Goal: Communication & Community: Participate in discussion

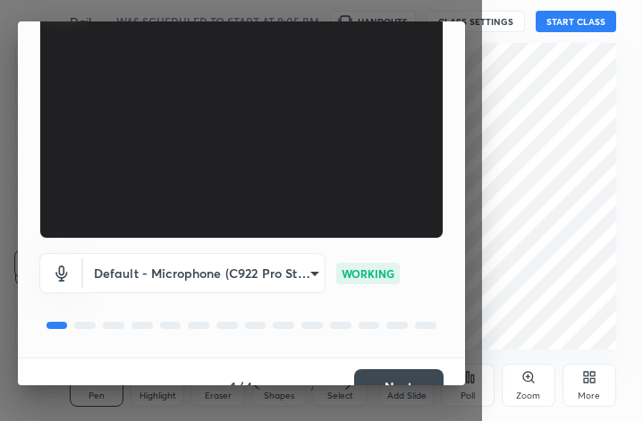
scroll to position [165, 0]
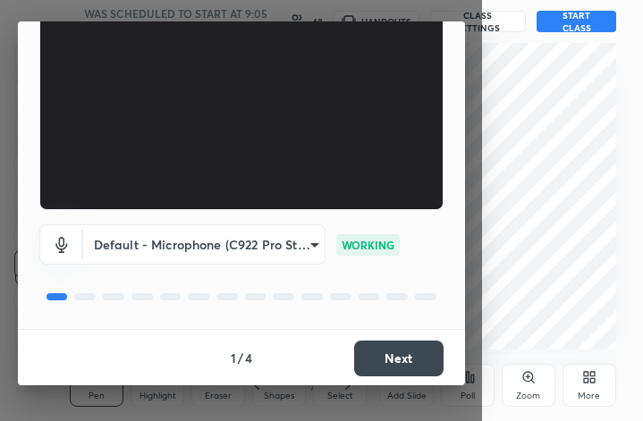
click at [417, 357] on button "Next" at bounding box center [398, 359] width 89 height 36
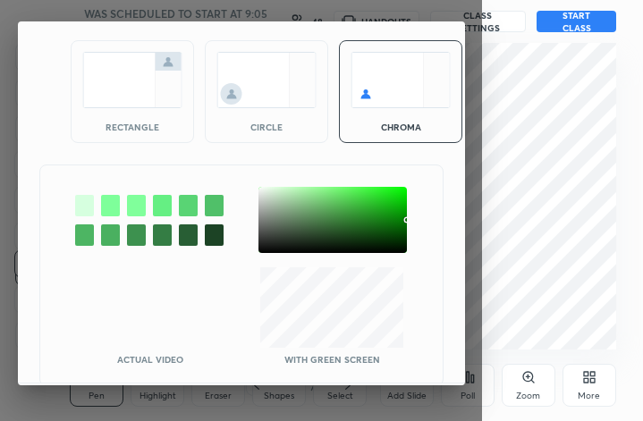
click at [136, 92] on img at bounding box center [132, 80] width 100 height 56
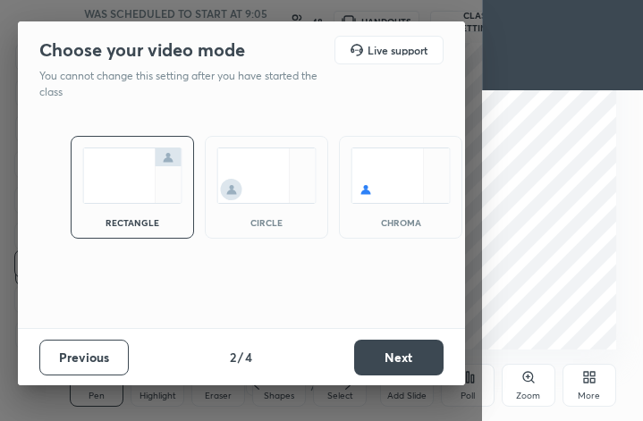
click at [376, 354] on button "Next" at bounding box center [398, 358] width 89 height 36
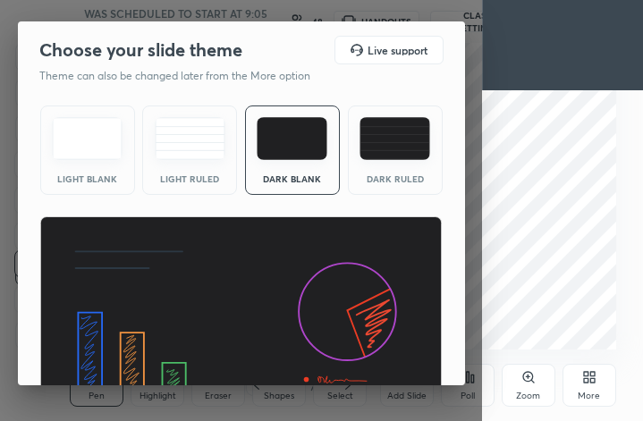
scroll to position [114, 0]
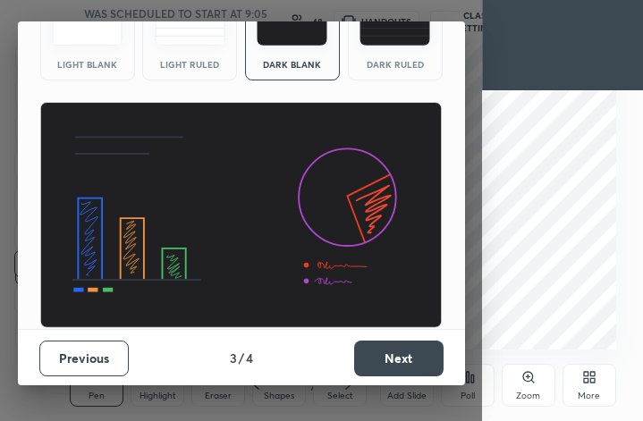
click at [362, 360] on button "Next" at bounding box center [398, 359] width 89 height 36
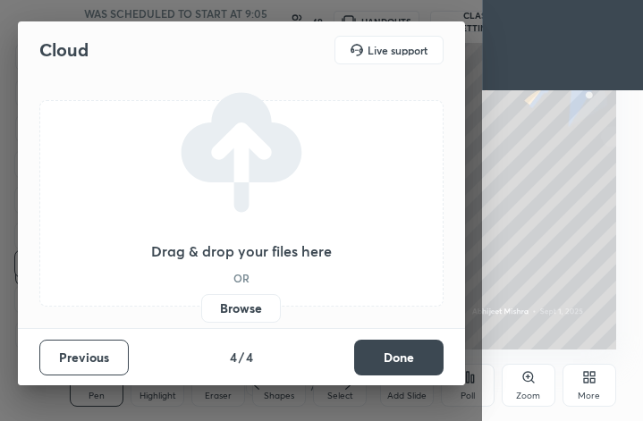
click at [234, 302] on label "Browse" at bounding box center [241, 308] width 80 height 29
click at [201, 302] on input "Browse" at bounding box center [201, 308] width 0 height 29
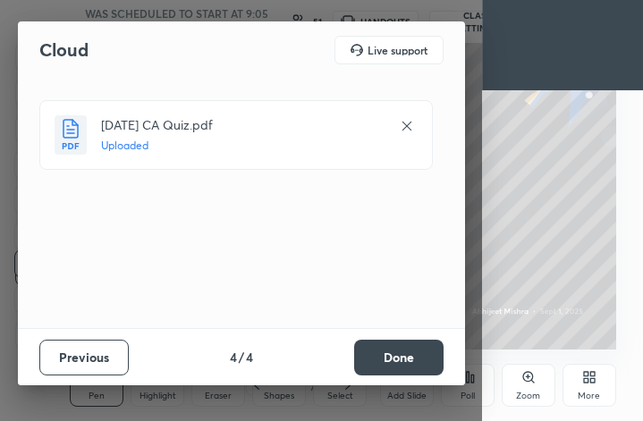
click at [398, 355] on button "Done" at bounding box center [398, 358] width 89 height 36
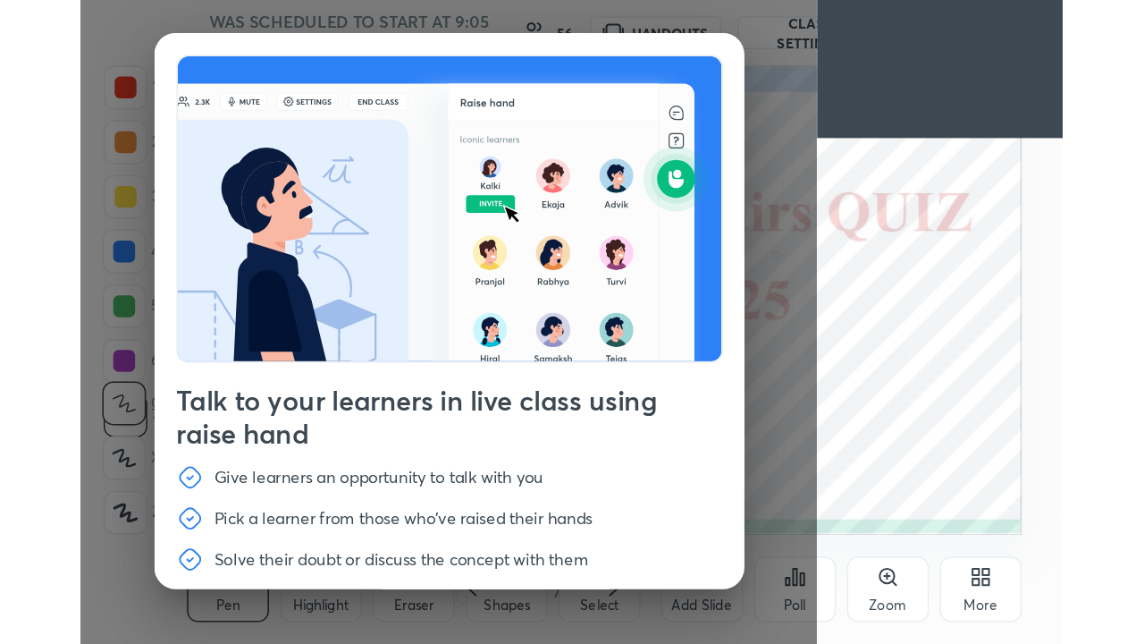
scroll to position [61, 0]
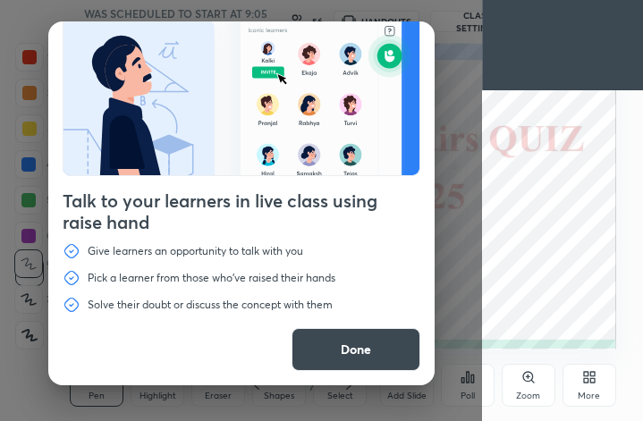
click at [350, 339] on button "Done" at bounding box center [355, 349] width 129 height 43
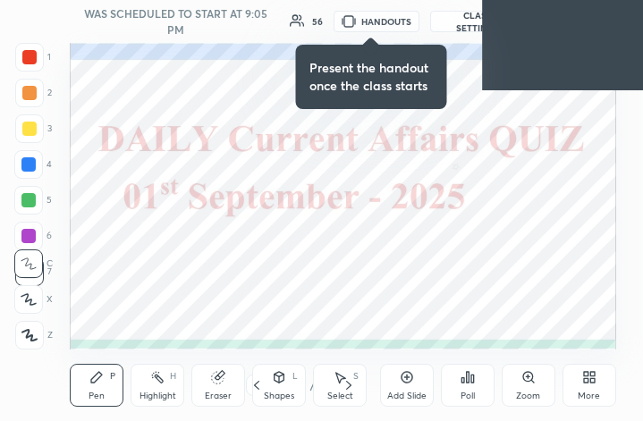
click at [586, 376] on icon at bounding box center [589, 377] width 14 height 14
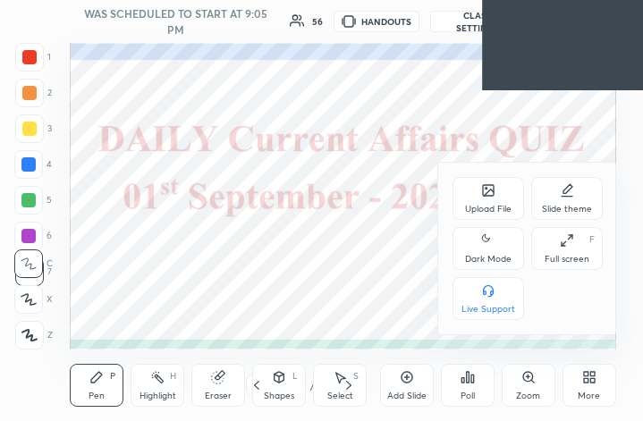
click at [565, 260] on div "Full screen" at bounding box center [566, 259] width 45 height 9
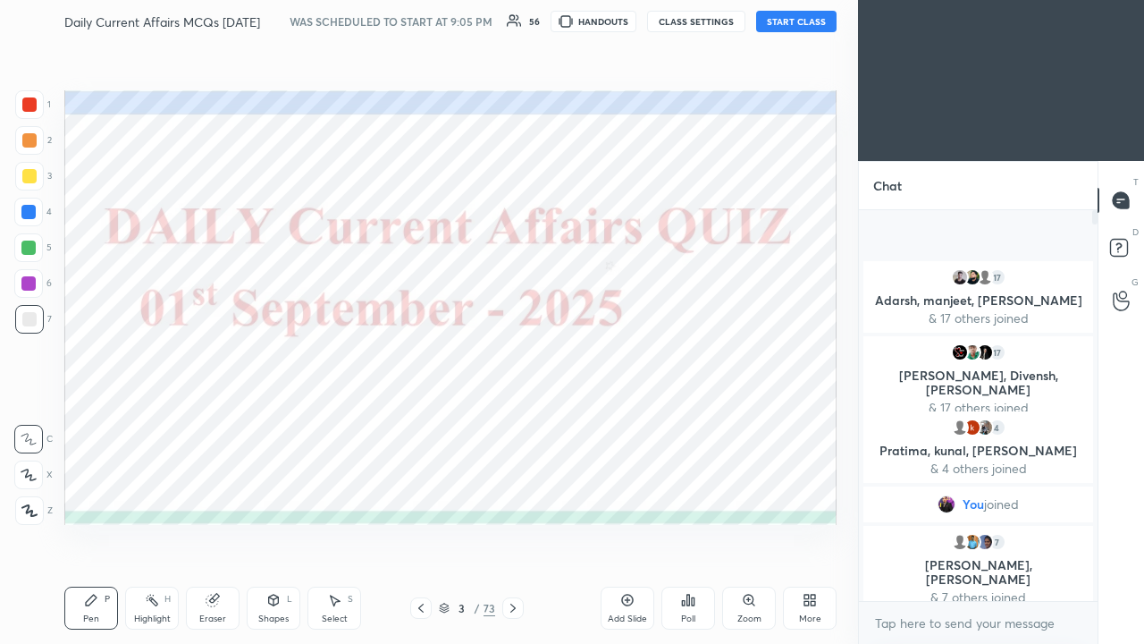
scroll to position [0, 0]
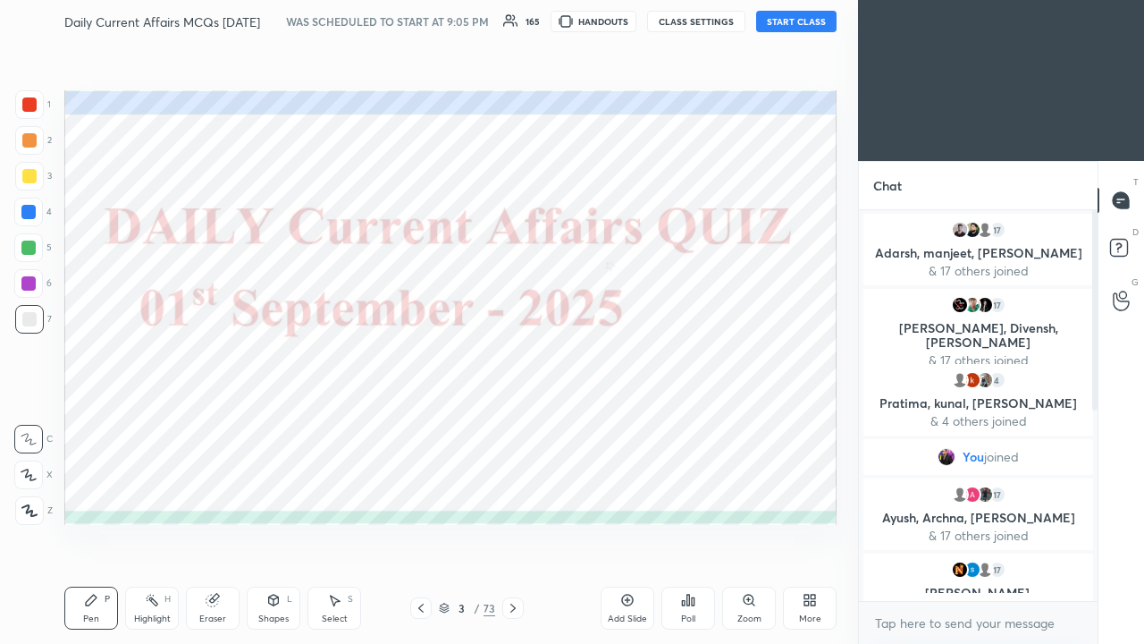
click at [642, 21] on button "START CLASS" at bounding box center [796, 21] width 80 height 21
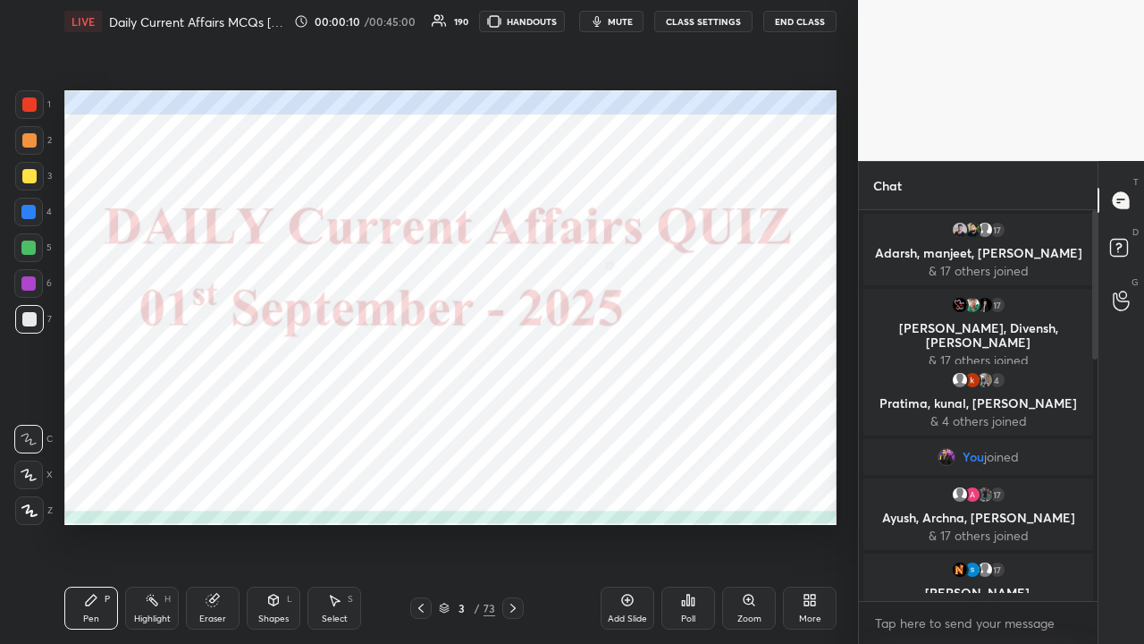
scroll to position [5, 5]
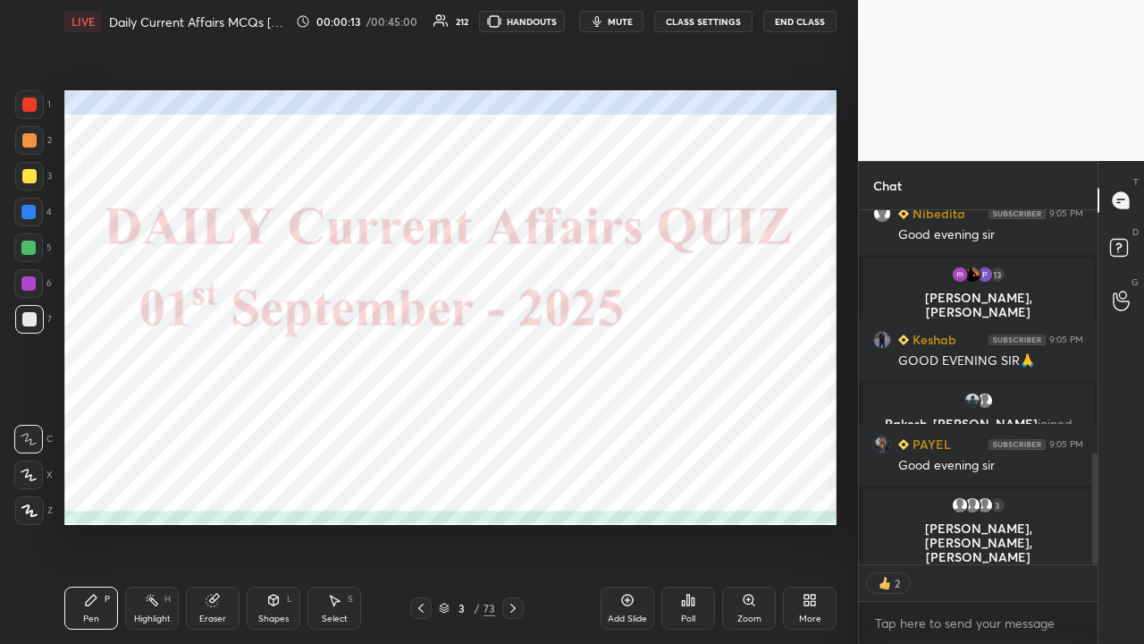
drag, startPoint x: 1096, startPoint y: 317, endPoint x: 1084, endPoint y: 568, distance: 251.5
click at [642, 420] on div "16 [PERSON_NAME], [PERSON_NAME], [PERSON_NAME] & 16 others joined [PERSON_NAME]…" at bounding box center [978, 427] width 239 height 434
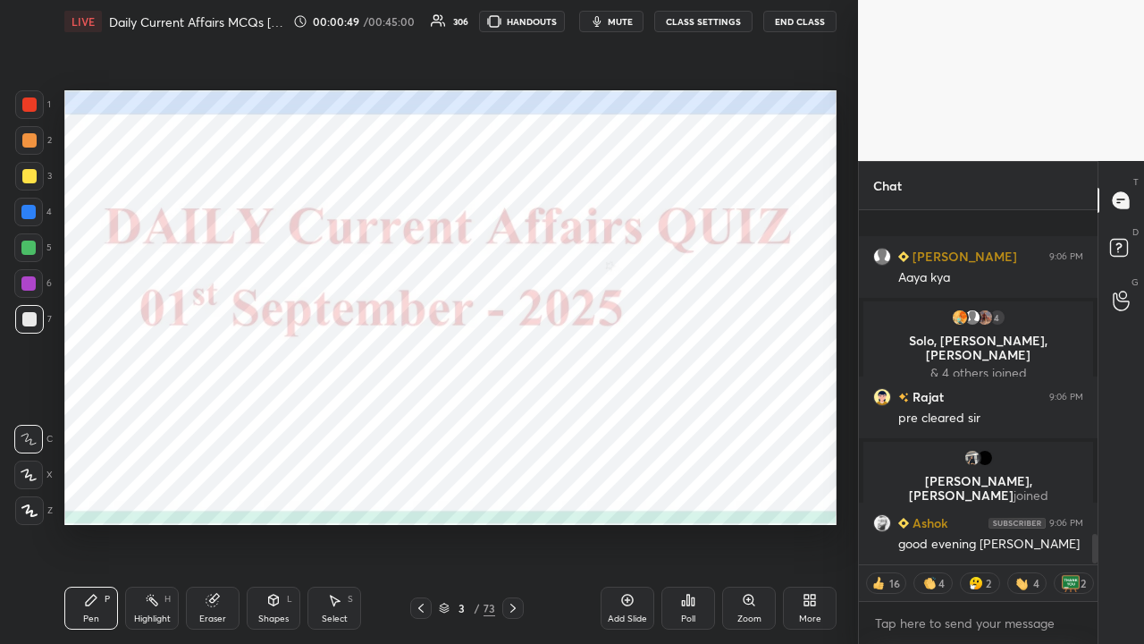
scroll to position [3896, 0]
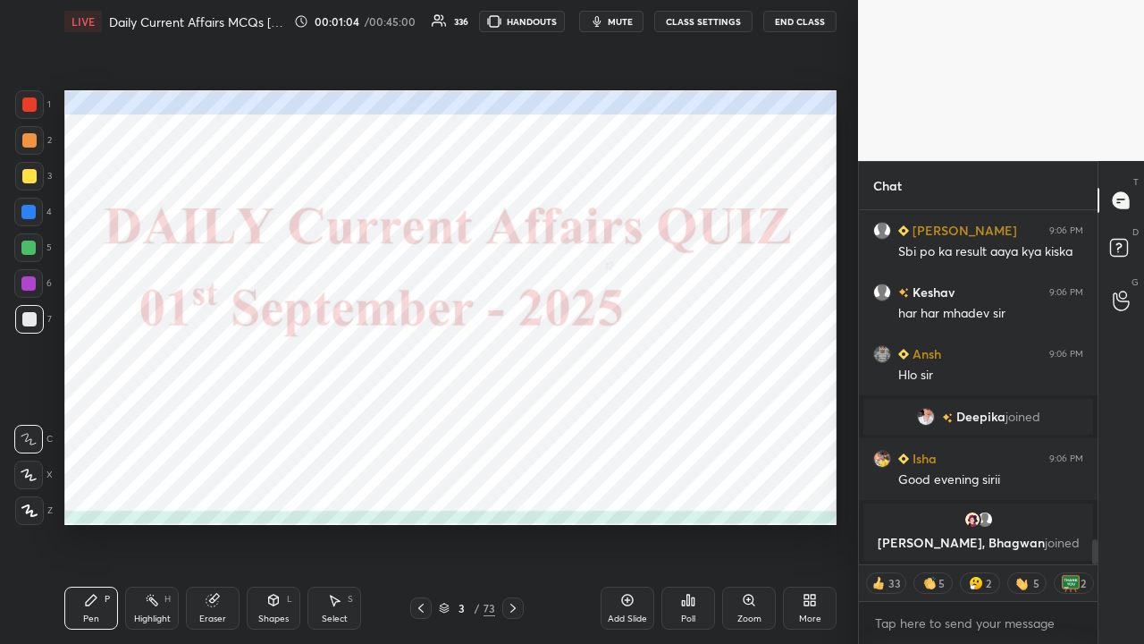
click at [642, 21] on button "CLASS SETTINGS" at bounding box center [703, 21] width 98 height 21
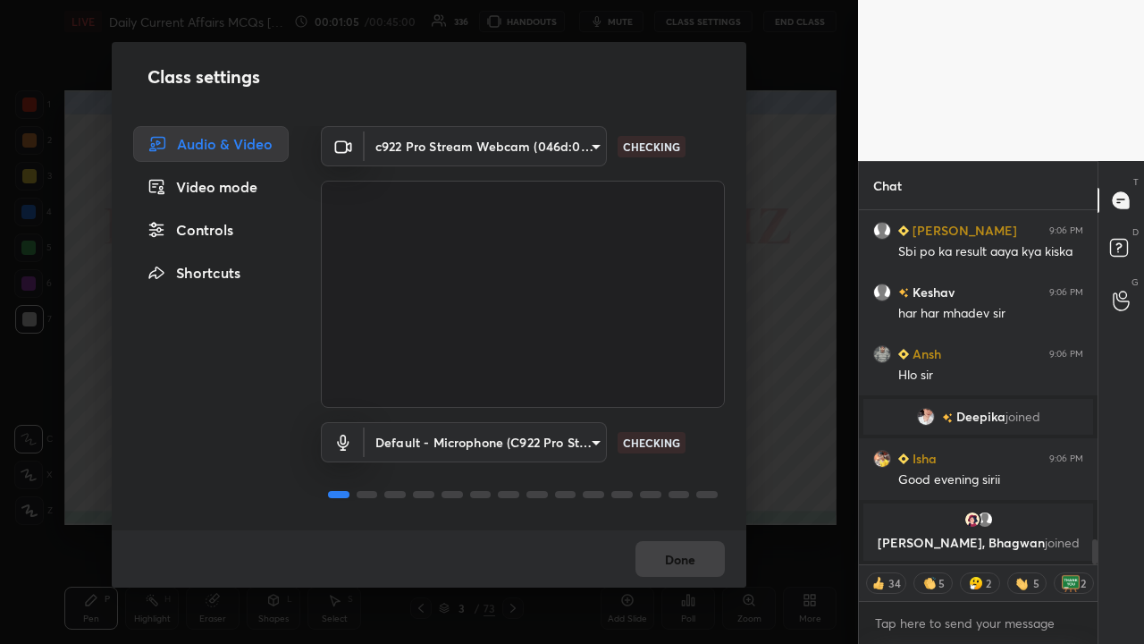
type textarea "x"
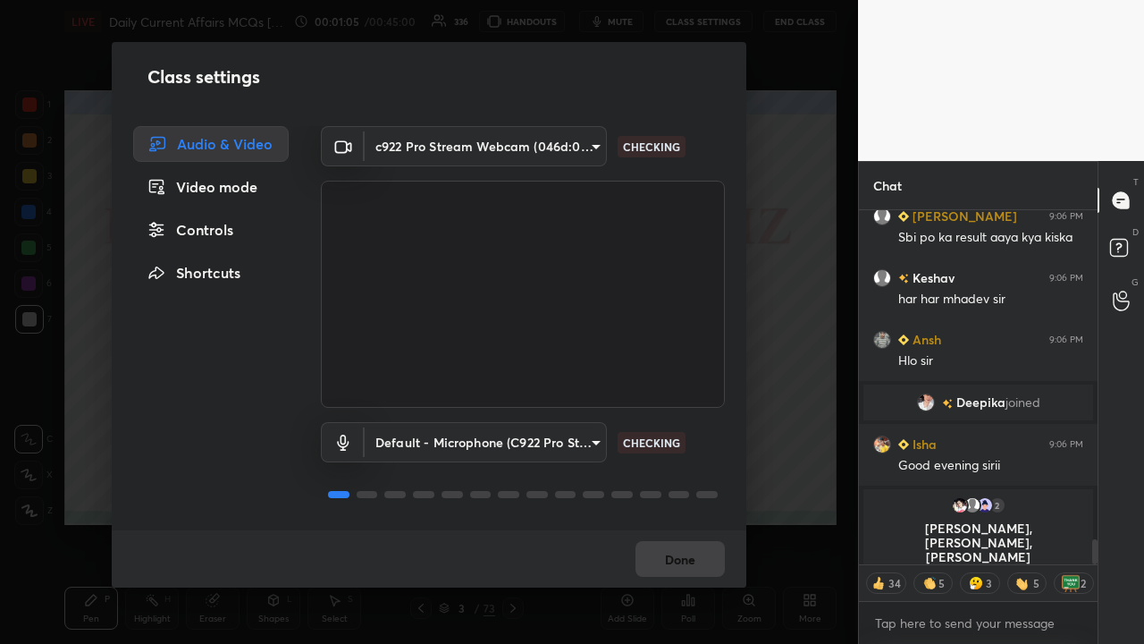
click at [218, 231] on div "Controls" at bounding box center [211, 230] width 156 height 36
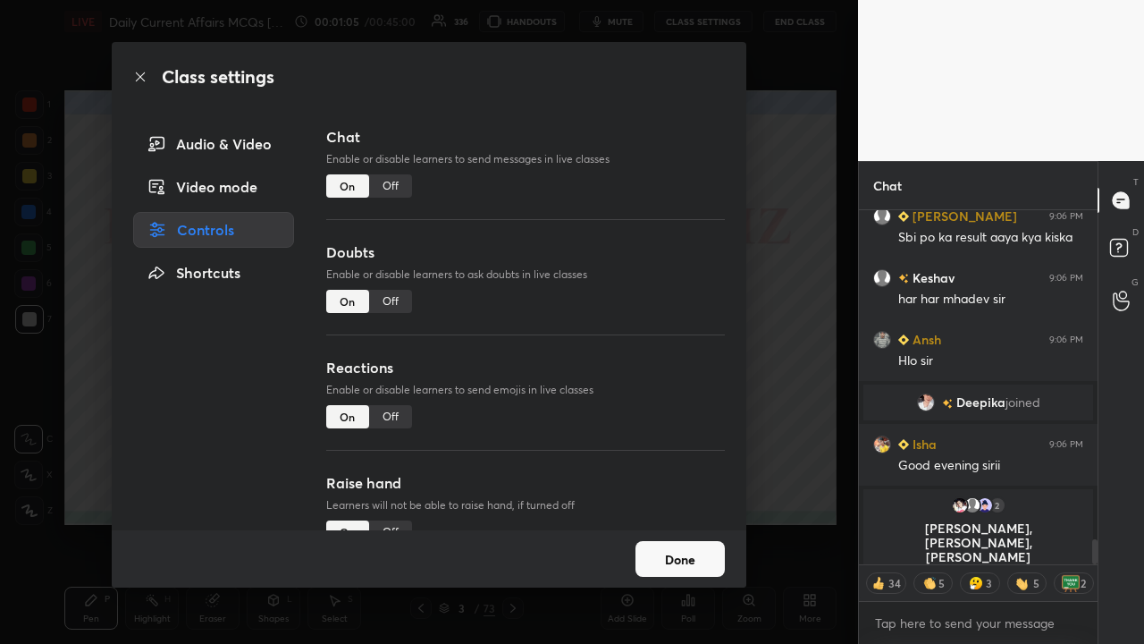
click at [392, 197] on div "Off" at bounding box center [390, 185] width 43 height 23
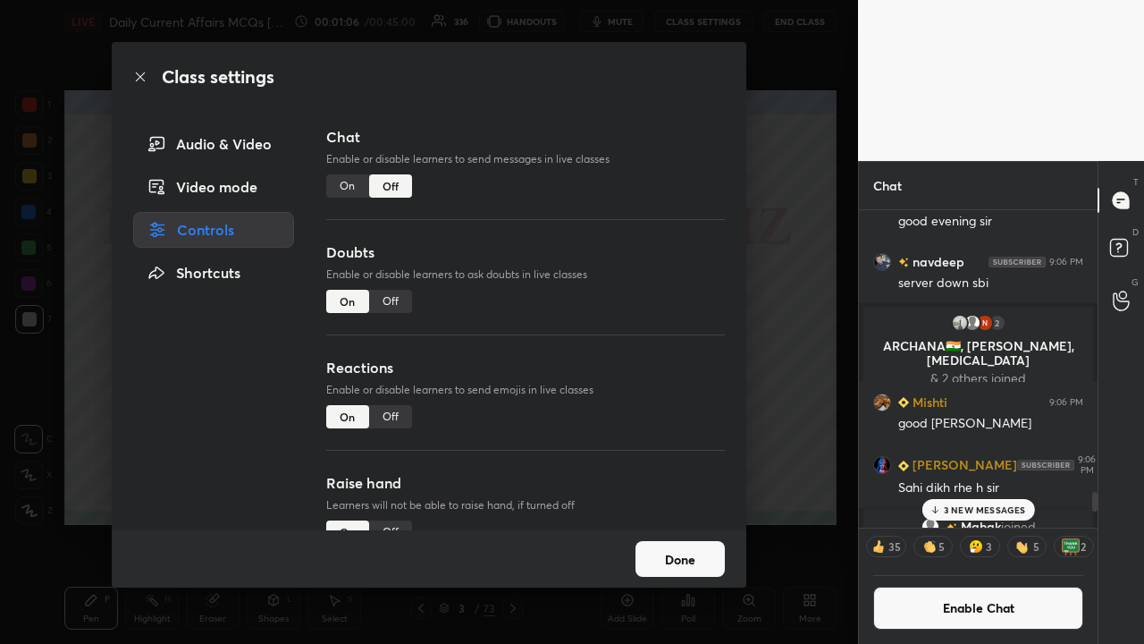
click at [642, 285] on div "Class settings Audio & Video Video mode Controls Shortcuts Chat Enable or disab…" at bounding box center [429, 322] width 858 height 644
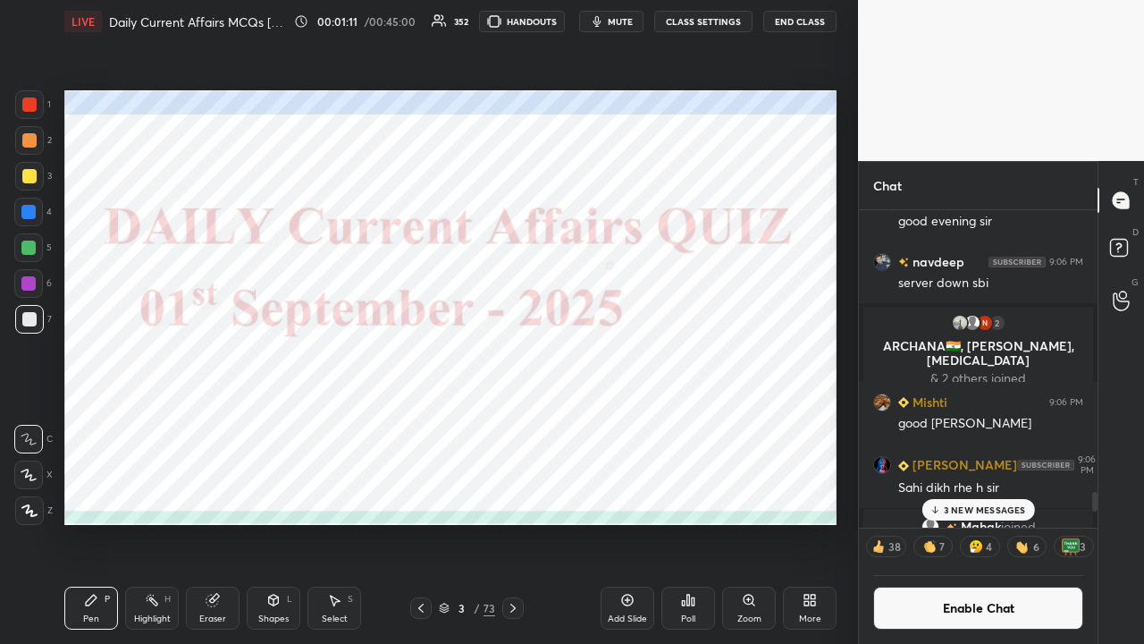
drag, startPoint x: 32, startPoint y: 215, endPoint x: 40, endPoint y: 220, distance: 9.7
click at [32, 215] on div at bounding box center [28, 212] width 14 height 14
click at [30, 420] on icon at bounding box center [29, 510] width 16 height 13
click at [515, 420] on icon at bounding box center [513, 608] width 14 height 14
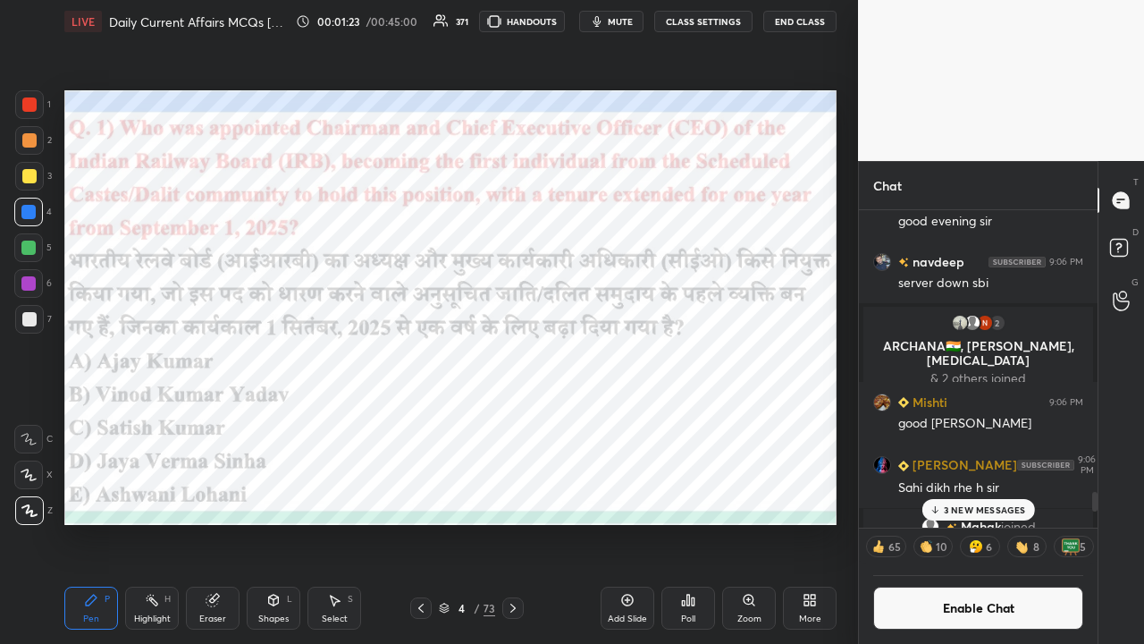
click at [642, 420] on div "Poll" at bounding box center [689, 608] width 54 height 43
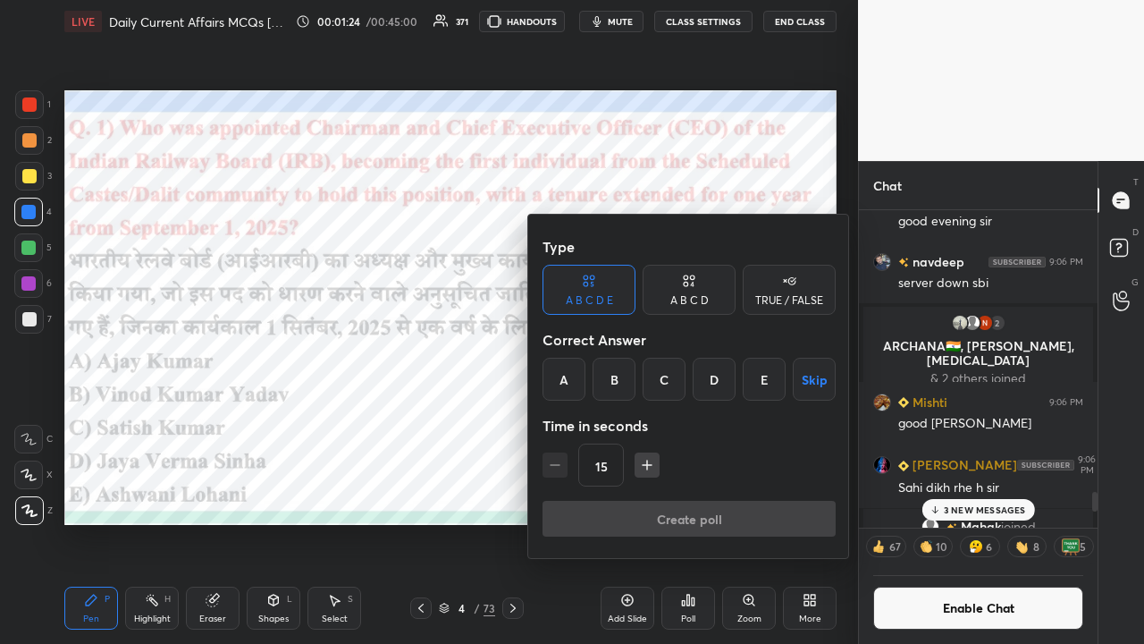
click at [642, 384] on div "C" at bounding box center [664, 379] width 43 height 43
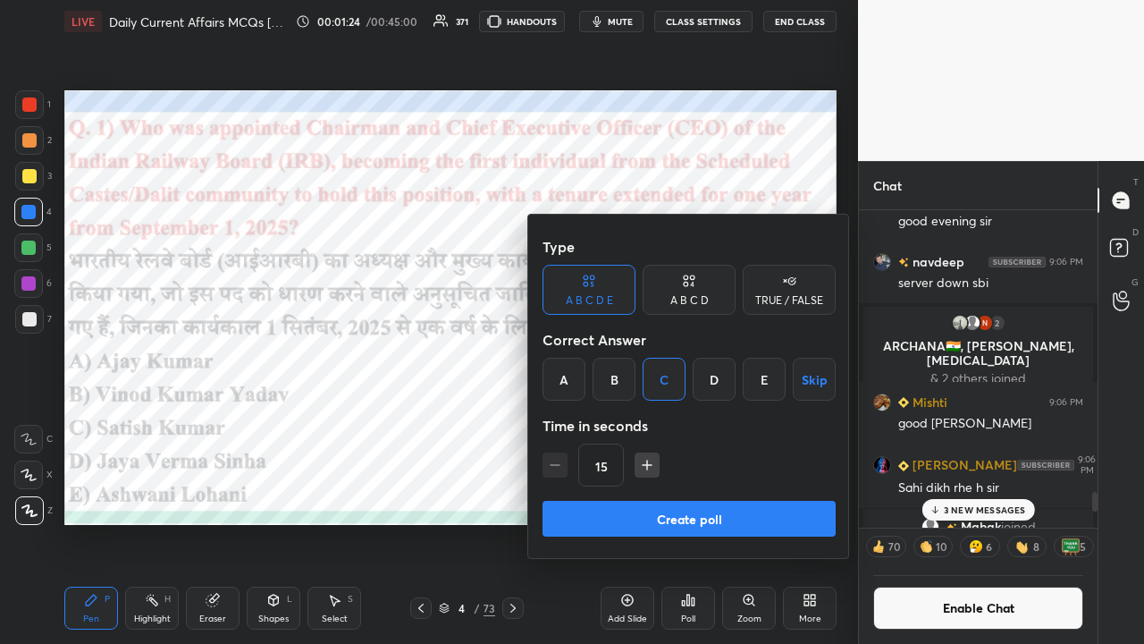
click at [642, 420] on button "Create poll" at bounding box center [689, 519] width 293 height 36
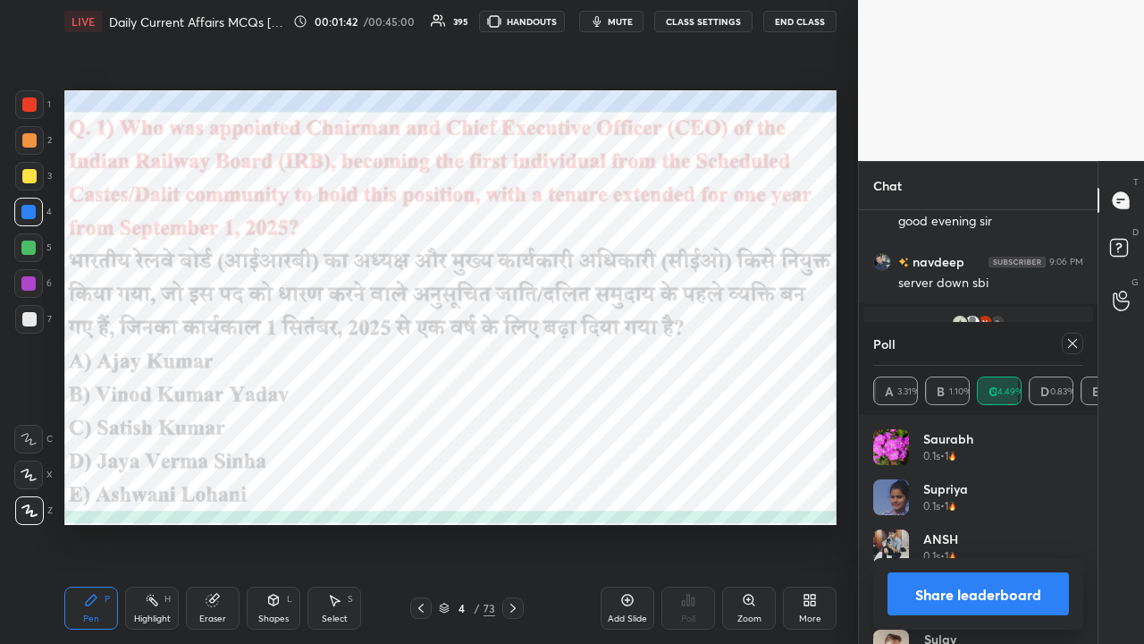
click at [642, 345] on icon at bounding box center [1073, 343] width 14 height 14
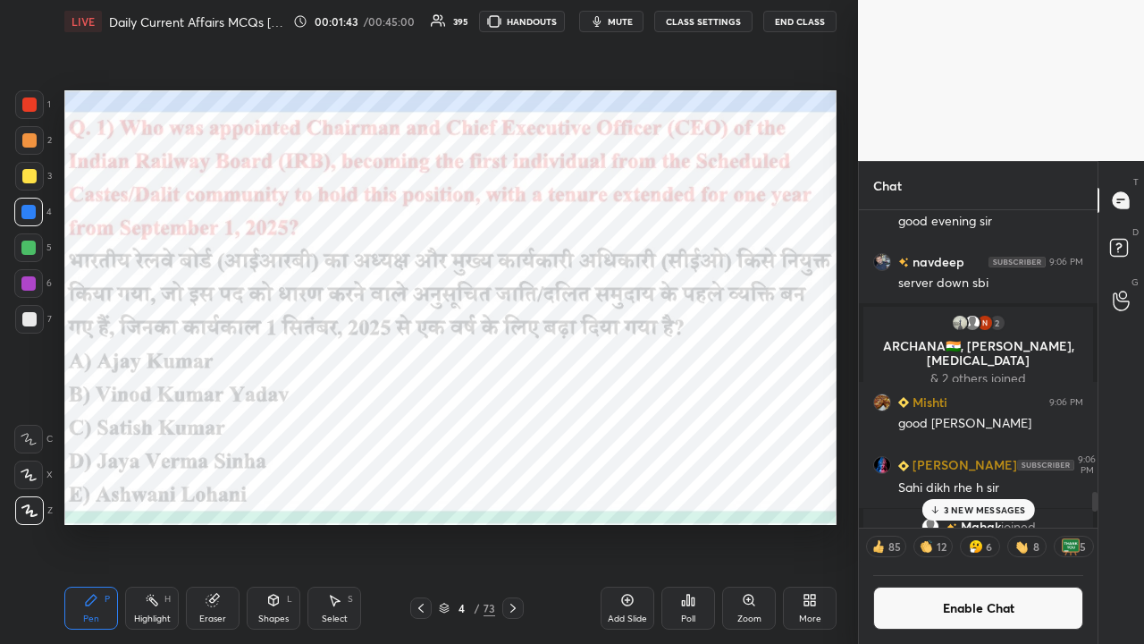
click at [513, 420] on icon at bounding box center [513, 608] width 5 height 9
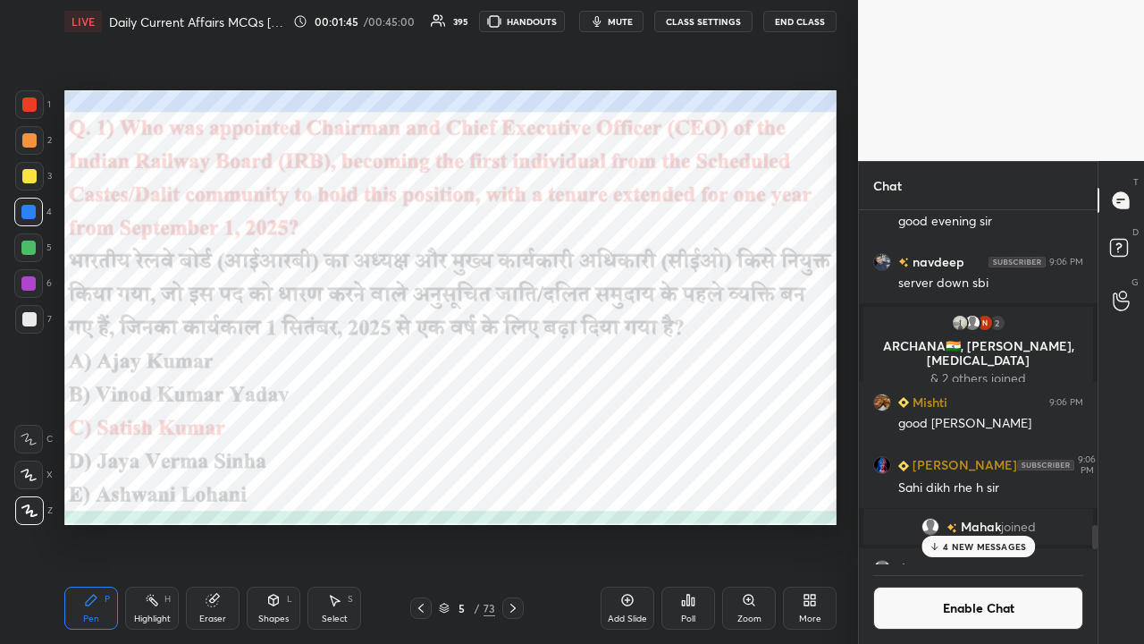
click at [513, 420] on icon at bounding box center [513, 608] width 5 height 9
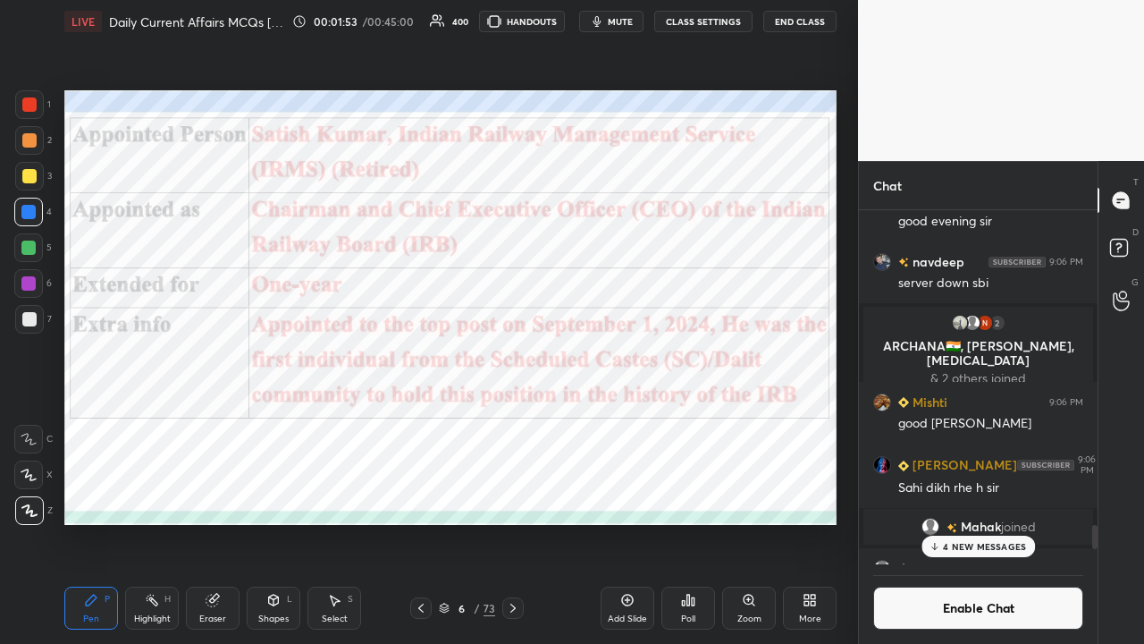
click at [513, 420] on icon at bounding box center [513, 608] width 14 height 14
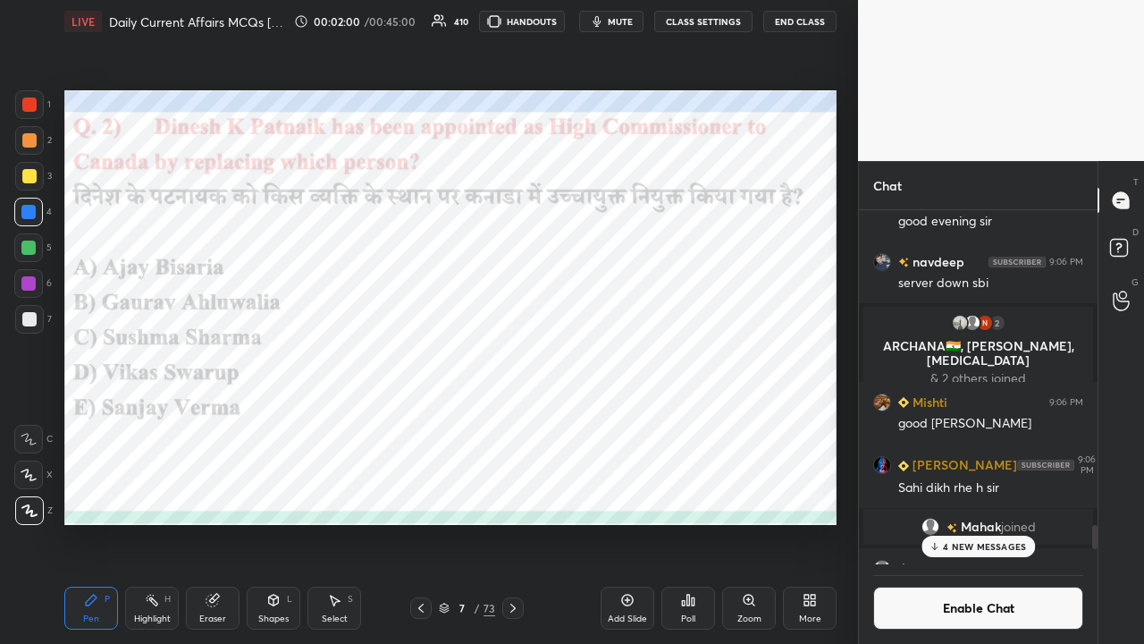
click at [642, 420] on div "Poll" at bounding box center [689, 608] width 54 height 43
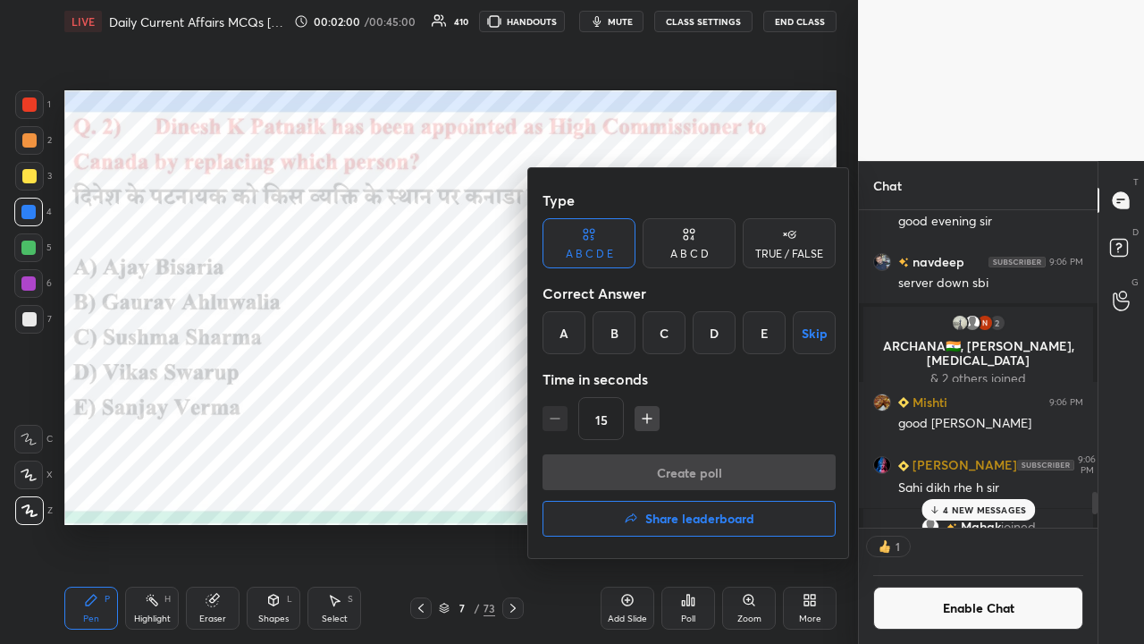
click at [642, 302] on div "Correct Answer" at bounding box center [689, 293] width 293 height 36
drag, startPoint x: 758, startPoint y: 337, endPoint x: 747, endPoint y: 355, distance: 20.9
click at [642, 338] on div "E" at bounding box center [764, 332] width 43 height 43
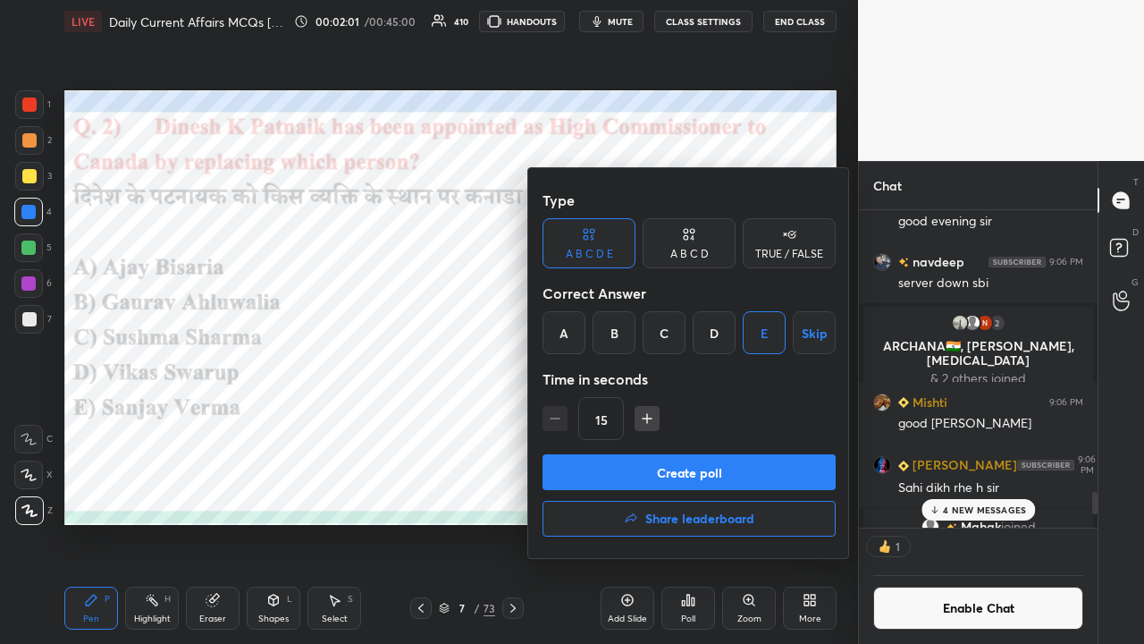
click at [642, 420] on button "Create poll" at bounding box center [689, 472] width 293 height 36
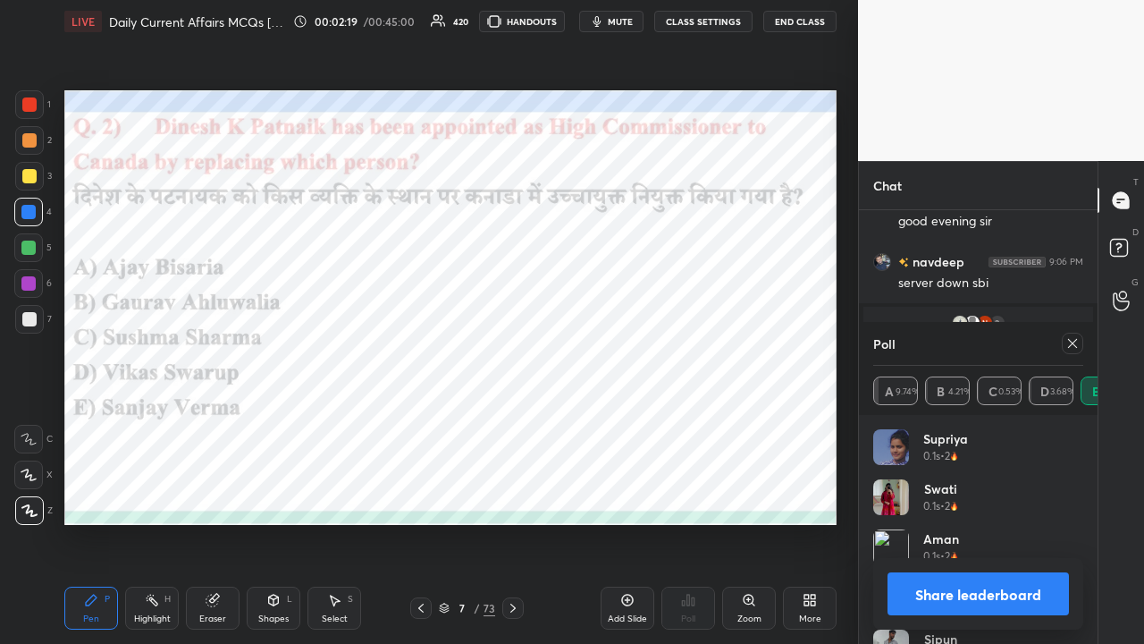
click at [642, 349] on icon at bounding box center [1073, 343] width 14 height 14
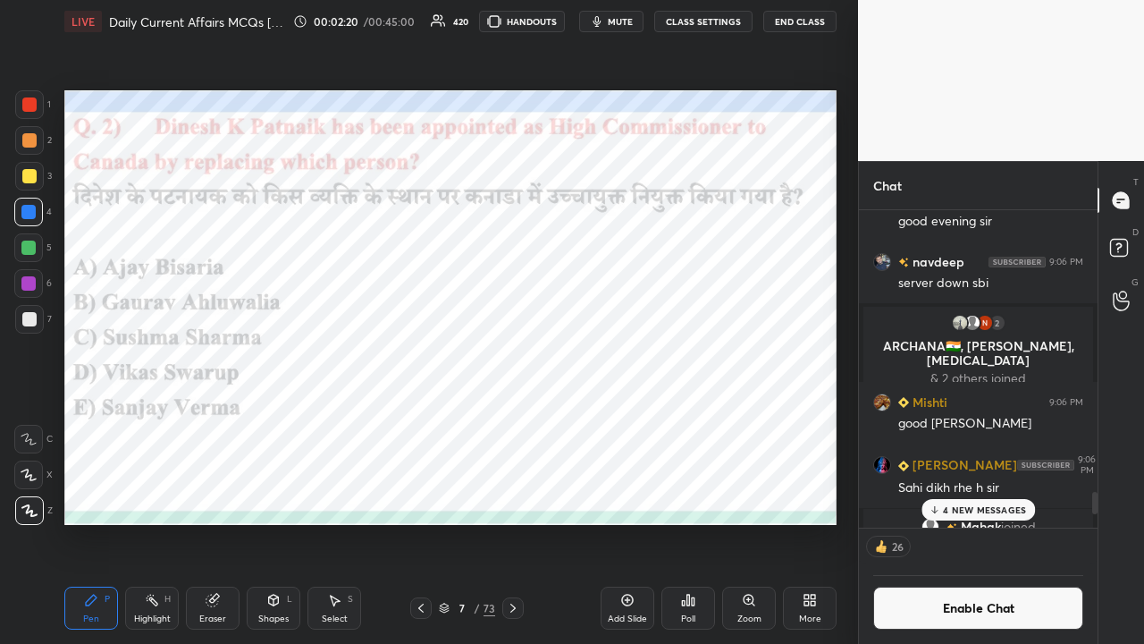
click at [519, 420] on icon at bounding box center [513, 608] width 14 height 14
click at [518, 420] on icon at bounding box center [513, 608] width 14 height 14
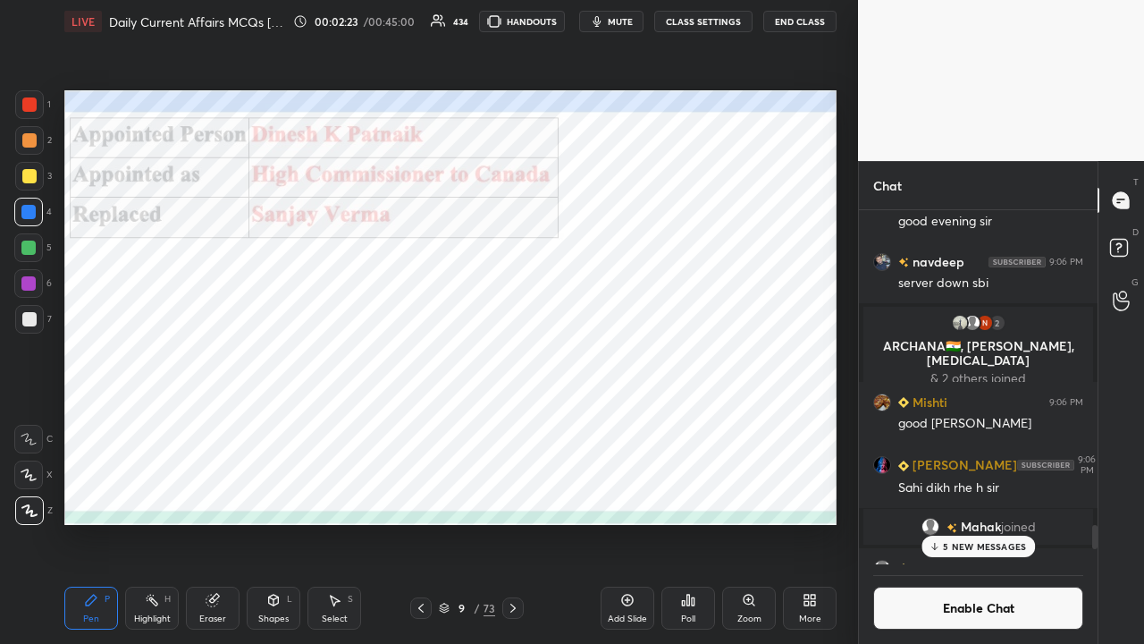
click at [513, 420] on icon at bounding box center [513, 608] width 14 height 14
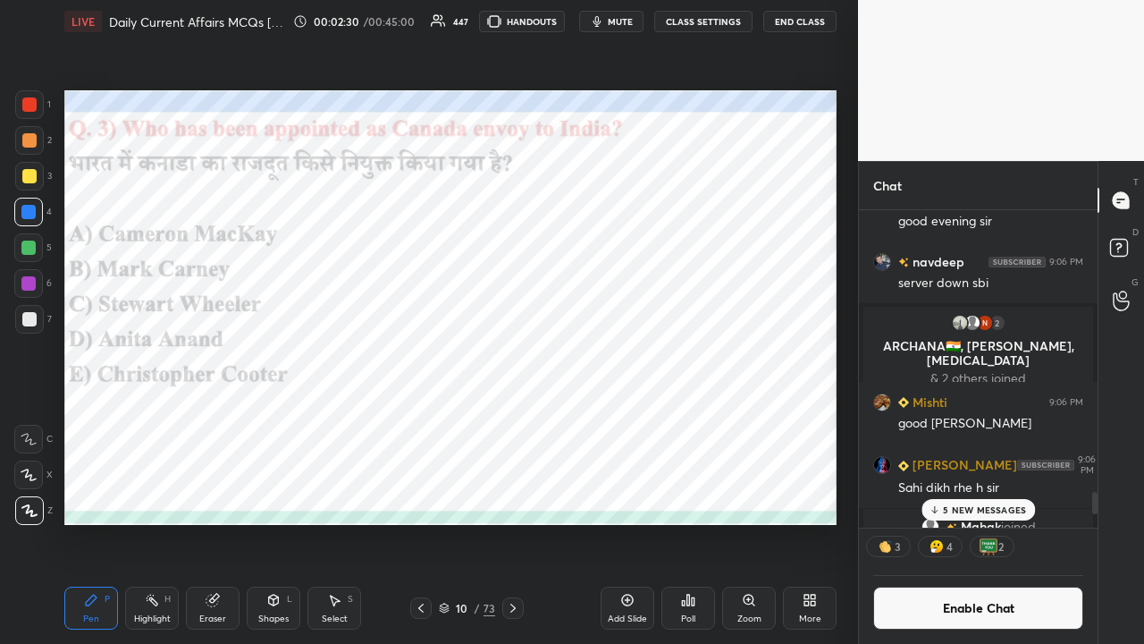
click at [642, 420] on div "Poll" at bounding box center [689, 608] width 54 height 43
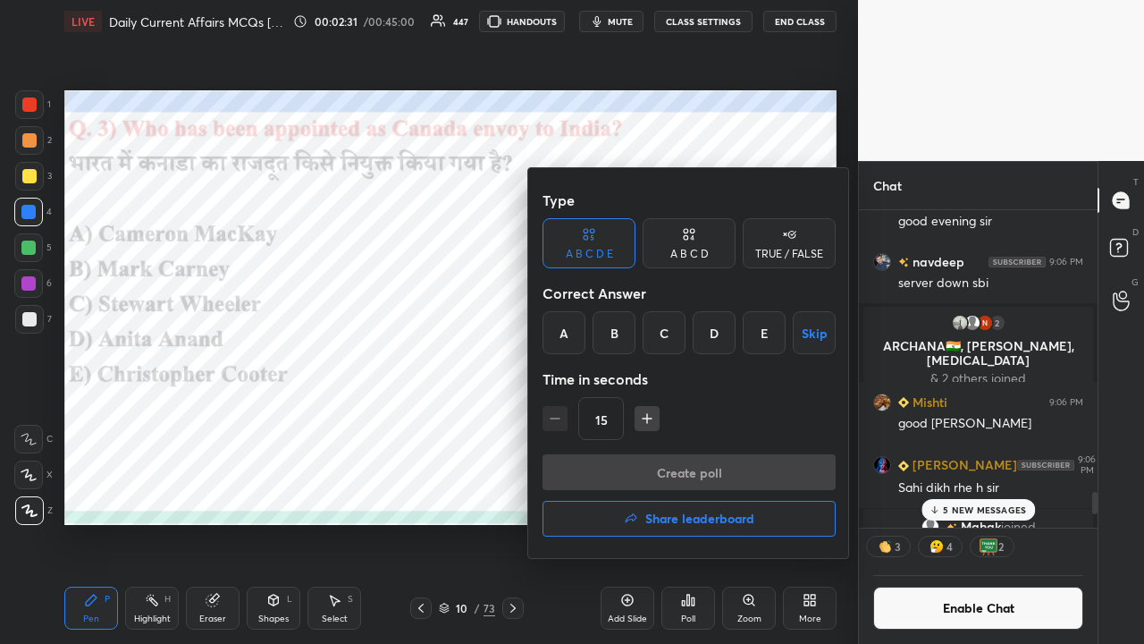
drag, startPoint x: 765, startPoint y: 341, endPoint x: 759, endPoint y: 361, distance: 21.5
click at [642, 343] on div "E" at bounding box center [764, 332] width 43 height 43
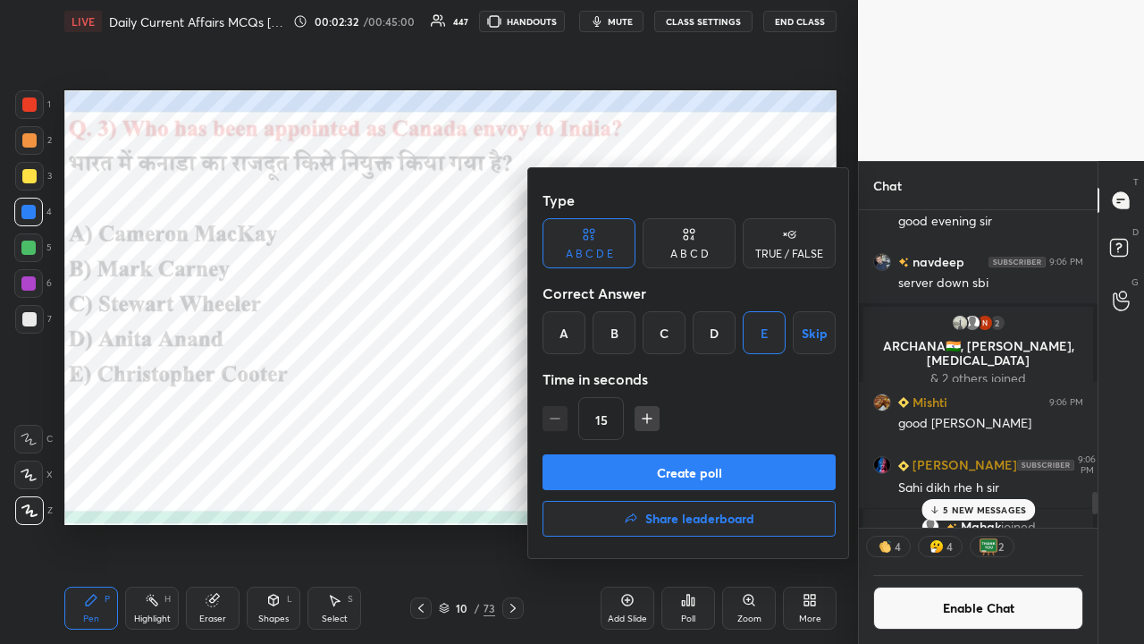
click at [642, 420] on button "Create poll" at bounding box center [689, 472] width 293 height 36
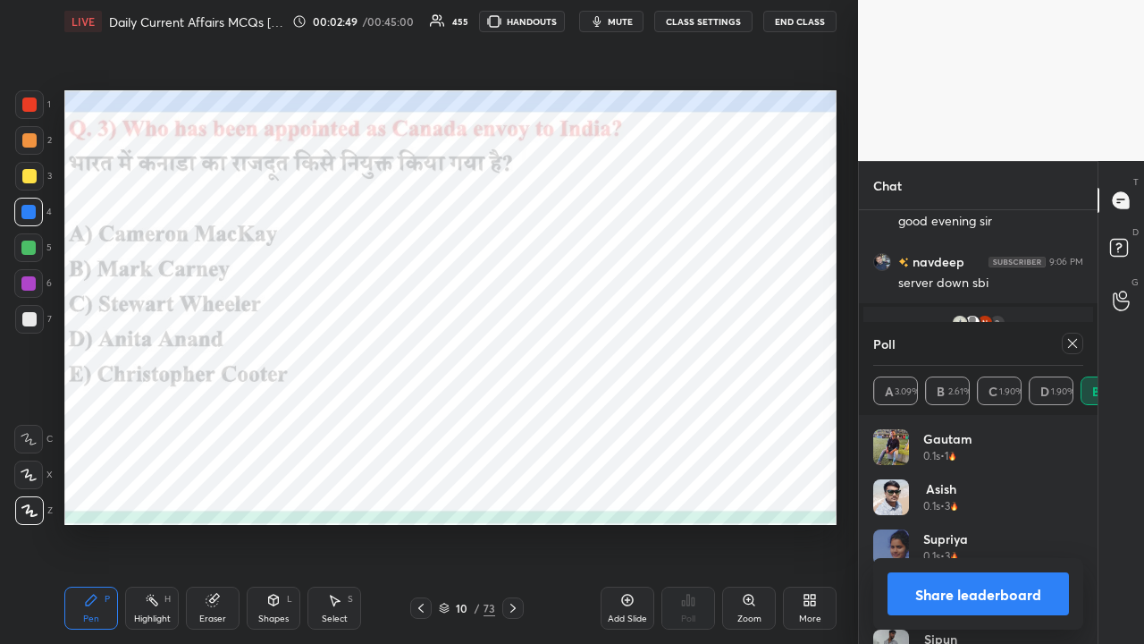
click at [642, 335] on div at bounding box center [1072, 343] width 21 height 21
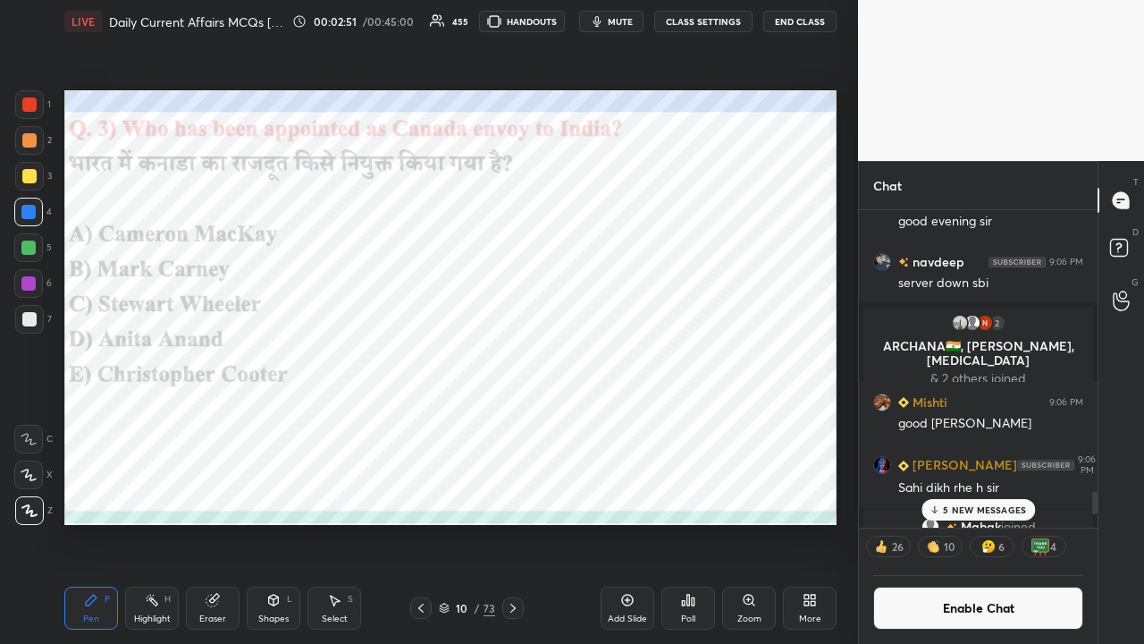
click at [508, 420] on icon at bounding box center [513, 608] width 14 height 14
click at [517, 420] on icon at bounding box center [513, 608] width 14 height 14
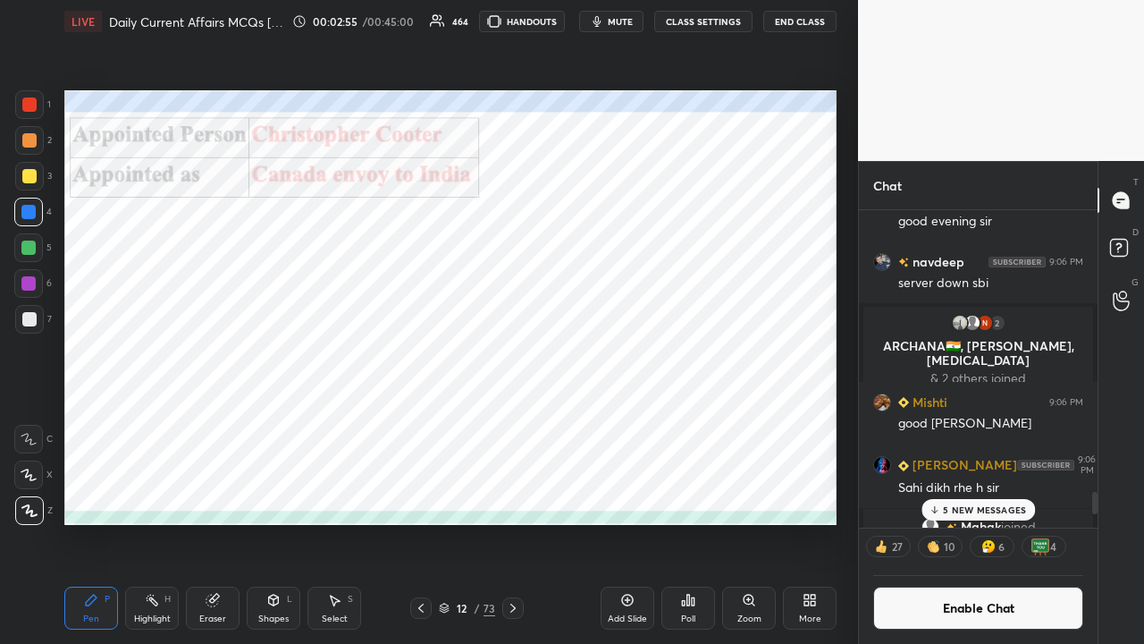
click at [515, 420] on icon at bounding box center [513, 608] width 14 height 14
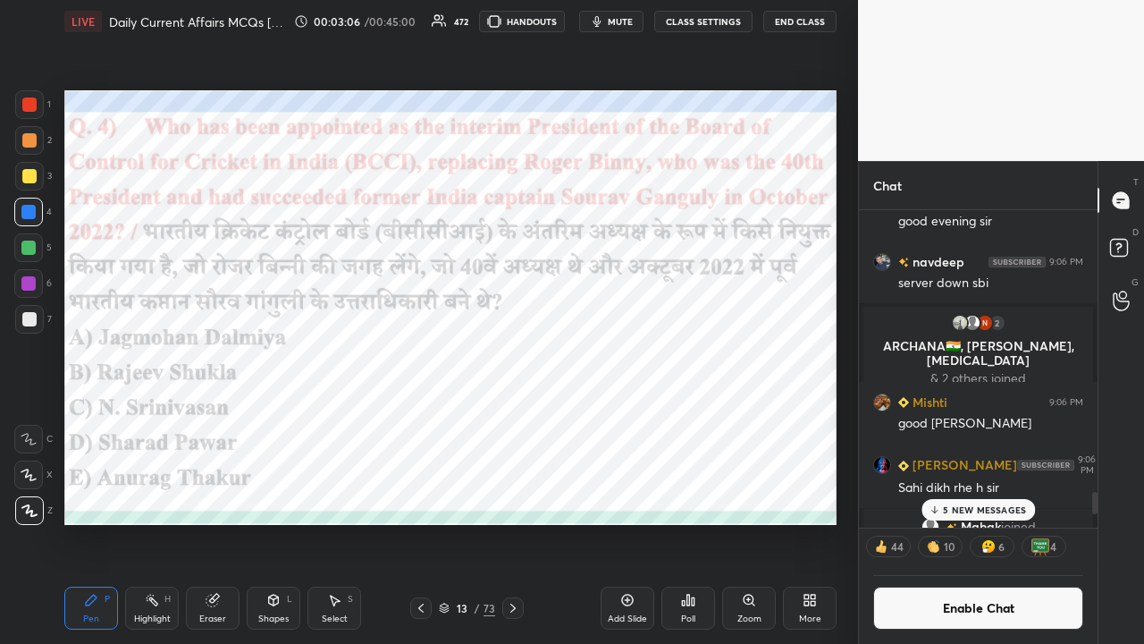
click at [642, 420] on div "Poll" at bounding box center [689, 608] width 54 height 43
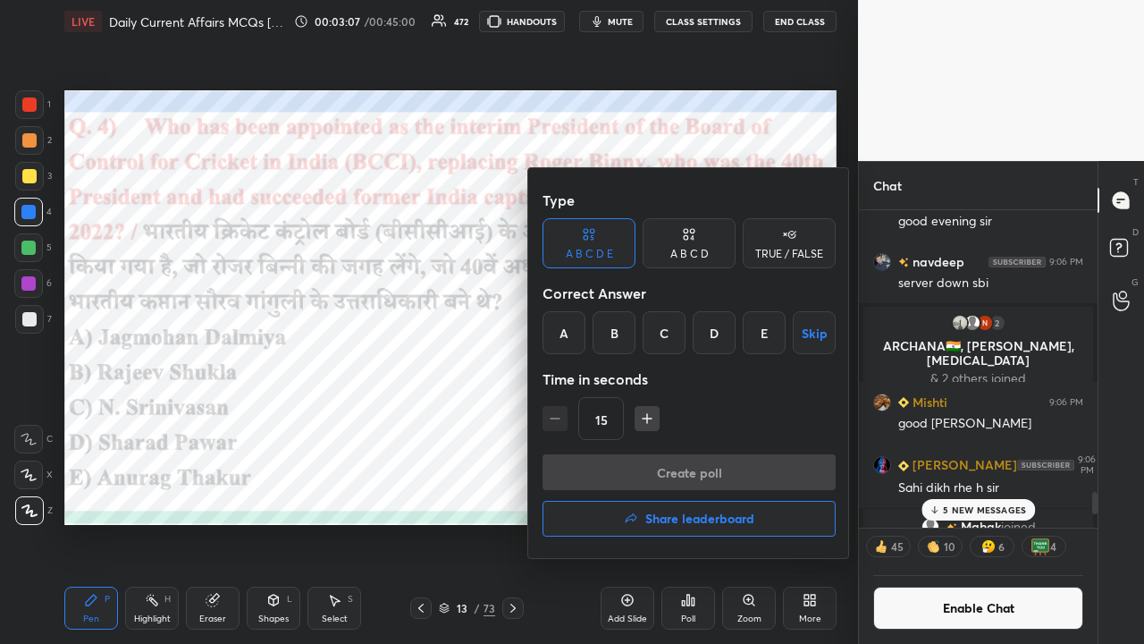
drag, startPoint x: 612, startPoint y: 333, endPoint x: 610, endPoint y: 376, distance: 42.1
click at [612, 336] on div "B" at bounding box center [614, 332] width 43 height 43
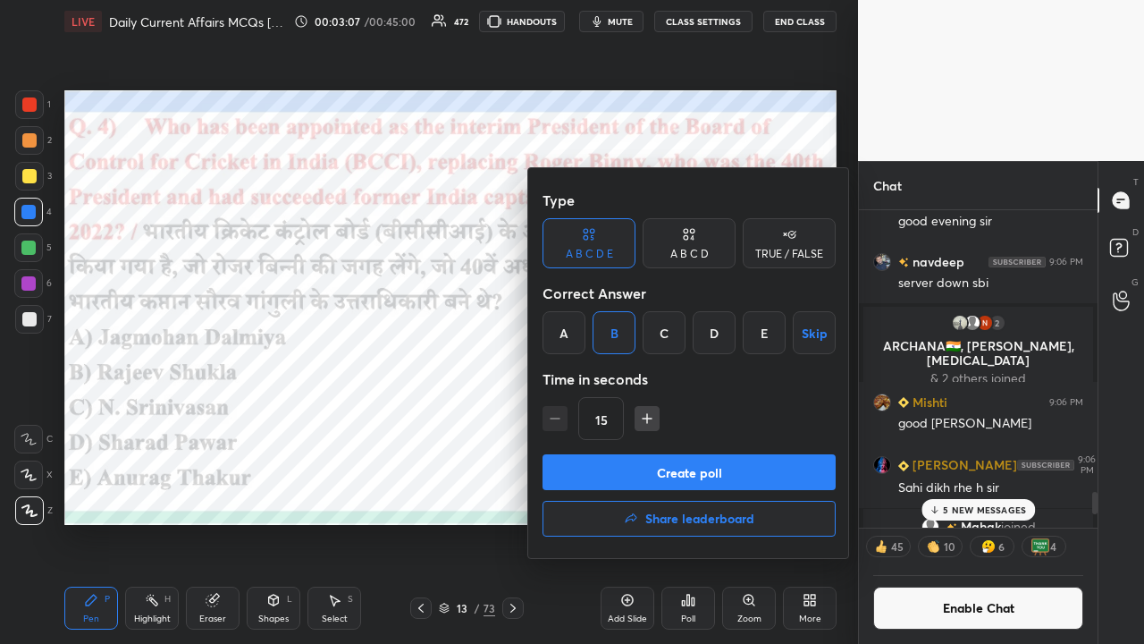
click at [626, 420] on button "Create poll" at bounding box center [689, 472] width 293 height 36
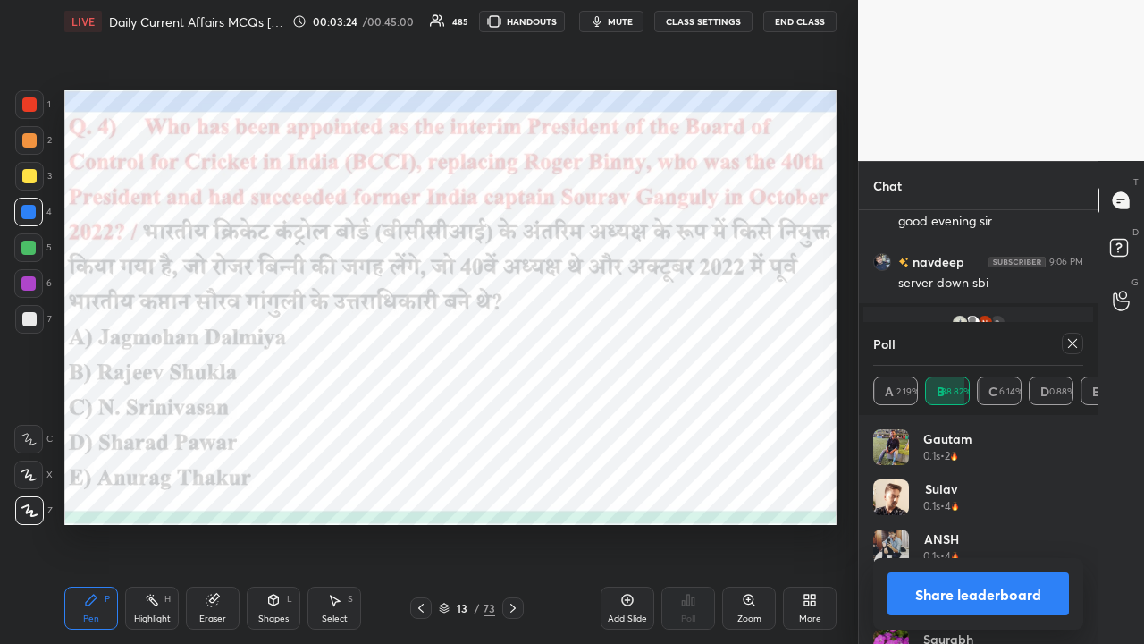
click at [511, 420] on icon at bounding box center [513, 608] width 14 height 14
click at [642, 343] on icon at bounding box center [1072, 343] width 9 height 9
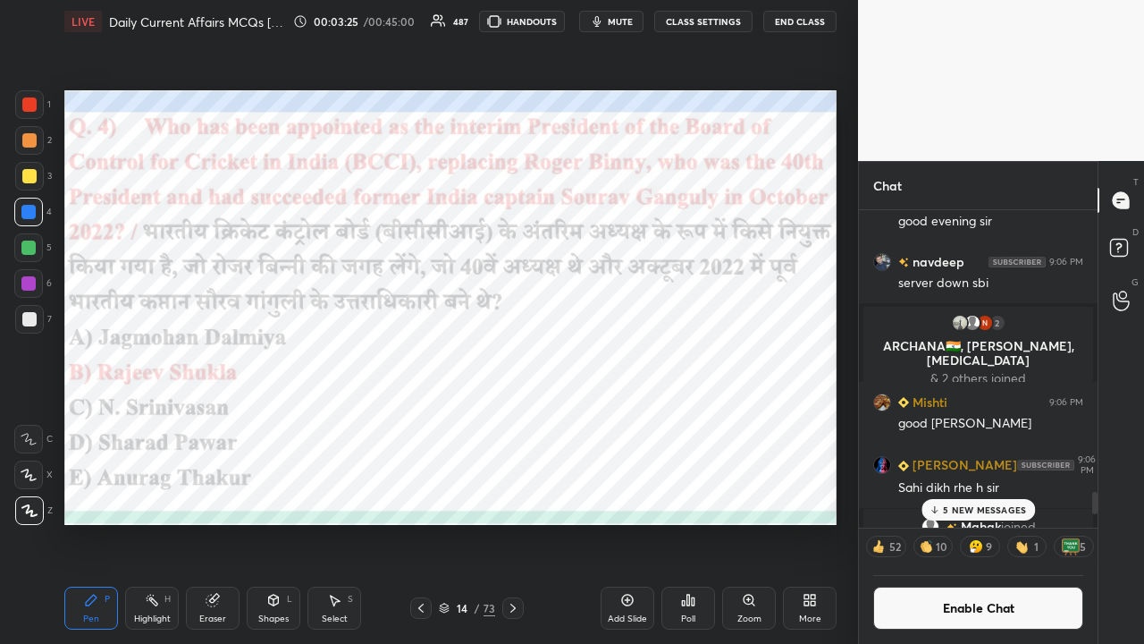
click at [519, 420] on icon at bounding box center [513, 608] width 14 height 14
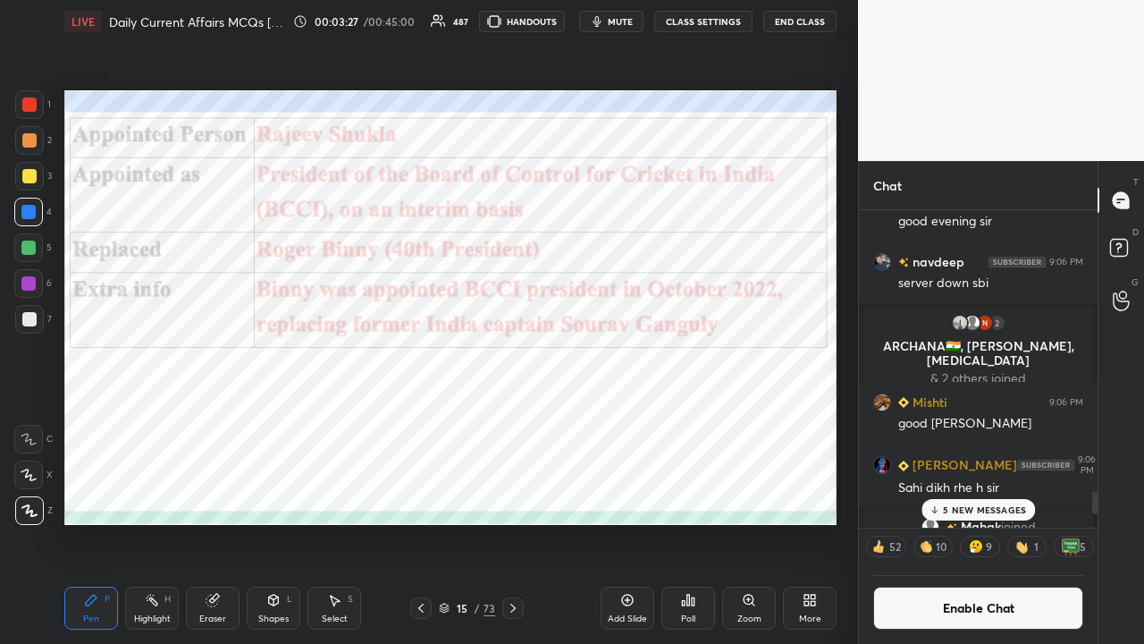
drag, startPoint x: 511, startPoint y: 608, endPoint x: 508, endPoint y: 619, distance: 11.3
click at [511, 420] on icon at bounding box center [513, 608] width 14 height 14
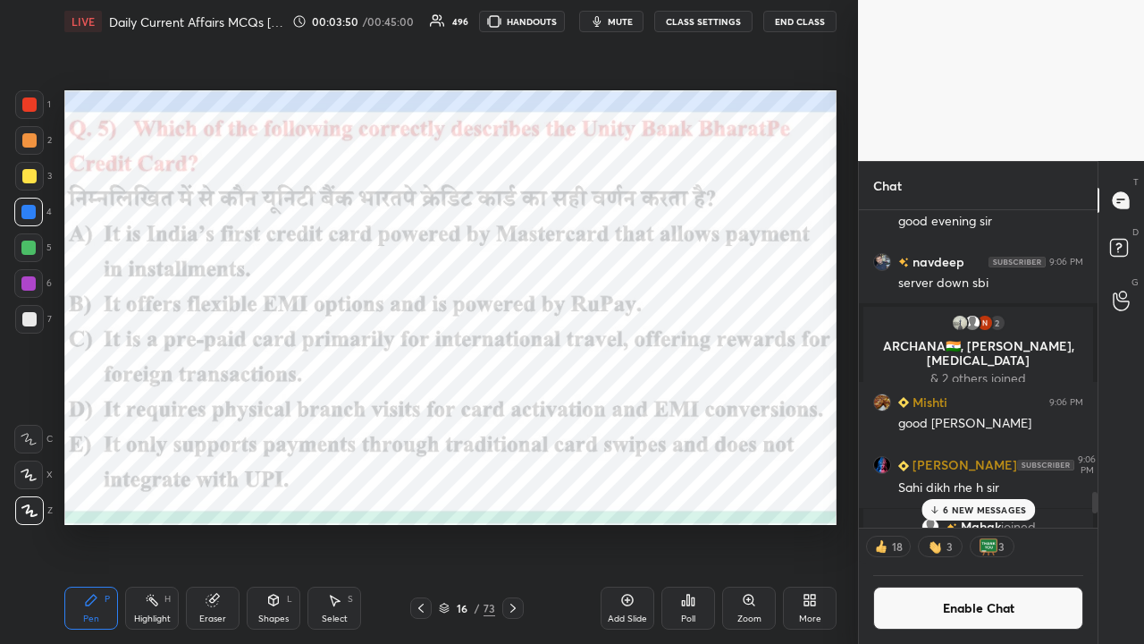
click at [642, 420] on div "Poll" at bounding box center [689, 608] width 54 height 43
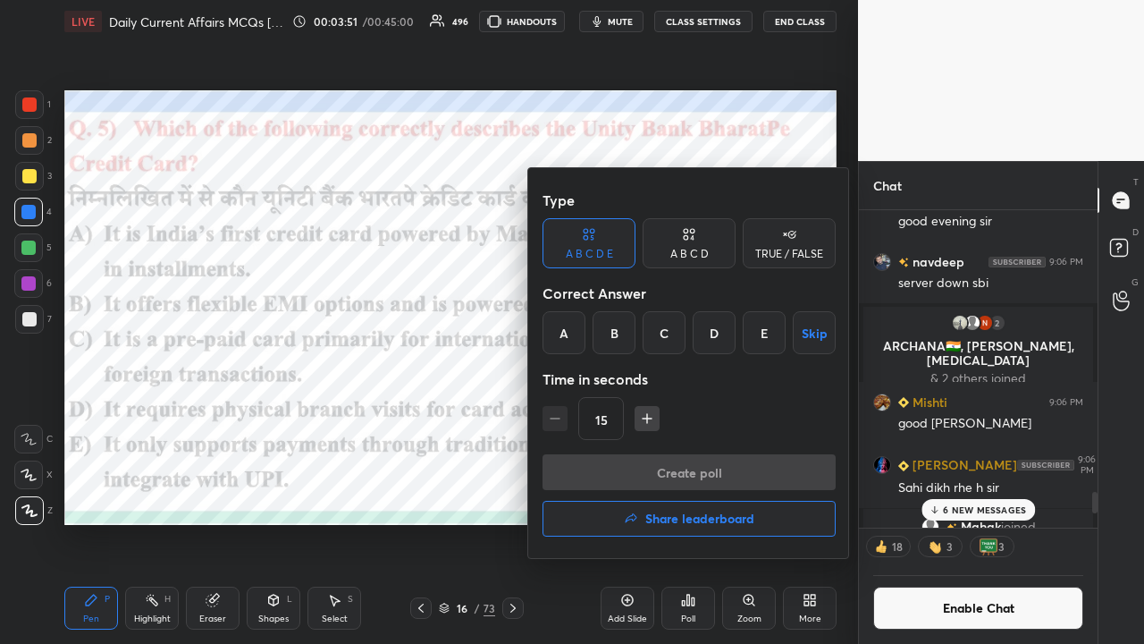
click at [455, 420] on div at bounding box center [572, 322] width 1144 height 644
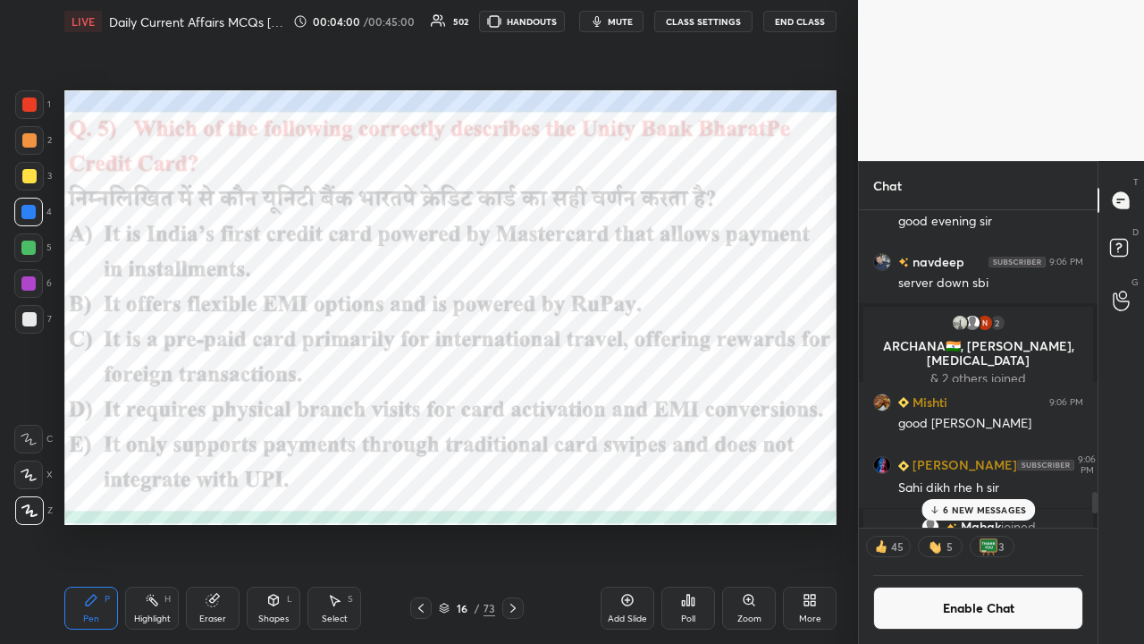
click at [642, 420] on div "Poll" at bounding box center [689, 608] width 54 height 43
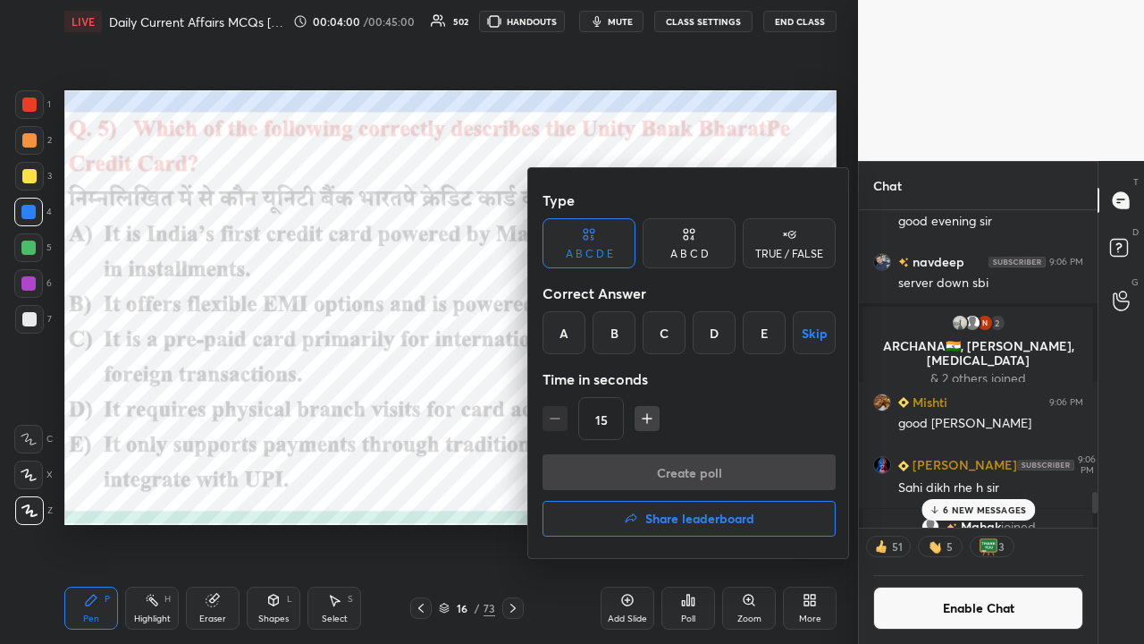
click at [603, 331] on div "B" at bounding box center [614, 332] width 43 height 43
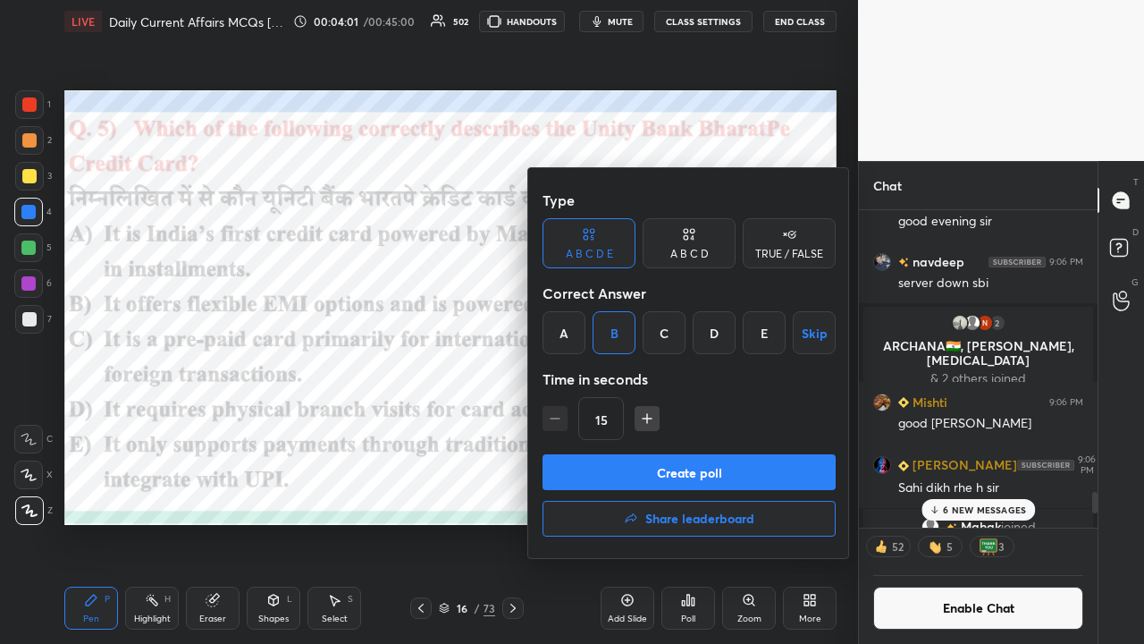
click at [604, 420] on button "Create poll" at bounding box center [689, 472] width 293 height 36
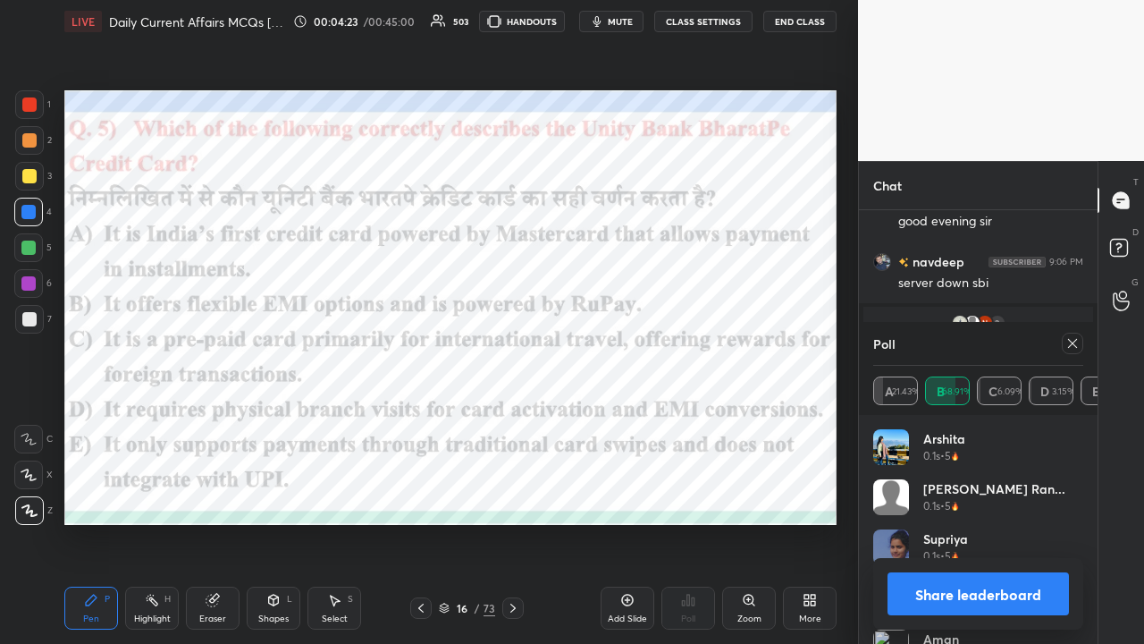
scroll to position [256, 233]
click at [642, 346] on icon at bounding box center [1073, 343] width 14 height 14
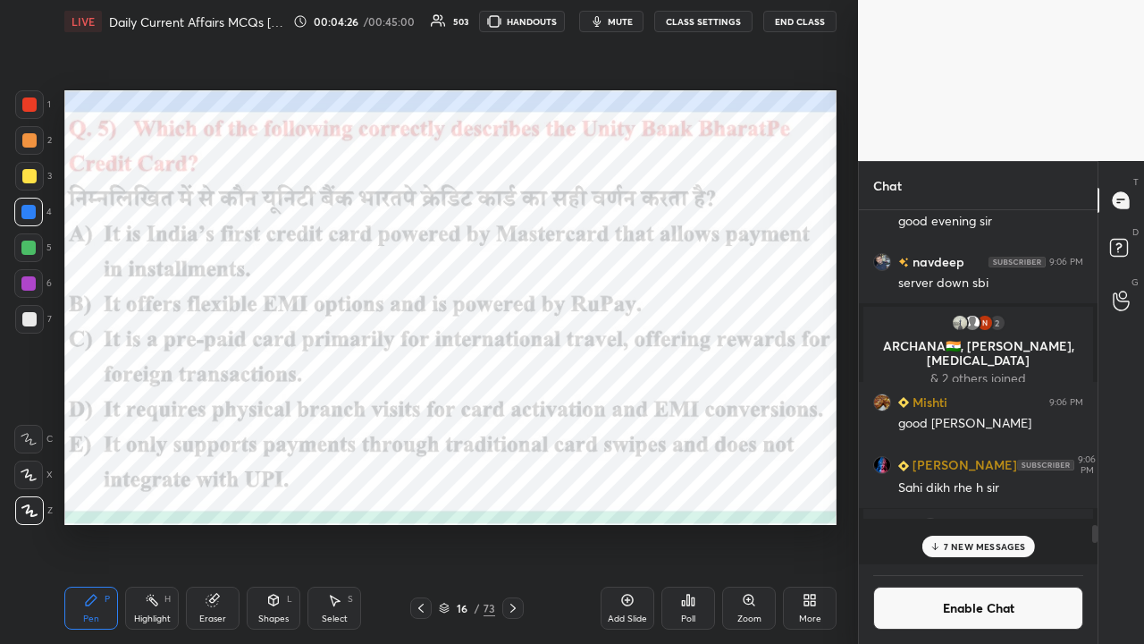
scroll to position [232, 233]
click at [518, 420] on icon at bounding box center [513, 608] width 14 height 14
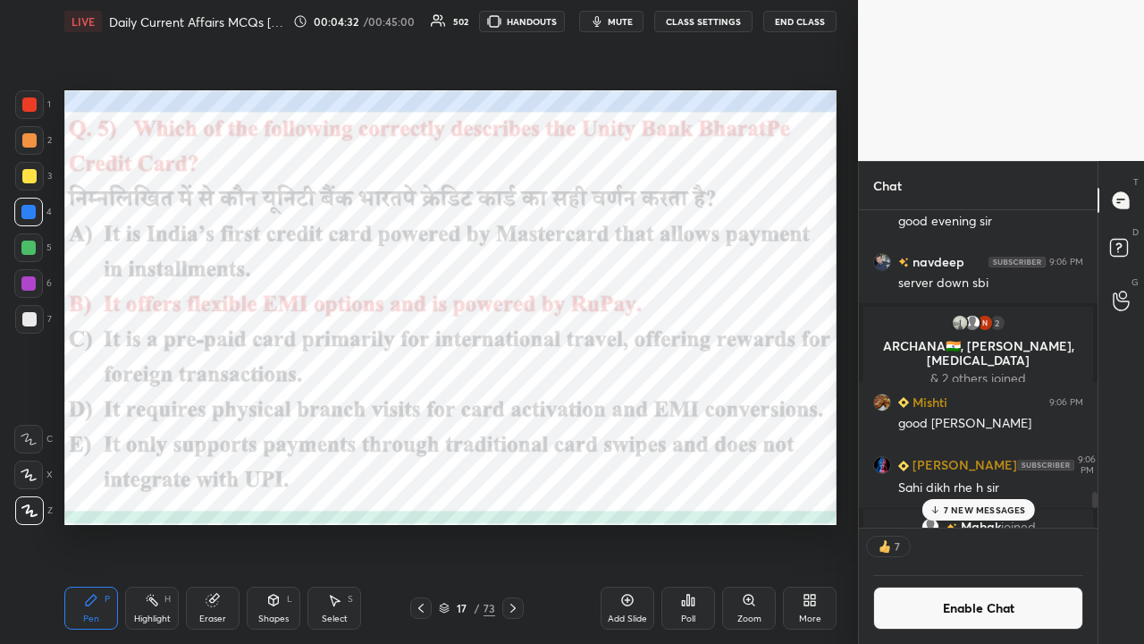
click at [642, 22] on button "CLASS SETTINGS" at bounding box center [703, 21] width 98 height 21
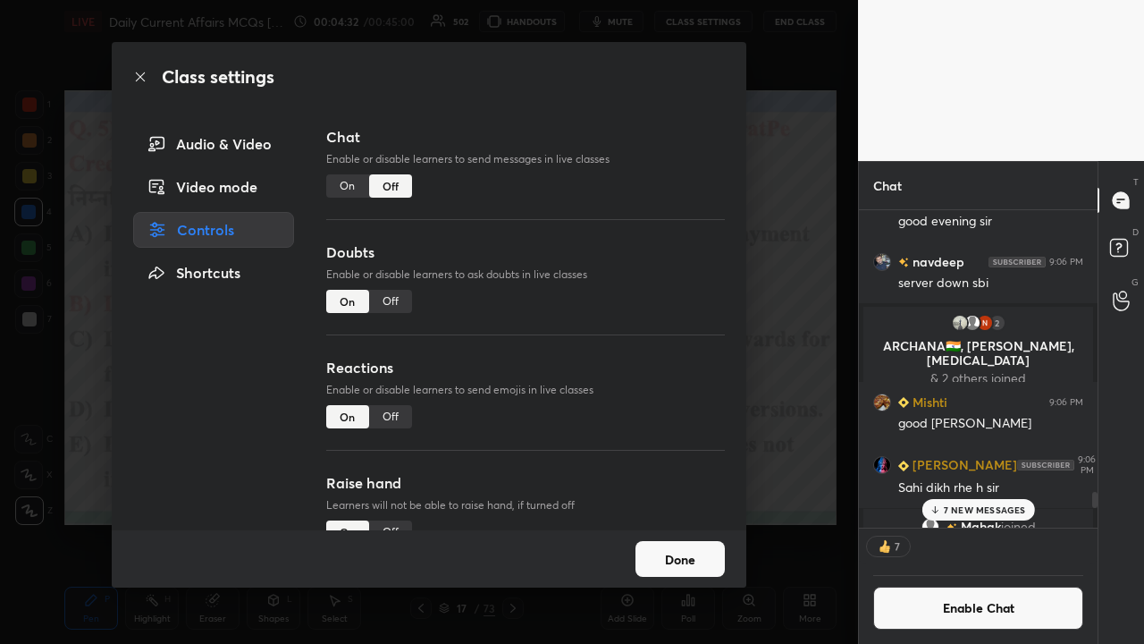
click at [338, 187] on div "On" at bounding box center [347, 185] width 43 height 23
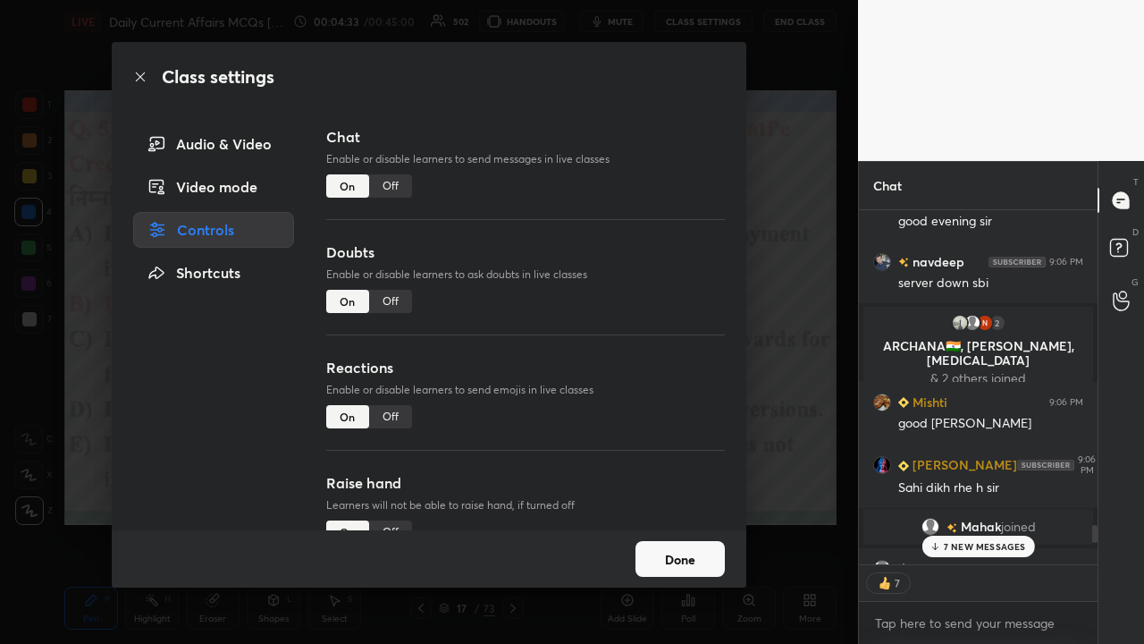
click at [642, 291] on div "Chat Enable or disable learners to send messages in live classes On Off Doubts …" at bounding box center [526, 328] width 442 height 404
click at [642, 299] on div "Chat Enable or disable learners to send messages in live classes On Off Doubts …" at bounding box center [526, 328] width 442 height 404
click at [642, 308] on div "Chat Enable or disable learners to send messages in live classes On Off Doubts …" at bounding box center [526, 328] width 442 height 404
click at [642, 331] on div "Class settings Audio & Video Video mode Controls Shortcuts Chat Enable or disab…" at bounding box center [429, 322] width 858 height 644
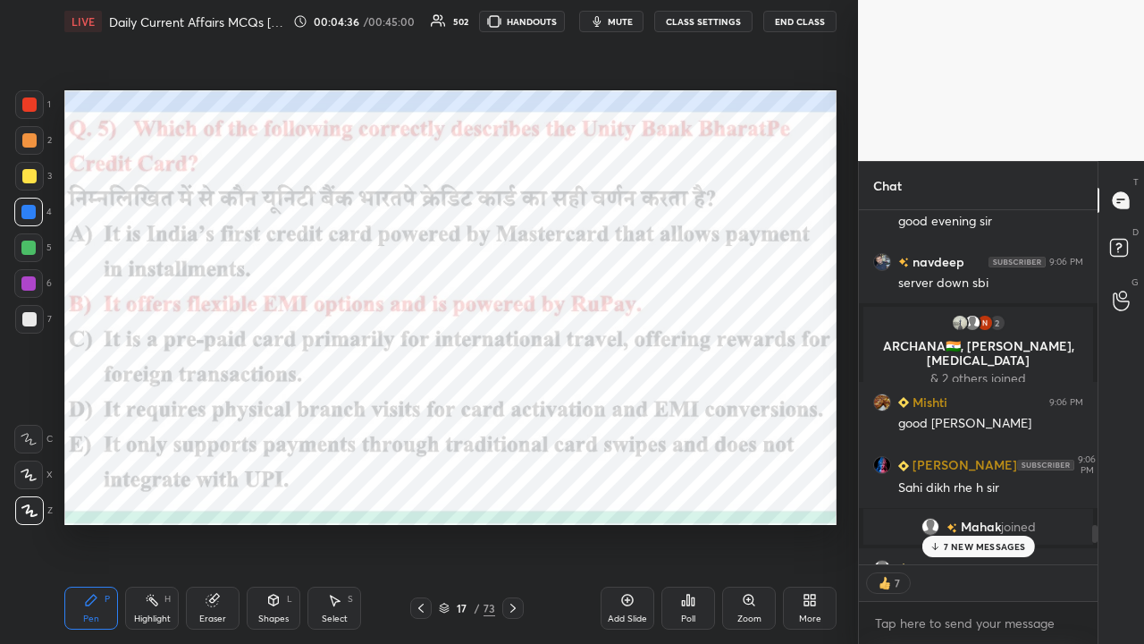
drag, startPoint x: 940, startPoint y: 549, endPoint x: 932, endPoint y: 542, distance: 10.8
click at [642, 420] on icon at bounding box center [935, 546] width 12 height 11
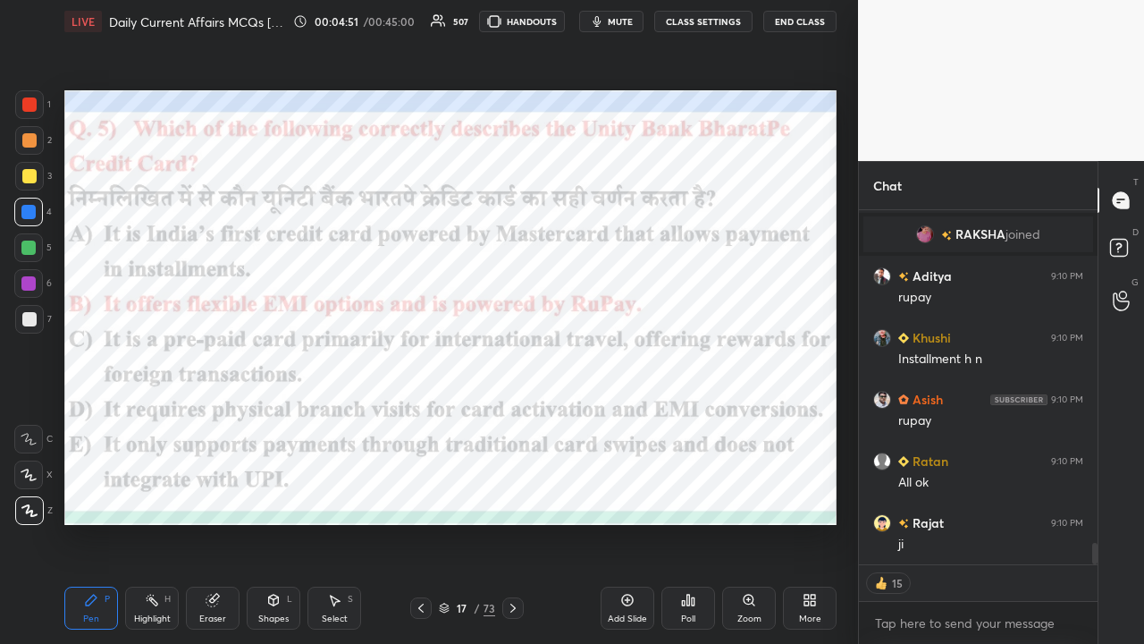
click at [642, 15] on button "CLASS SETTINGS" at bounding box center [703, 21] width 98 height 21
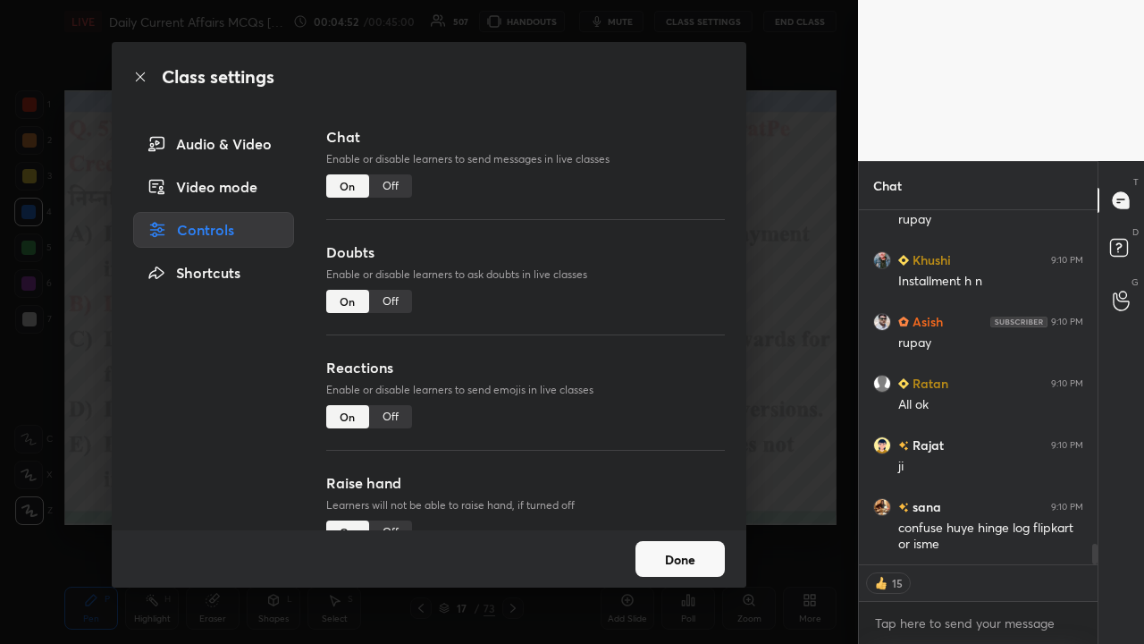
type textarea "x"
click at [387, 187] on div "Off" at bounding box center [390, 185] width 43 height 23
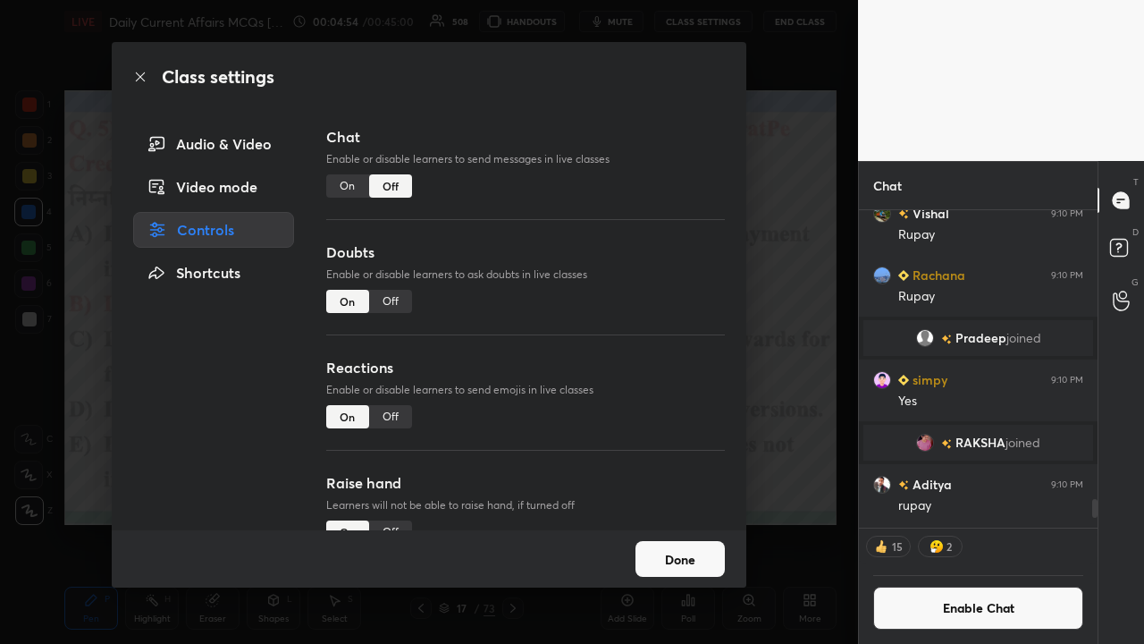
drag, startPoint x: 772, startPoint y: 334, endPoint x: 767, endPoint y: 323, distance: 12.8
click at [642, 334] on div "Class settings Audio & Video Video mode Controls Shortcuts Chat Enable or disab…" at bounding box center [429, 322] width 858 height 644
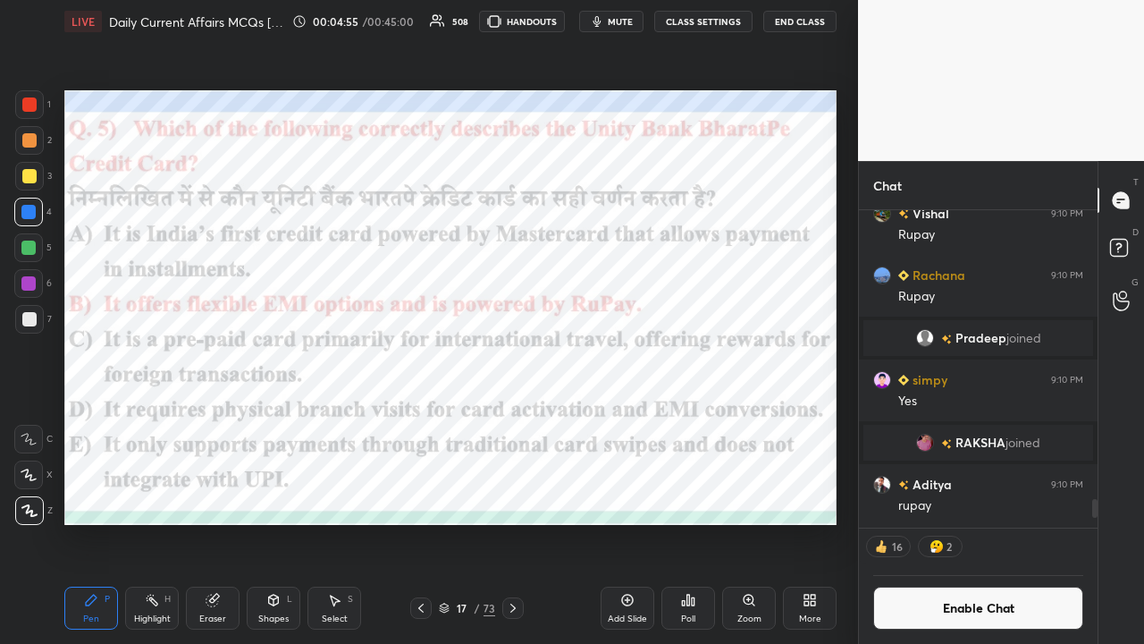
click at [517, 420] on icon at bounding box center [513, 608] width 14 height 14
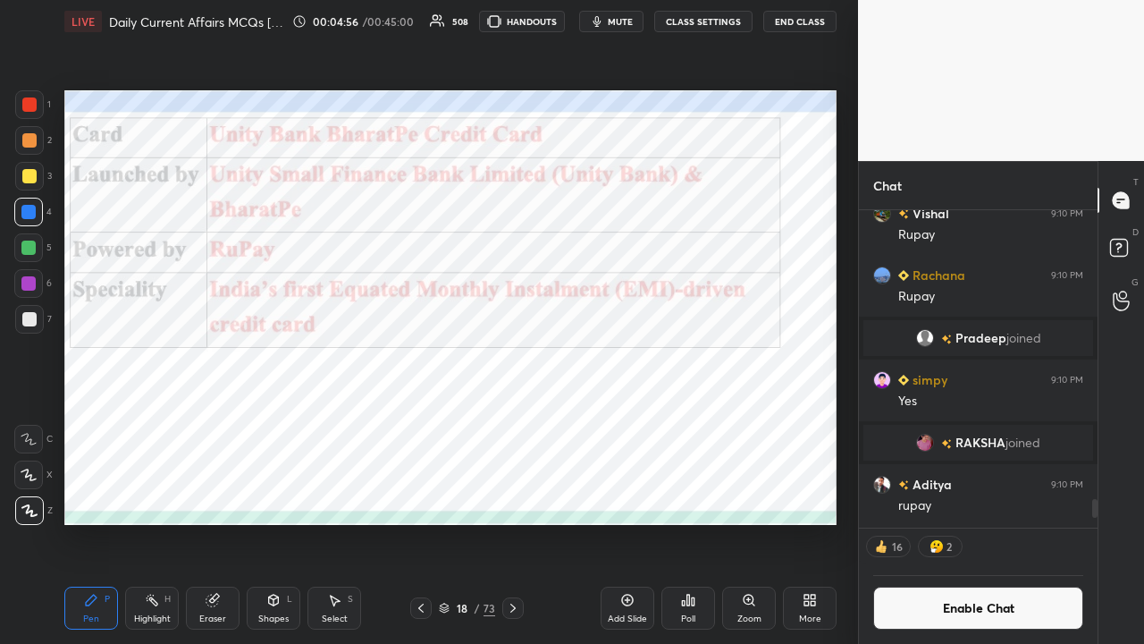
click at [515, 420] on icon at bounding box center [513, 608] width 14 height 14
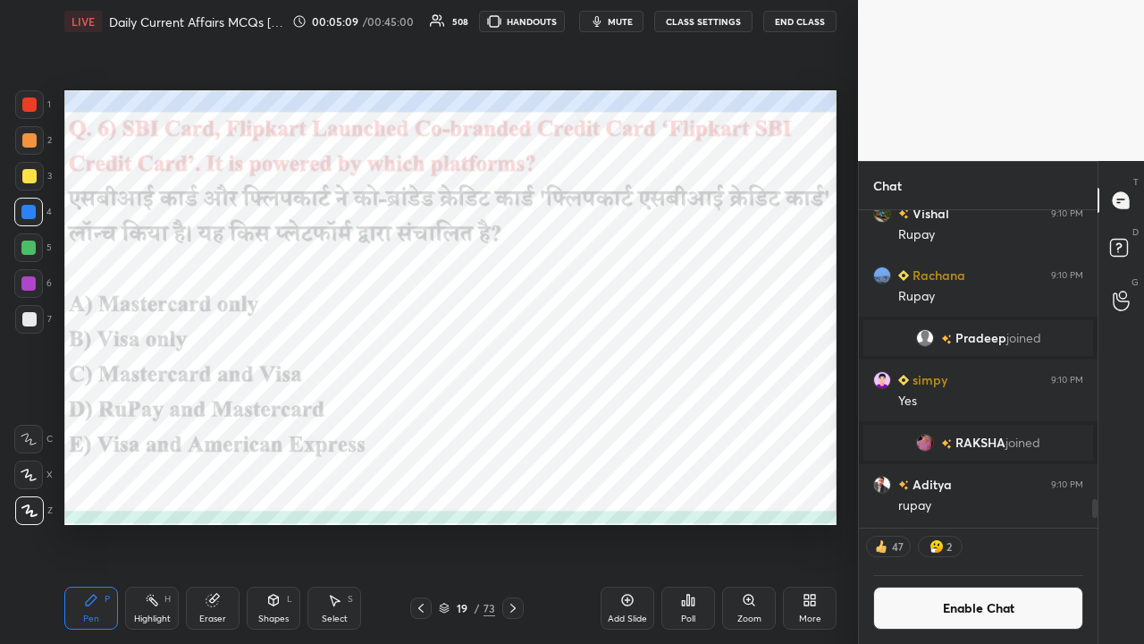
click at [642, 420] on div "Poll" at bounding box center [689, 608] width 54 height 43
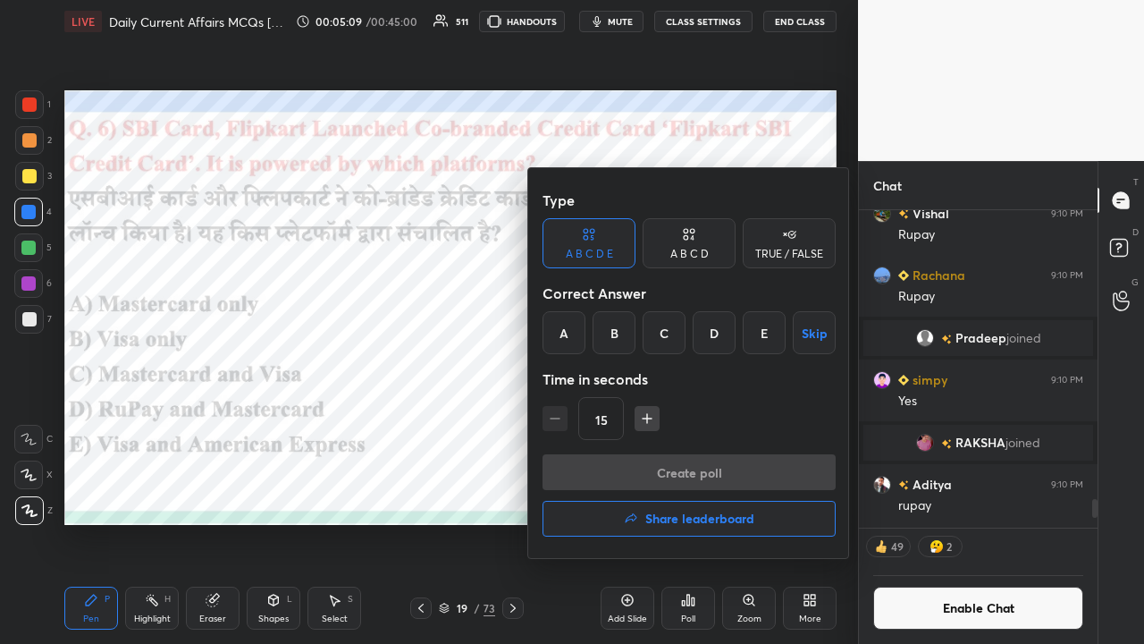
drag, startPoint x: 670, startPoint y: 332, endPoint x: 663, endPoint y: 381, distance: 49.6
click at [642, 334] on div "C" at bounding box center [664, 332] width 43 height 43
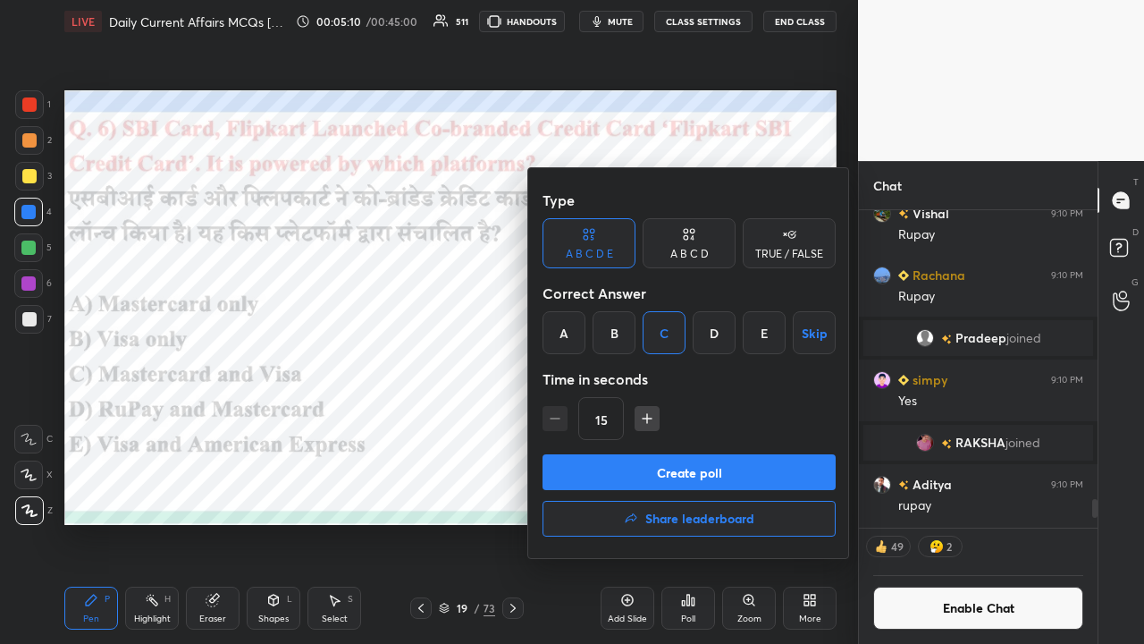
click at [642, 420] on button "Create poll" at bounding box center [689, 472] width 293 height 36
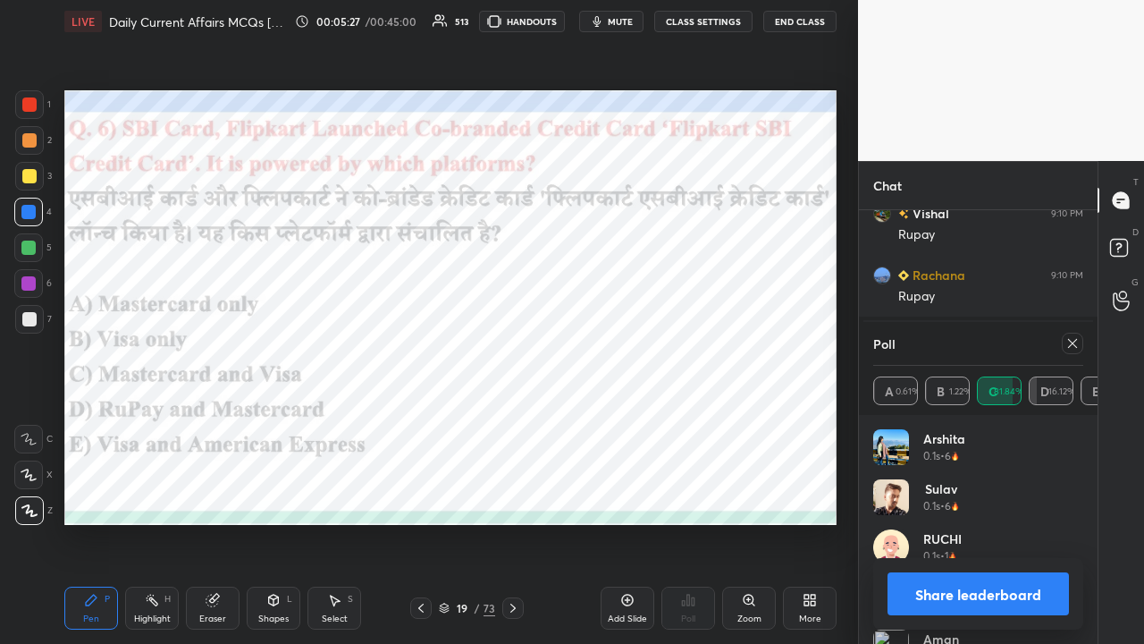
click at [642, 350] on icon at bounding box center [1073, 343] width 14 height 14
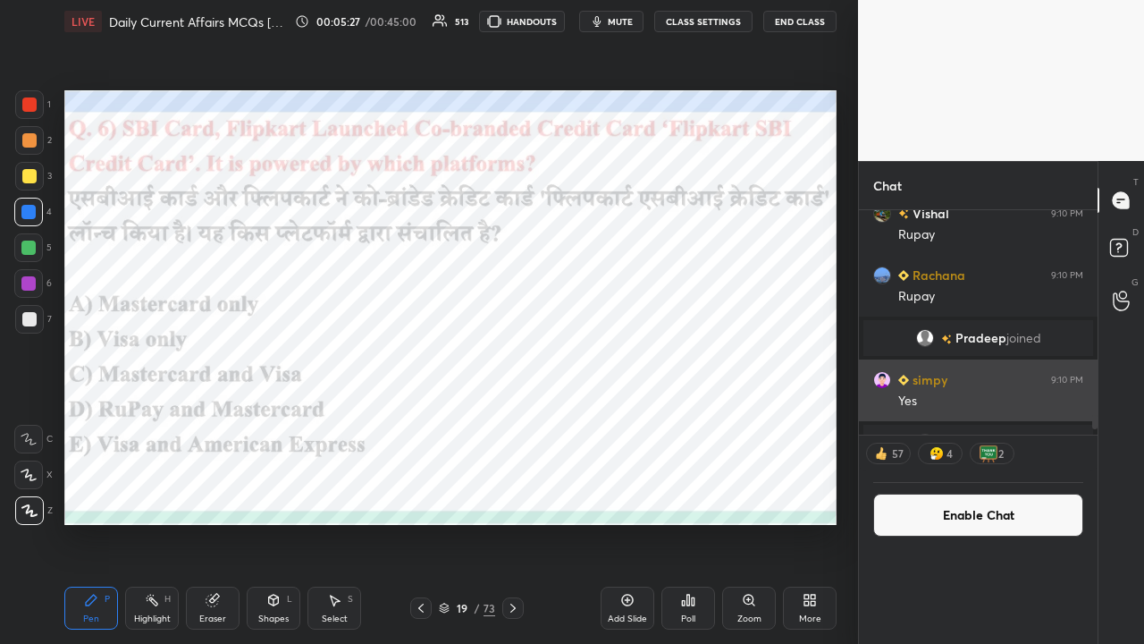
scroll to position [79, 205]
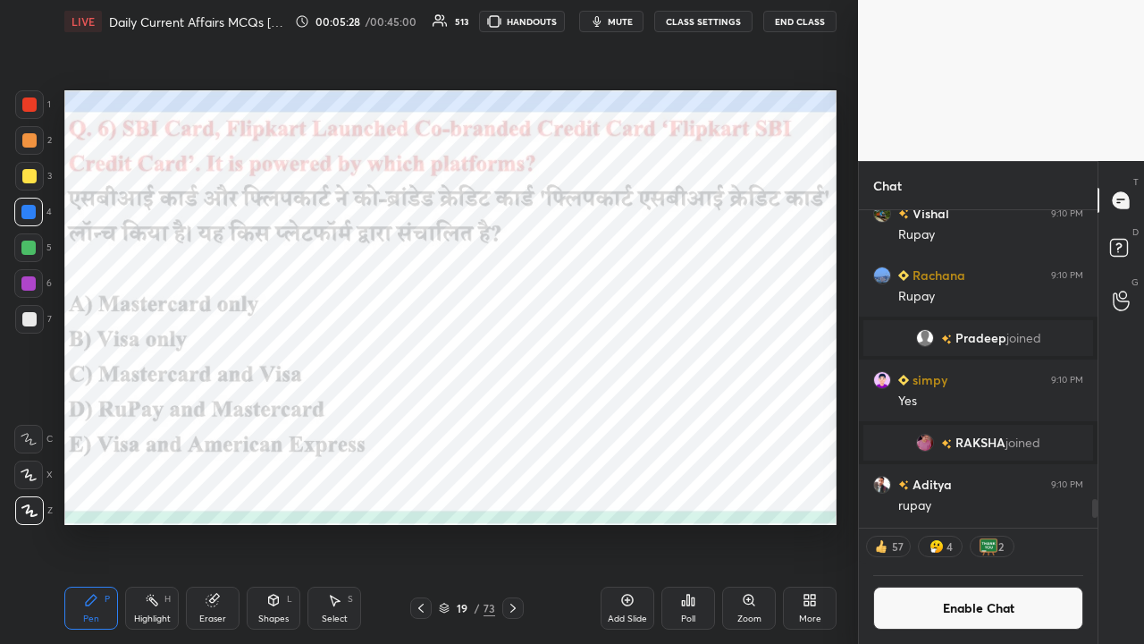
click at [510, 420] on icon at bounding box center [513, 608] width 14 height 14
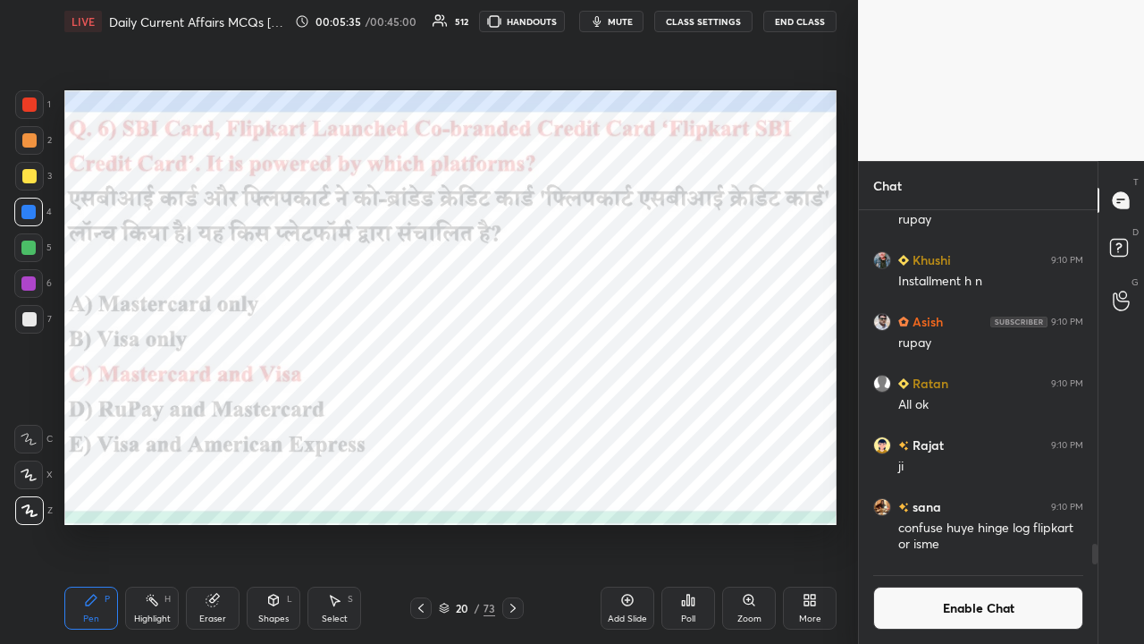
click at [513, 420] on icon at bounding box center [513, 608] width 14 height 14
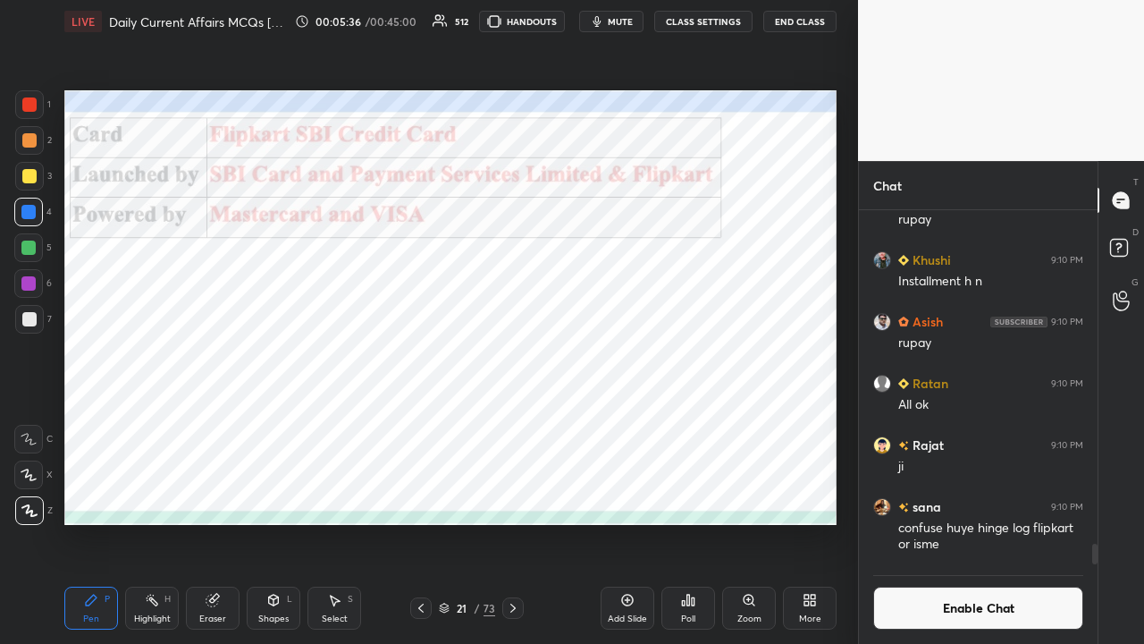
click at [512, 420] on icon at bounding box center [513, 608] width 5 height 9
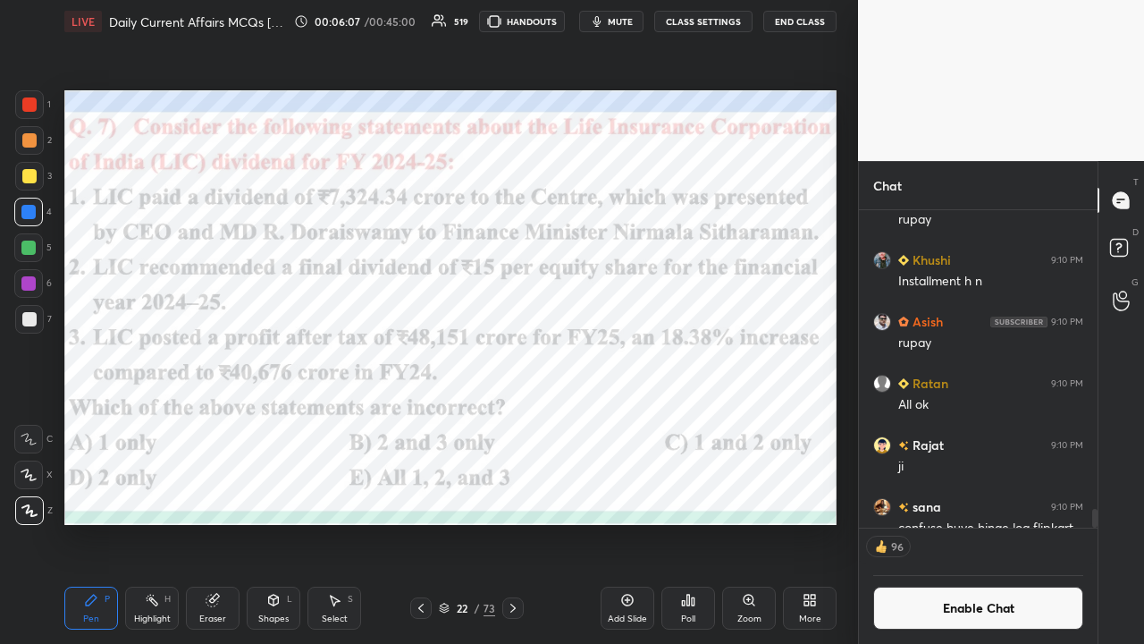
click at [642, 420] on div "Poll" at bounding box center [689, 608] width 54 height 43
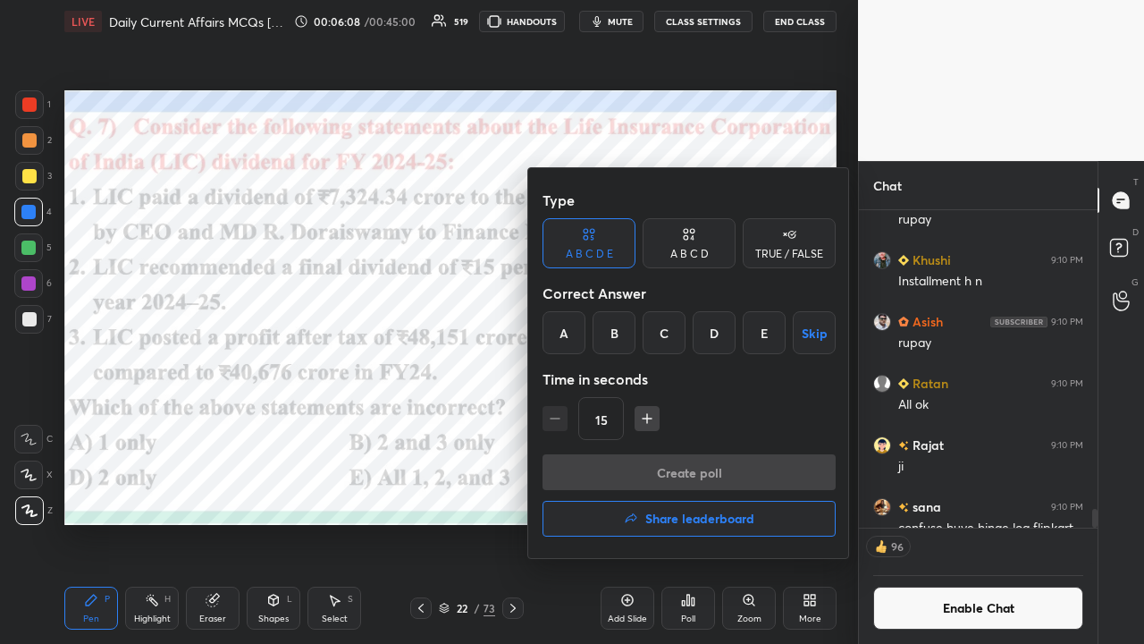
click at [642, 335] on div "D" at bounding box center [714, 332] width 43 height 43
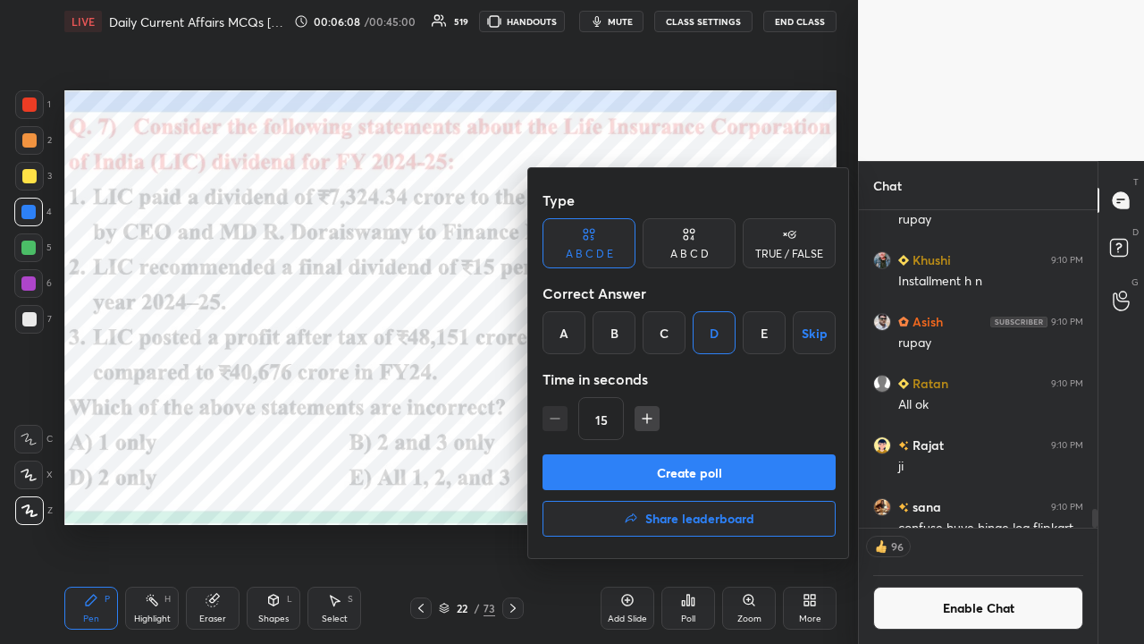
click at [642, 420] on button "Create poll" at bounding box center [689, 472] width 293 height 36
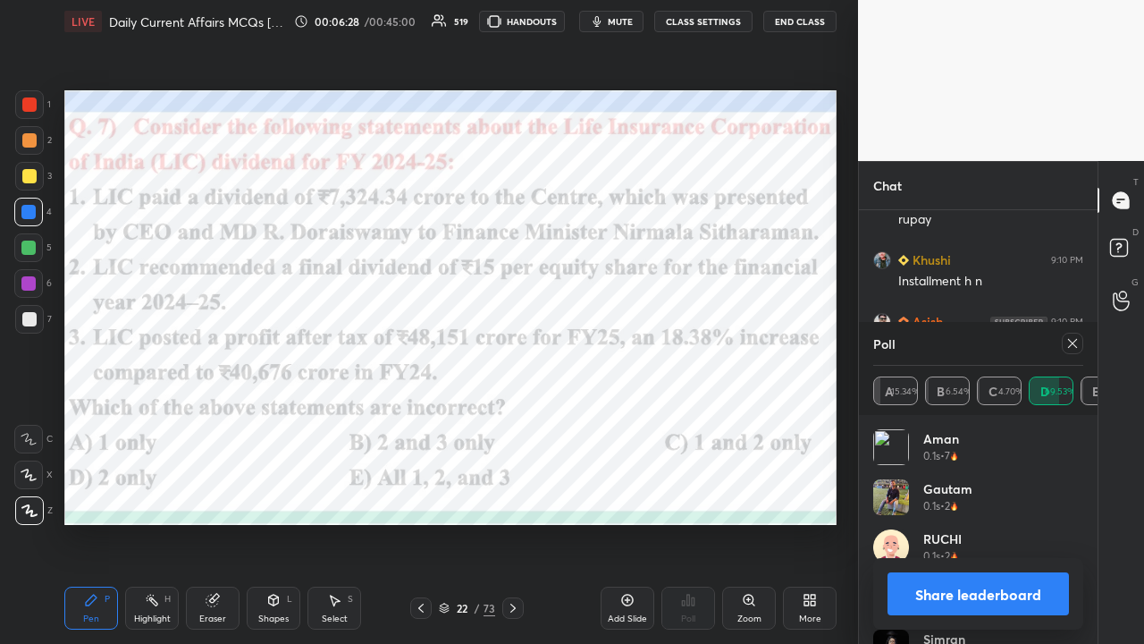
click at [642, 345] on icon at bounding box center [1073, 343] width 14 height 14
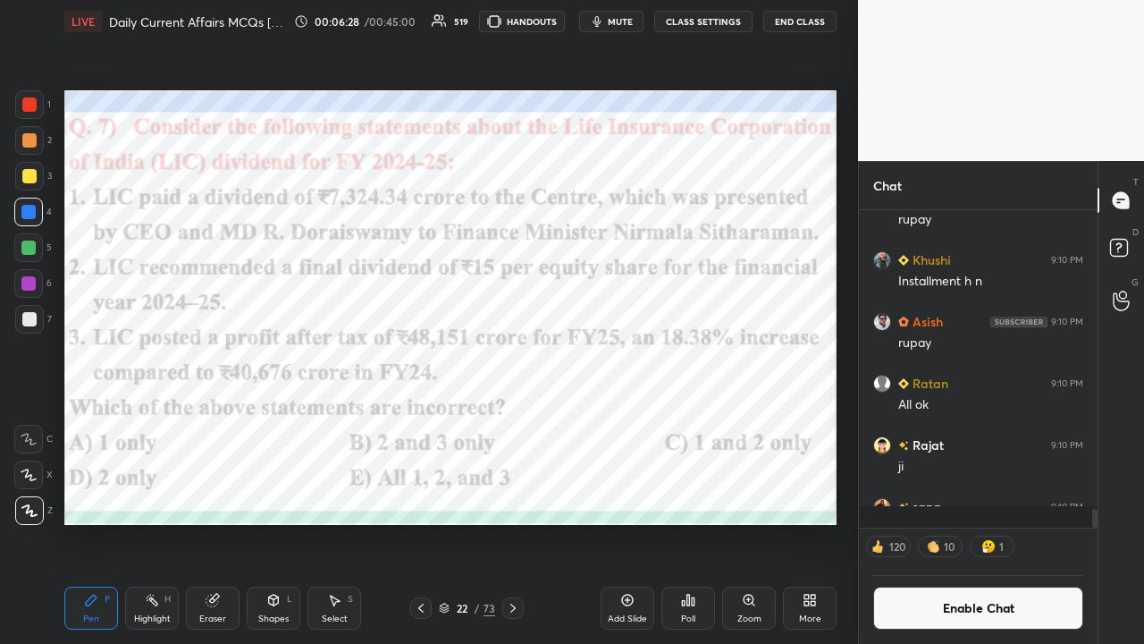
scroll to position [6, 5]
click at [511, 420] on icon at bounding box center [513, 608] width 14 height 14
click at [642, 21] on button "CLASS SETTINGS" at bounding box center [703, 21] width 98 height 21
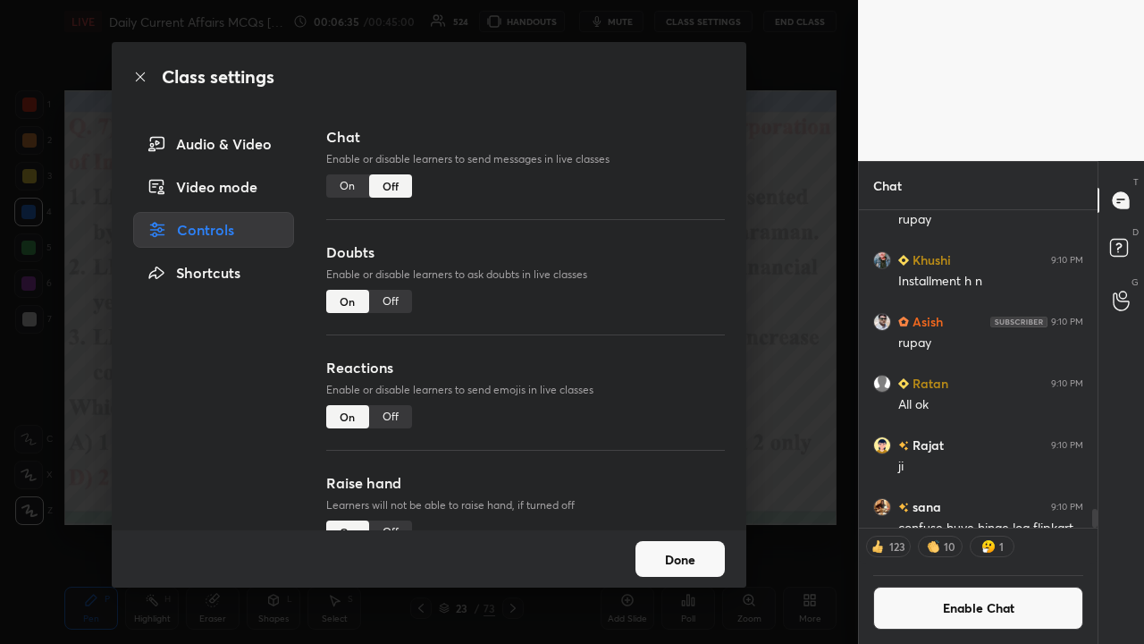
drag, startPoint x: 340, startPoint y: 188, endPoint x: 350, endPoint y: 198, distance: 15.2
click at [342, 188] on div "On" at bounding box center [347, 185] width 43 height 23
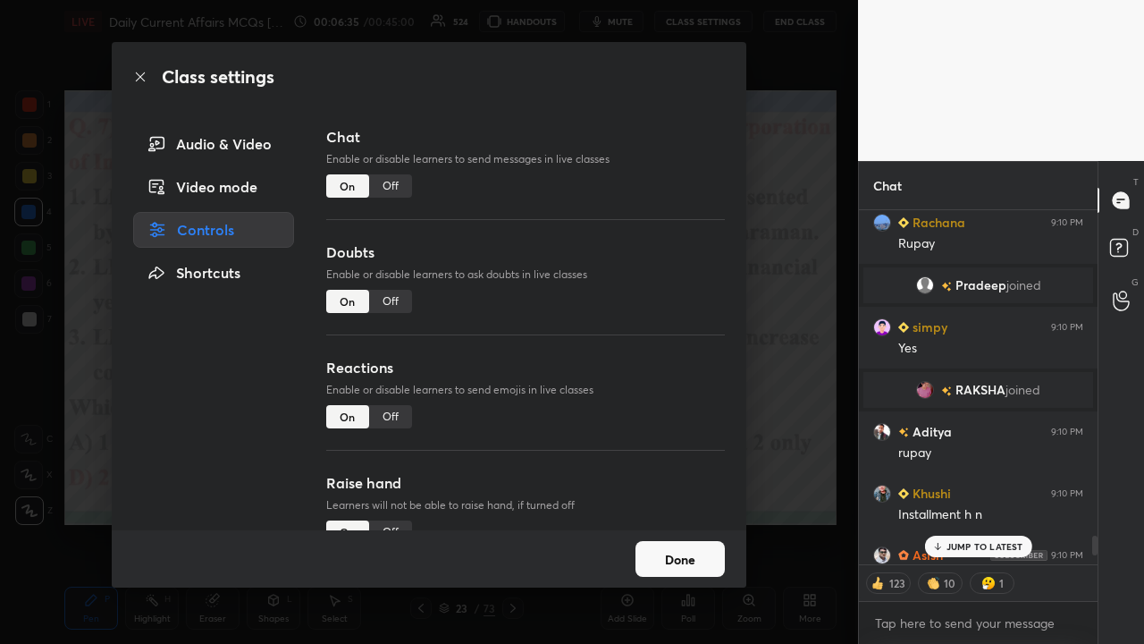
scroll to position [5, 5]
click at [642, 302] on div "Class settings Audio & Video Video mode Controls Shortcuts Chat Enable or disab…" at bounding box center [429, 322] width 858 height 644
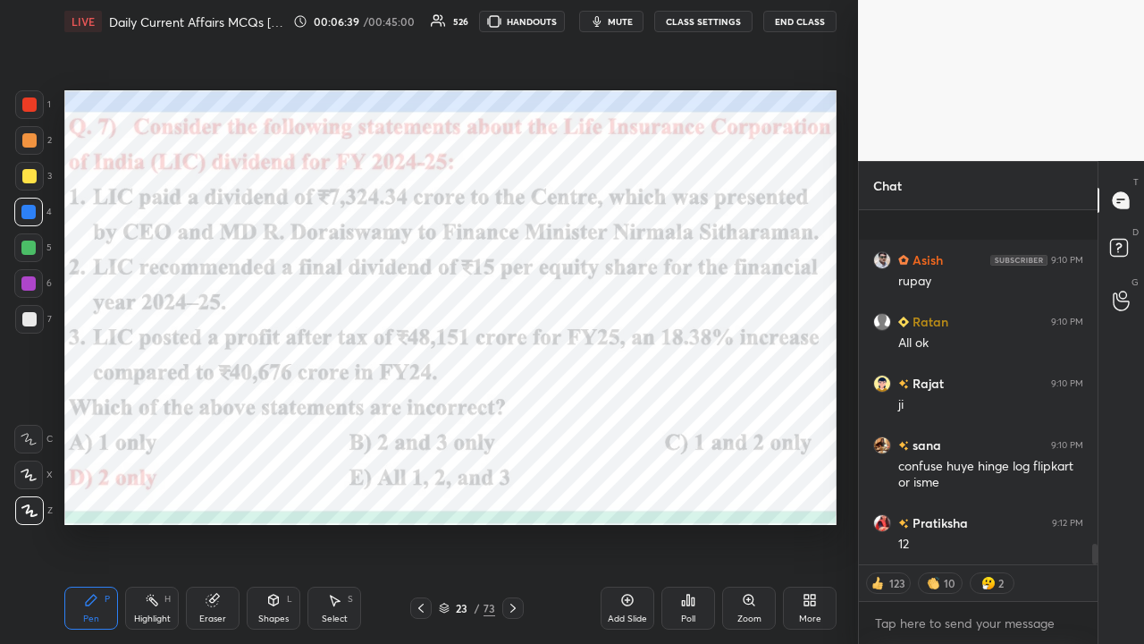
scroll to position [5764, 0]
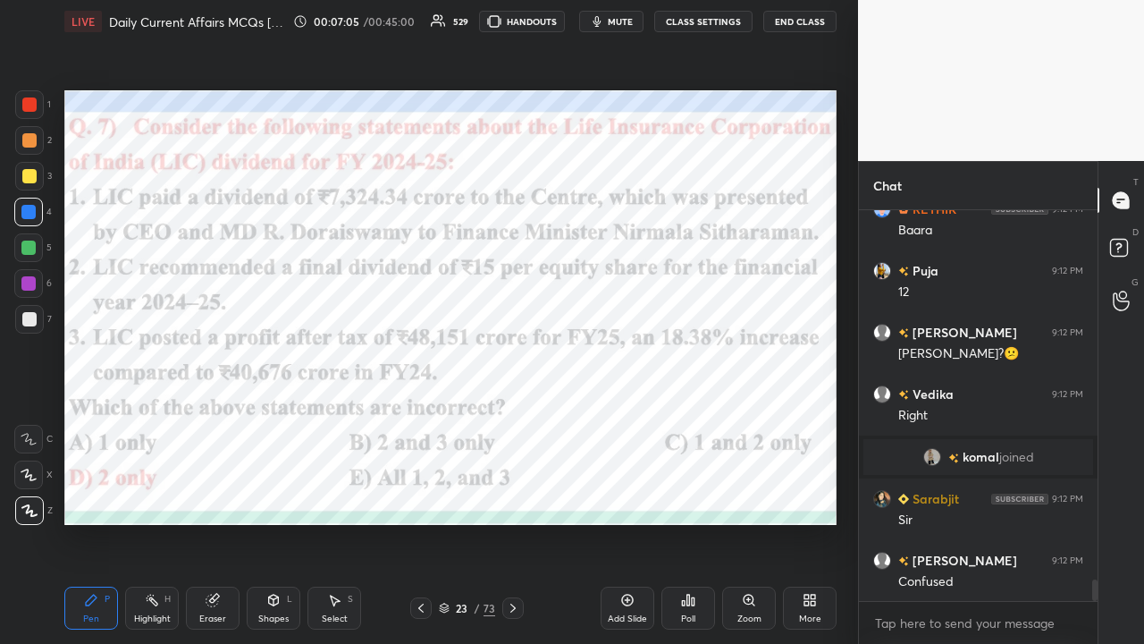
click at [516, 420] on icon at bounding box center [513, 608] width 14 height 14
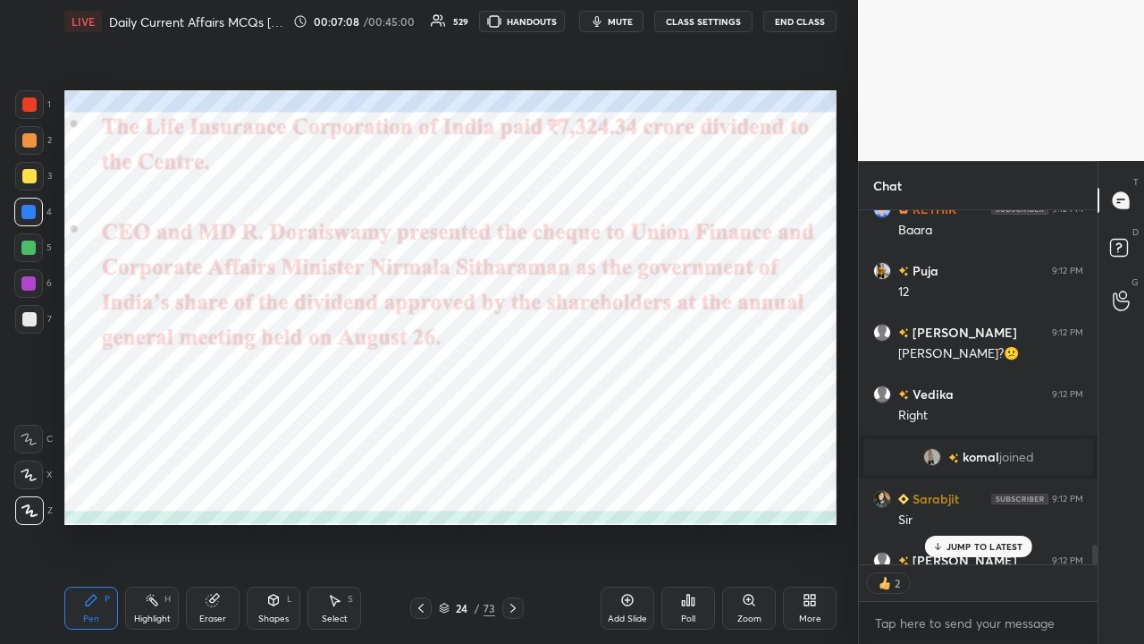
click at [514, 420] on icon at bounding box center [513, 608] width 14 height 14
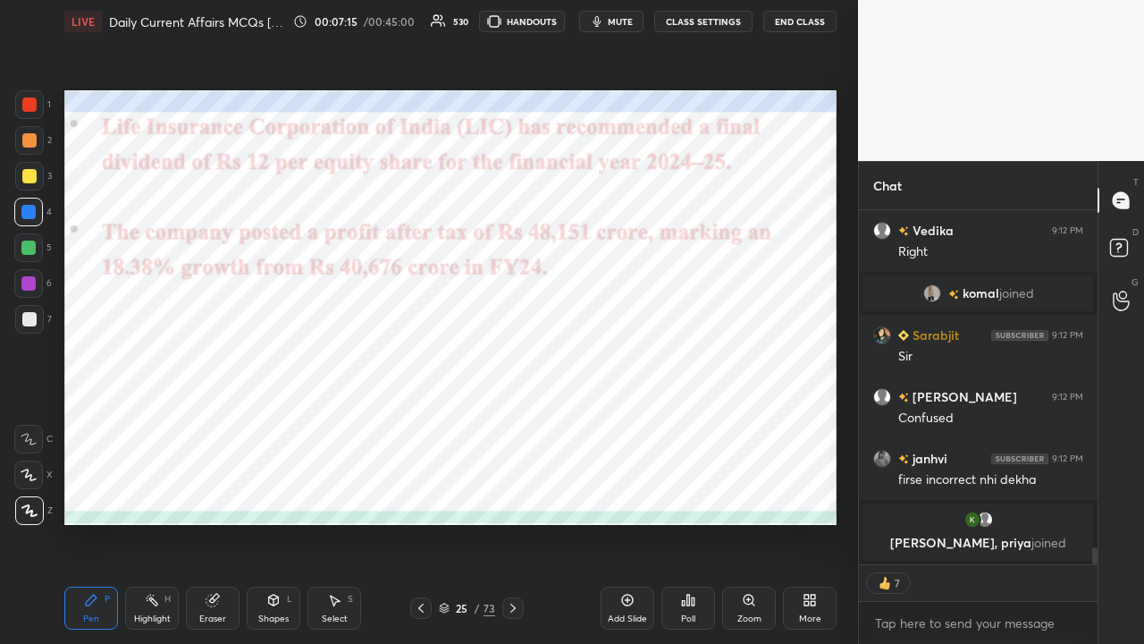
click at [642, 17] on button "CLASS SETTINGS" at bounding box center [703, 21] width 98 height 21
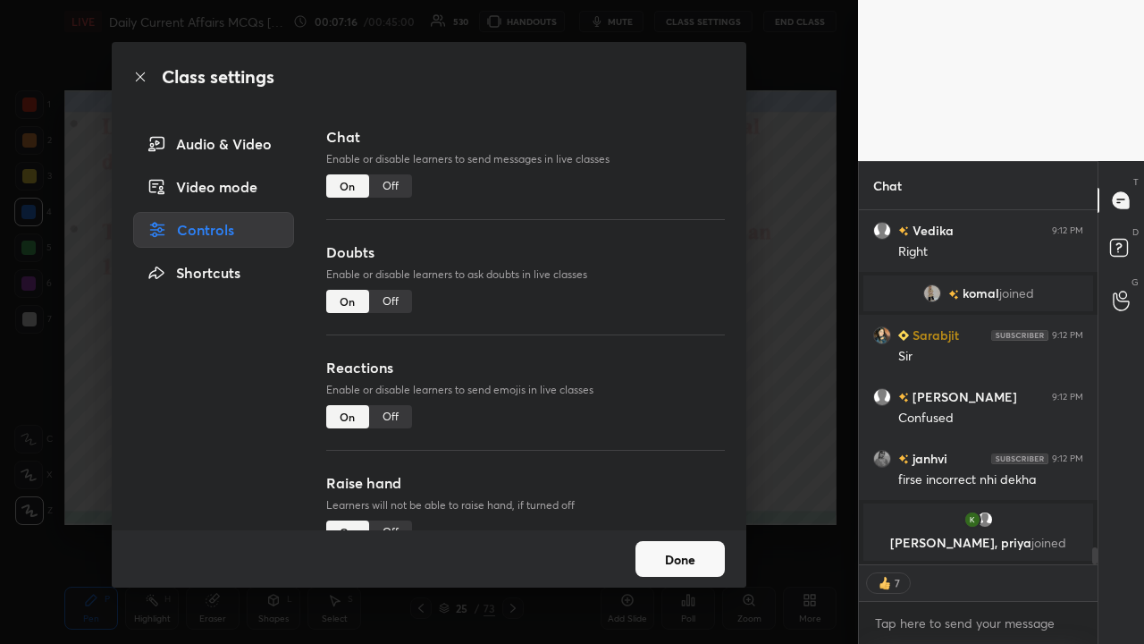
click at [642, 242] on div "Chat Enable or disable learners to send messages in live classes On Off Doubts …" at bounding box center [526, 328] width 442 height 404
click at [642, 274] on div "Class settings Audio & Video Video mode Controls Shortcuts Chat Enable or disab…" at bounding box center [429, 322] width 858 height 644
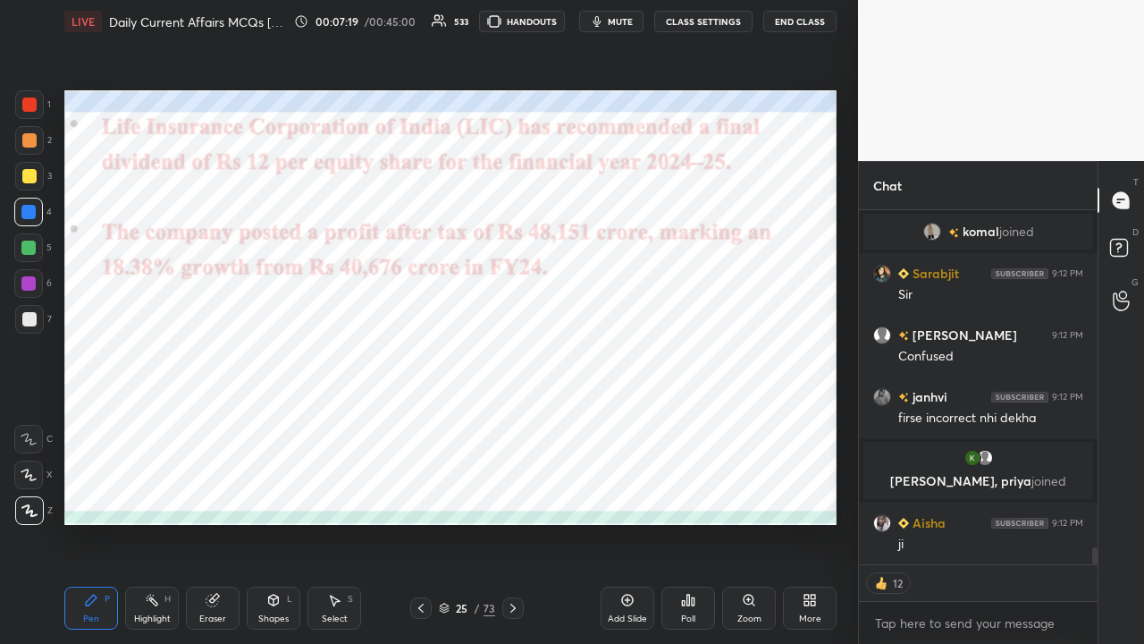
click at [416, 420] on icon at bounding box center [421, 608] width 14 height 14
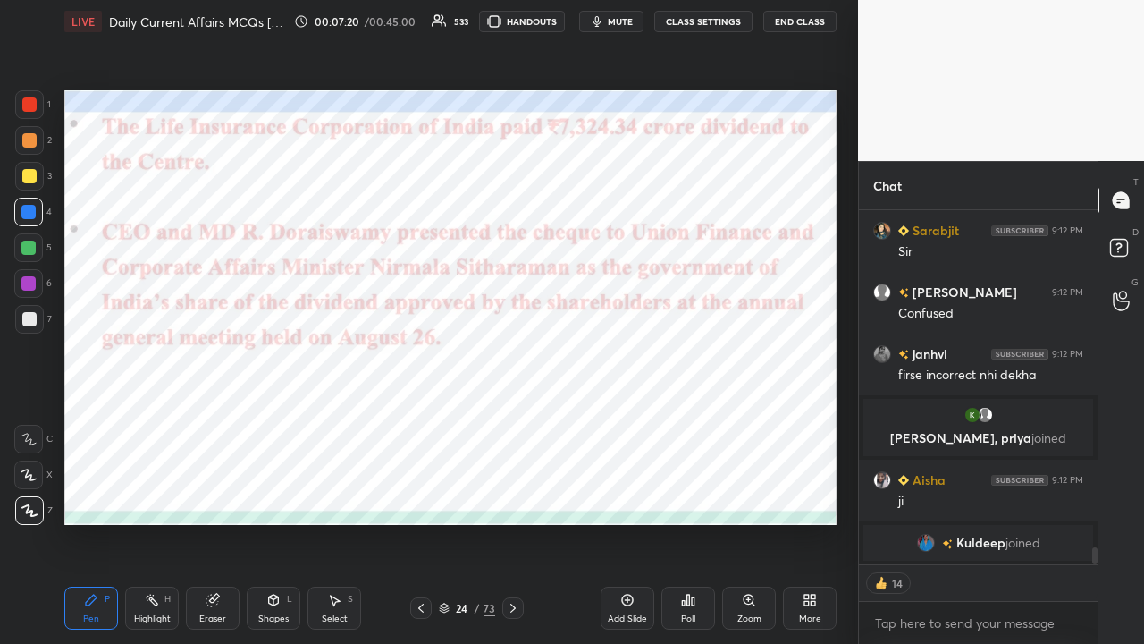
click at [423, 420] on icon at bounding box center [420, 608] width 5 height 9
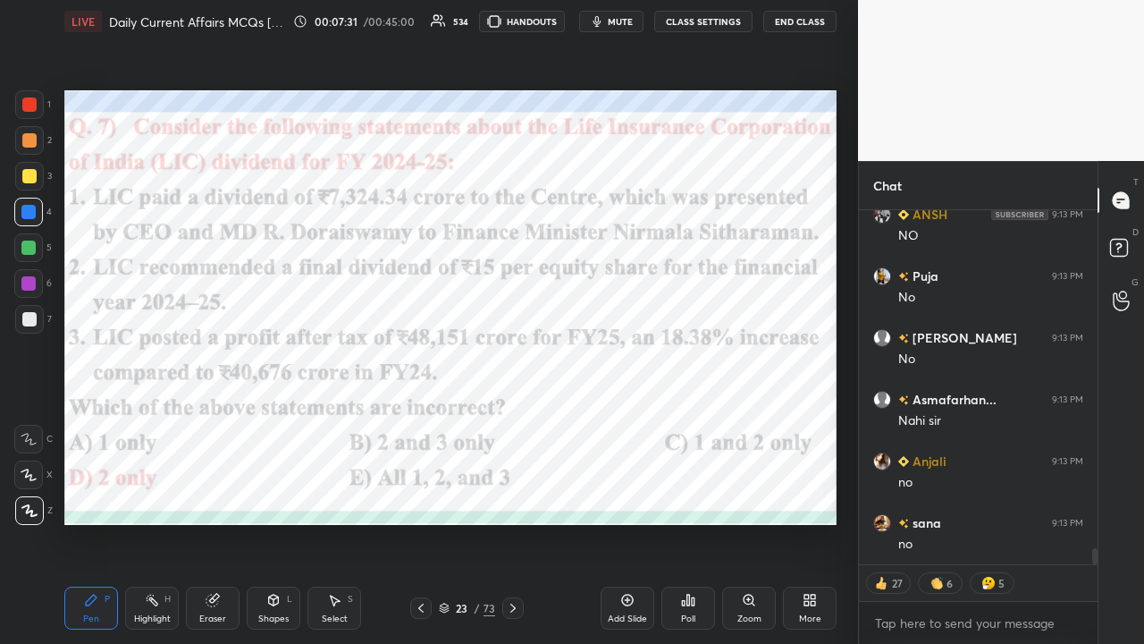
type textarea "x"
click at [642, 25] on button "CLASS SETTINGS" at bounding box center [703, 21] width 98 height 21
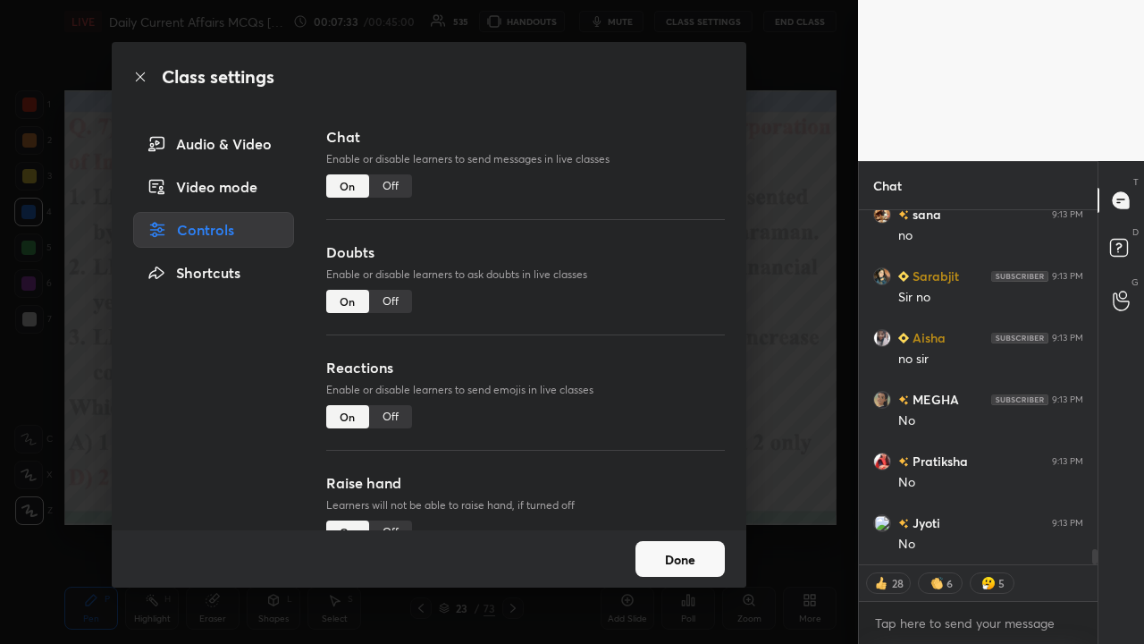
click at [393, 190] on div "Off" at bounding box center [390, 185] width 43 height 23
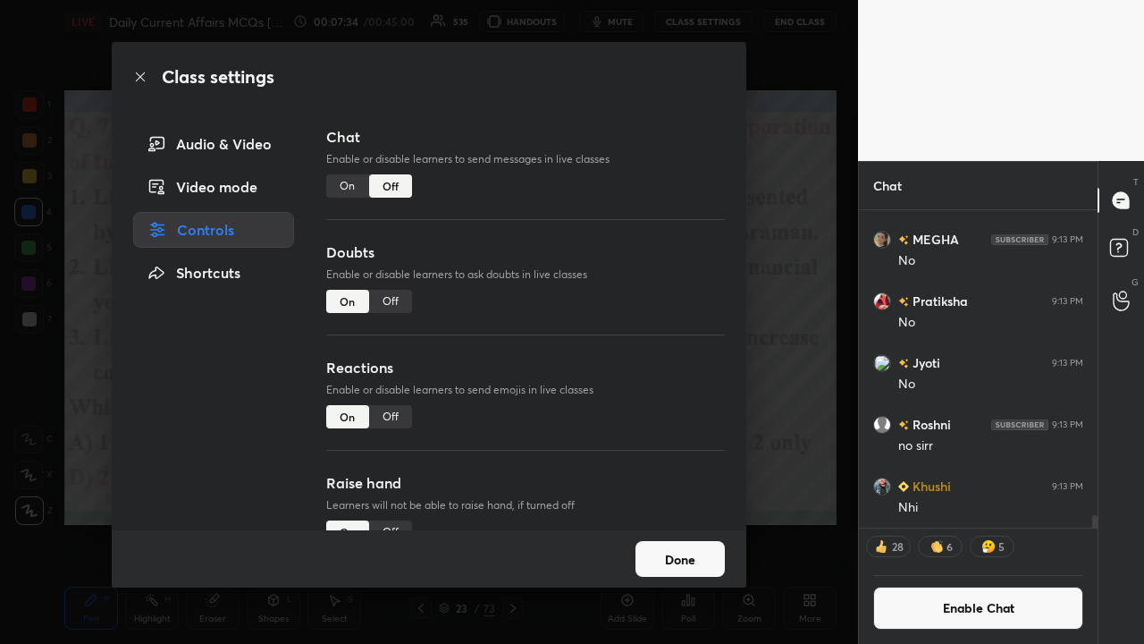
click at [642, 300] on div "Class settings Audio & Video Video mode Controls Shortcuts Chat Enable or disab…" at bounding box center [429, 322] width 858 height 644
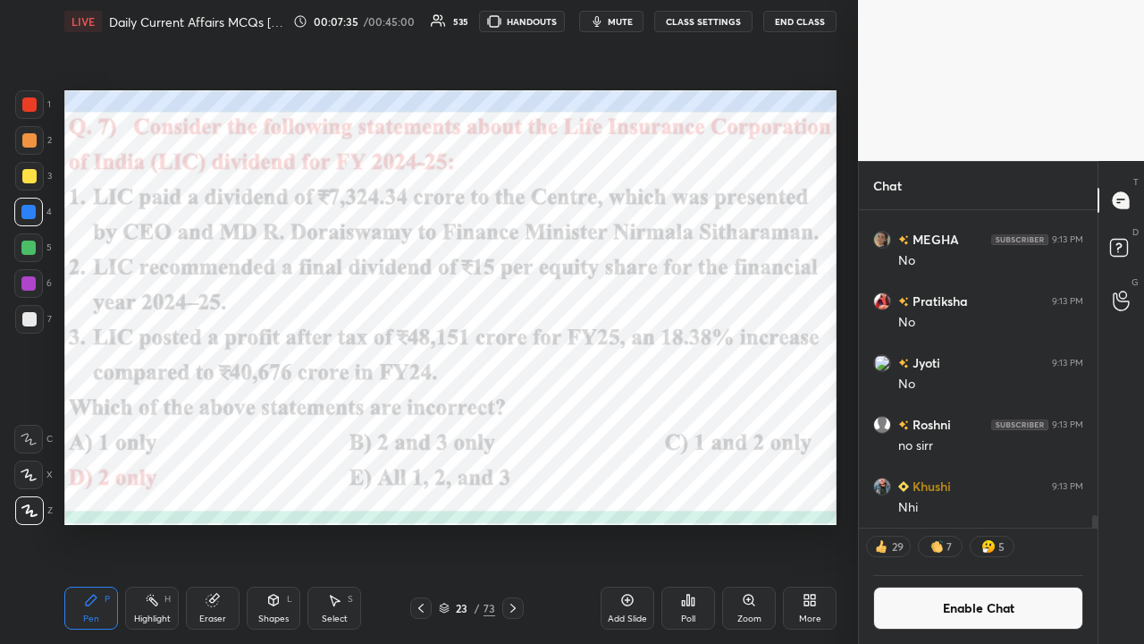
click at [518, 420] on icon at bounding box center [513, 608] width 14 height 14
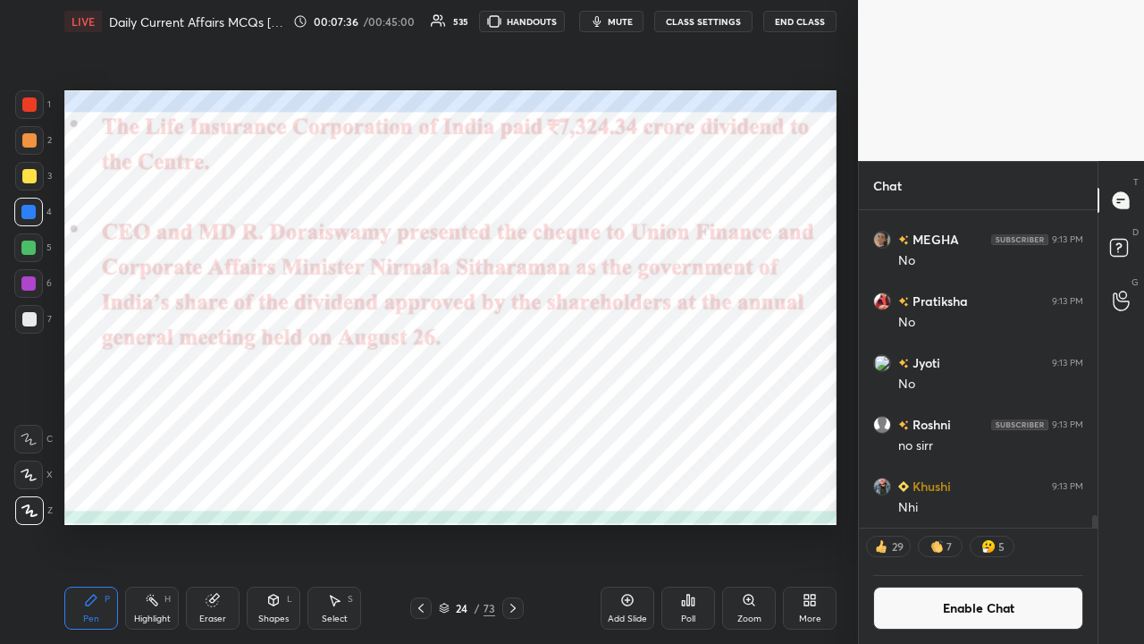
click at [518, 420] on icon at bounding box center [513, 608] width 14 height 14
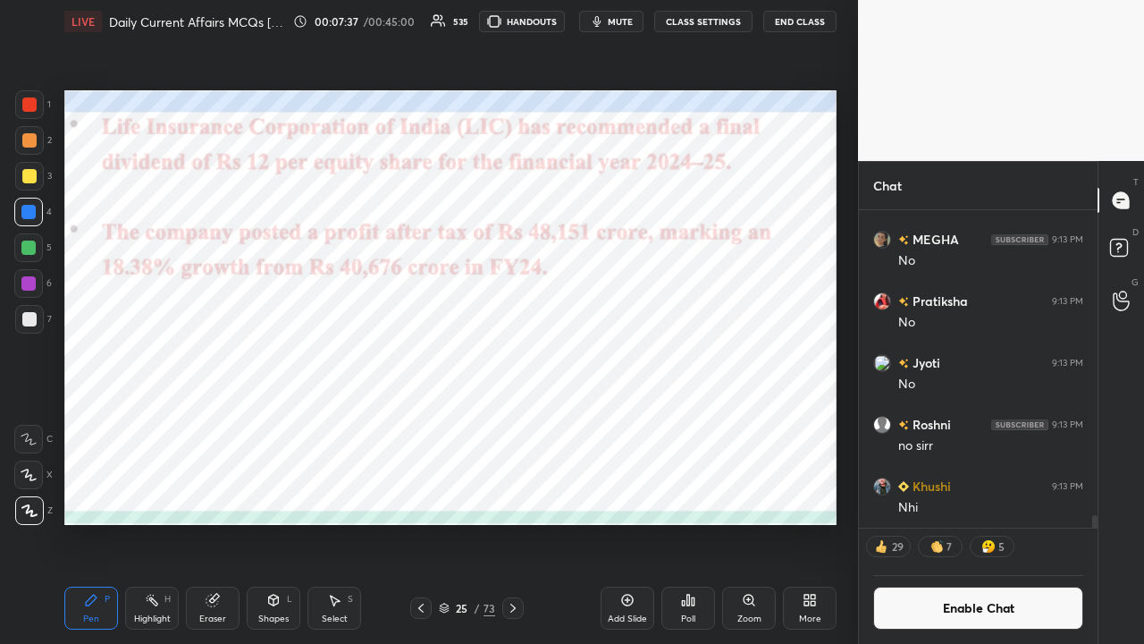
click at [511, 420] on icon at bounding box center [513, 608] width 14 height 14
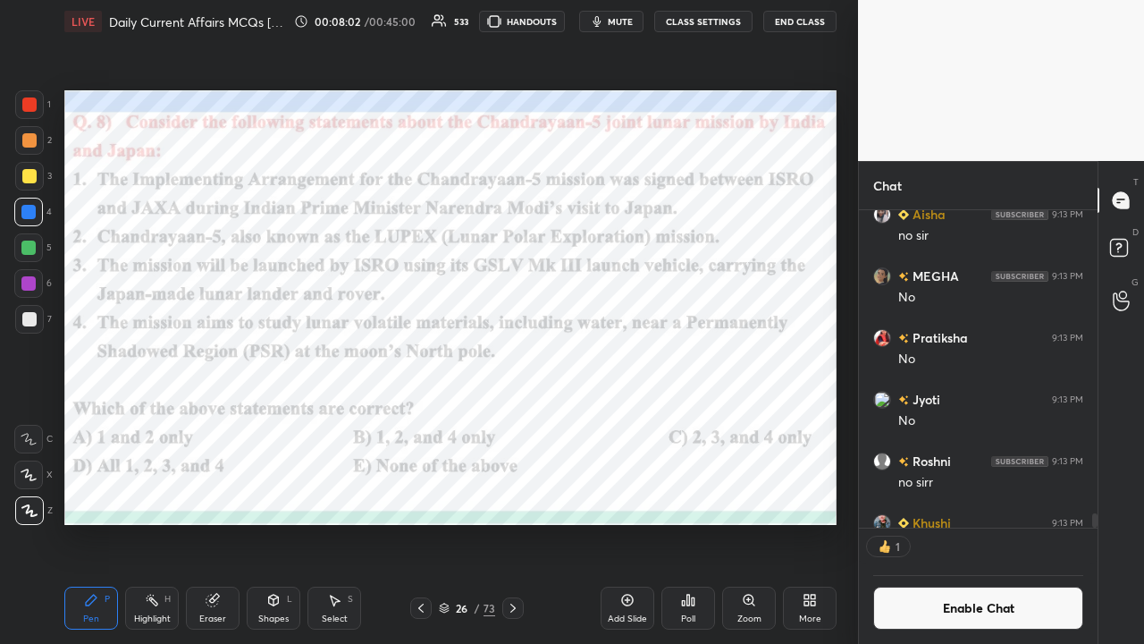
scroll to position [5, 5]
click at [642, 420] on div "Poll" at bounding box center [689, 608] width 54 height 43
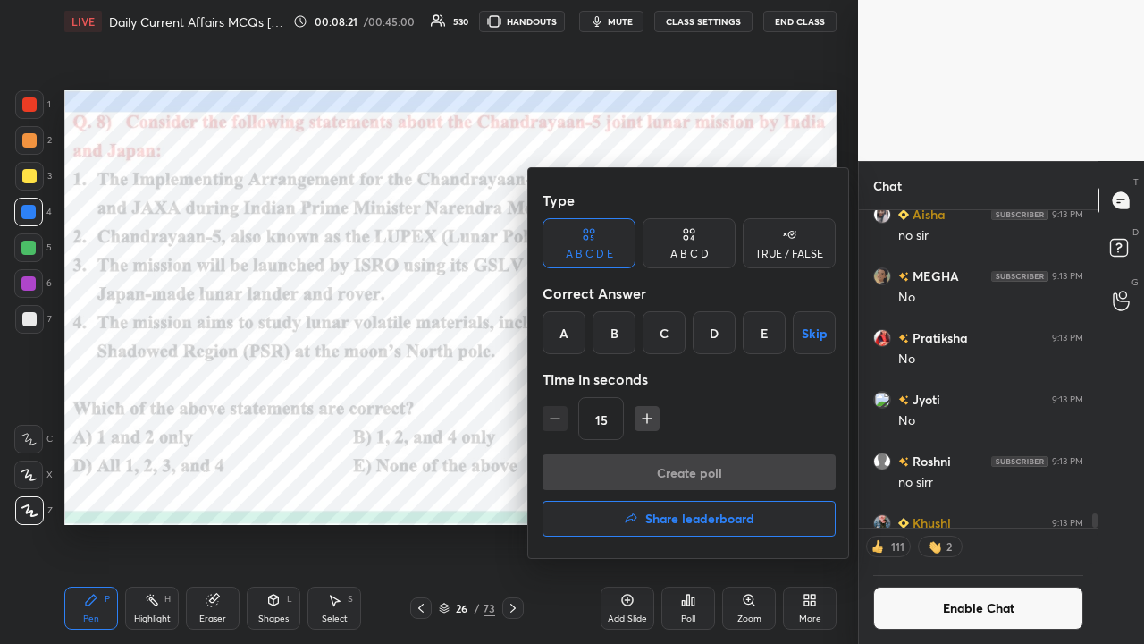
drag, startPoint x: 562, startPoint y: 329, endPoint x: 561, endPoint y: 353, distance: 24.2
click at [561, 331] on div "A" at bounding box center [564, 332] width 43 height 43
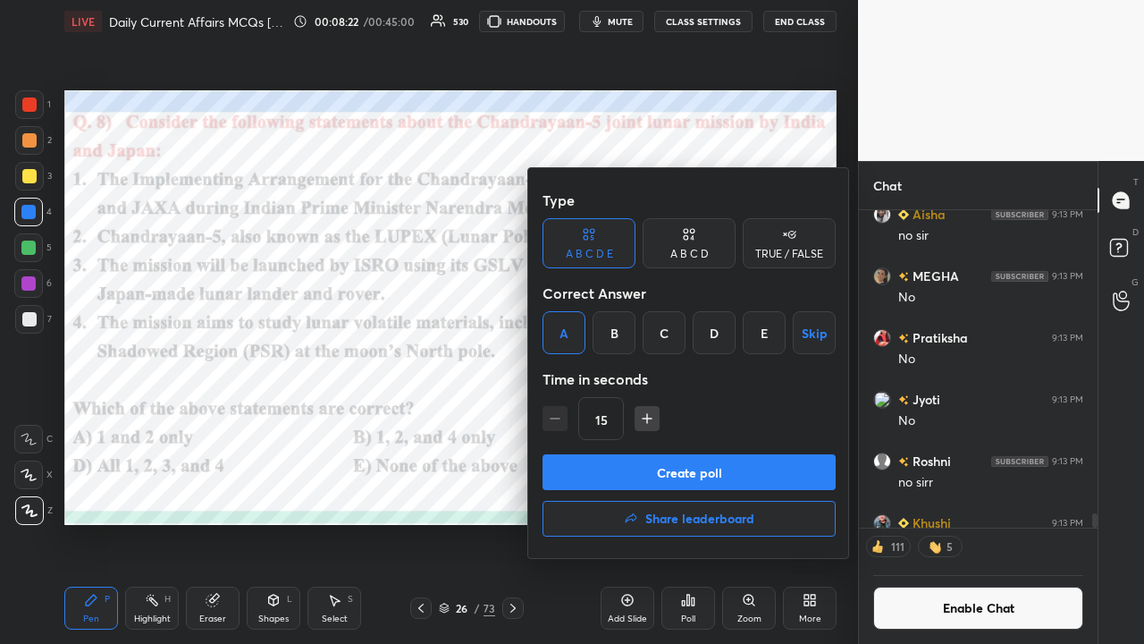
click at [610, 420] on button "Create poll" at bounding box center [689, 472] width 293 height 36
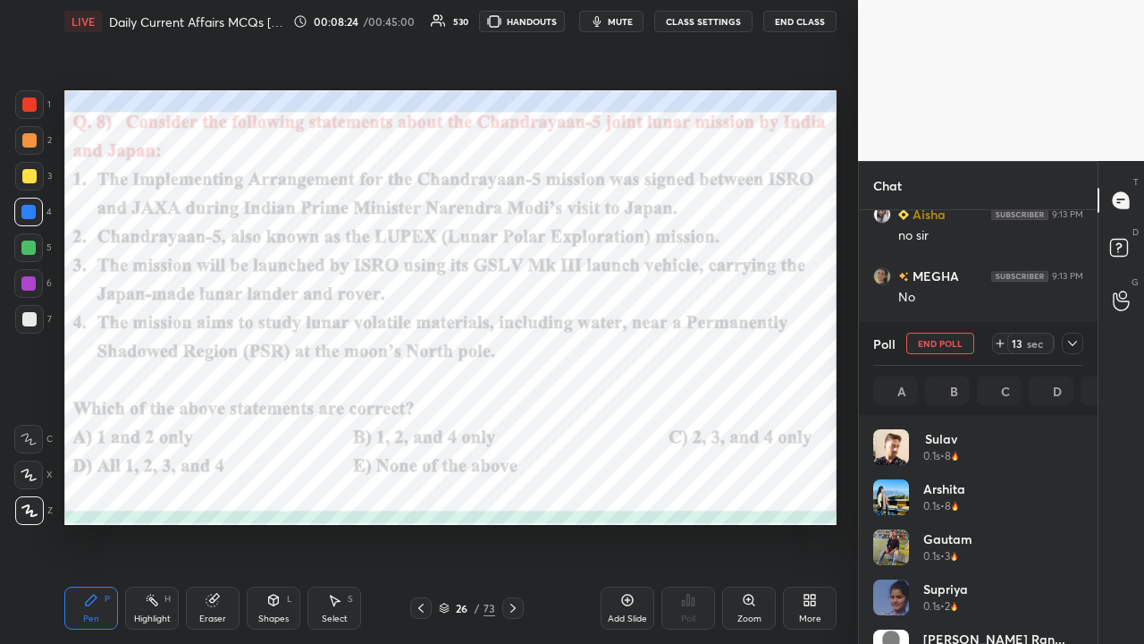
scroll to position [209, 205]
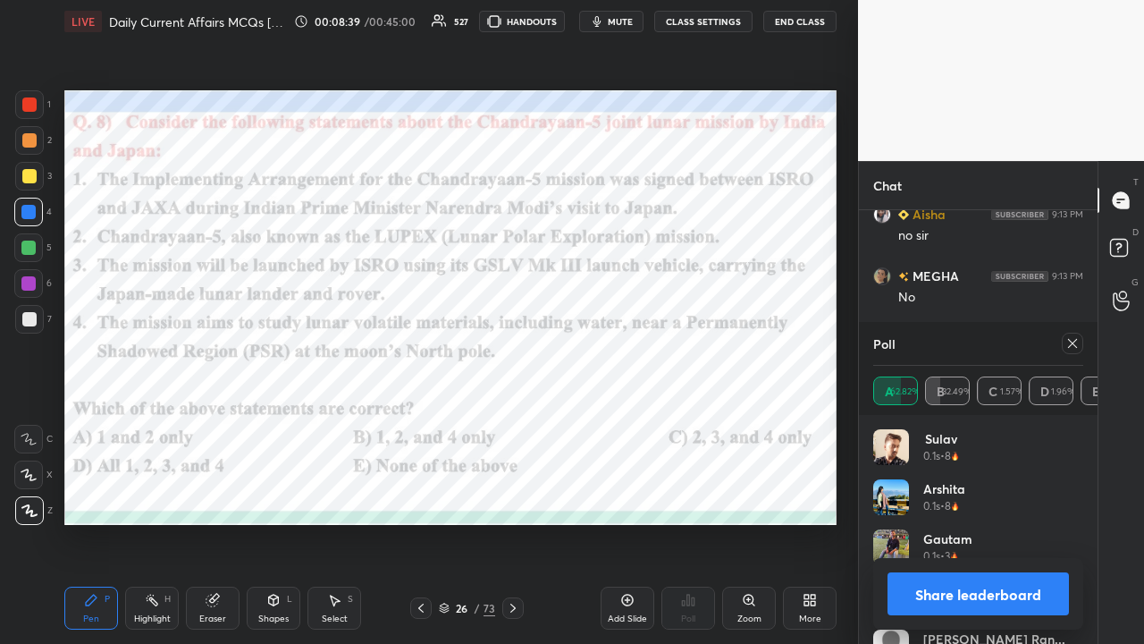
click at [642, 345] on icon at bounding box center [1073, 343] width 14 height 14
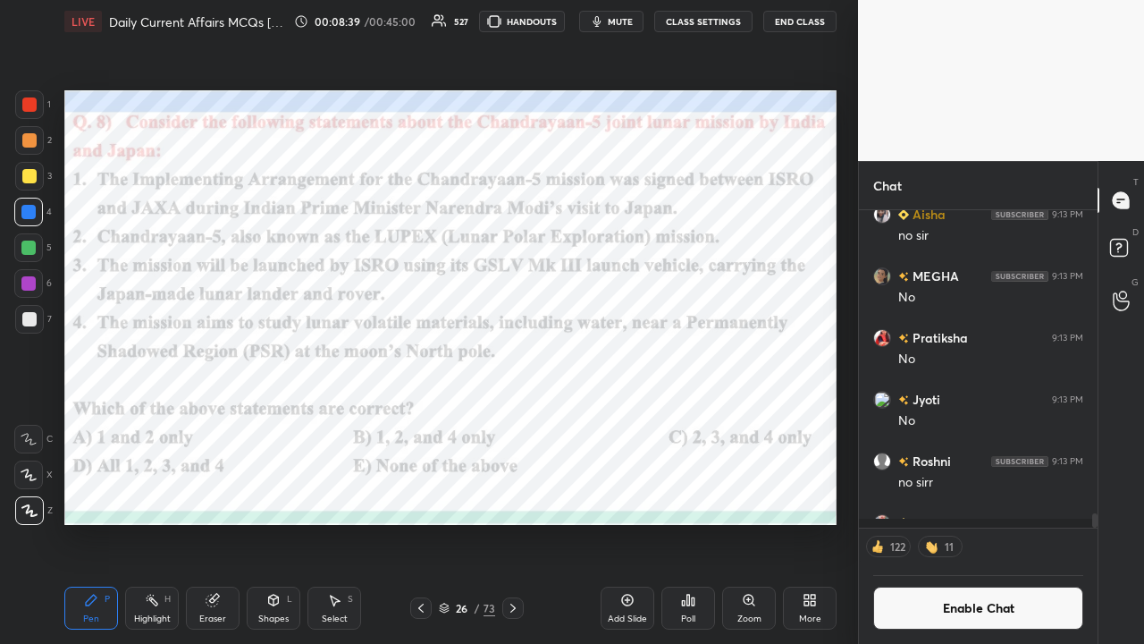
scroll to position [307, 233]
click at [513, 420] on icon at bounding box center [513, 608] width 5 height 9
click at [642, 18] on button "CLASS SETTINGS" at bounding box center [703, 21] width 98 height 21
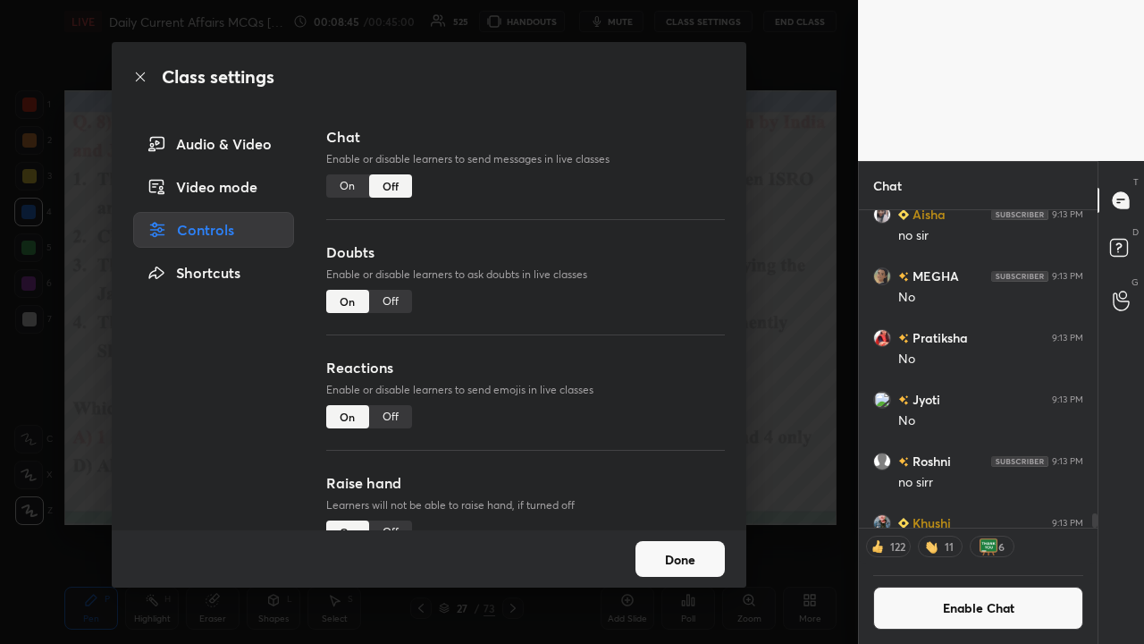
click at [340, 182] on div "On" at bounding box center [347, 185] width 43 height 23
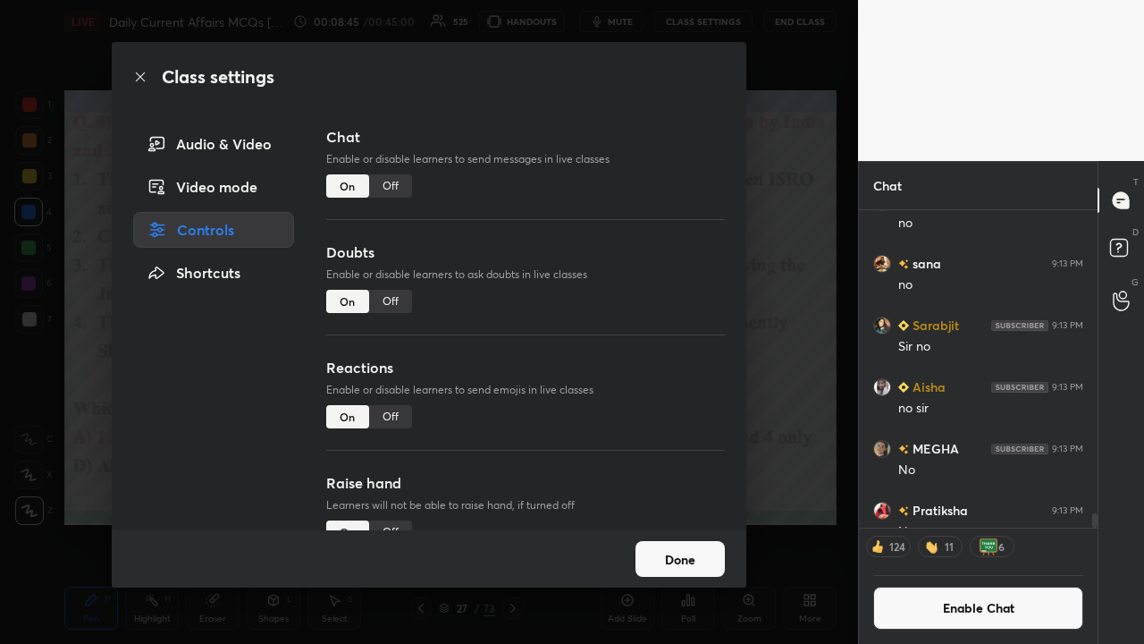
scroll to position [349, 233]
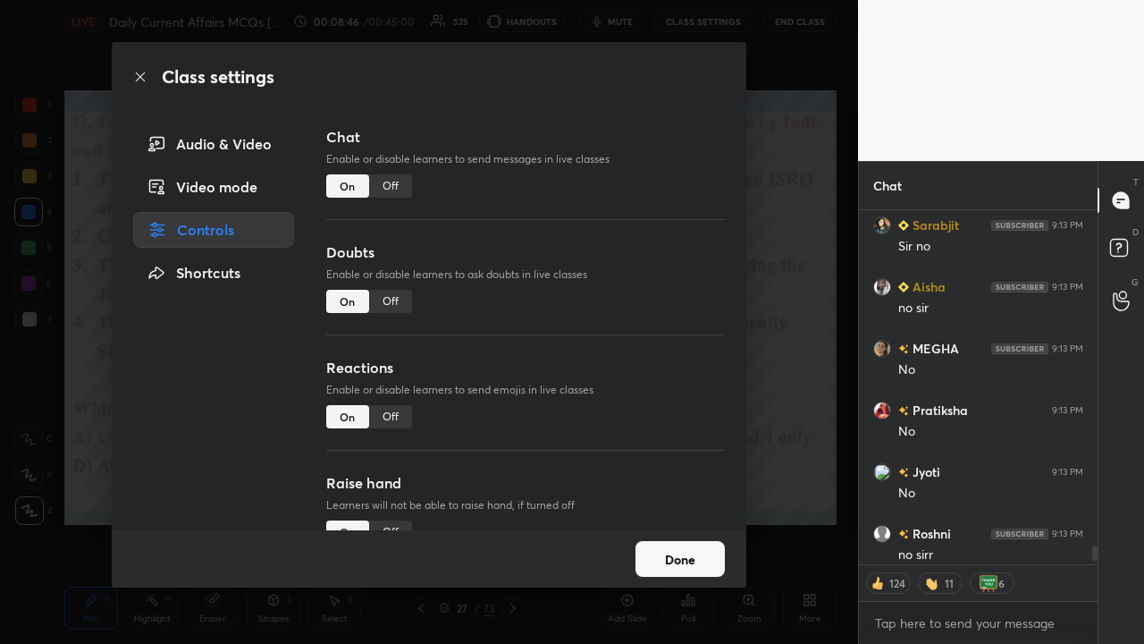
click at [642, 333] on div "Class settings Audio & Video Video mode Controls Shortcuts Chat Enable or disab…" at bounding box center [429, 322] width 858 height 644
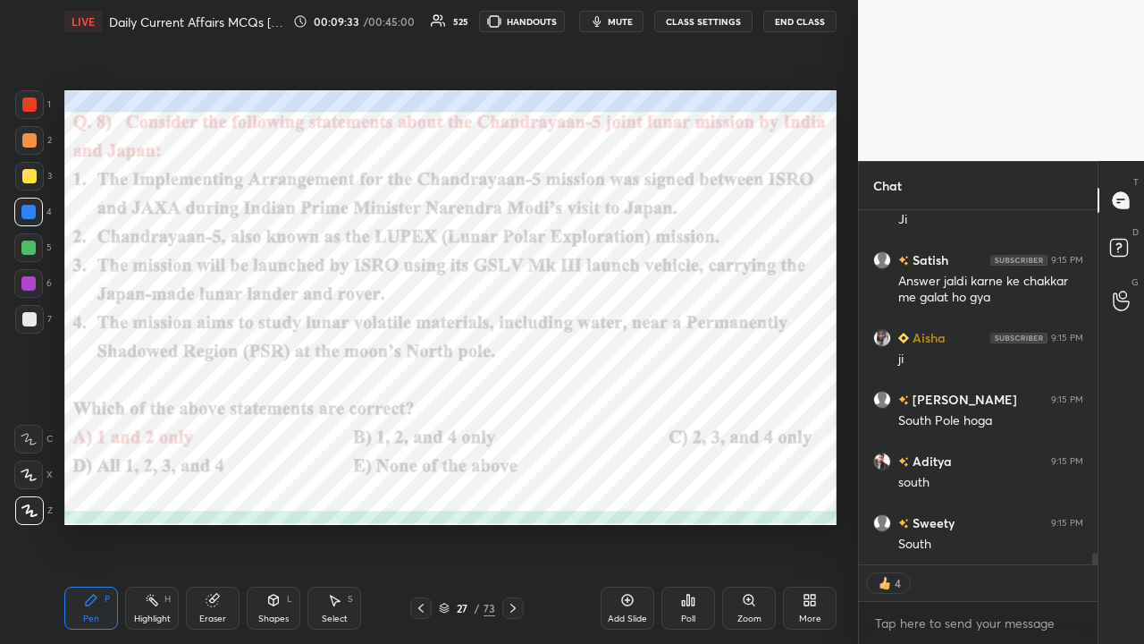
type textarea "x"
click at [513, 420] on icon at bounding box center [513, 608] width 14 height 14
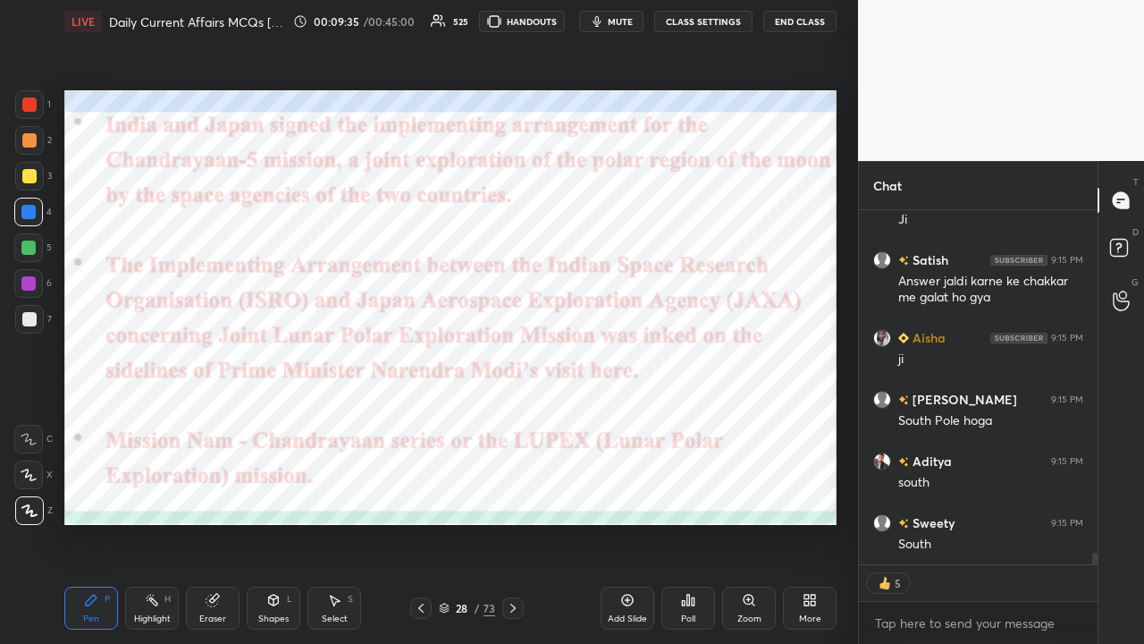
click at [515, 420] on icon at bounding box center [513, 608] width 14 height 14
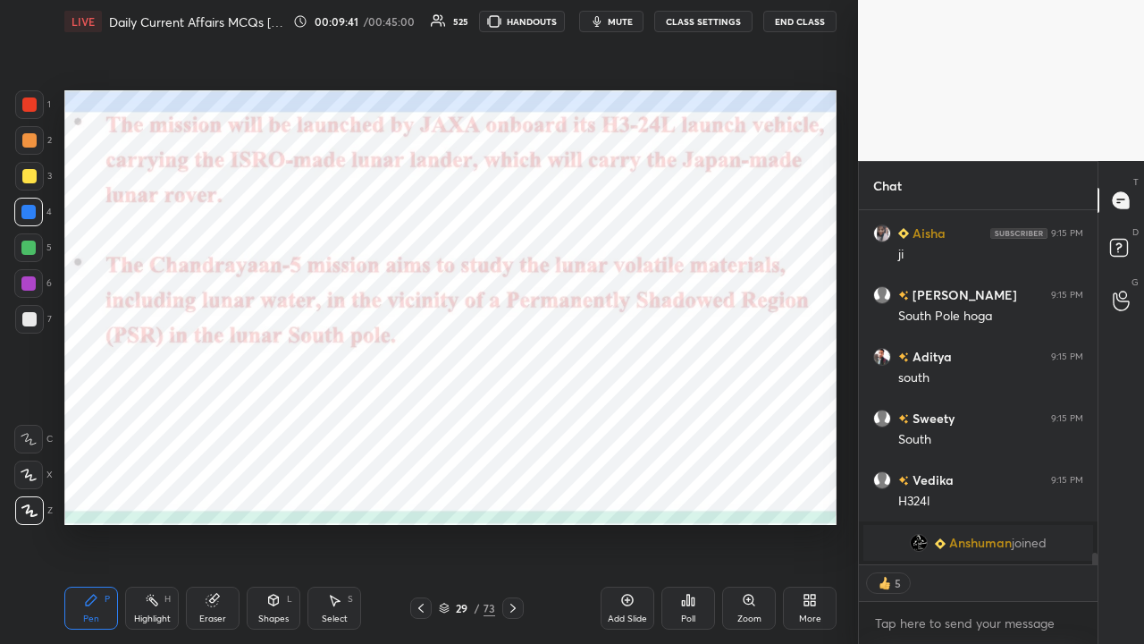
click at [642, 20] on button "CLASS SETTINGS" at bounding box center [703, 21] width 98 height 21
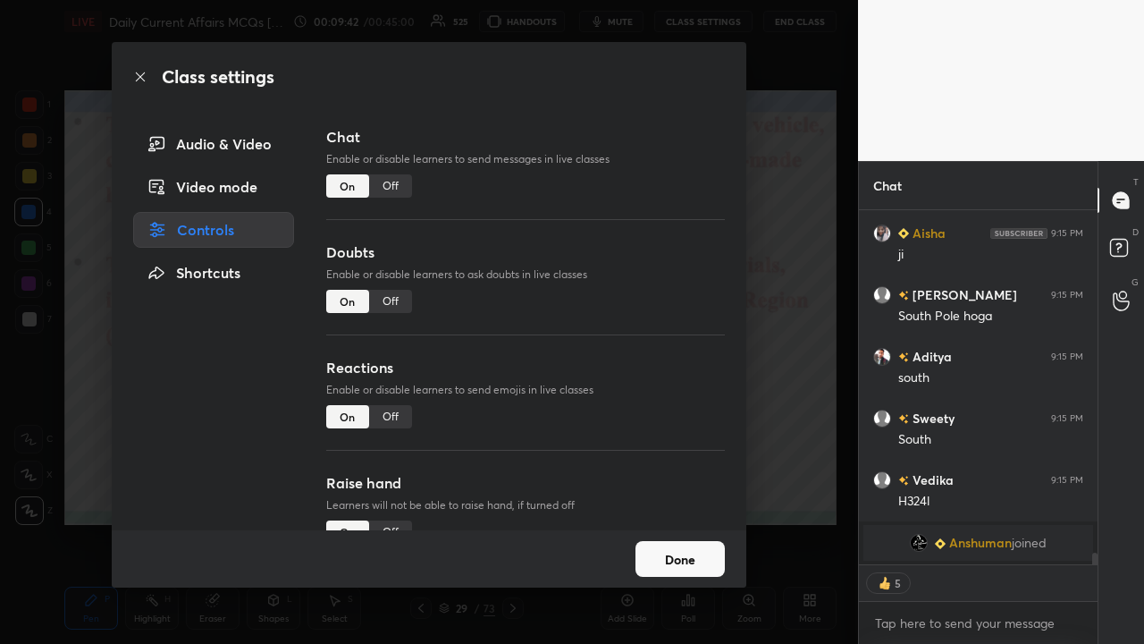
click at [387, 190] on div "Off" at bounding box center [390, 185] width 43 height 23
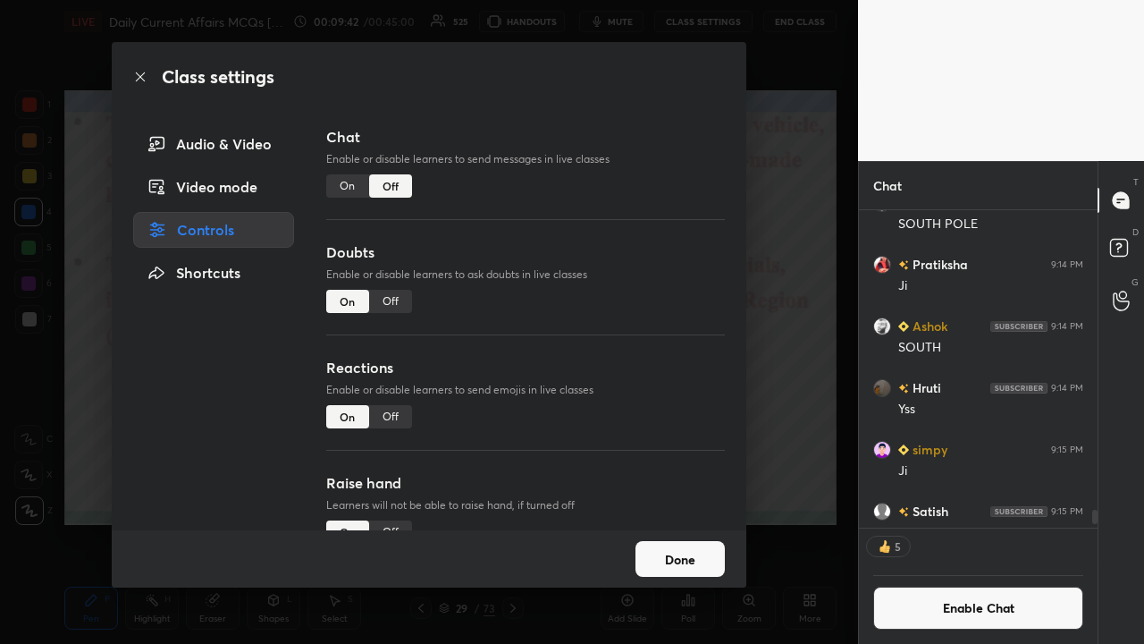
click at [642, 350] on div "Class settings Audio & Video Video mode Controls Shortcuts Chat Enable or disab…" at bounding box center [429, 322] width 858 height 644
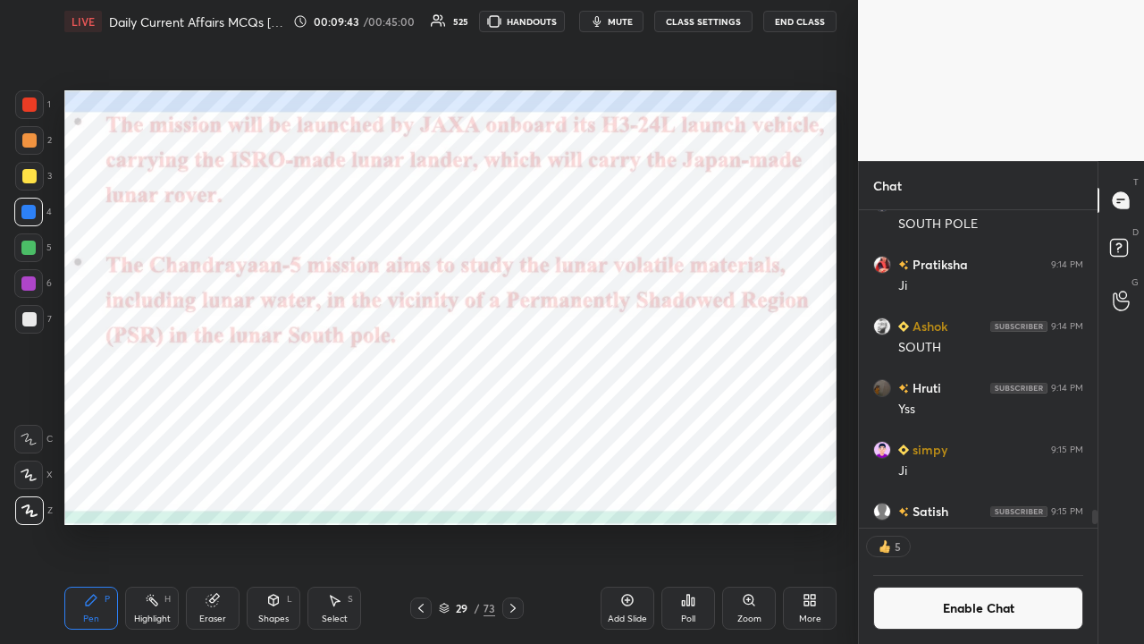
click at [511, 420] on icon at bounding box center [513, 608] width 14 height 14
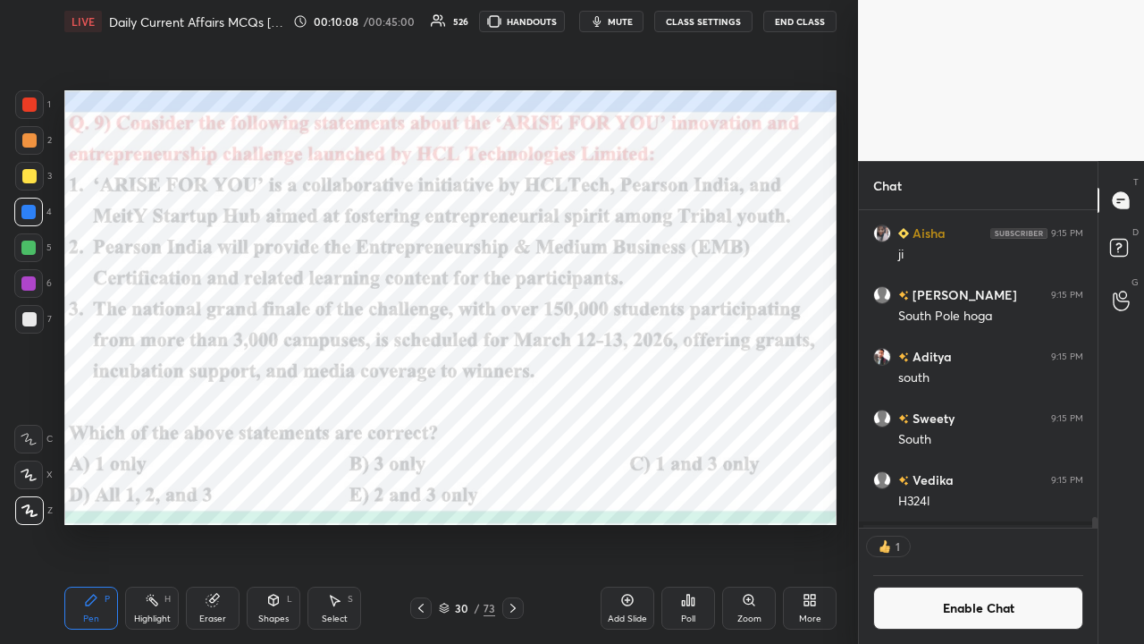
scroll to position [5, 5]
click at [642, 420] on icon at bounding box center [688, 600] width 14 height 14
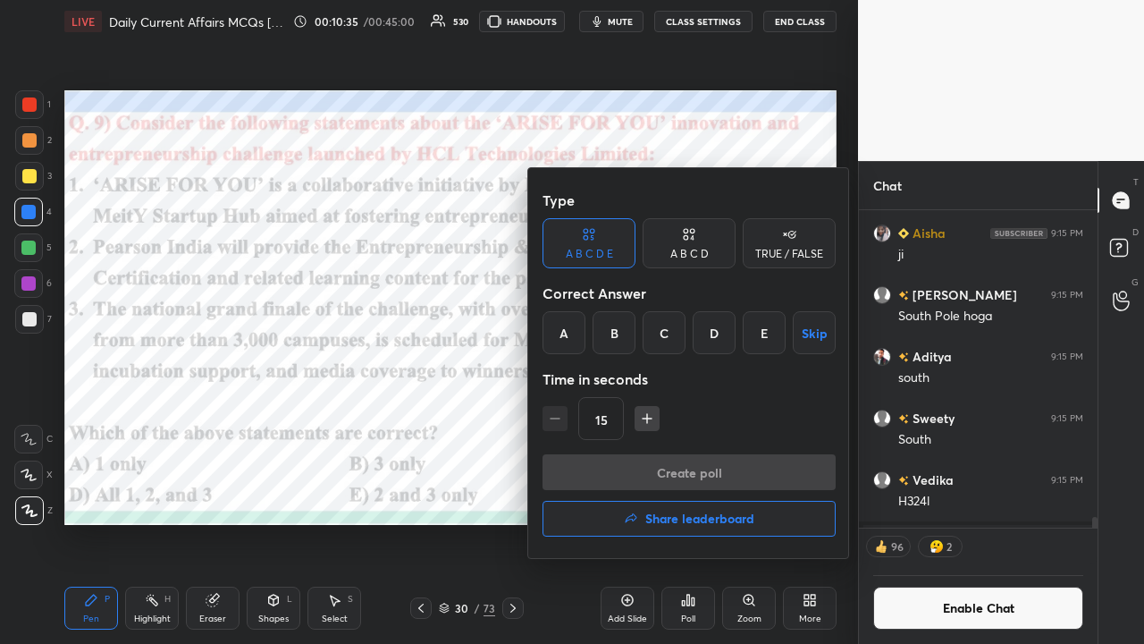
drag, startPoint x: 604, startPoint y: 327, endPoint x: 605, endPoint y: 351, distance: 24.2
click at [608, 330] on div "B" at bounding box center [614, 332] width 43 height 43
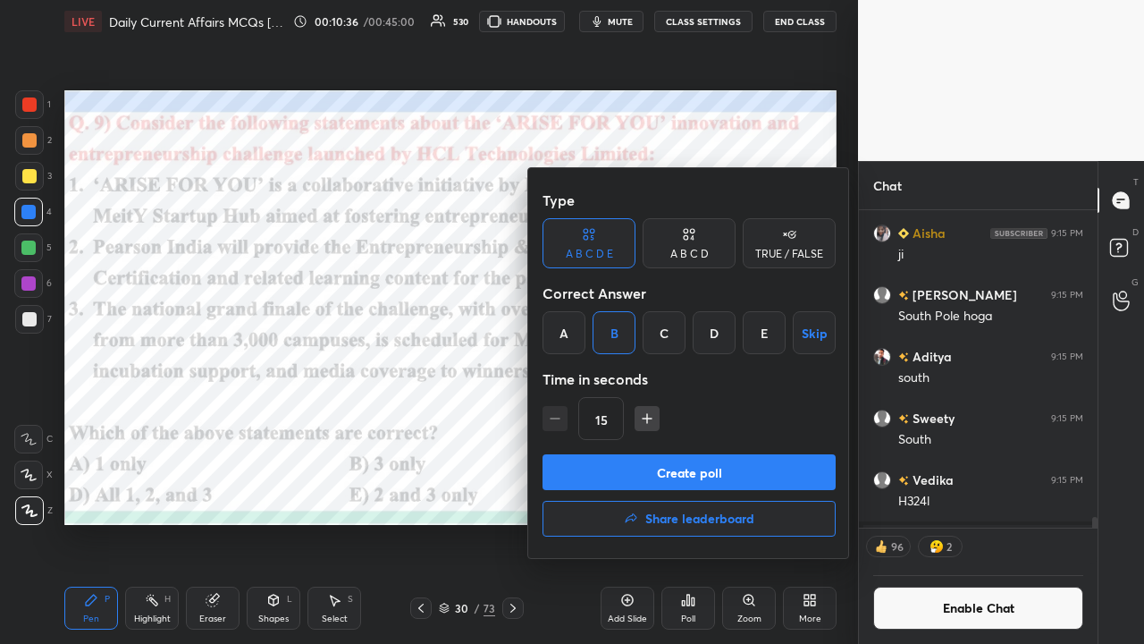
click at [604, 420] on button "Create poll" at bounding box center [689, 472] width 293 height 36
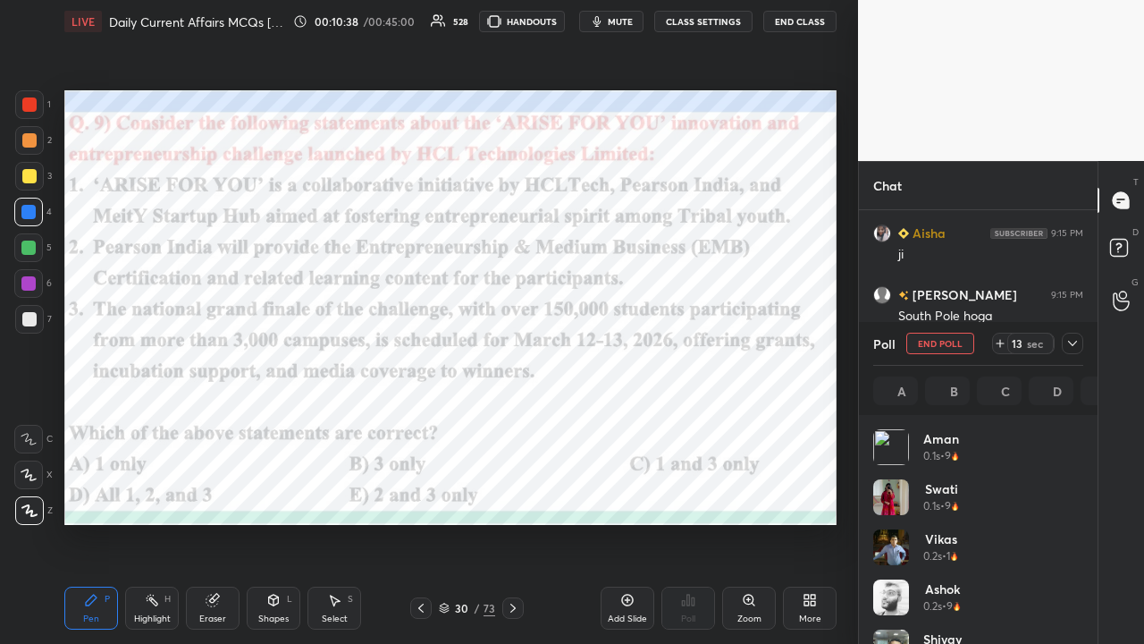
scroll to position [209, 205]
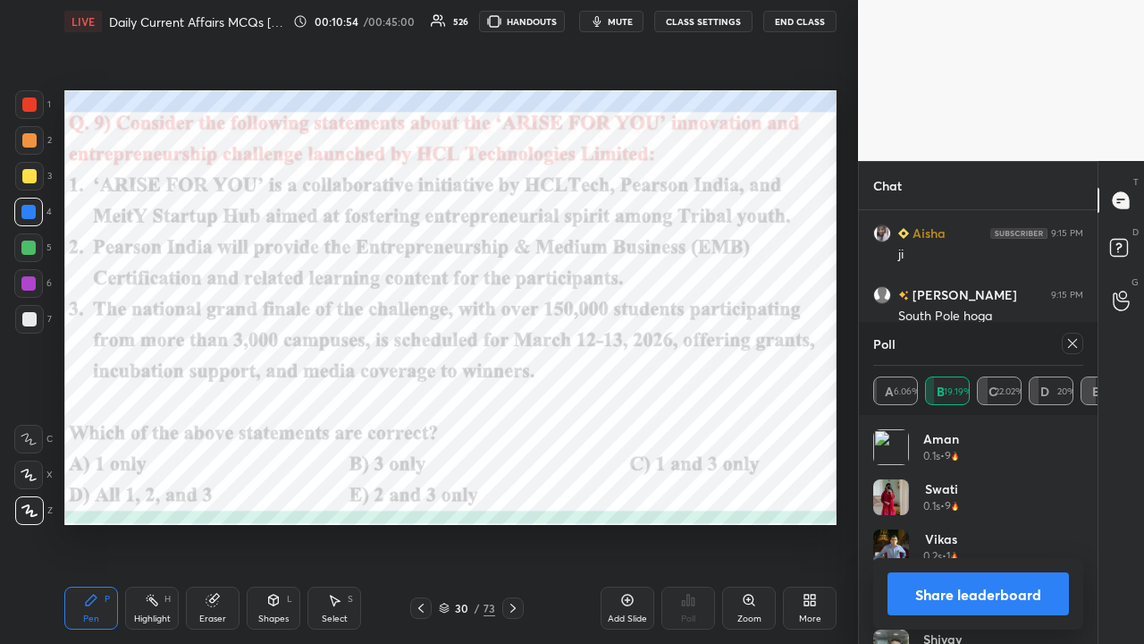
click at [642, 342] on icon at bounding box center [1073, 343] width 14 height 14
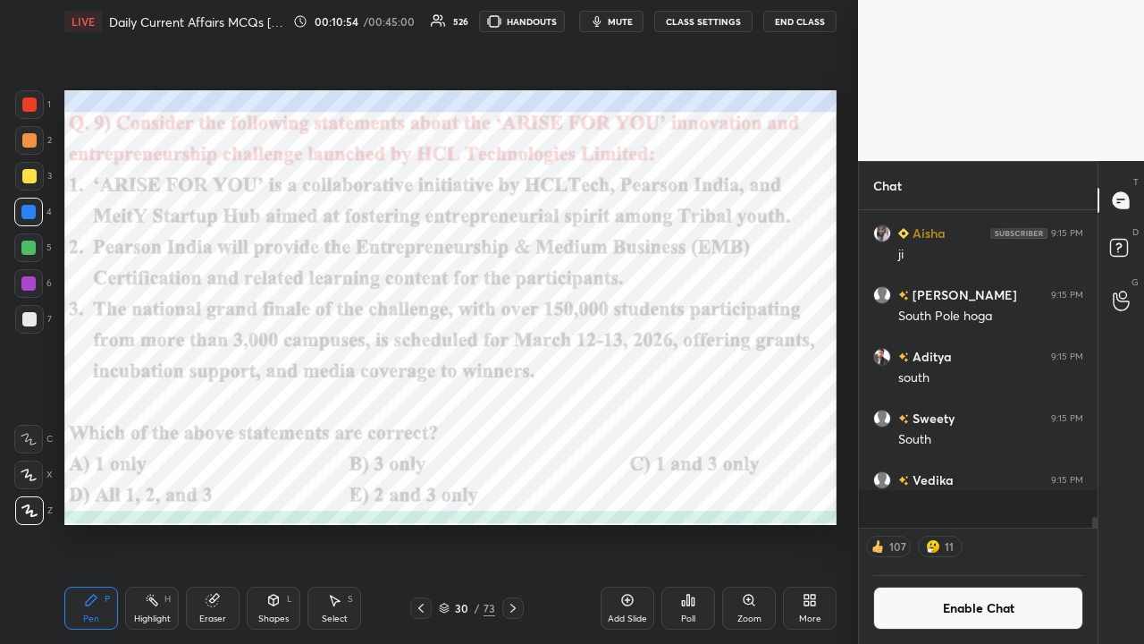
scroll to position [297, 233]
click at [642, 17] on button "CLASS SETTINGS" at bounding box center [703, 21] width 98 height 21
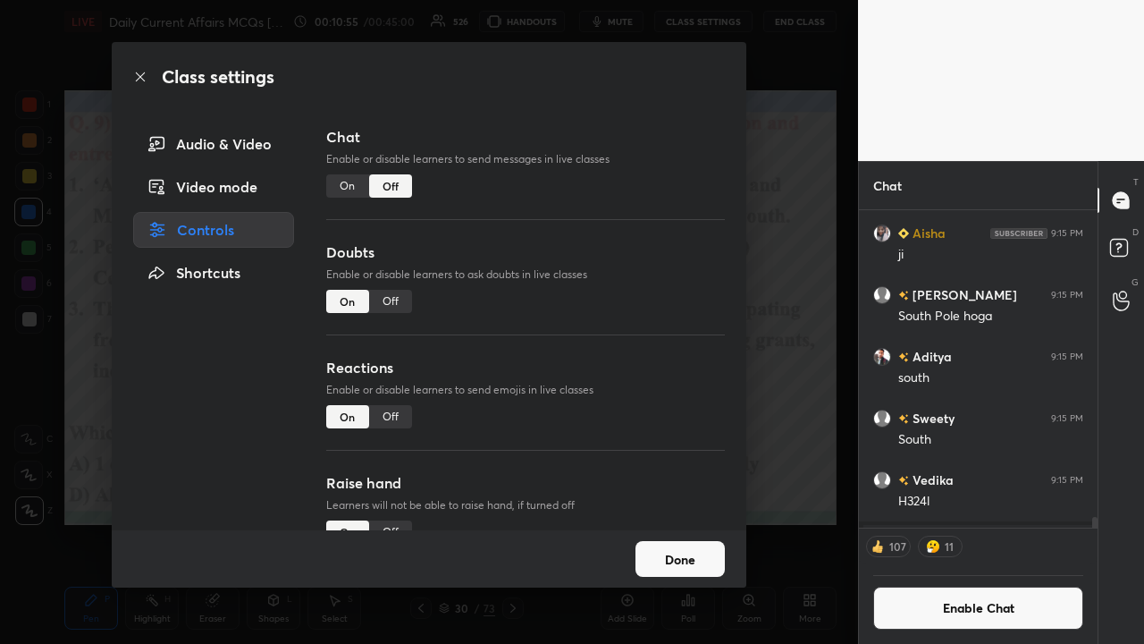
click at [345, 186] on div "On" at bounding box center [347, 185] width 43 height 23
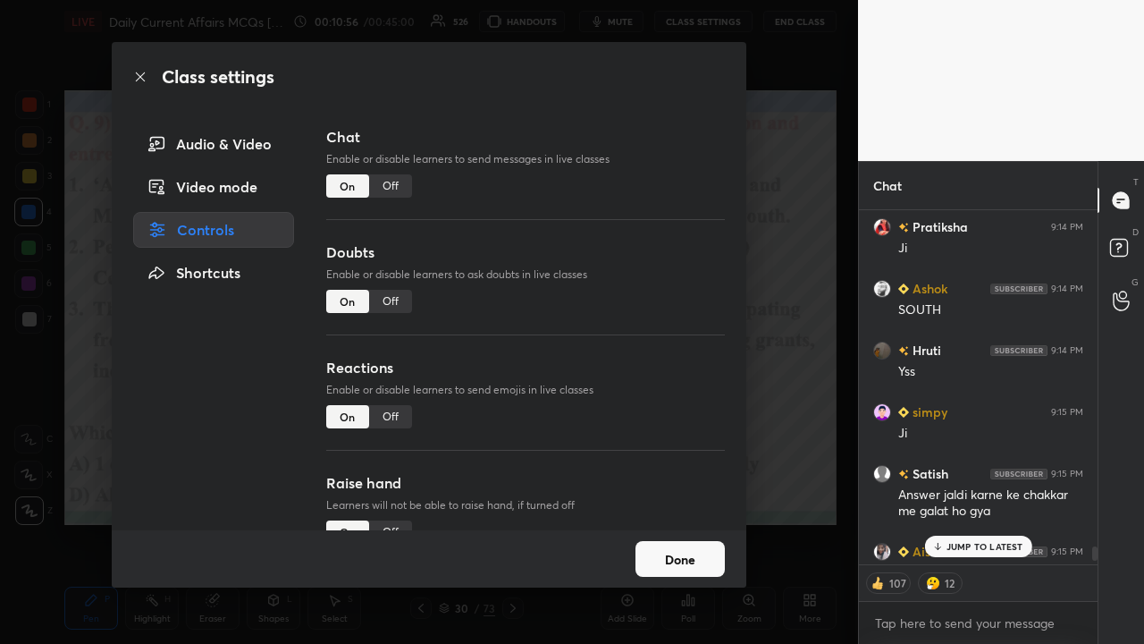
click at [642, 345] on div "Class settings Audio & Video Video mode Controls Shortcuts Chat Enable or disab…" at bounding box center [429, 322] width 858 height 644
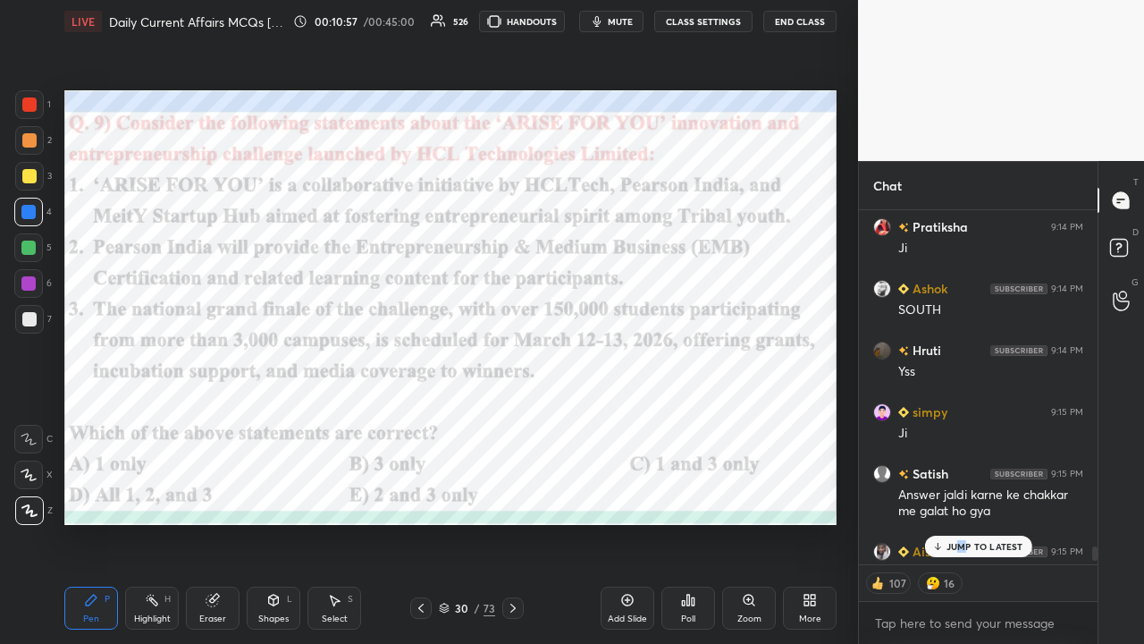
click at [642, 420] on p "JUMP TO LATEST" at bounding box center [985, 546] width 77 height 11
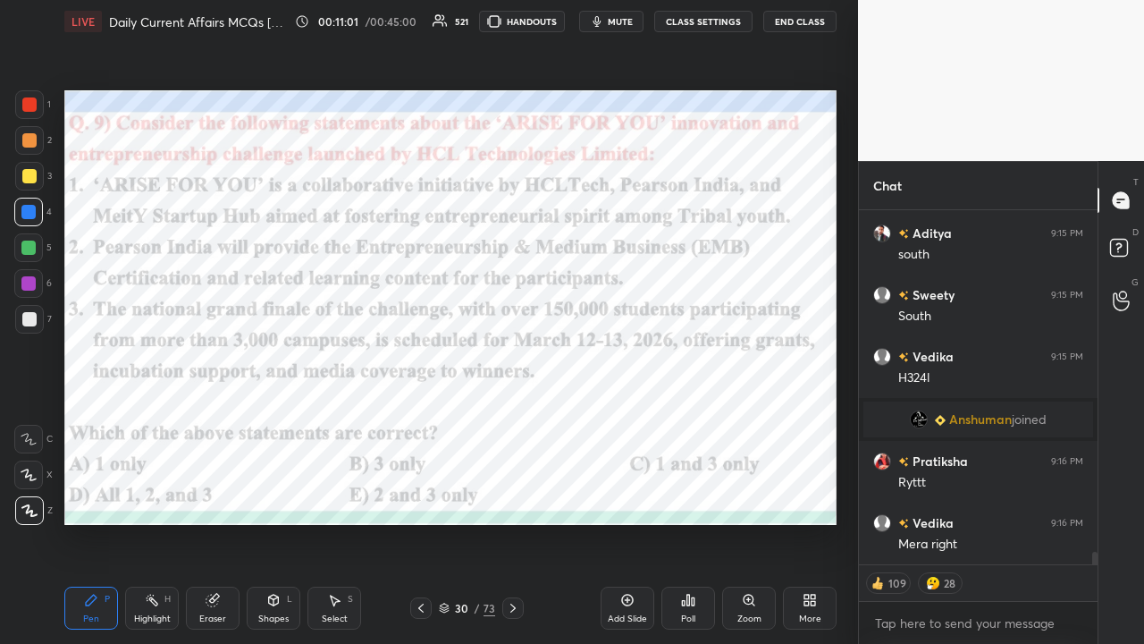
click at [515, 420] on icon at bounding box center [513, 608] width 14 height 14
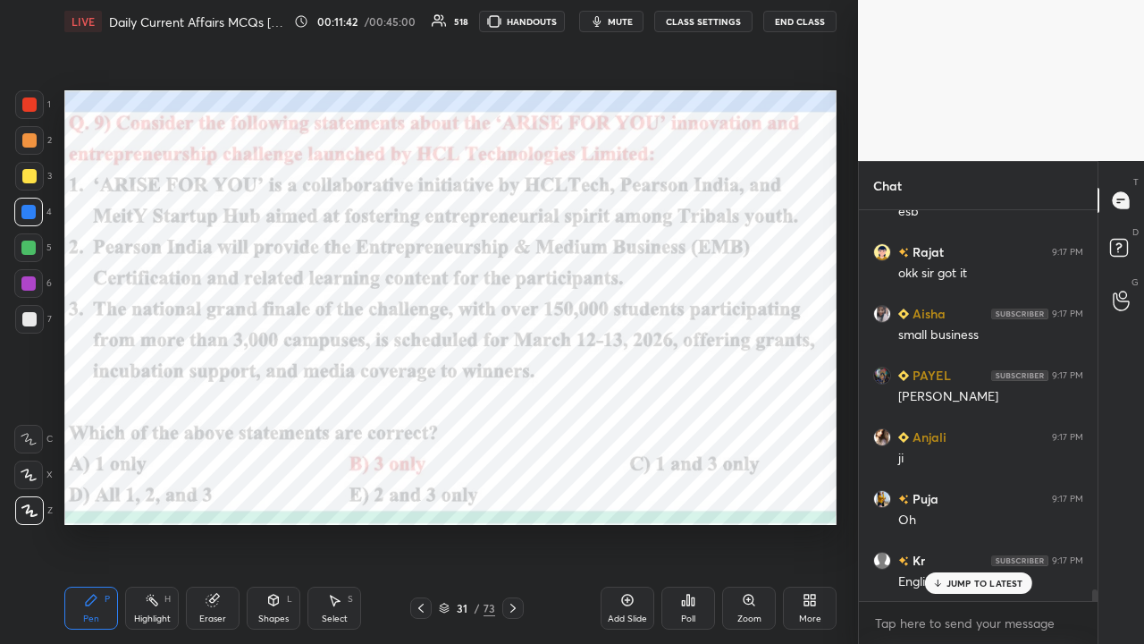
click at [521, 420] on div at bounding box center [512, 607] width 21 height 21
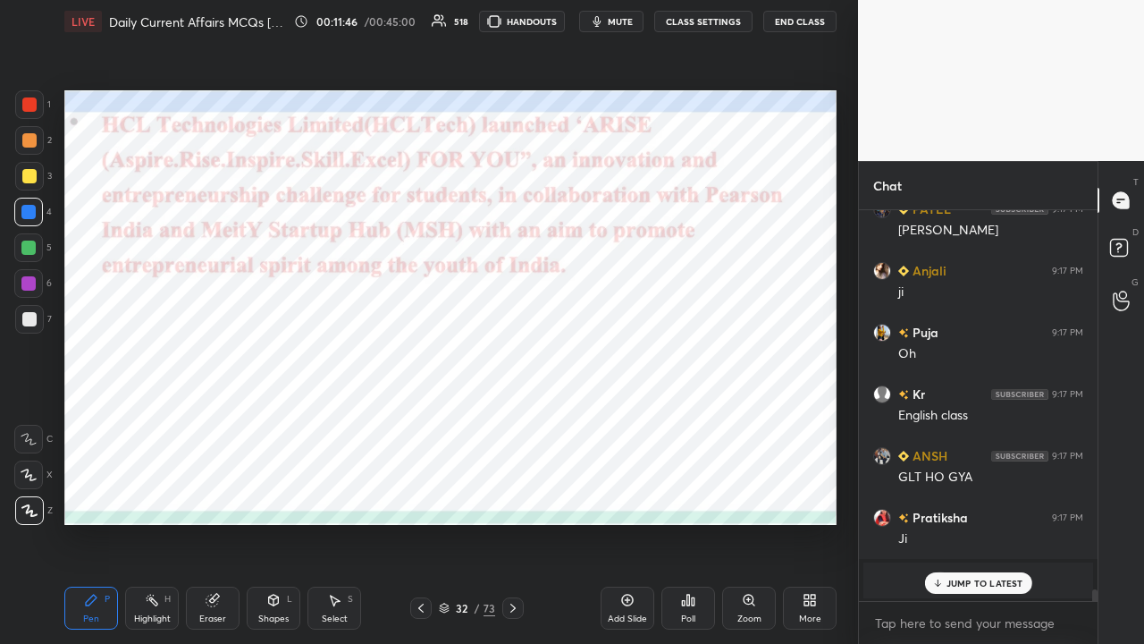
click at [518, 420] on icon at bounding box center [513, 608] width 14 height 14
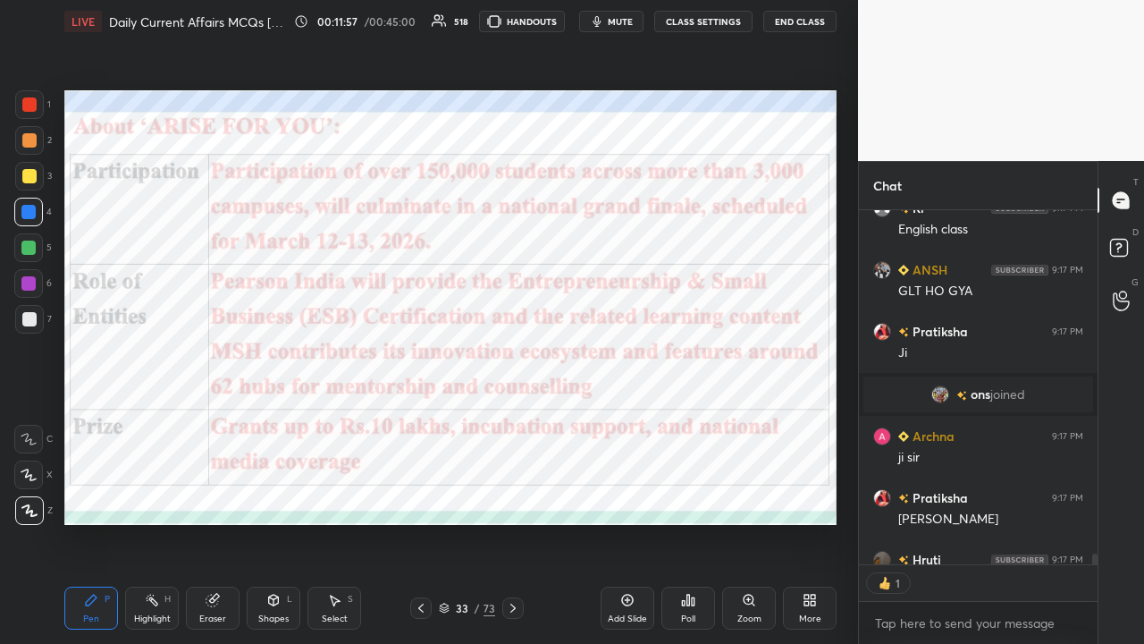
click at [642, 22] on button "CLASS SETTINGS" at bounding box center [703, 21] width 98 height 21
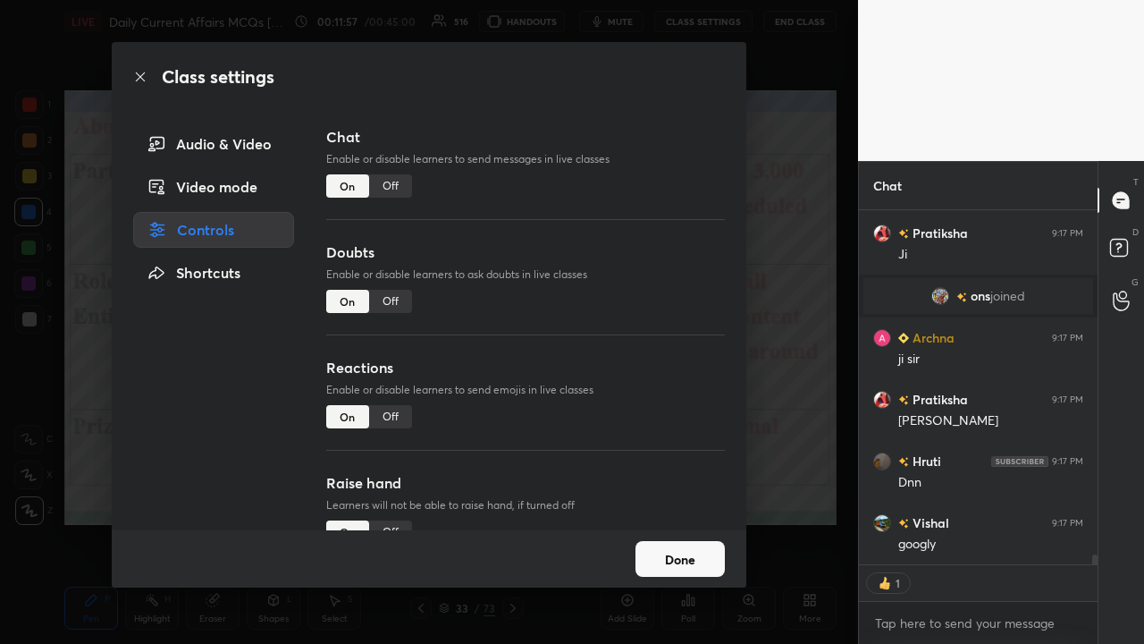
type textarea "x"
click at [394, 182] on div "Off" at bounding box center [390, 185] width 43 height 23
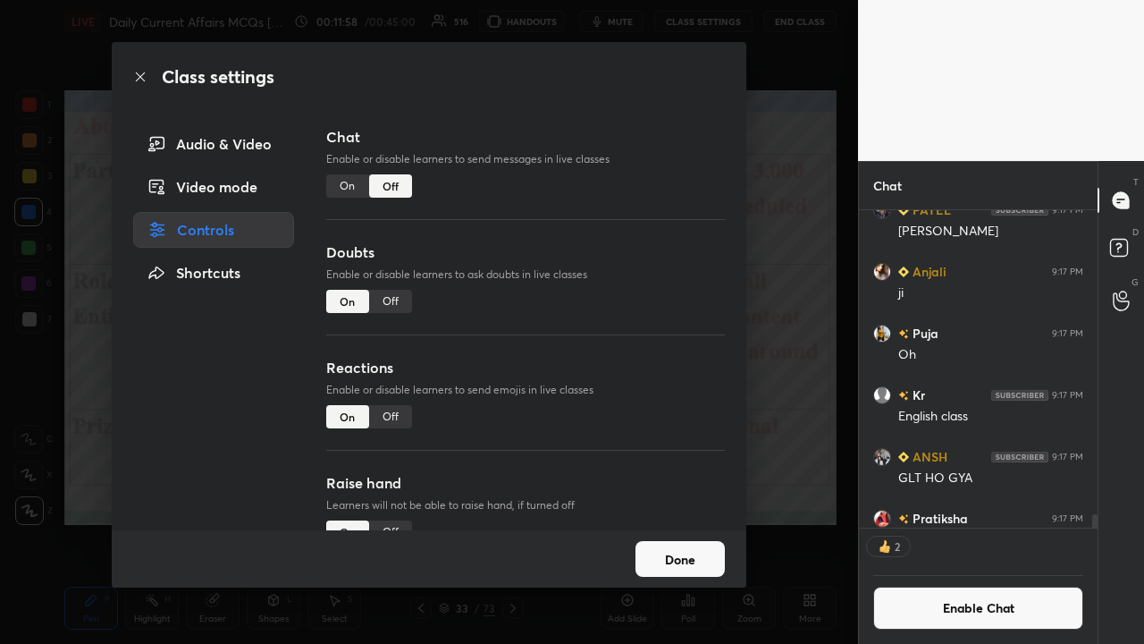
click at [642, 311] on div "Class settings Audio & Video Video mode Controls Shortcuts Chat Enable or disab…" at bounding box center [429, 322] width 858 height 644
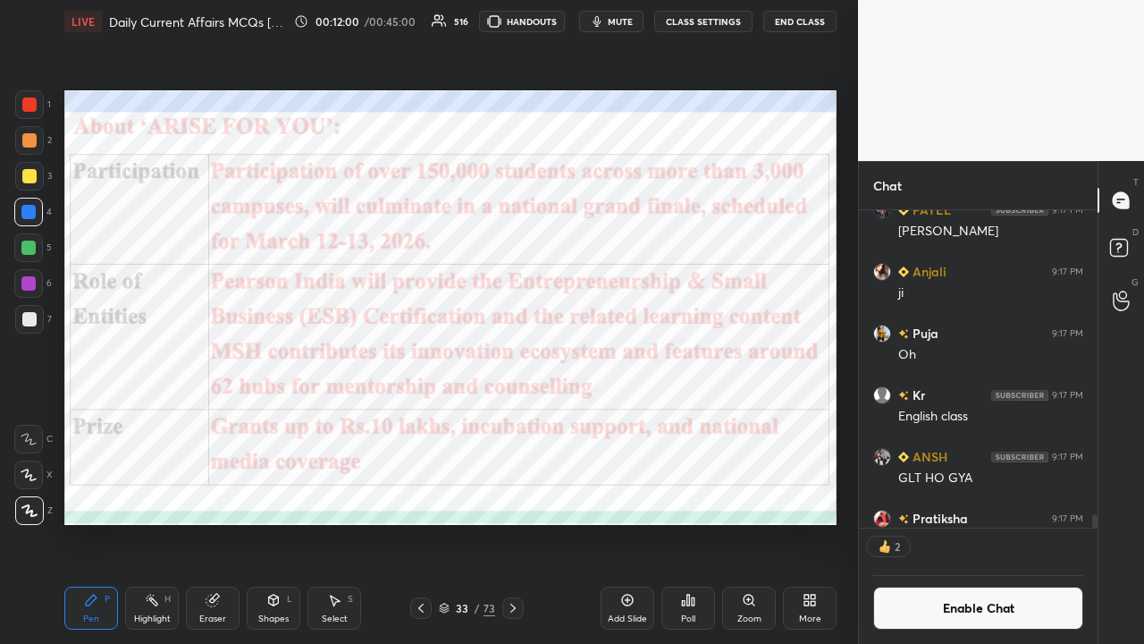
click at [520, 420] on div at bounding box center [512, 607] width 21 height 21
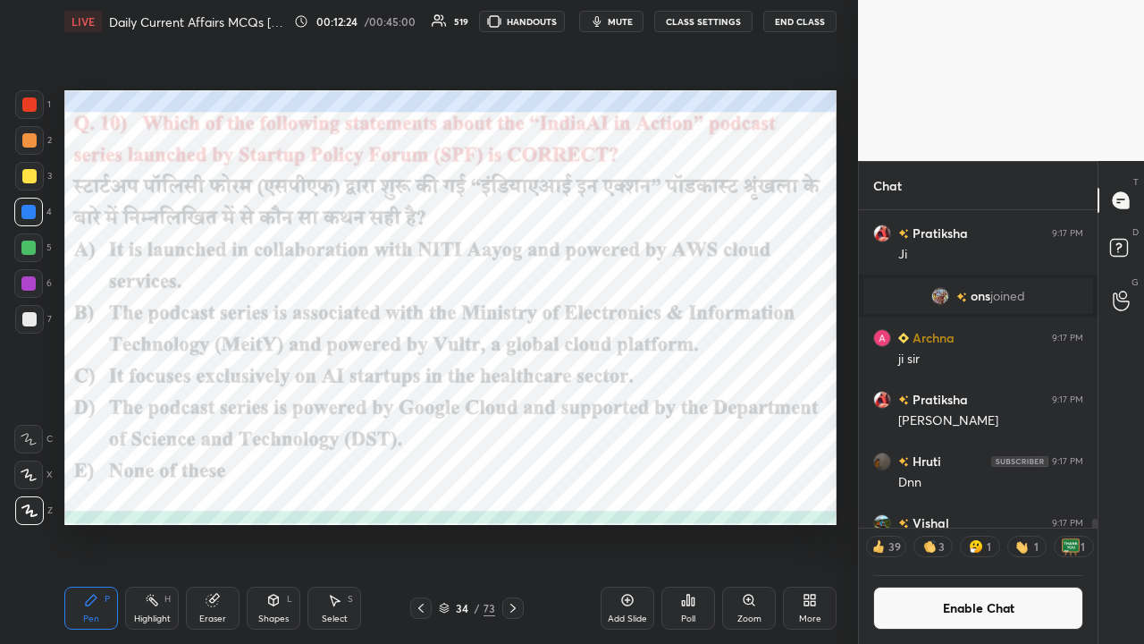
click at [642, 420] on div "Poll" at bounding box center [689, 608] width 54 height 43
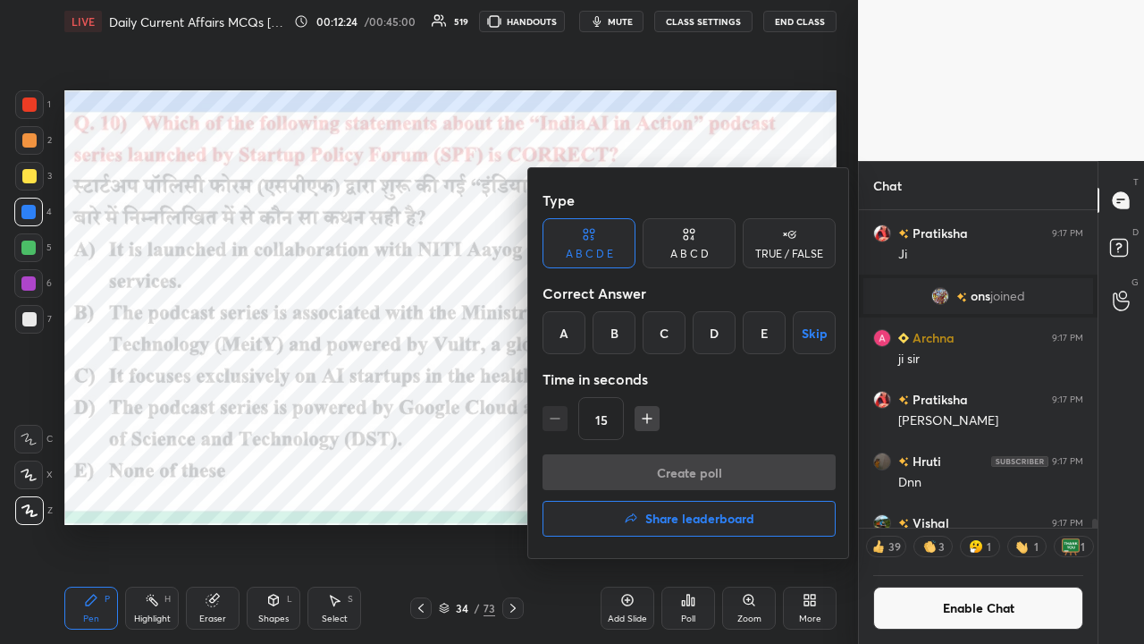
drag, startPoint x: 612, startPoint y: 322, endPoint x: 614, endPoint y: 333, distance: 11.1
click at [614, 327] on div "B" at bounding box center [614, 332] width 43 height 43
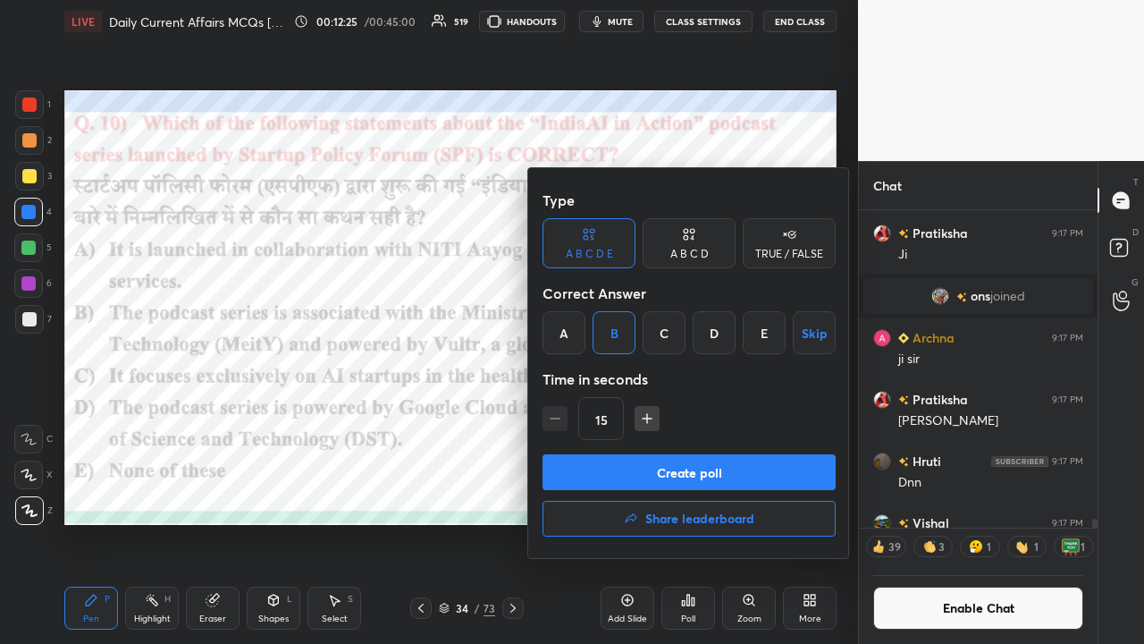
click at [604, 420] on button "Create poll" at bounding box center [689, 472] width 293 height 36
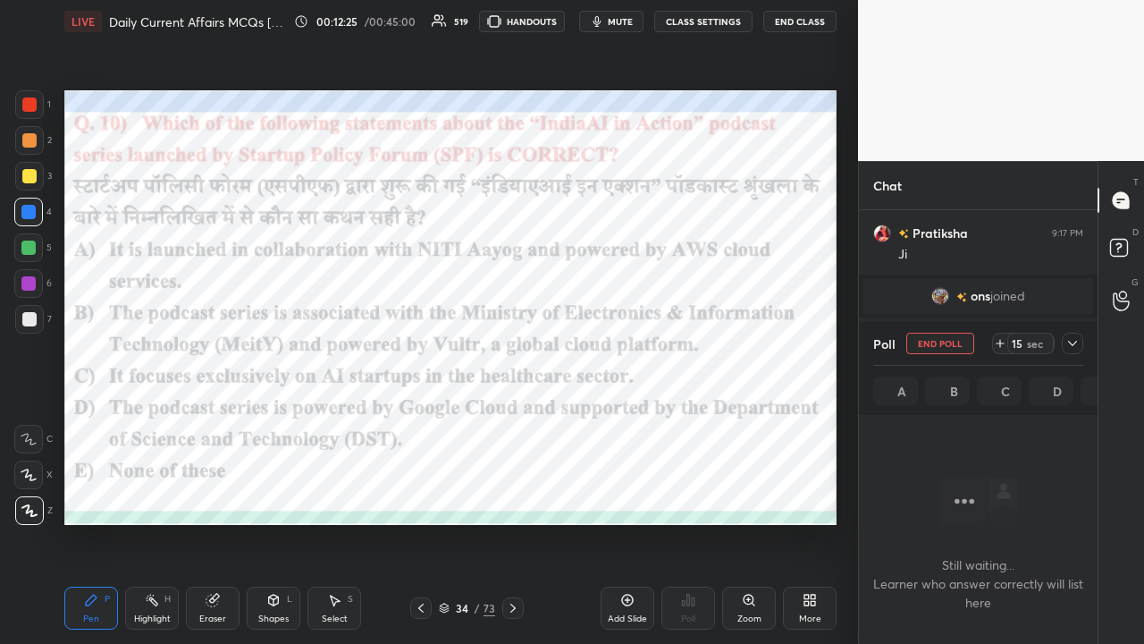
scroll to position [224, 233]
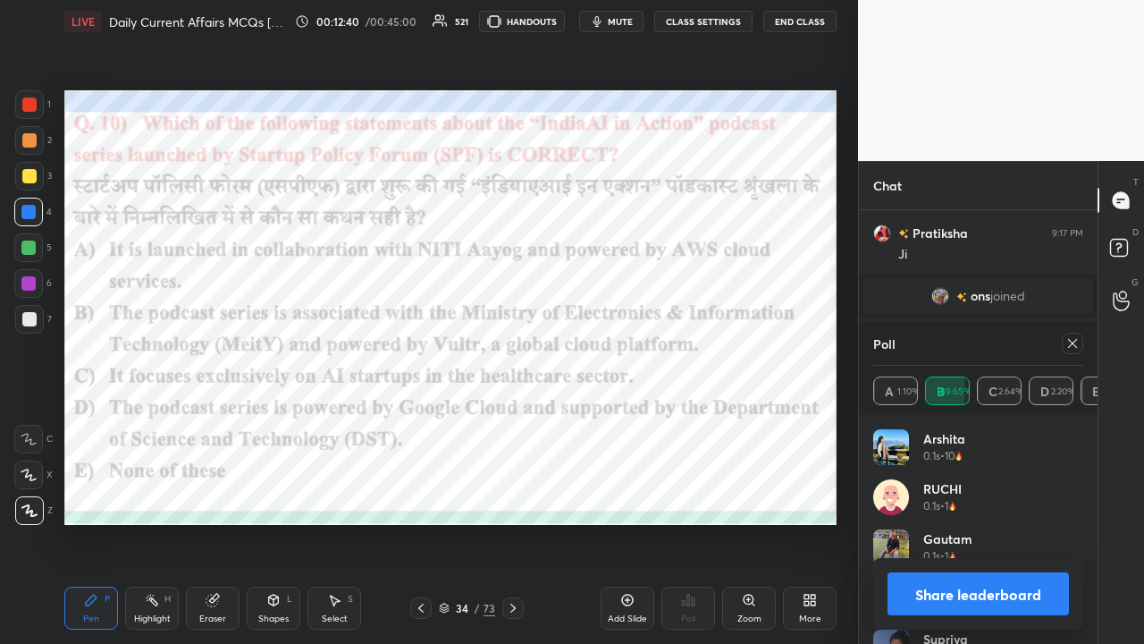
click at [642, 345] on icon at bounding box center [1072, 343] width 9 height 9
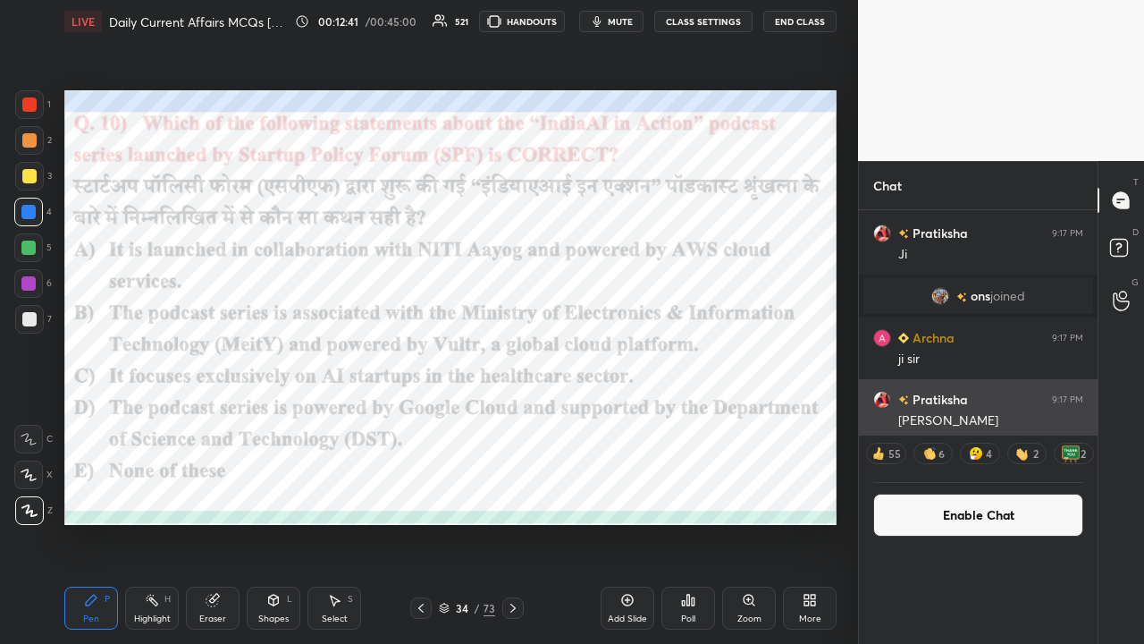
scroll to position [1, 5]
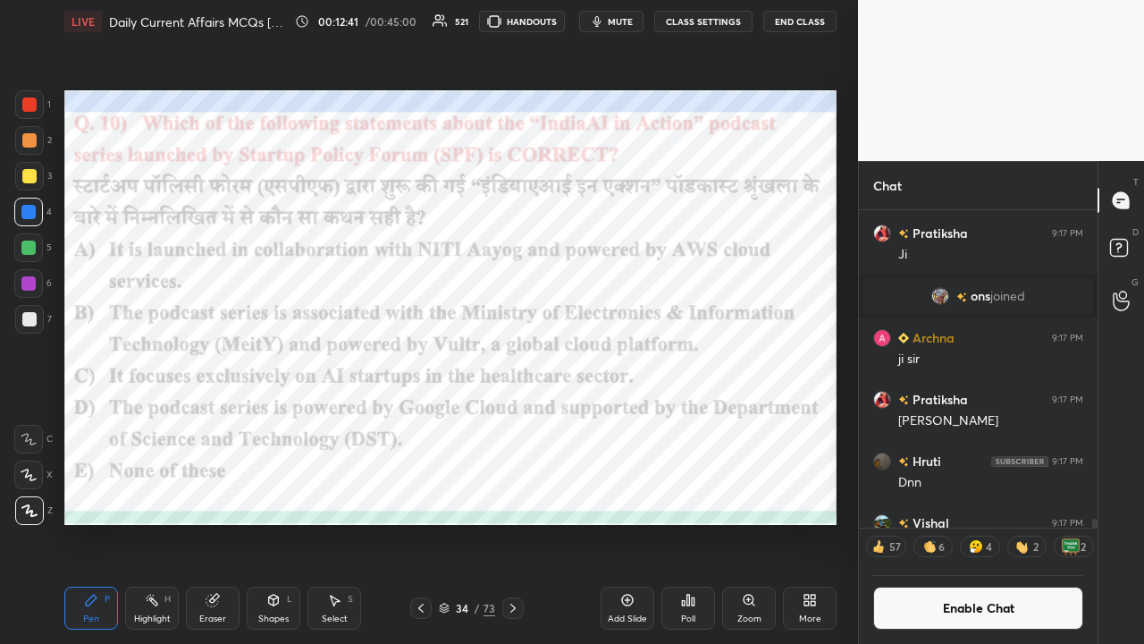
click at [517, 420] on icon at bounding box center [513, 608] width 14 height 14
click at [515, 420] on icon at bounding box center [513, 608] width 14 height 14
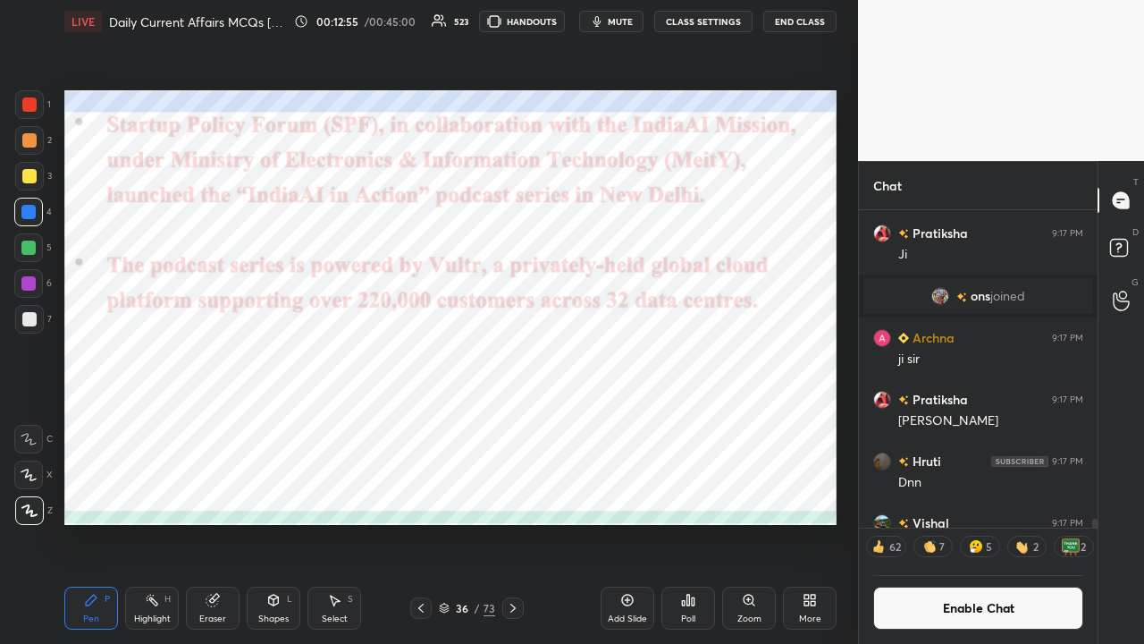
click at [516, 420] on icon at bounding box center [513, 608] width 14 height 14
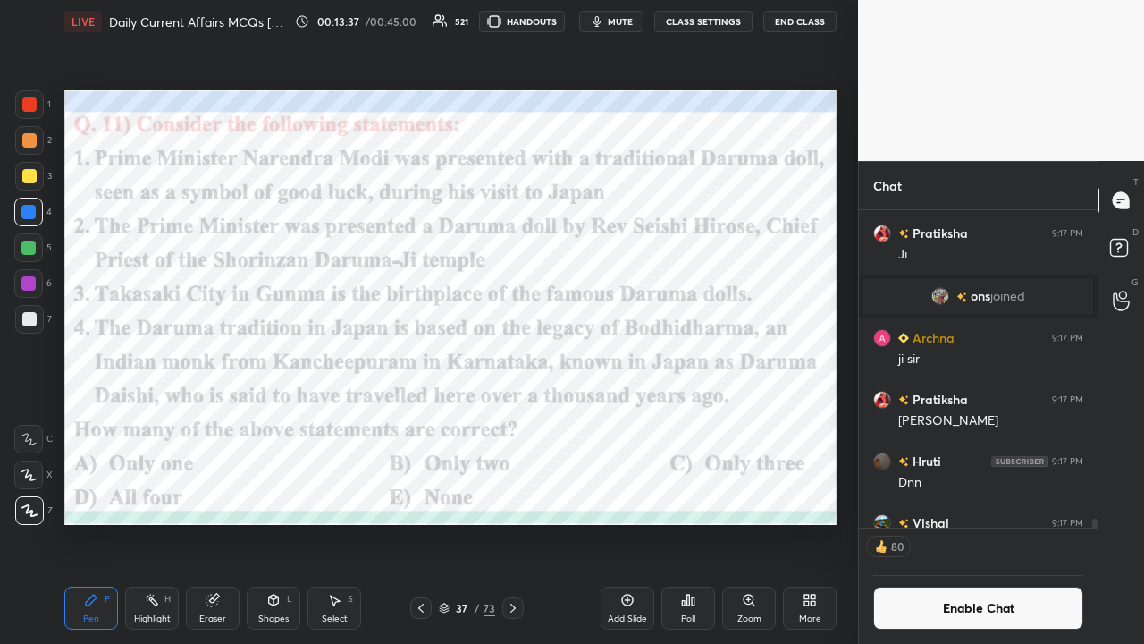
click at [642, 420] on div "Poll" at bounding box center [689, 608] width 54 height 43
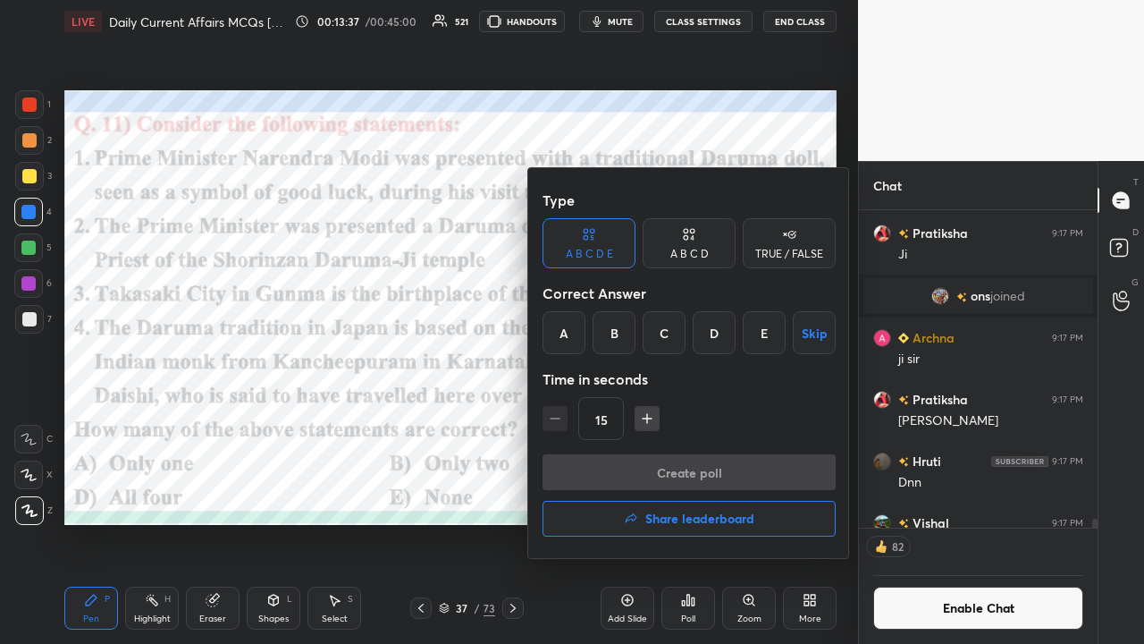
click at [642, 339] on div "C" at bounding box center [664, 332] width 43 height 43
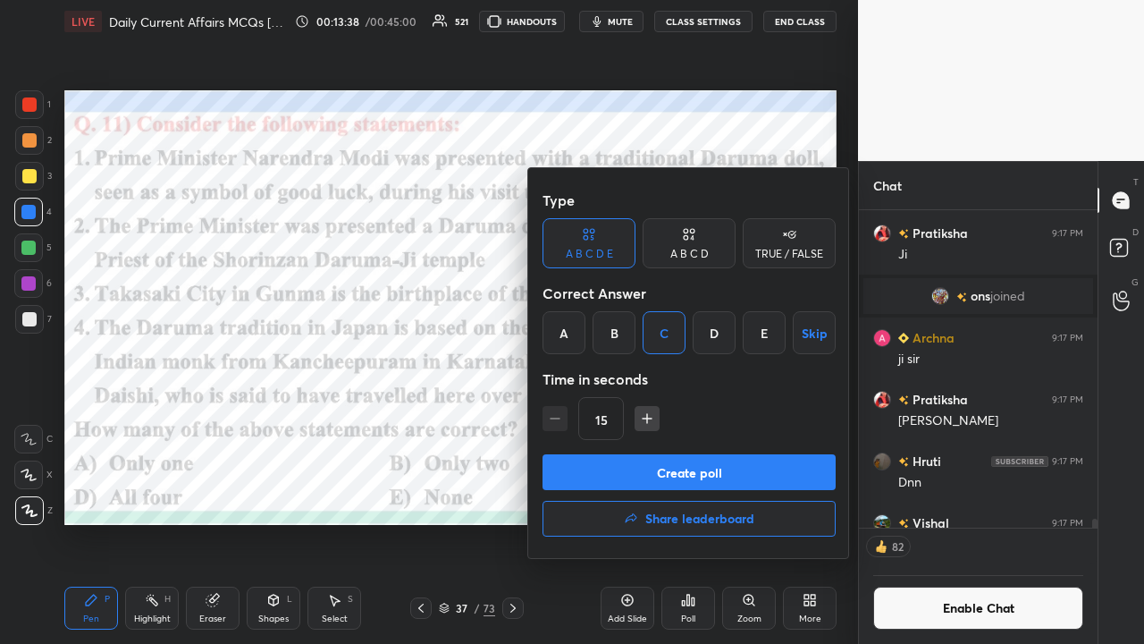
click at [642, 420] on button "Create poll" at bounding box center [689, 472] width 293 height 36
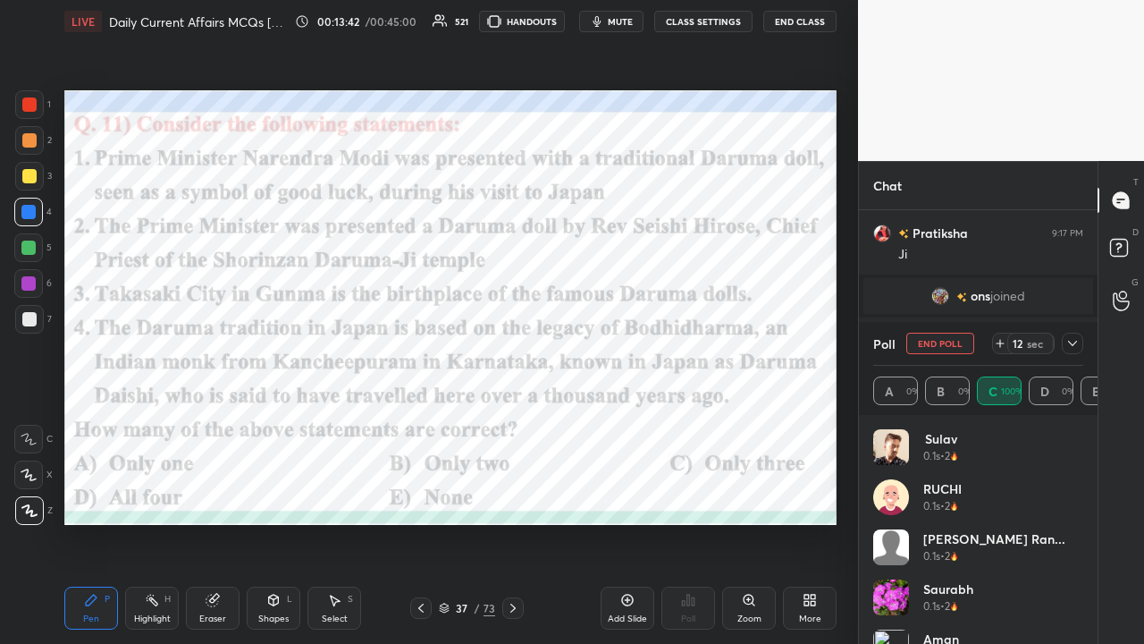
scroll to position [209, 205]
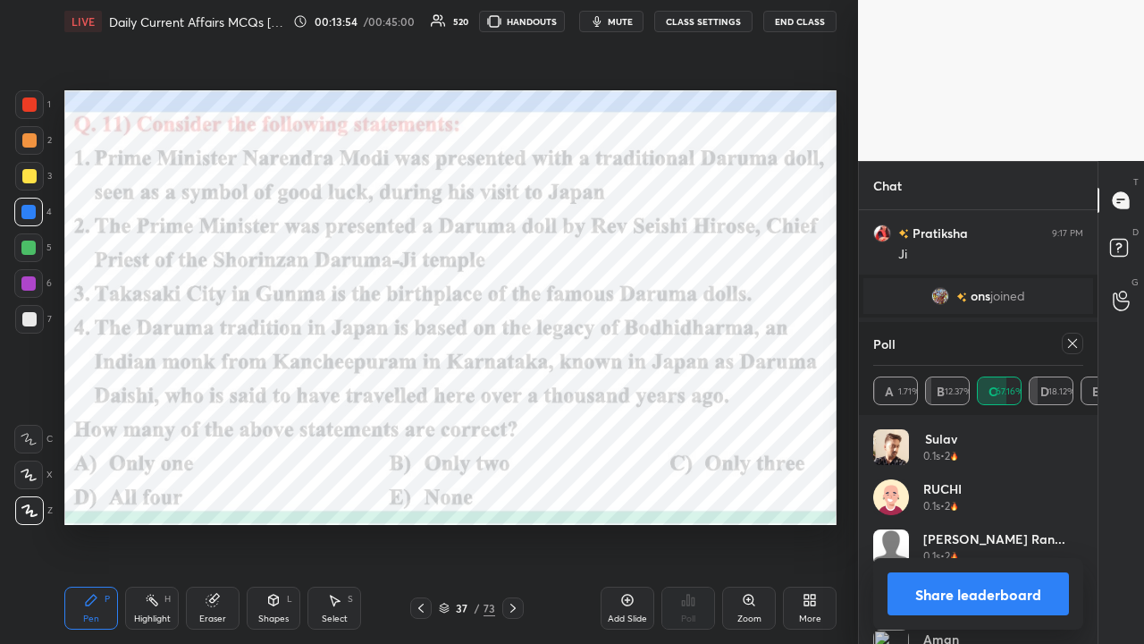
click at [642, 350] on icon at bounding box center [1073, 343] width 14 height 14
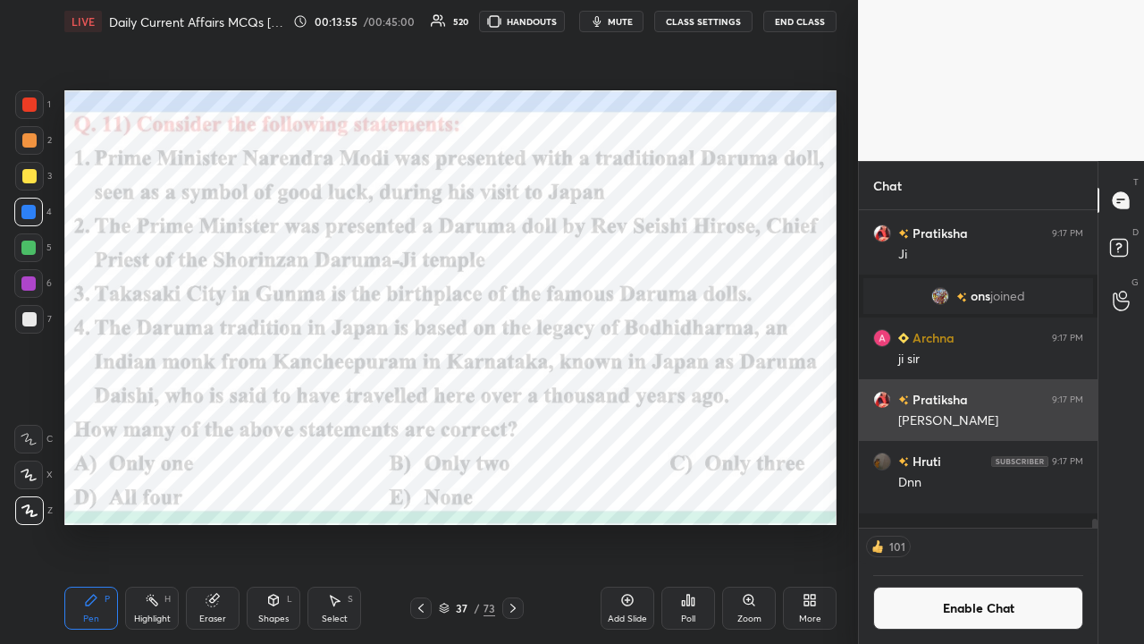
scroll to position [6, 5]
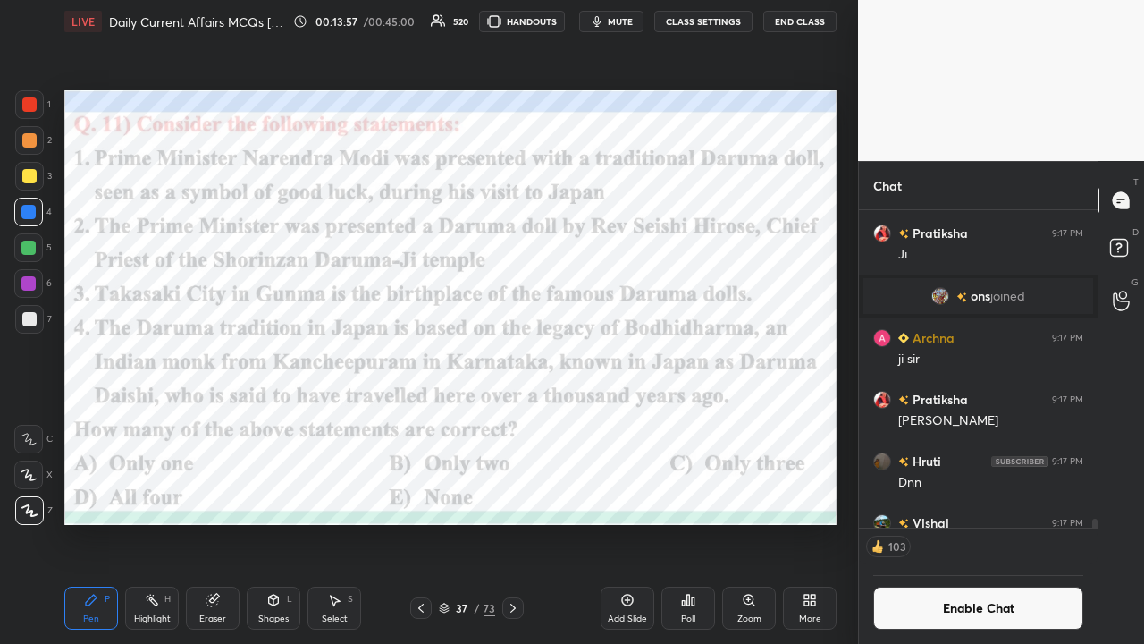
click at [511, 420] on icon at bounding box center [513, 608] width 14 height 14
click at [642, 21] on button "CLASS SETTINGS" at bounding box center [703, 21] width 98 height 21
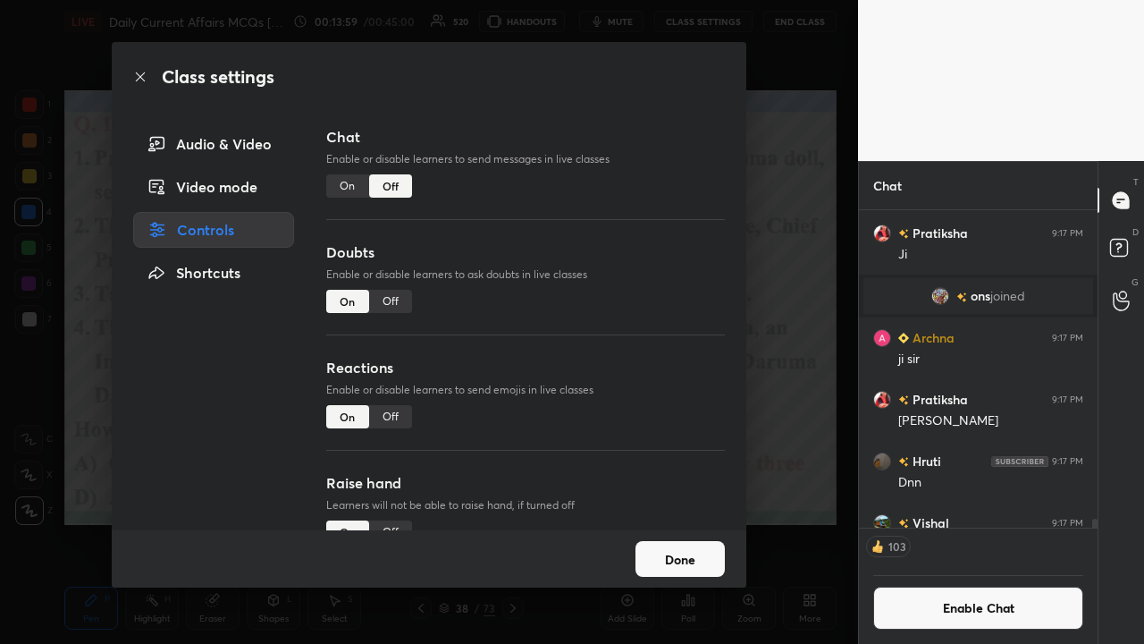
click at [349, 186] on div "On" at bounding box center [347, 185] width 43 height 23
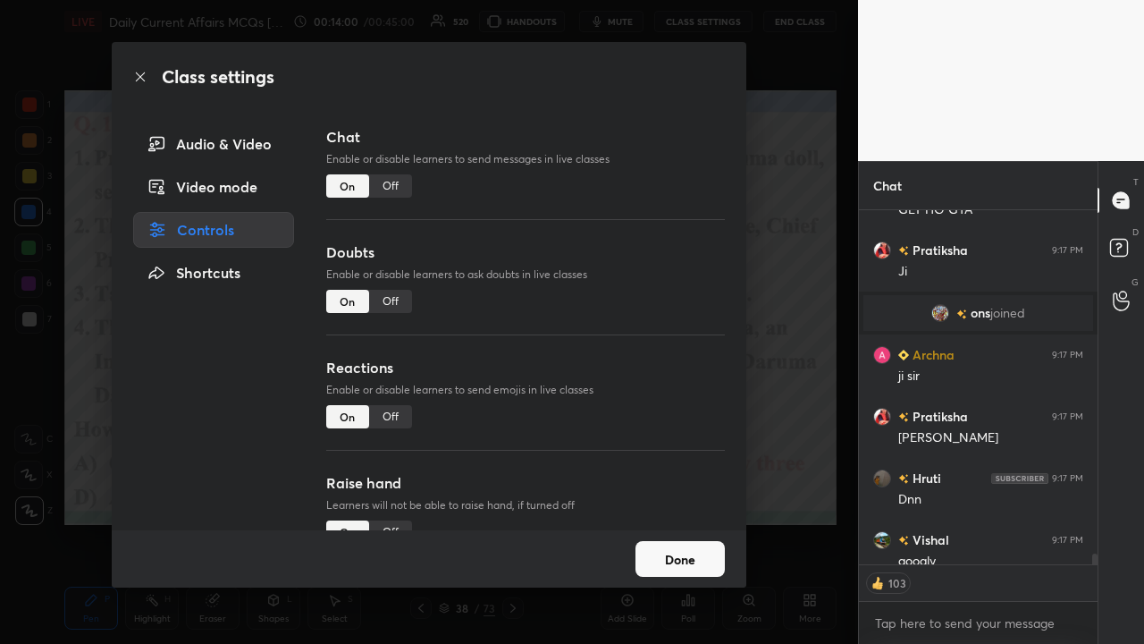
click at [642, 291] on div "Class settings Audio & Video Video mode Controls Shortcuts Chat Enable or disab…" at bounding box center [429, 322] width 858 height 644
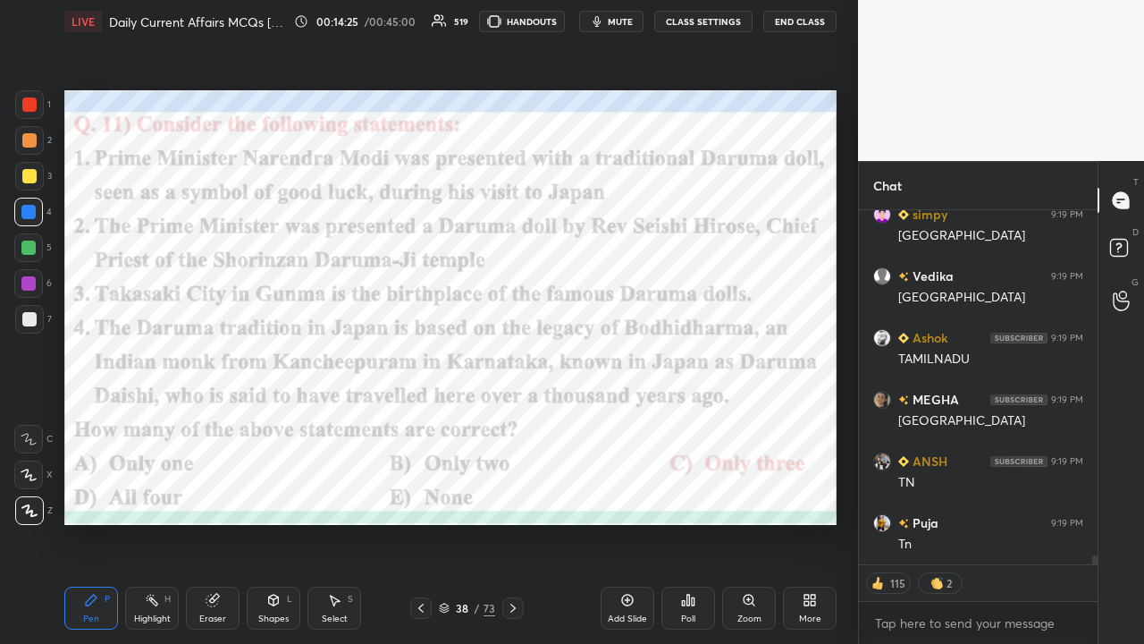
type textarea "x"
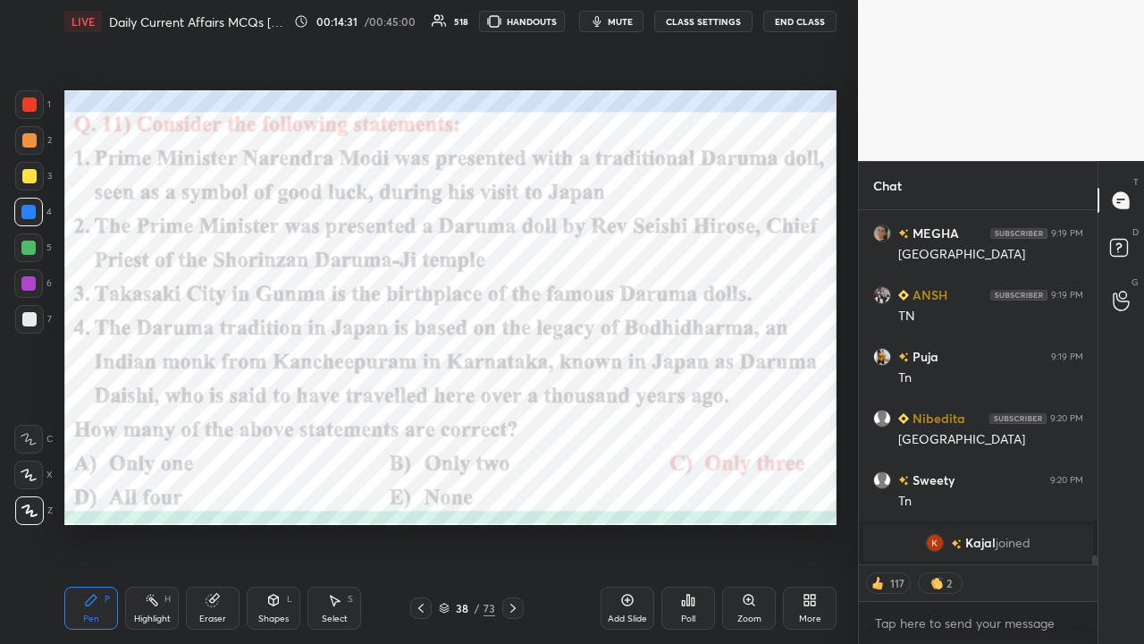
click at [511, 420] on icon at bounding box center [513, 608] width 14 height 14
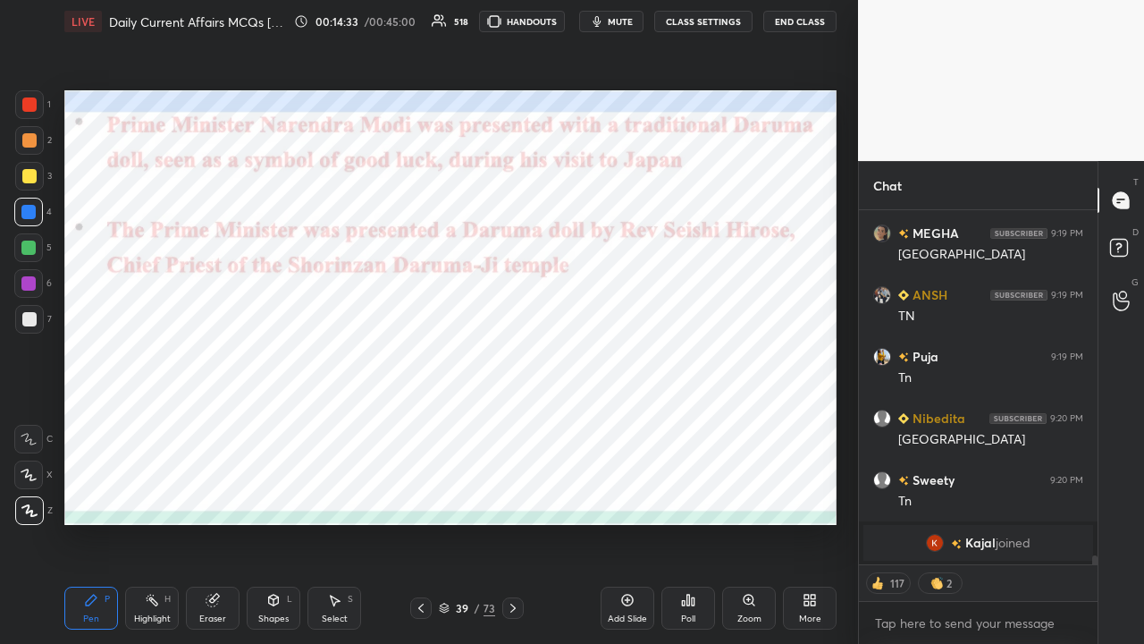
click at [515, 420] on icon at bounding box center [513, 608] width 14 height 14
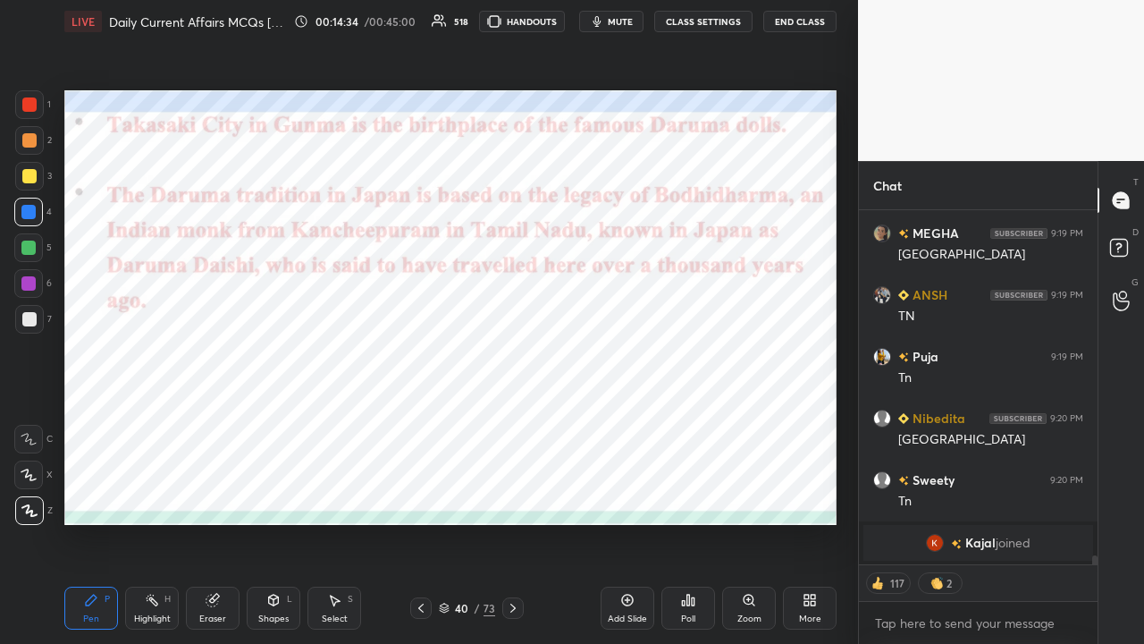
click at [642, 18] on button "CLASS SETTINGS" at bounding box center [703, 21] width 98 height 21
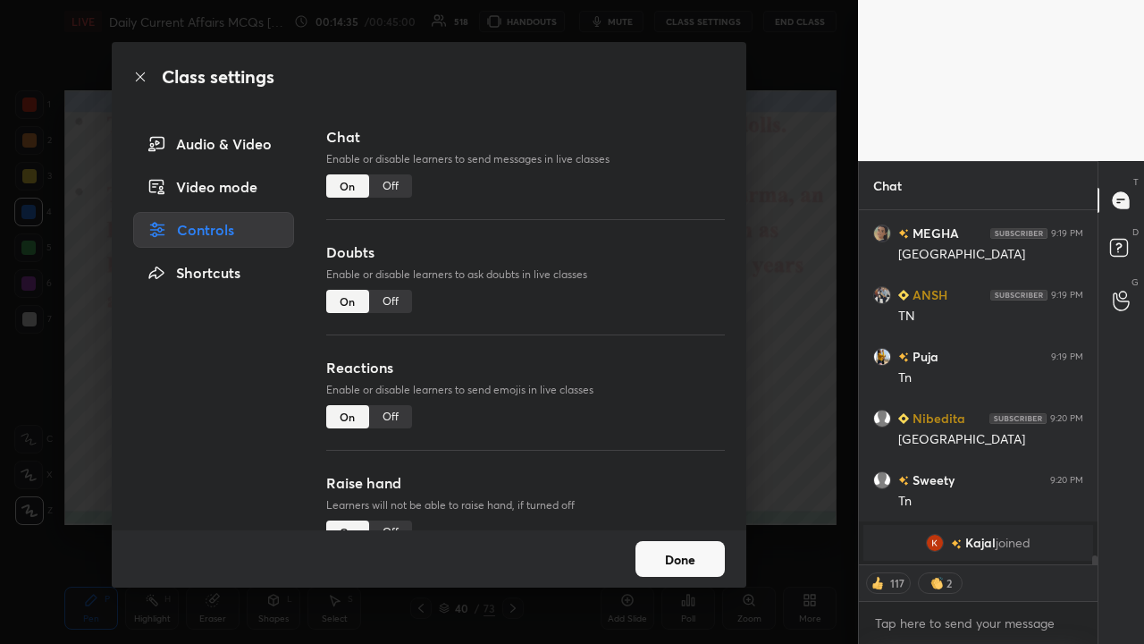
click at [386, 190] on div "Off" at bounding box center [390, 185] width 43 height 23
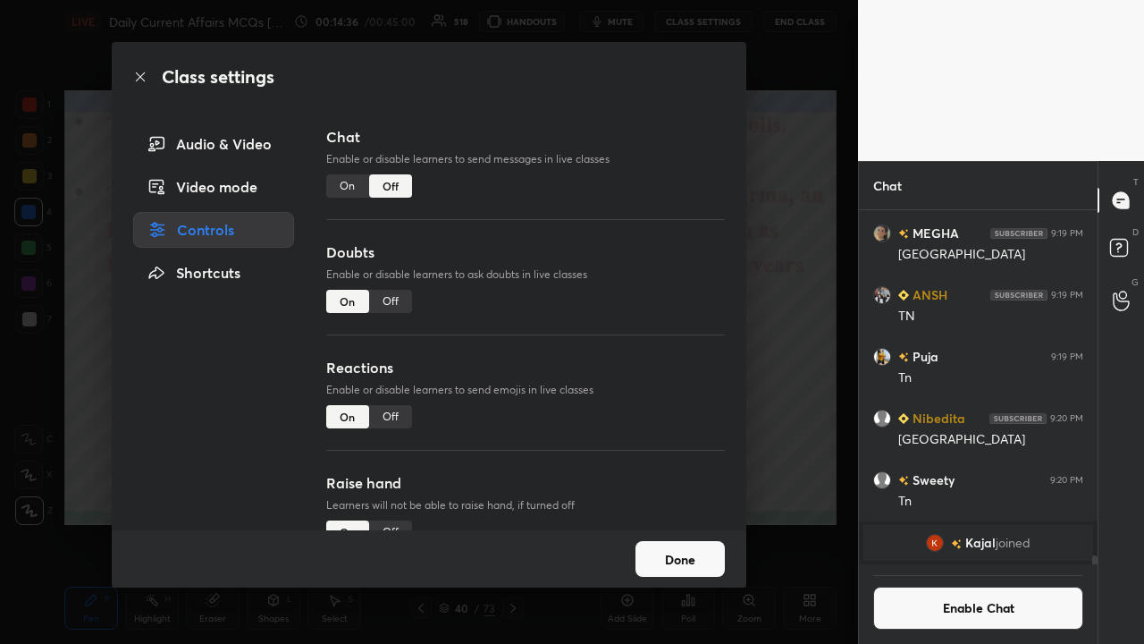
click at [642, 328] on div "Class settings Audio & Video Video mode Controls Shortcuts Chat Enable or disab…" at bounding box center [429, 322] width 858 height 644
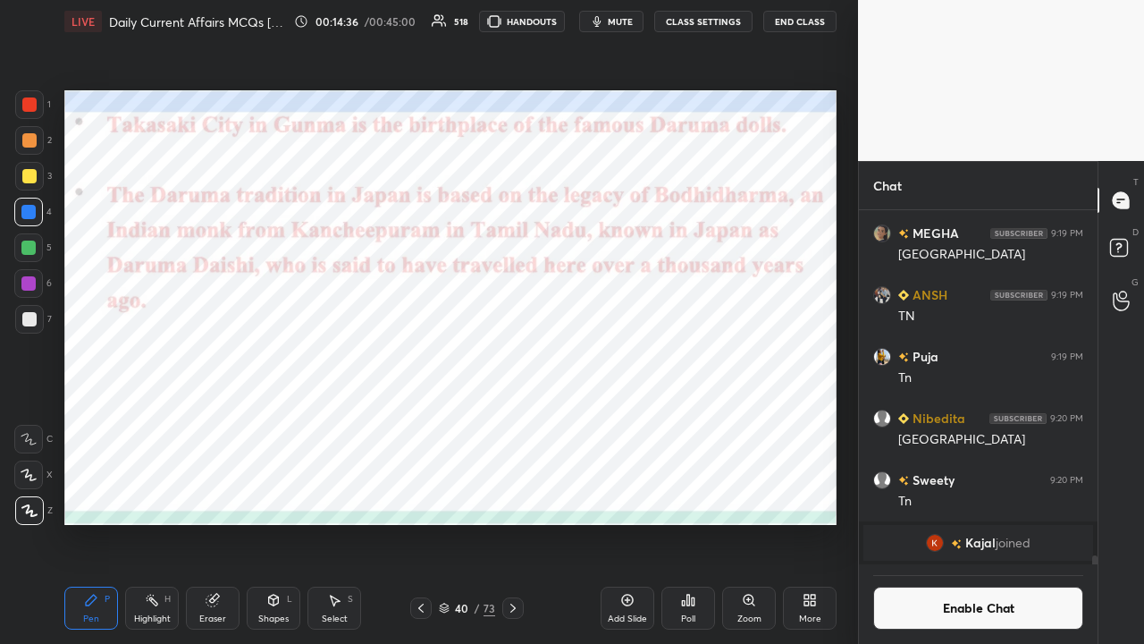
click at [510, 420] on icon at bounding box center [513, 608] width 14 height 14
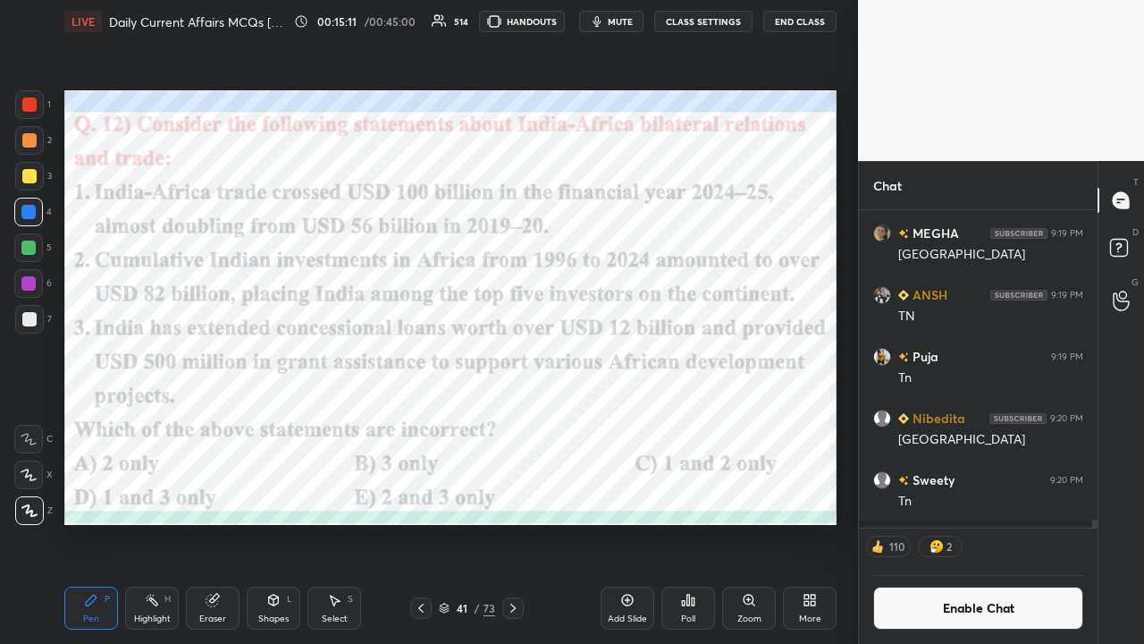
click at [642, 420] on div "Poll" at bounding box center [689, 608] width 54 height 43
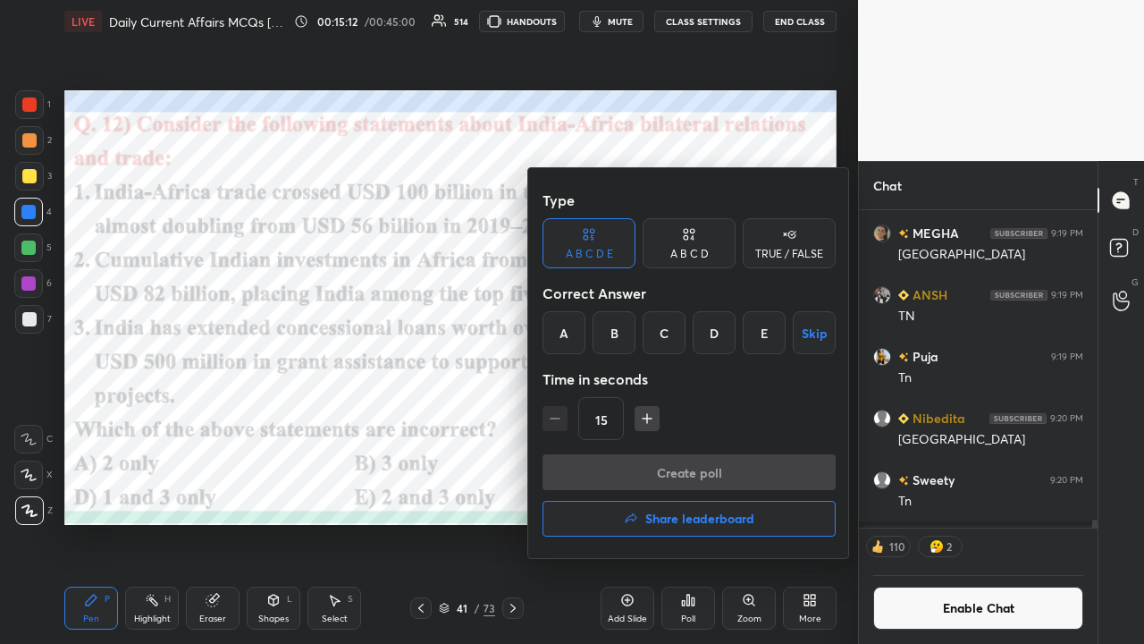
click at [642, 338] on div "E" at bounding box center [764, 332] width 43 height 43
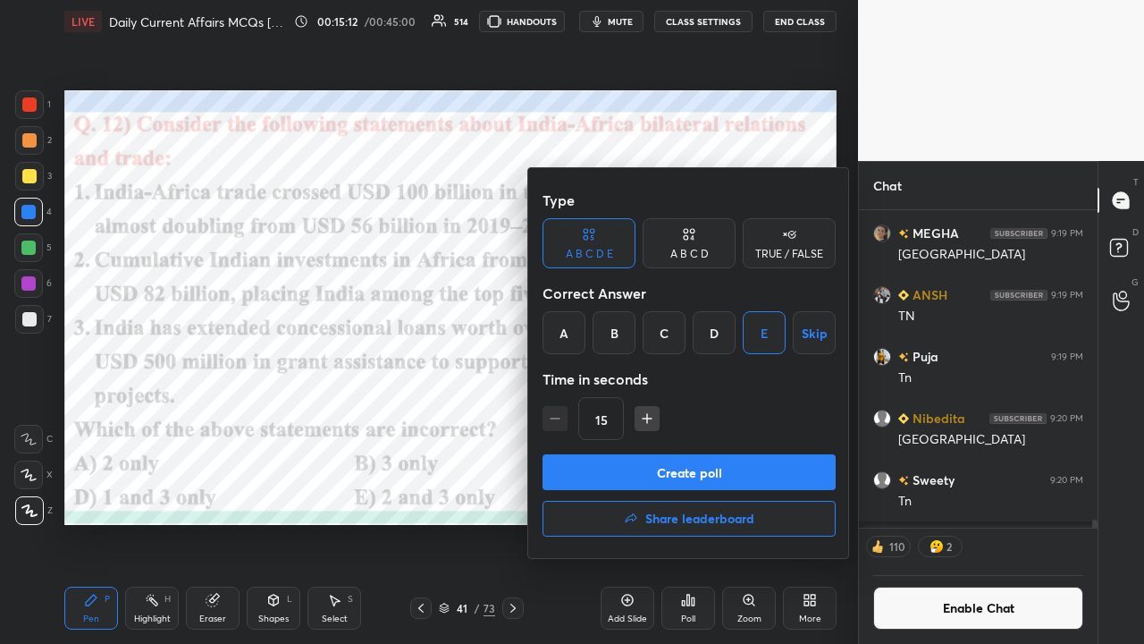
click at [642, 420] on button "Create poll" at bounding box center [689, 472] width 293 height 36
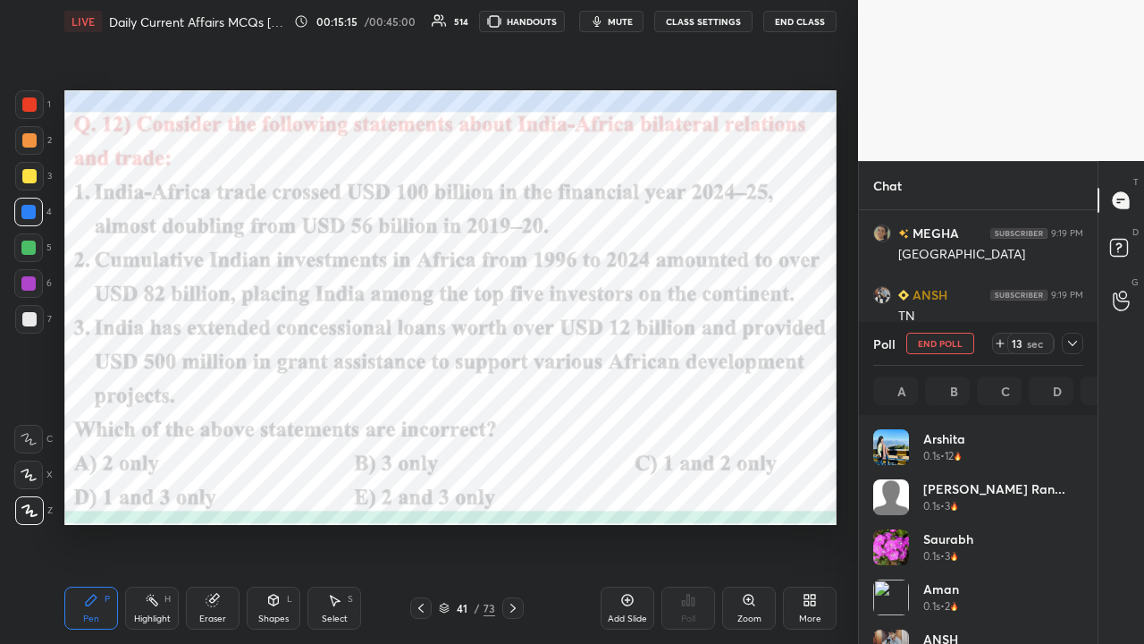
scroll to position [209, 205]
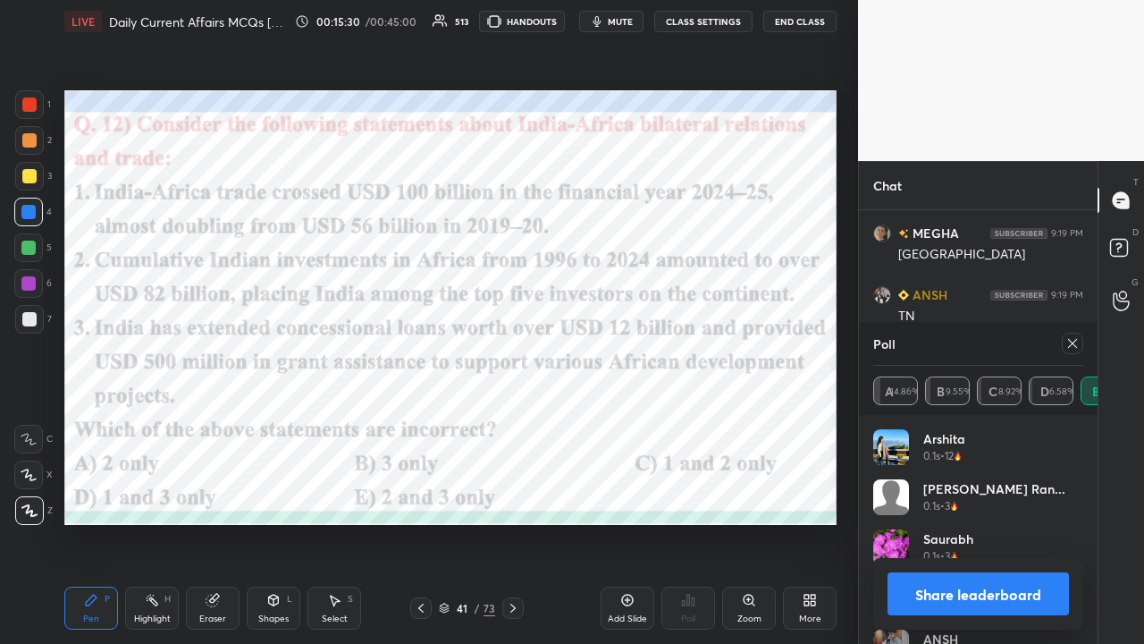
click at [642, 345] on icon at bounding box center [1073, 343] width 14 height 14
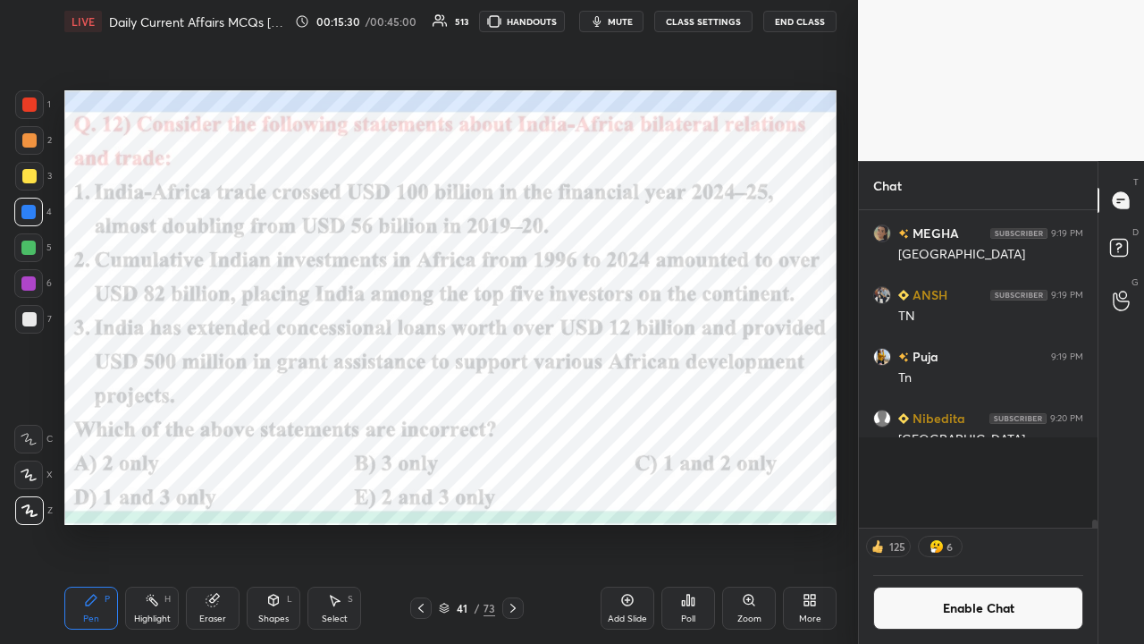
scroll to position [6, 5]
click at [511, 420] on icon at bounding box center [513, 608] width 14 height 14
click at [642, 14] on button "CLASS SETTINGS" at bounding box center [703, 21] width 98 height 21
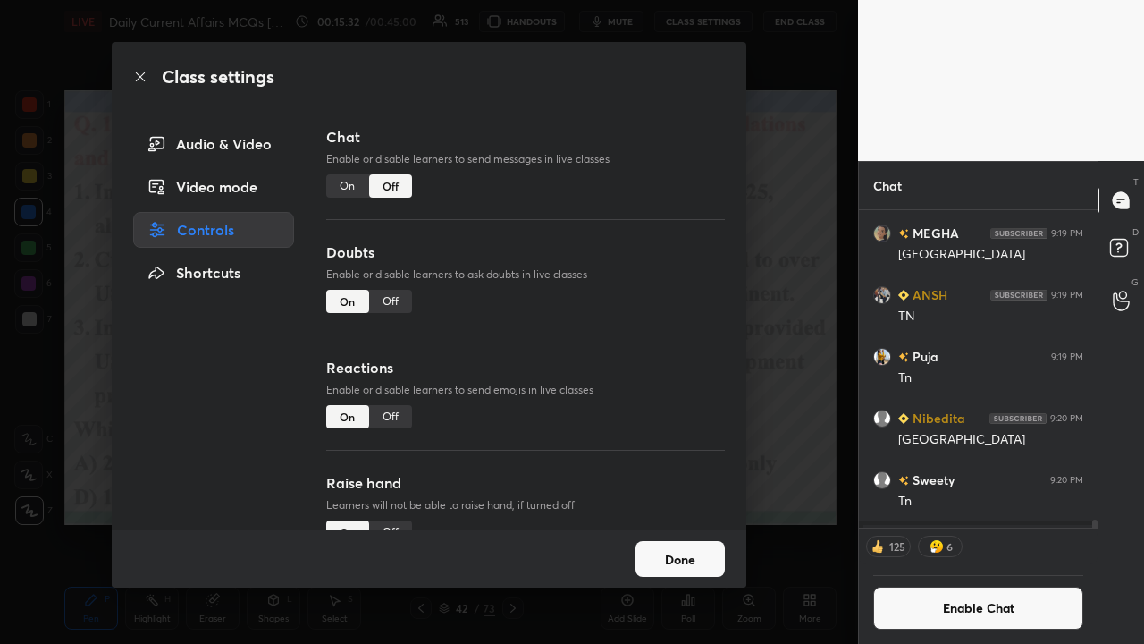
click at [347, 184] on div "On" at bounding box center [347, 185] width 43 height 23
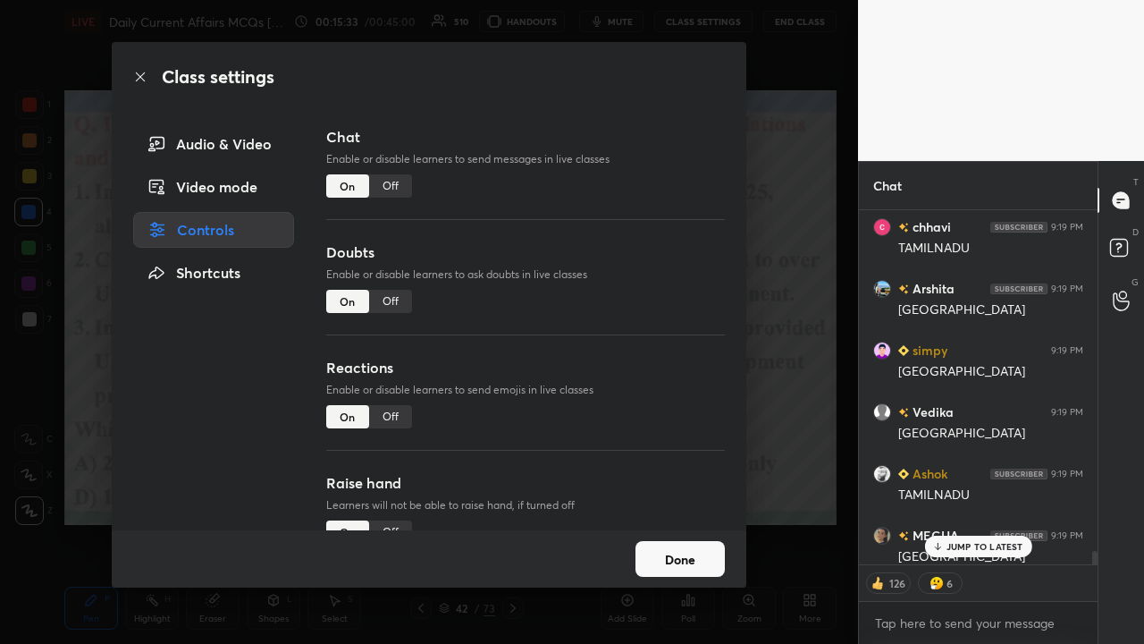
click at [642, 340] on div "Class settings Audio & Video Video mode Controls Shortcuts Chat Enable or disab…" at bounding box center [429, 322] width 858 height 644
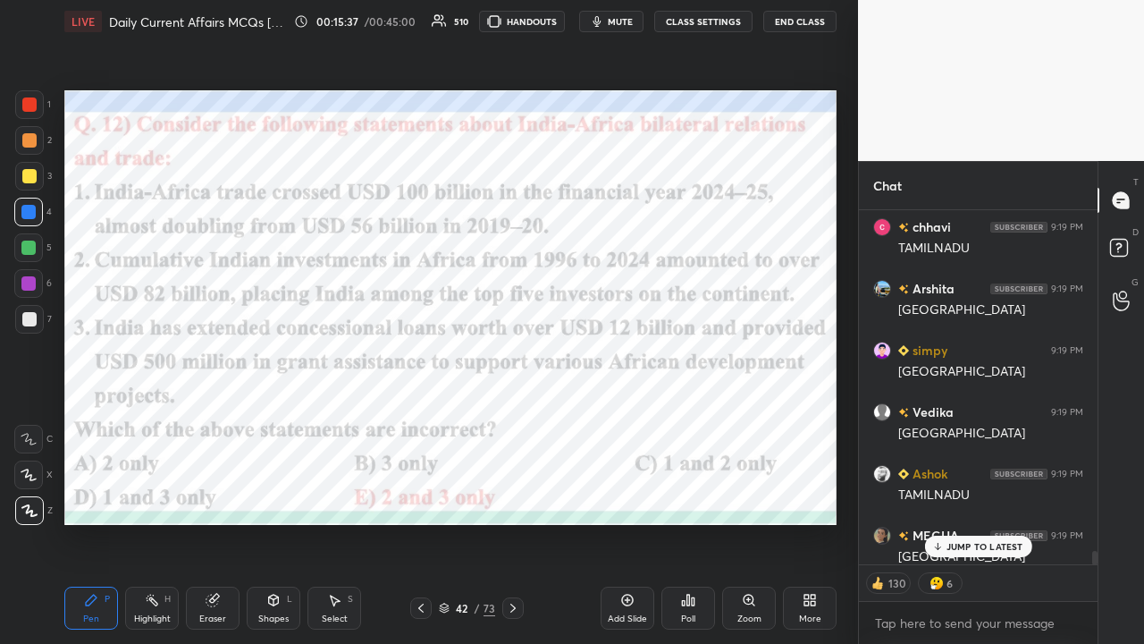
click at [642, 420] on div "JeeT 9:19 PM tn [GEOGRAPHIC_DATA] 9:19 PM [GEOGRAPHIC_DATA] [GEOGRAPHIC_DATA] 9…" at bounding box center [978, 387] width 239 height 354
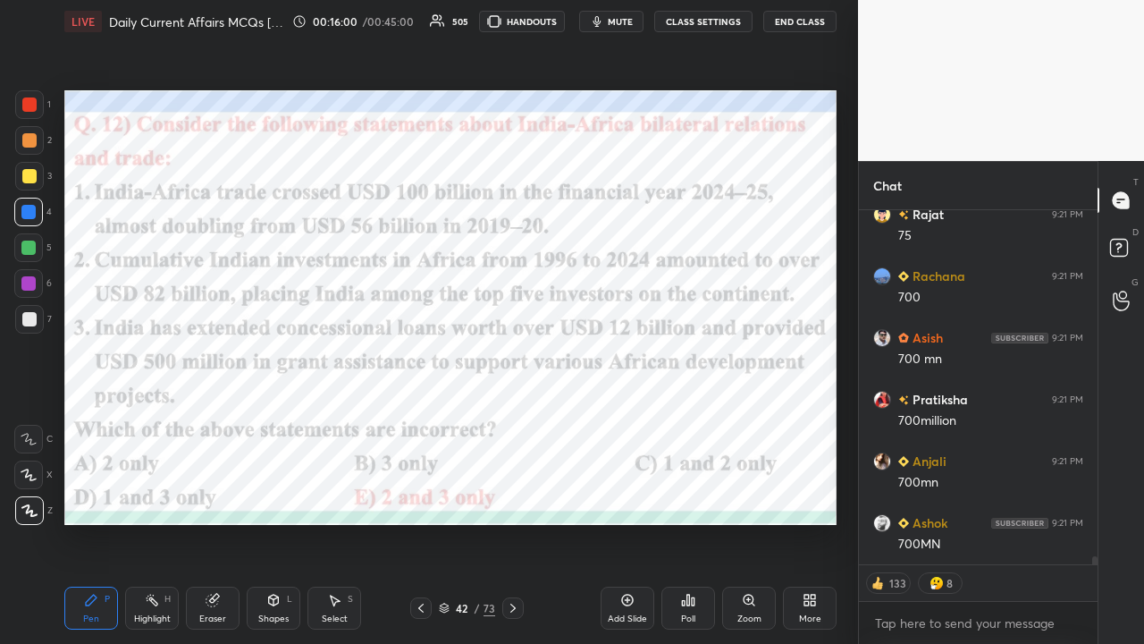
type textarea "x"
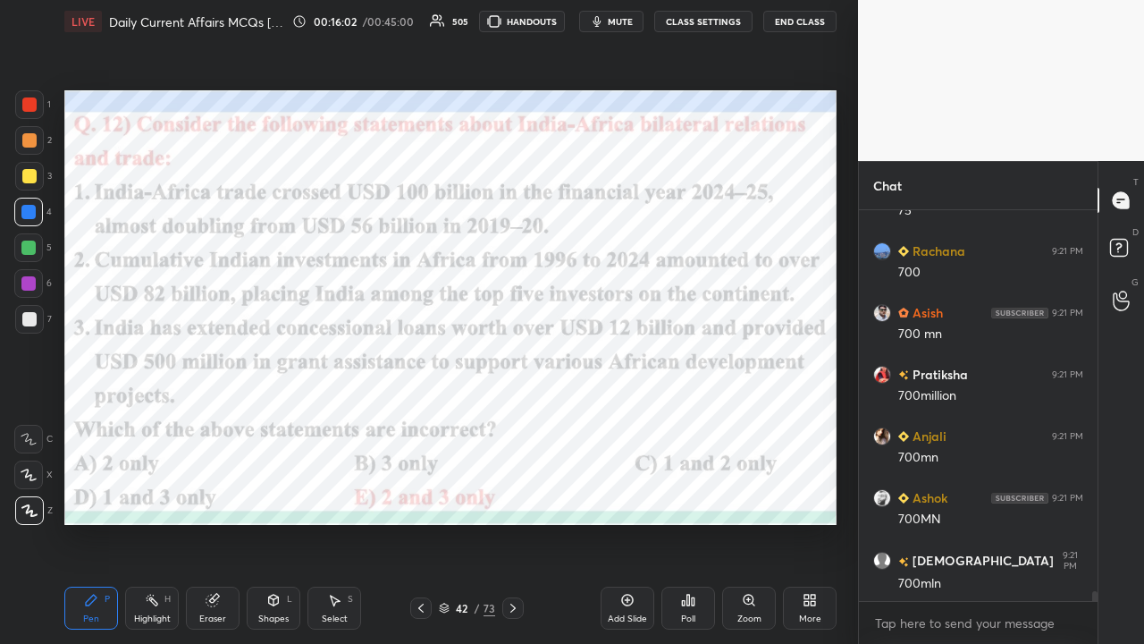
click at [507, 420] on div at bounding box center [512, 607] width 21 height 21
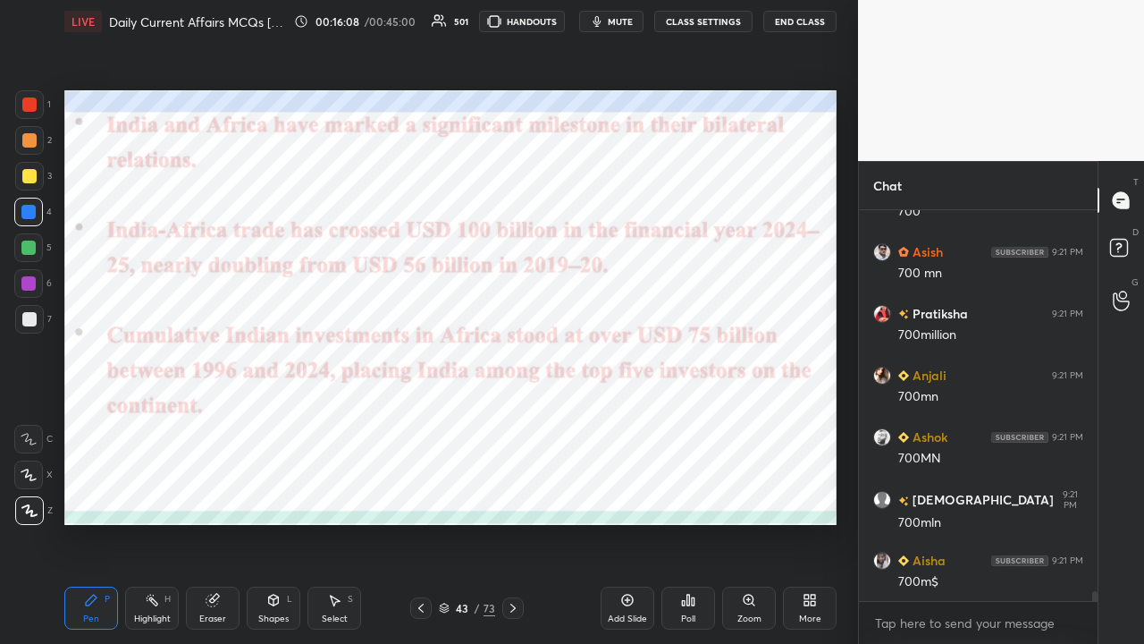
click at [513, 420] on icon at bounding box center [513, 608] width 14 height 14
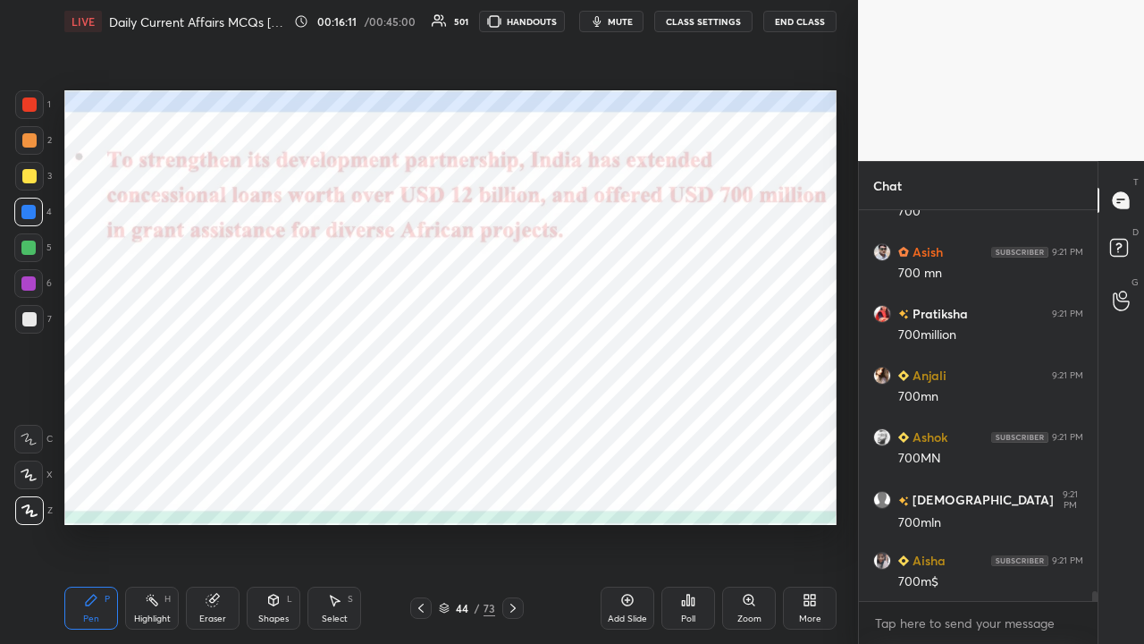
click at [642, 18] on button "CLASS SETTINGS" at bounding box center [703, 21] width 98 height 21
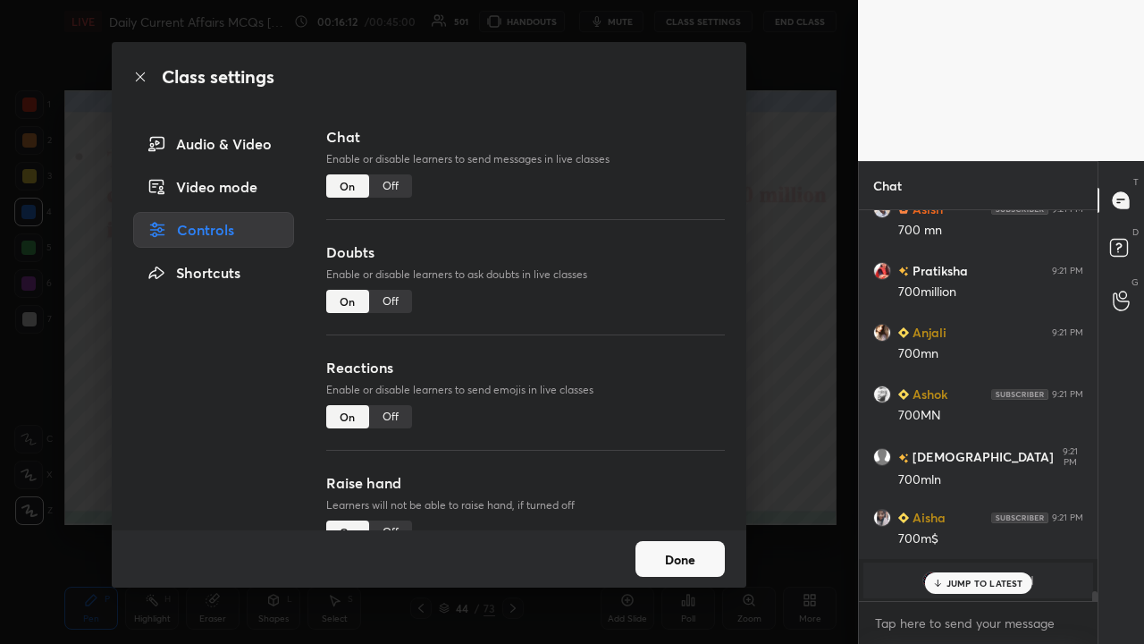
drag, startPoint x: 393, startPoint y: 188, endPoint x: 455, endPoint y: 232, distance: 76.4
click at [393, 190] on div "Off" at bounding box center [390, 185] width 43 height 23
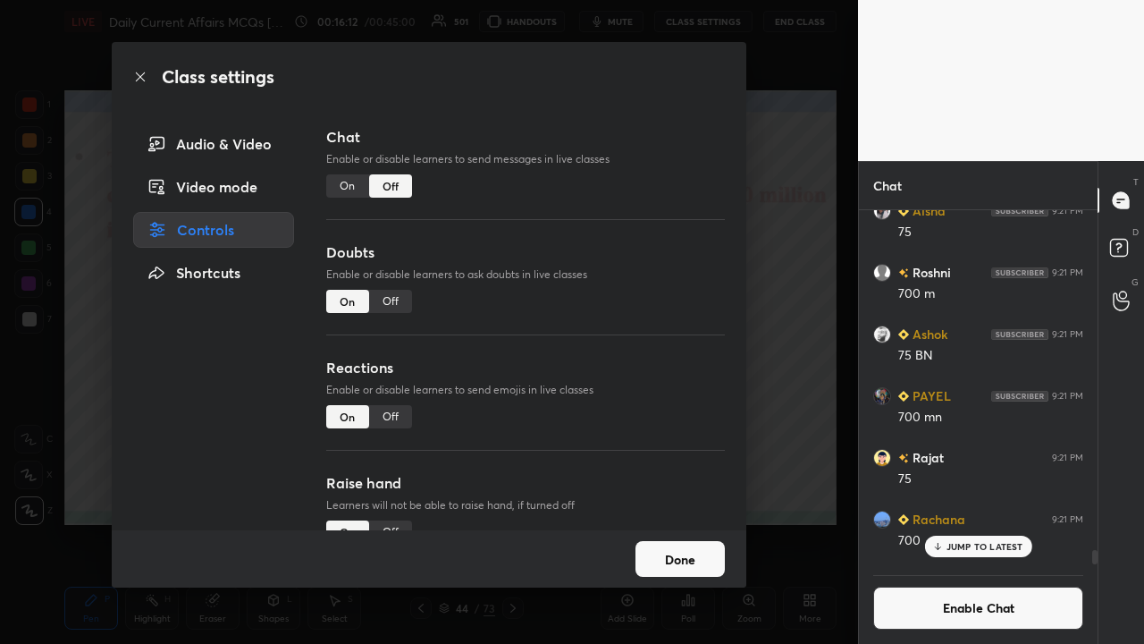
click at [642, 356] on div "Class settings Audio & Video Video mode Controls Shortcuts Chat Enable or disab…" at bounding box center [429, 322] width 858 height 644
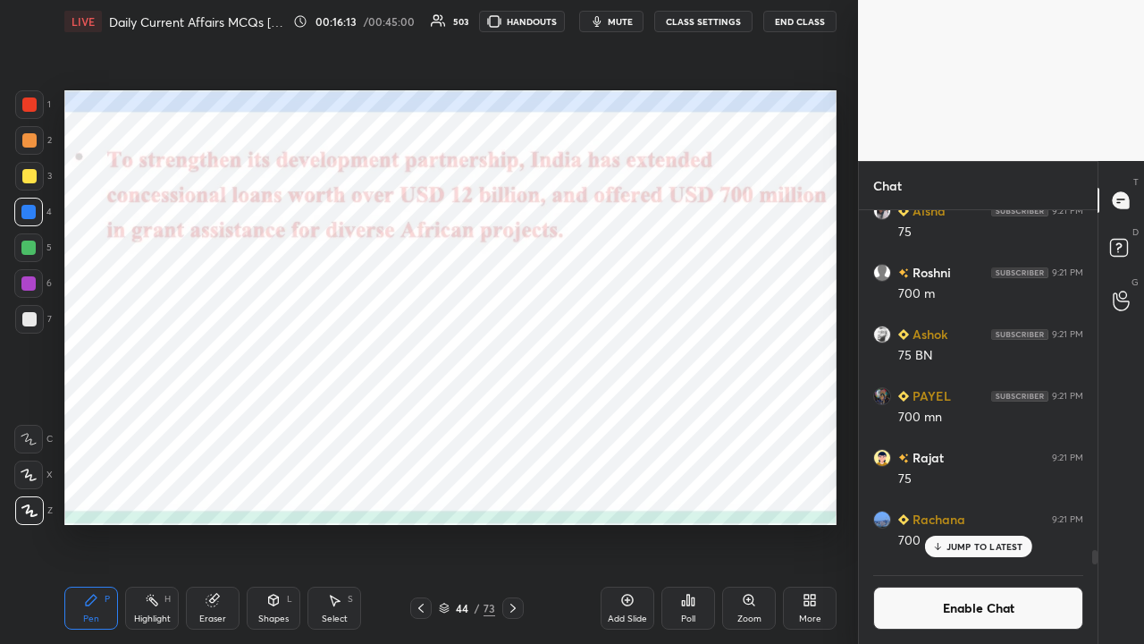
click at [517, 420] on icon at bounding box center [513, 608] width 14 height 14
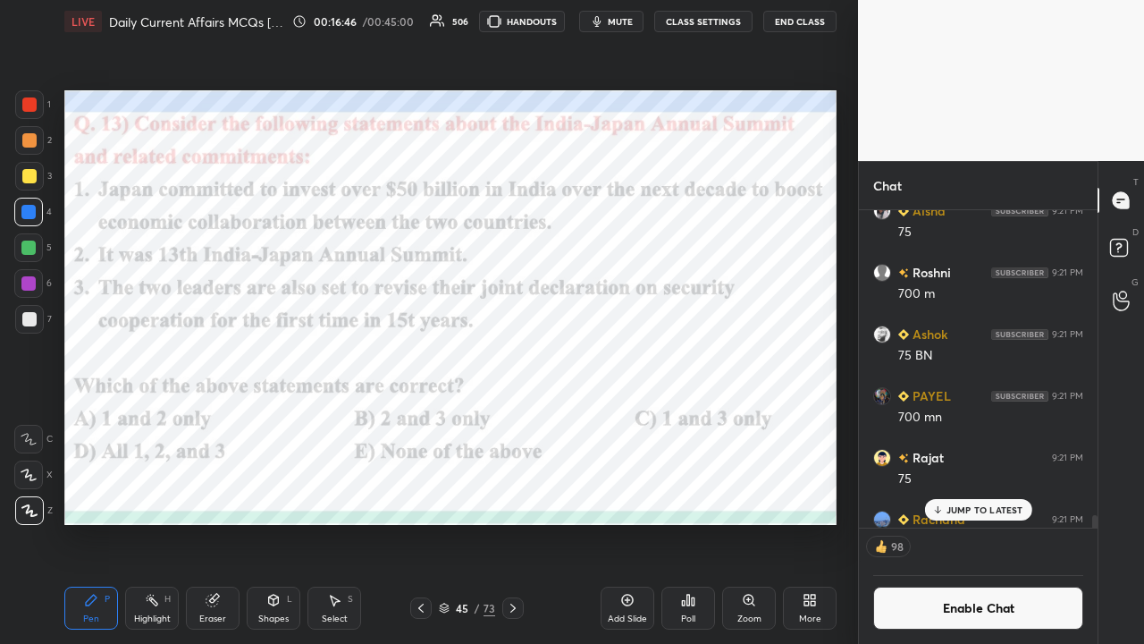
click at [642, 420] on div "Poll" at bounding box center [689, 608] width 54 height 43
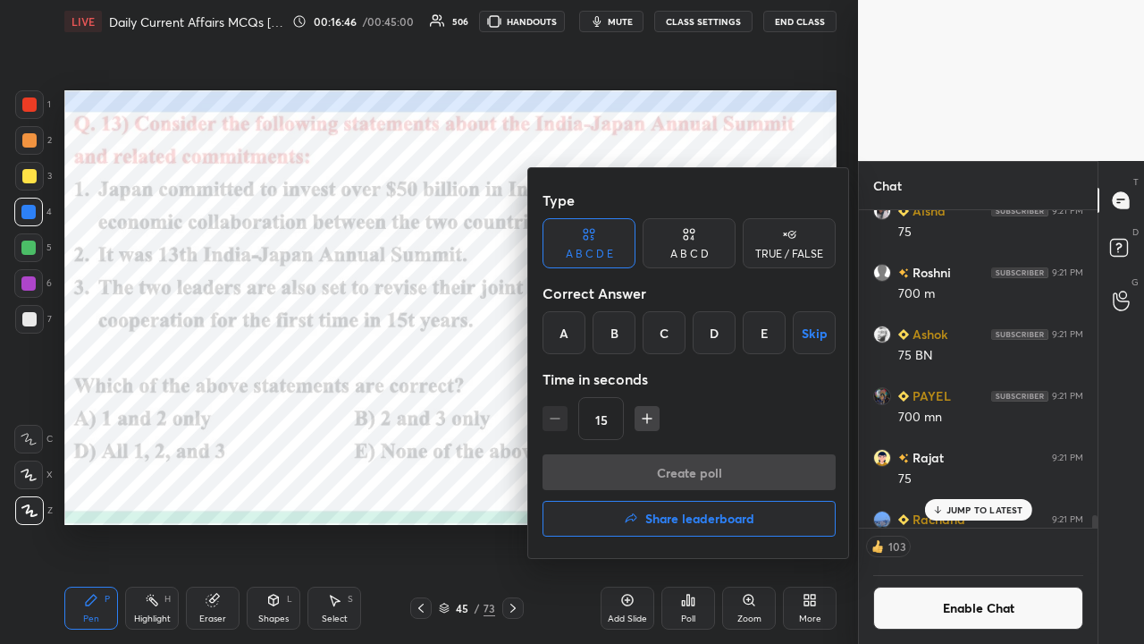
drag, startPoint x: 762, startPoint y: 339, endPoint x: 705, endPoint y: 420, distance: 99.5
click at [642, 341] on div "E" at bounding box center [764, 332] width 43 height 43
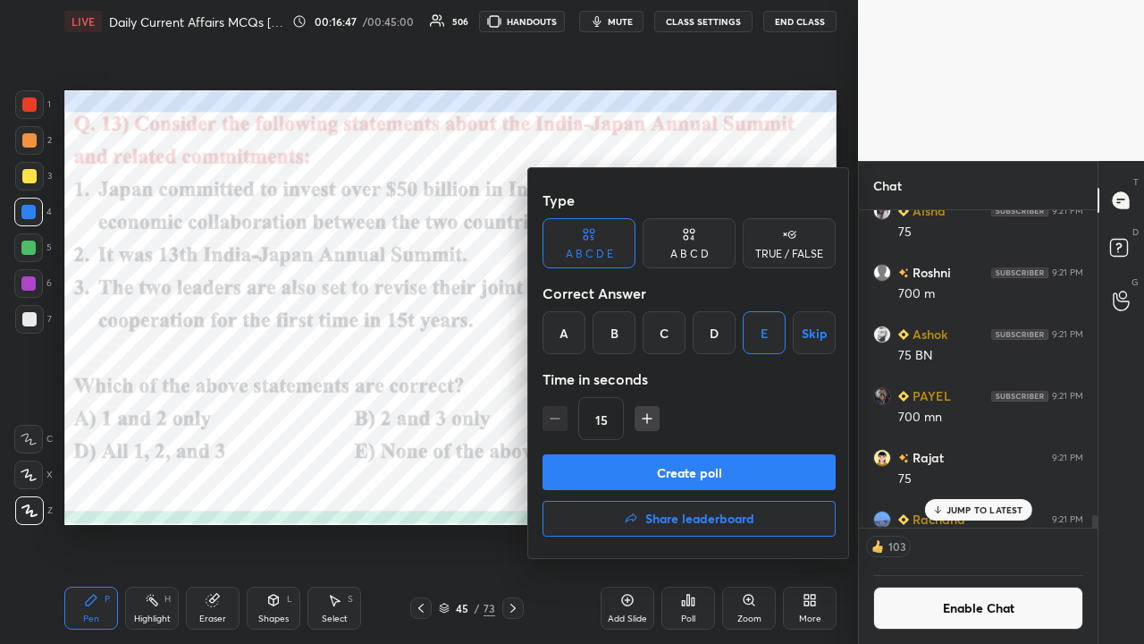
click at [642, 420] on button "Create poll" at bounding box center [689, 472] width 293 height 36
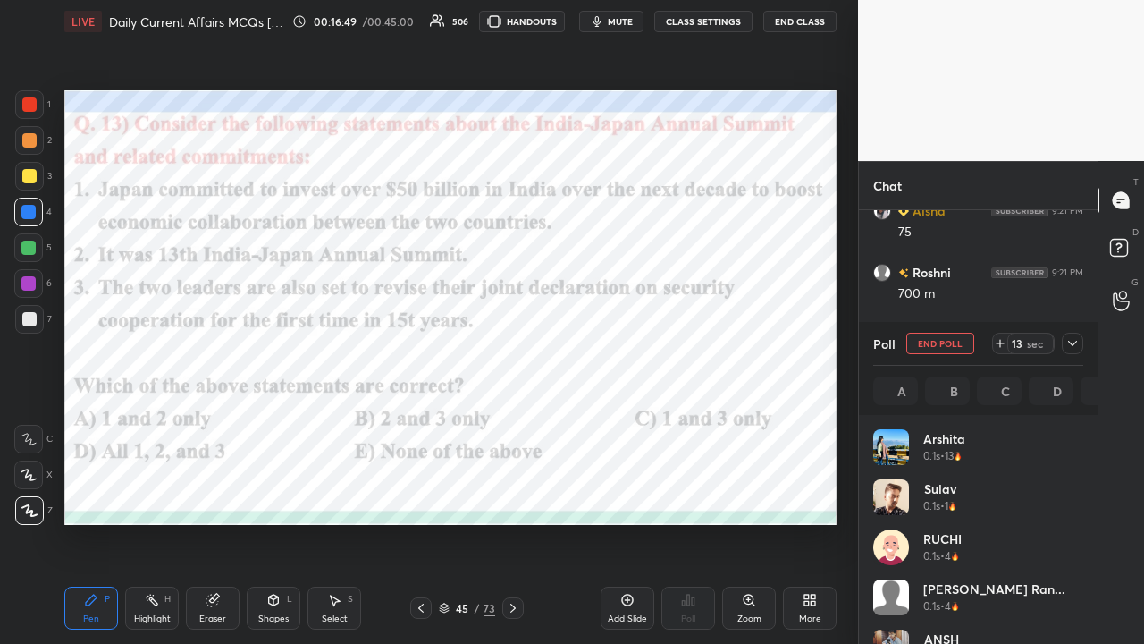
scroll to position [209, 205]
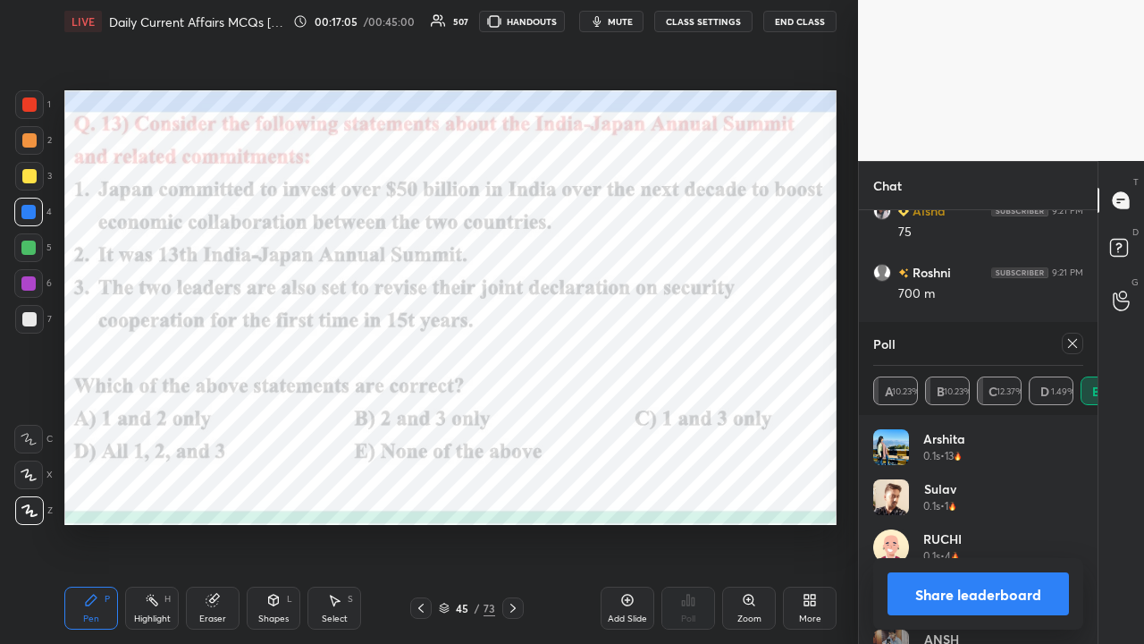
click at [642, 345] on icon at bounding box center [1073, 343] width 14 height 14
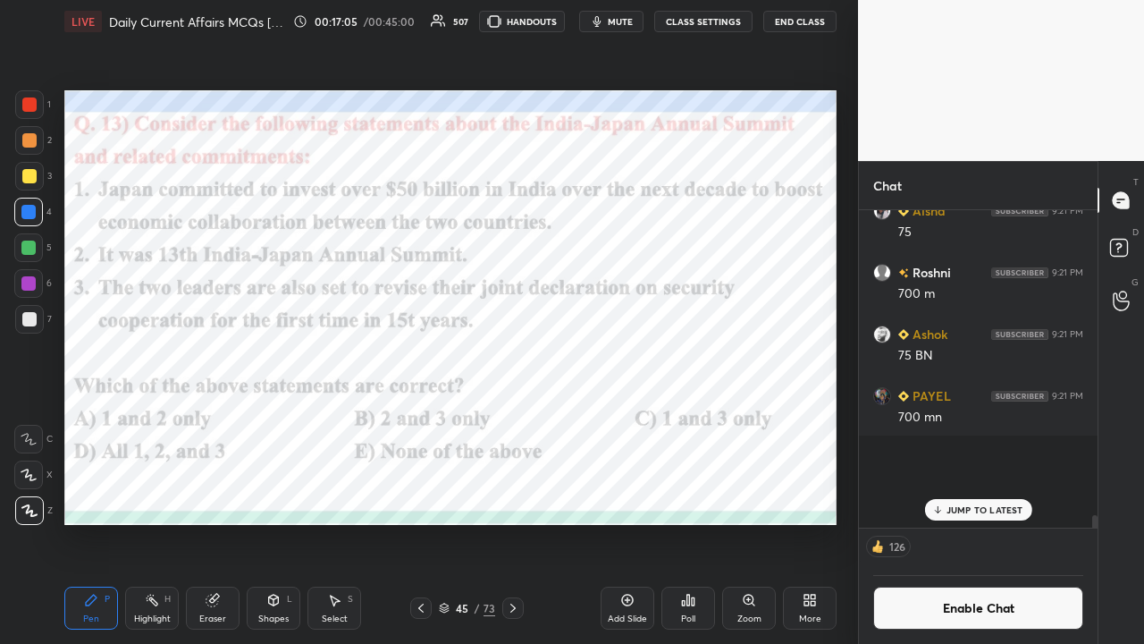
scroll to position [2, 5]
click at [513, 420] on icon at bounding box center [513, 608] width 14 height 14
click at [642, 21] on button "CLASS SETTINGS" at bounding box center [703, 21] width 98 height 21
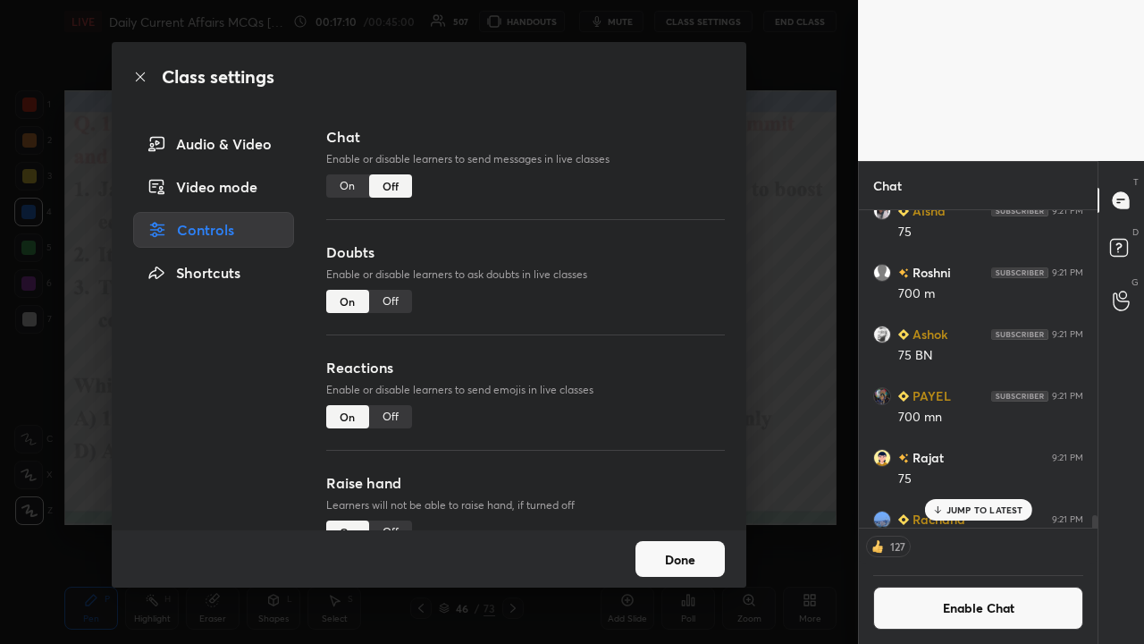
drag, startPoint x: 350, startPoint y: 186, endPoint x: 409, endPoint y: 221, distance: 67.8
click at [351, 186] on div "On" at bounding box center [347, 185] width 43 height 23
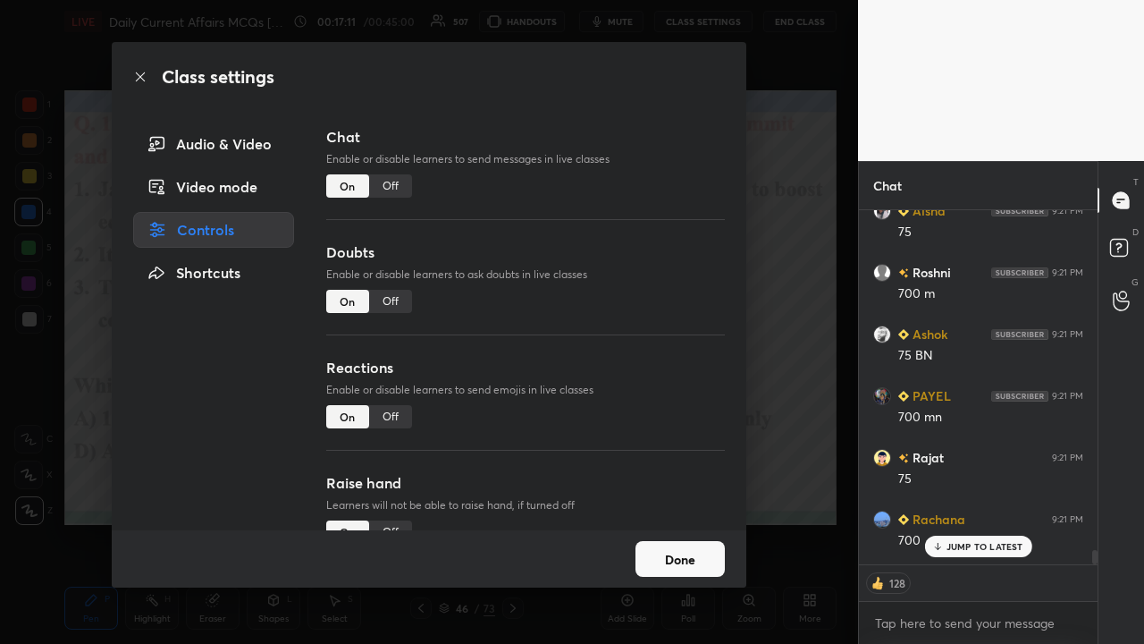
click at [642, 339] on div "Class settings Audio & Video Video mode Controls Shortcuts Chat Enable or disab…" at bounding box center [429, 322] width 858 height 644
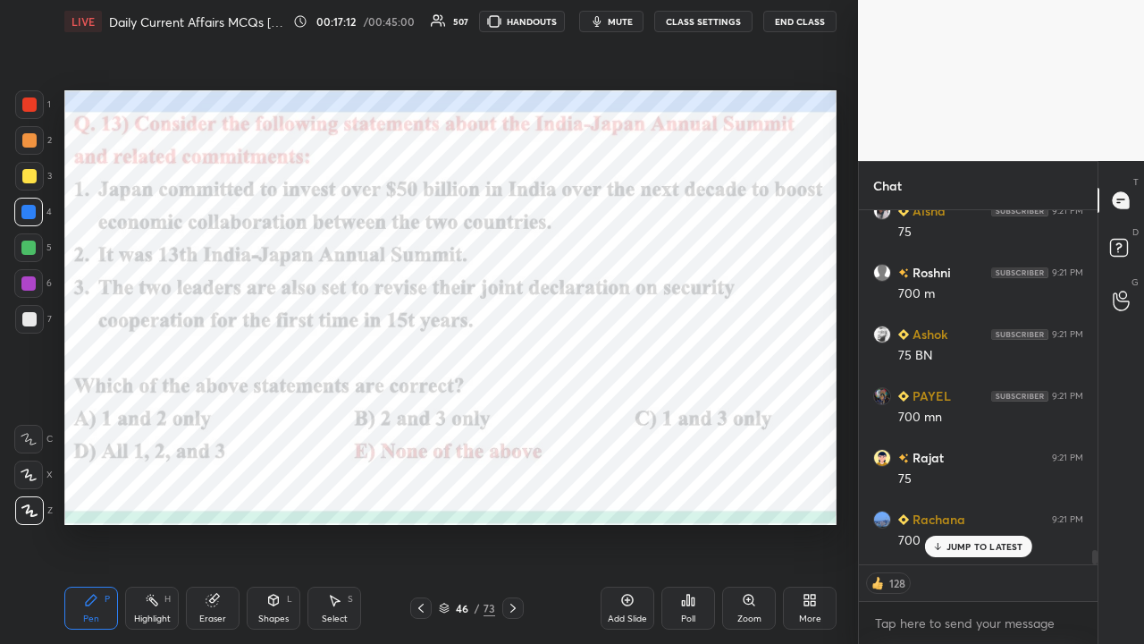
click at [642, 420] on p "JUMP TO LATEST" at bounding box center [985, 546] width 77 height 11
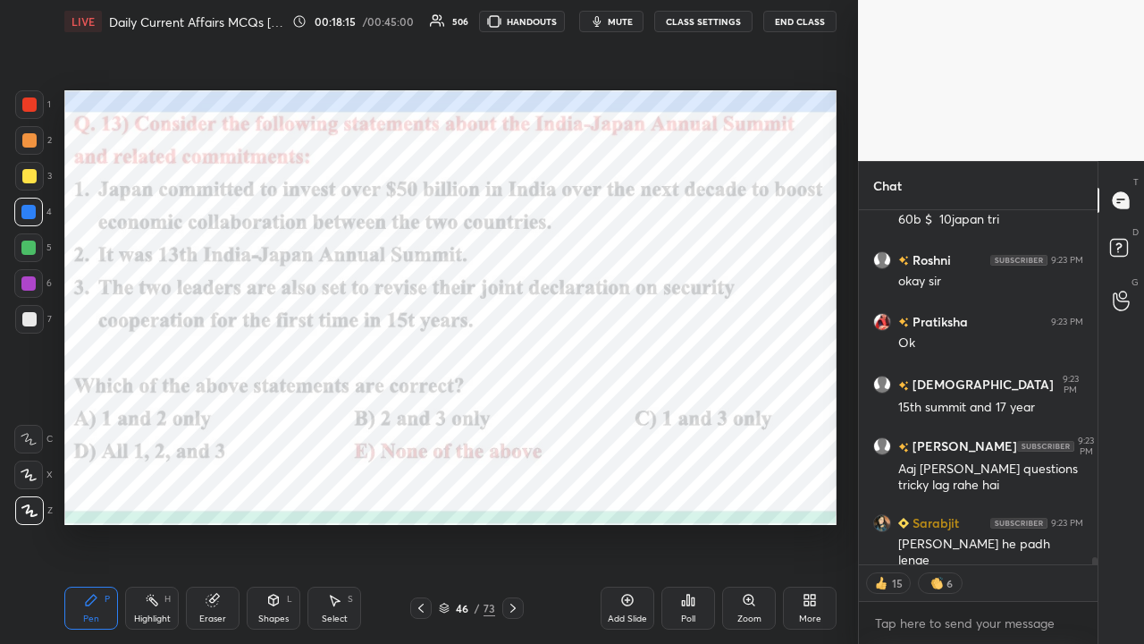
type textarea "x"
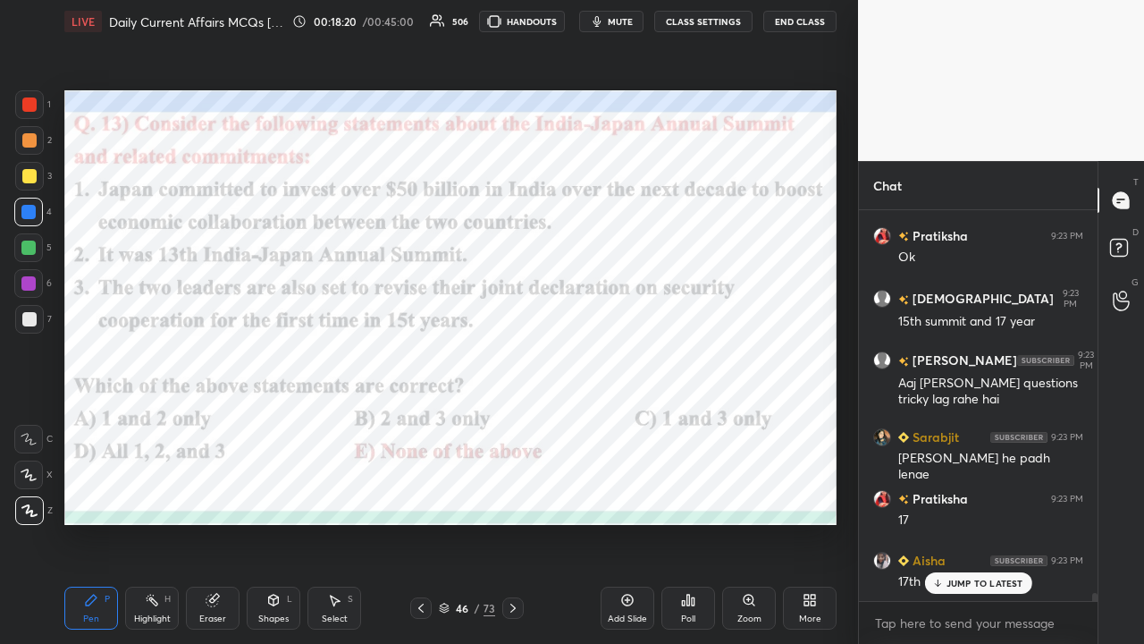
click at [642, 25] on button "CLASS SETTINGS" at bounding box center [703, 21] width 98 height 21
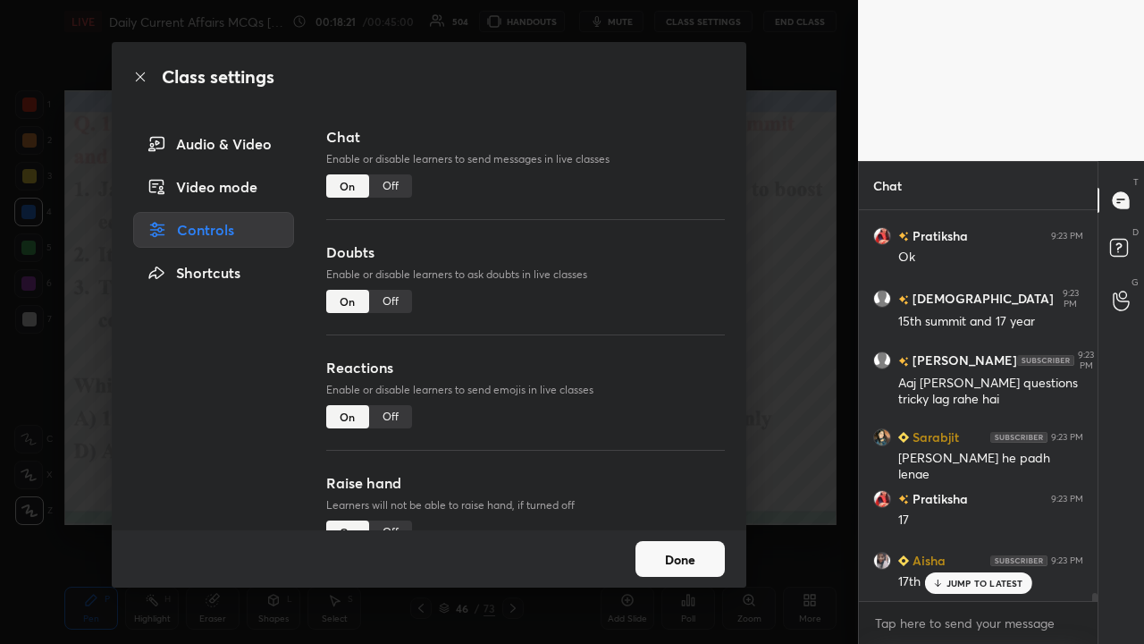
click at [393, 180] on div "Off" at bounding box center [390, 185] width 43 height 23
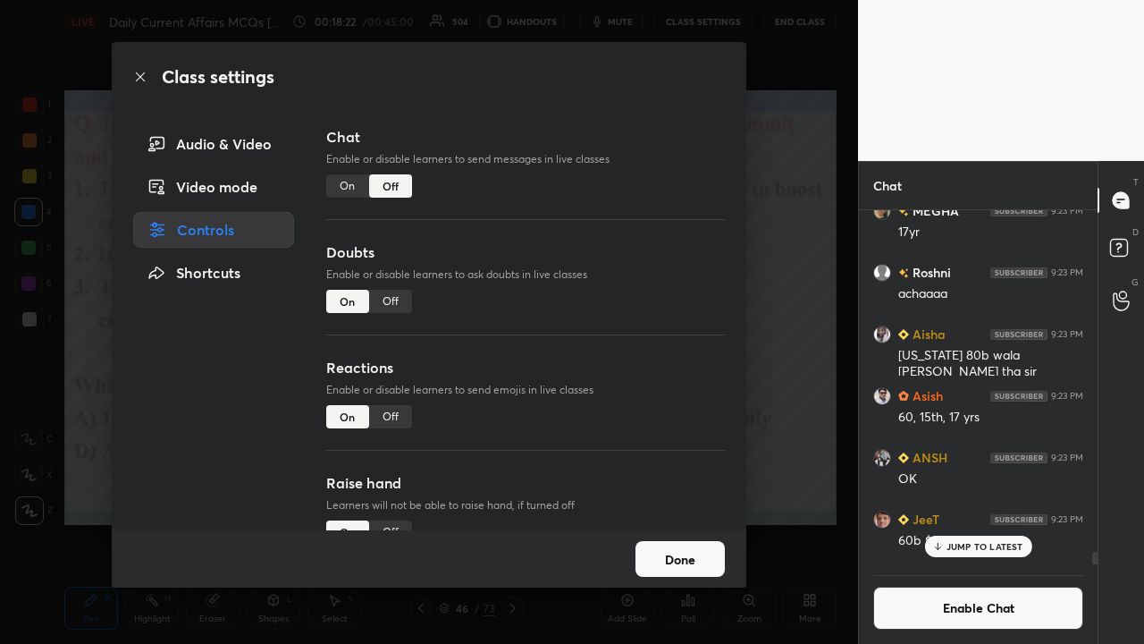
click at [642, 304] on div "Class settings Audio & Video Video mode Controls Shortcuts Chat Enable or disab…" at bounding box center [429, 322] width 858 height 644
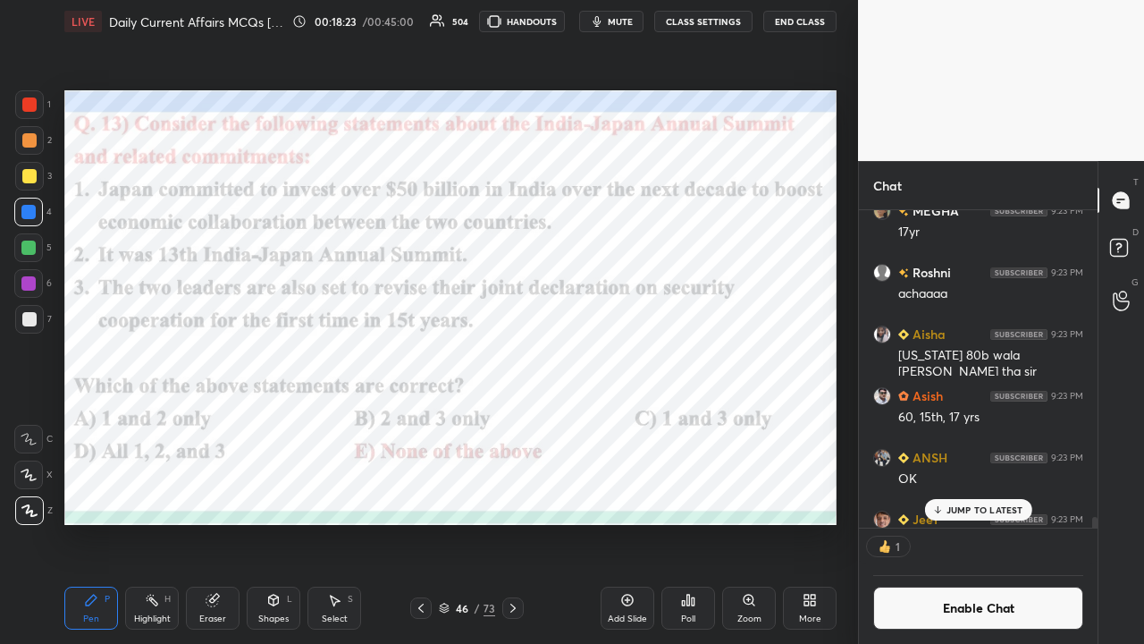
click at [517, 420] on icon at bounding box center [513, 608] width 14 height 14
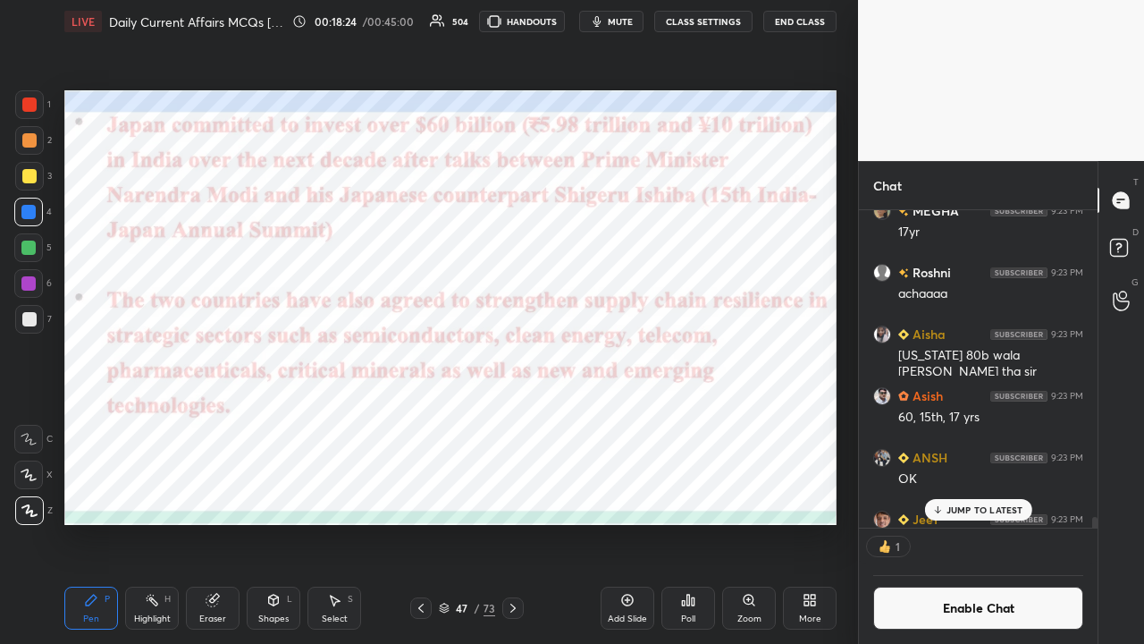
click at [511, 420] on icon at bounding box center [513, 608] width 5 height 9
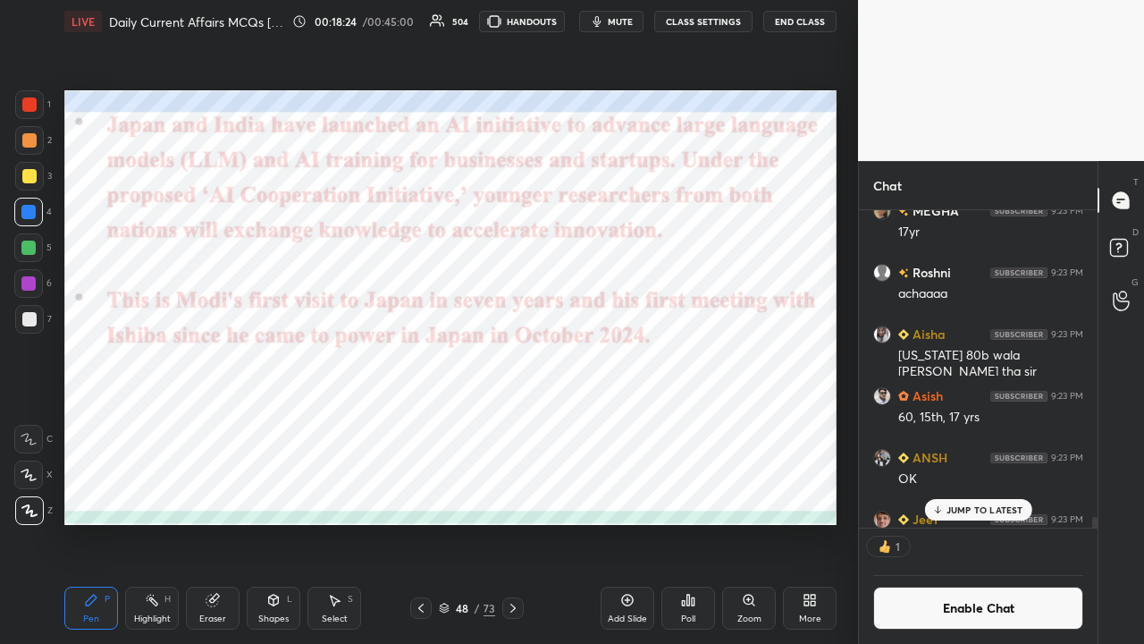
click at [512, 420] on icon at bounding box center [513, 608] width 14 height 14
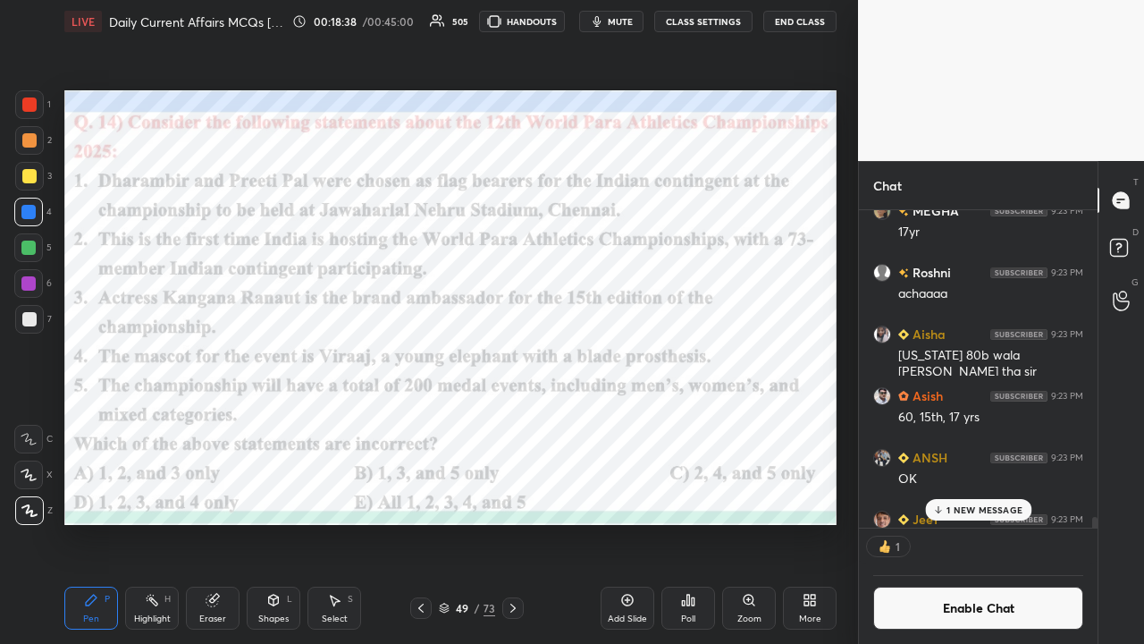
scroll to position [312, 233]
click at [642, 420] on icon at bounding box center [688, 600] width 14 height 14
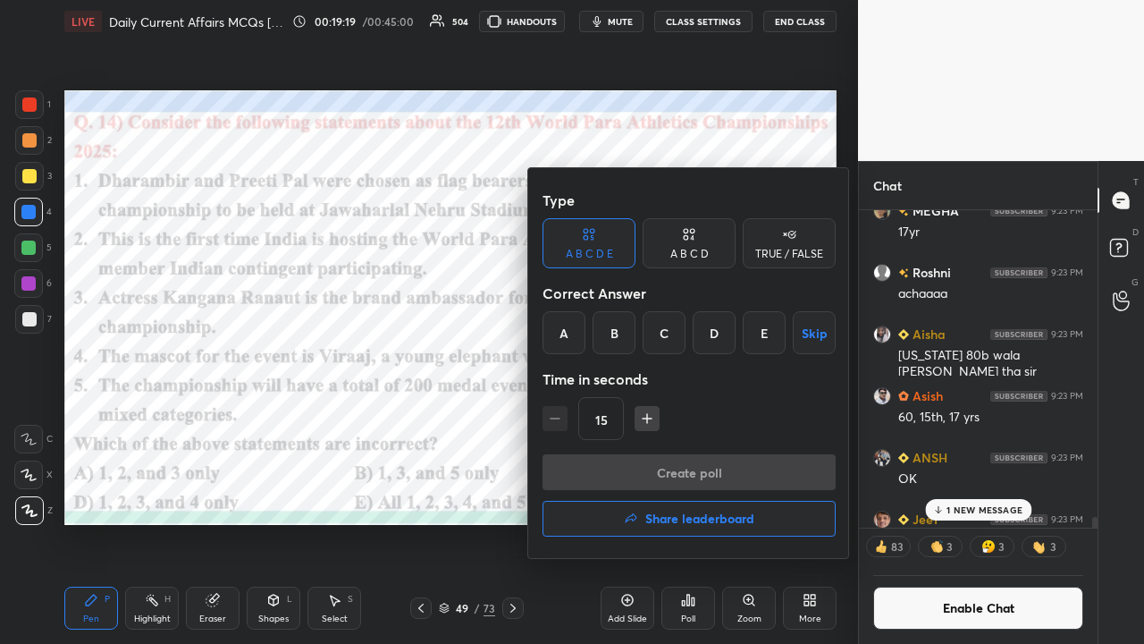
click at [454, 414] on div at bounding box center [572, 322] width 1144 height 644
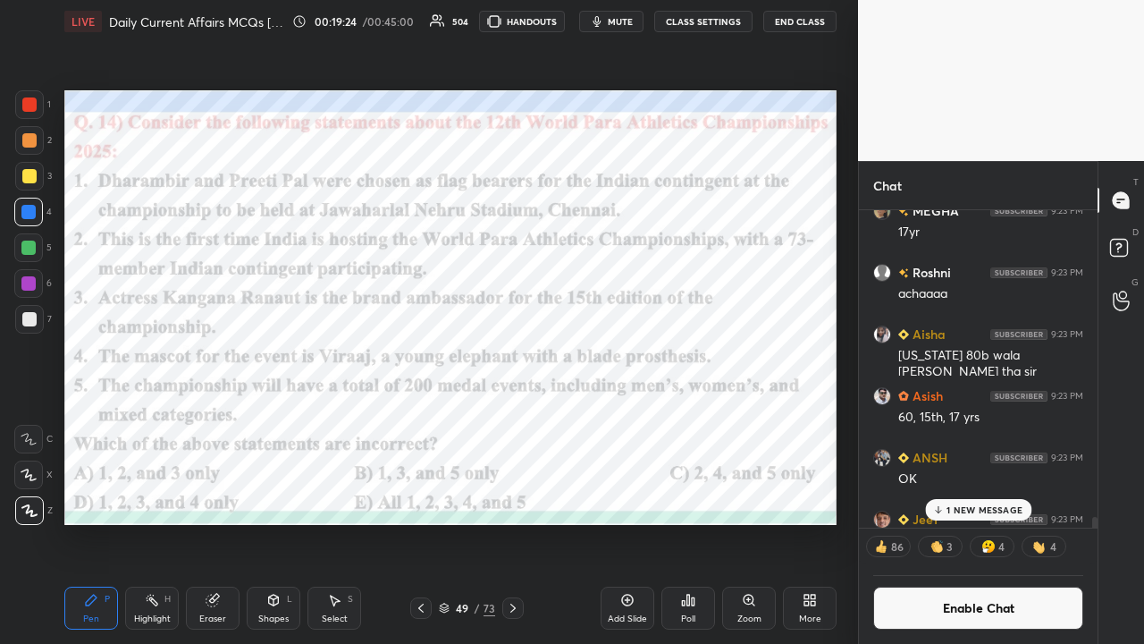
click at [642, 420] on div "Poll" at bounding box center [689, 608] width 54 height 43
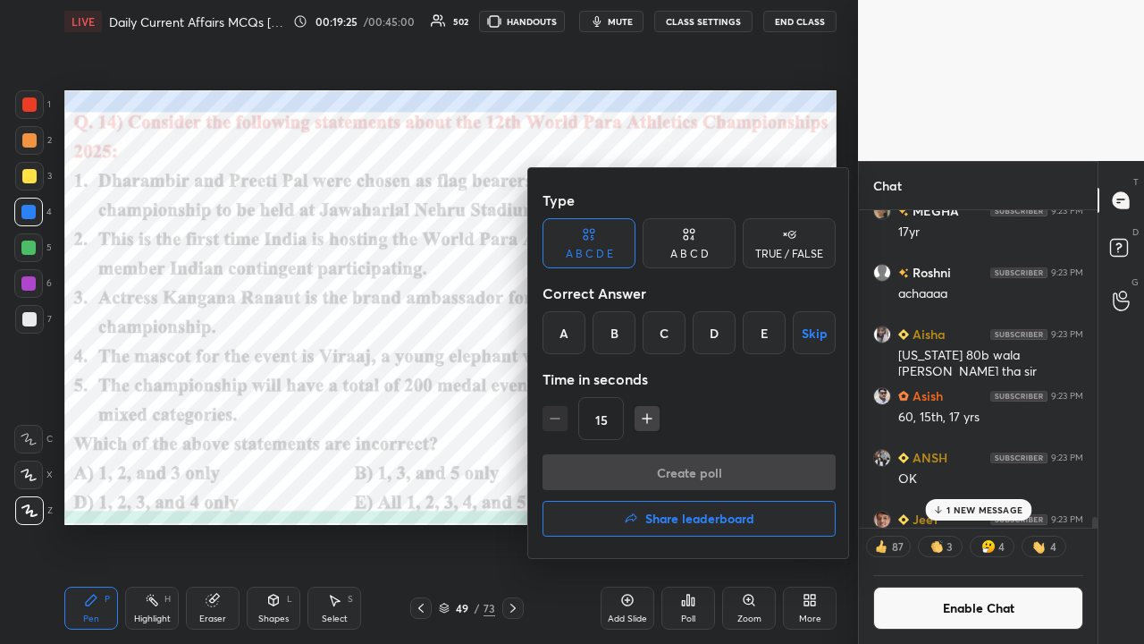
click at [613, 325] on div "B" at bounding box center [614, 332] width 43 height 43
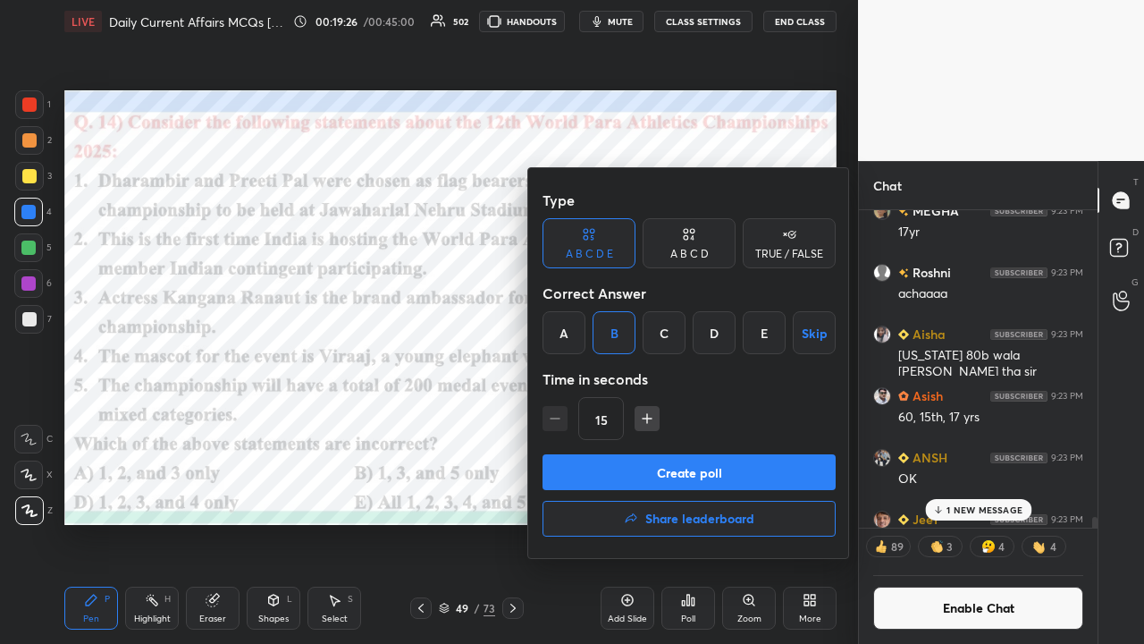
click at [617, 420] on button "Create poll" at bounding box center [689, 472] width 293 height 36
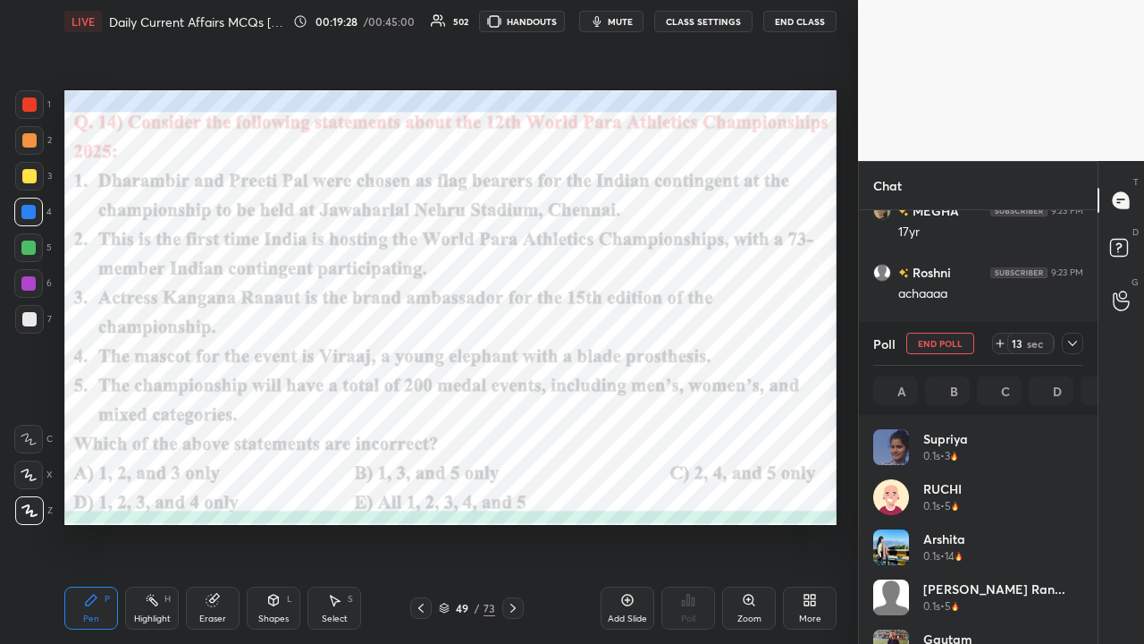
scroll to position [209, 205]
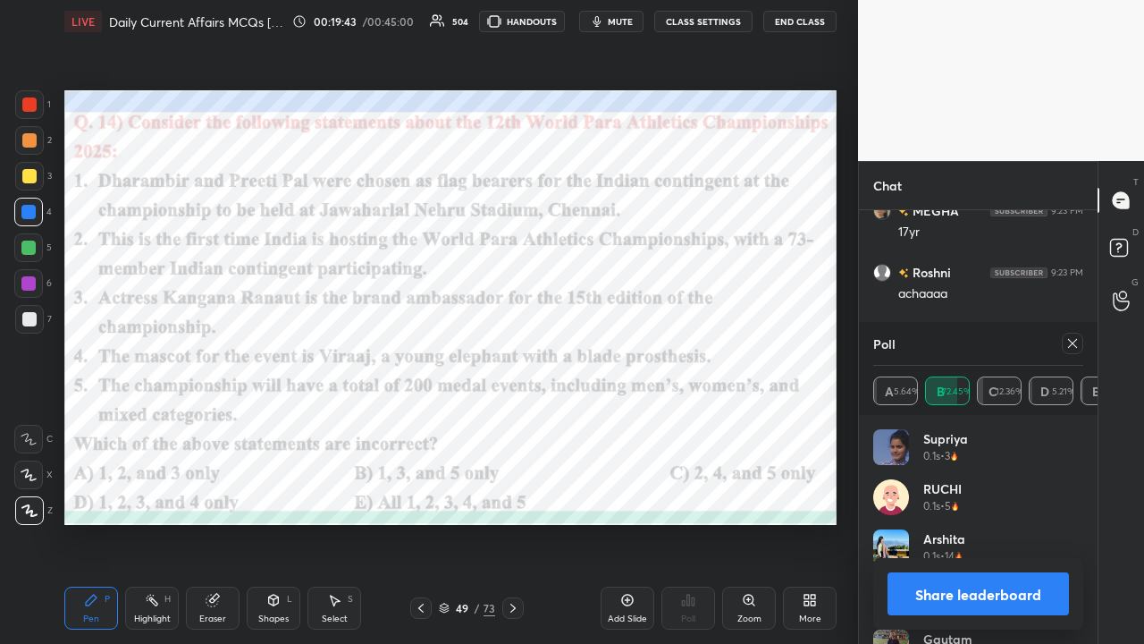
click at [642, 342] on icon at bounding box center [1073, 343] width 14 height 14
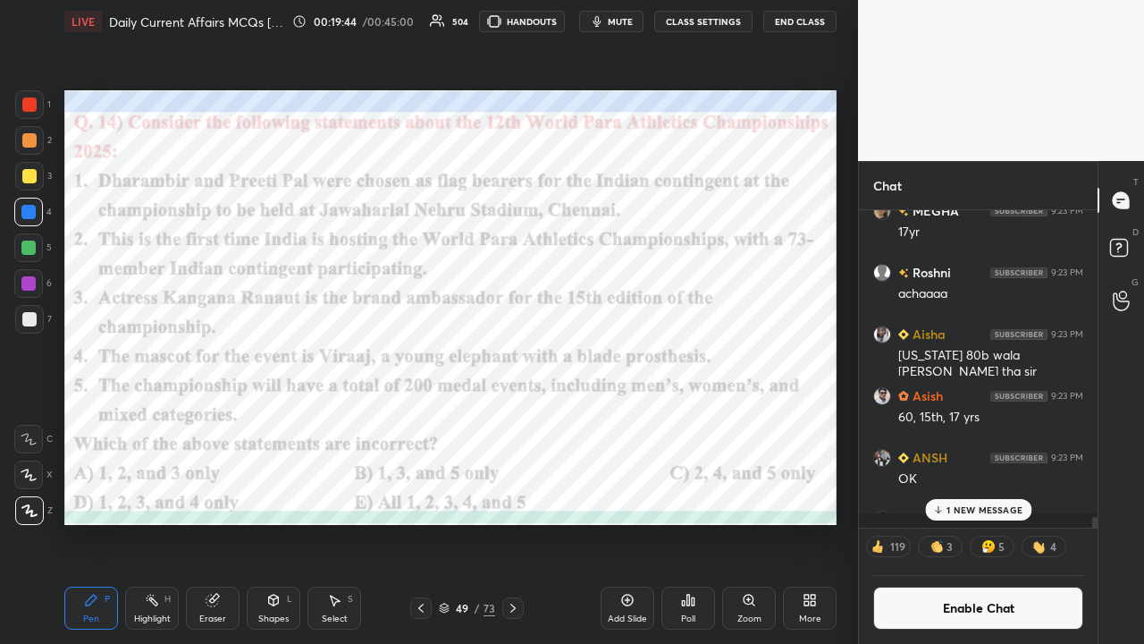
scroll to position [307, 233]
click at [516, 420] on icon at bounding box center [513, 608] width 14 height 14
click at [642, 13] on button "CLASS SETTINGS" at bounding box center [703, 21] width 98 height 21
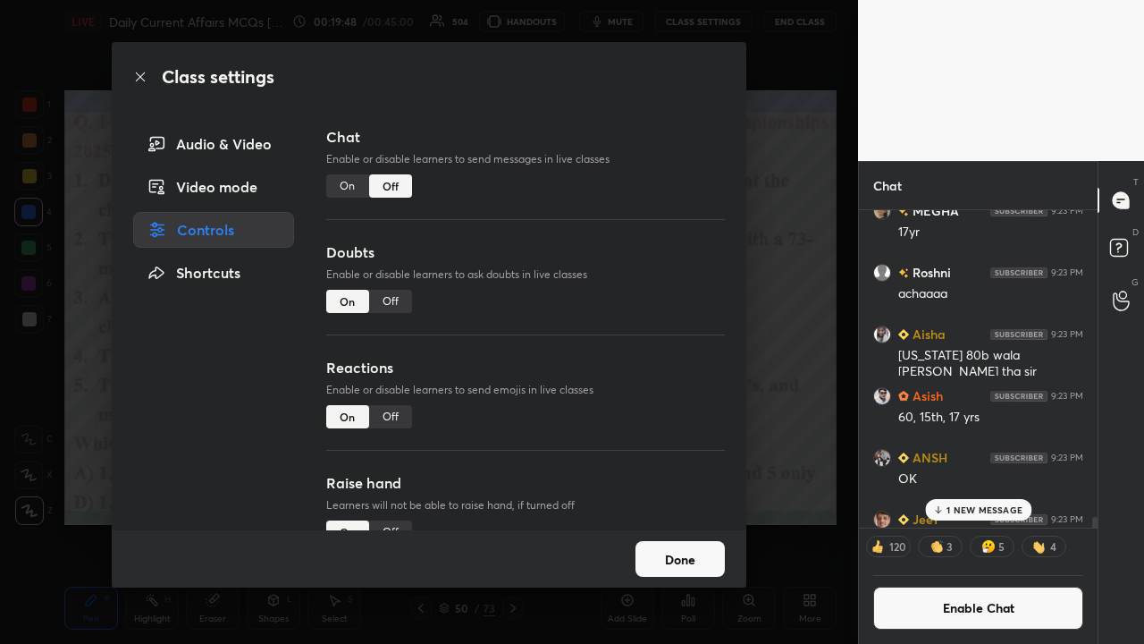
drag, startPoint x: 345, startPoint y: 186, endPoint x: 367, endPoint y: 222, distance: 41.7
click at [345, 188] on div "On" at bounding box center [347, 185] width 43 height 23
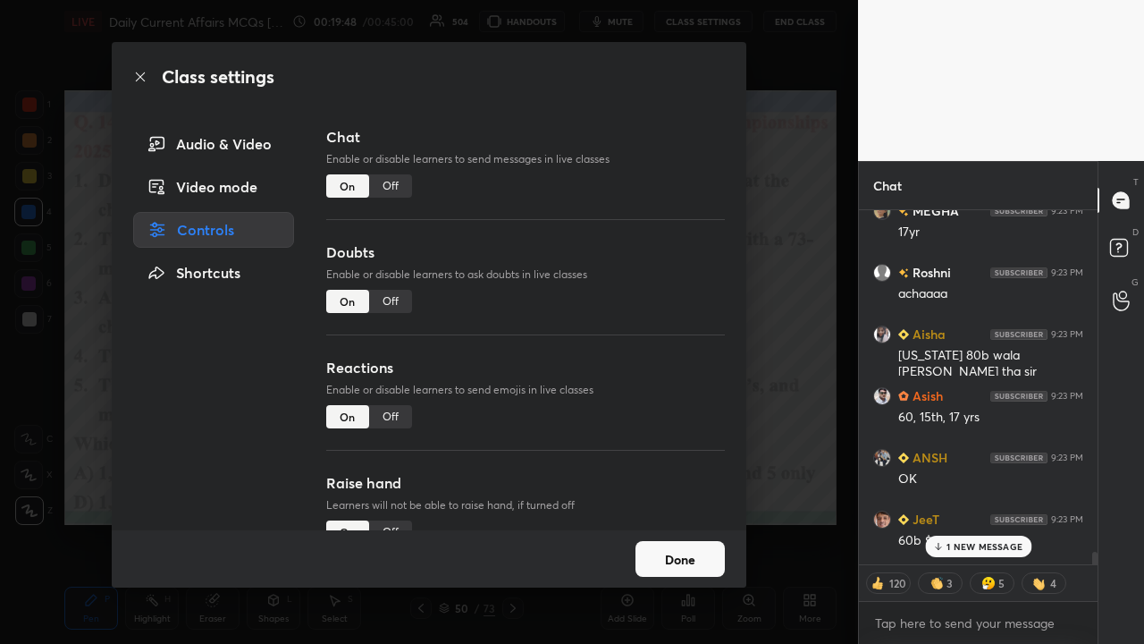
scroll to position [349, 233]
click at [642, 337] on div "Class settings Audio & Video Video mode Controls Shortcuts Chat Enable or disab…" at bounding box center [429, 322] width 858 height 644
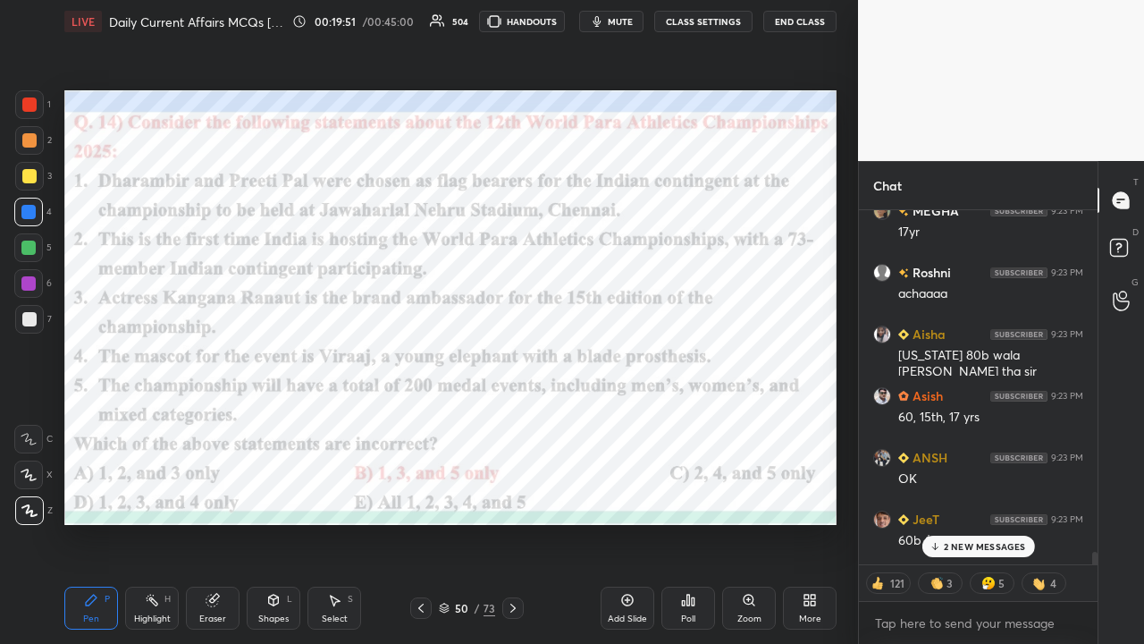
click at [642, 420] on p "2 NEW MESSAGES" at bounding box center [985, 546] width 82 height 11
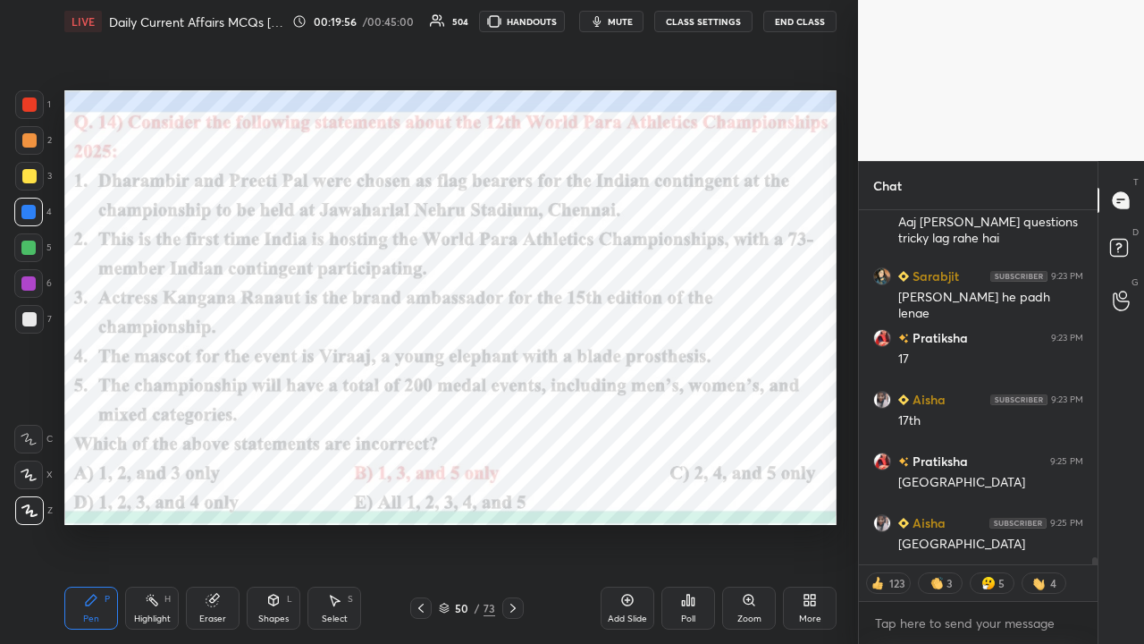
scroll to position [17583, 0]
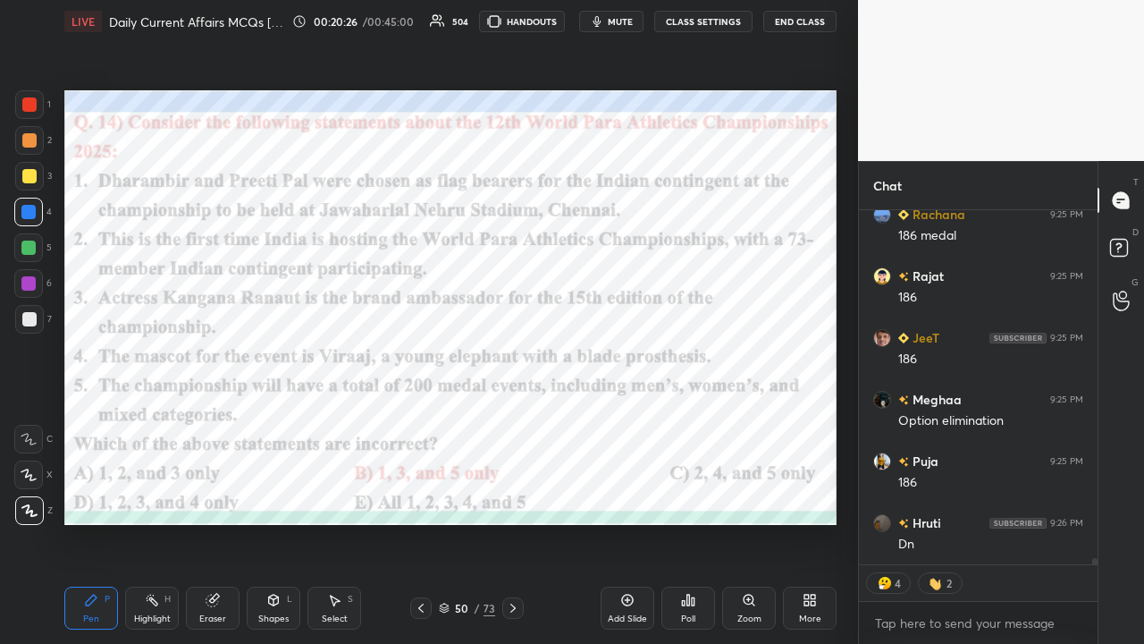
click at [514, 420] on icon at bounding box center [513, 608] width 14 height 14
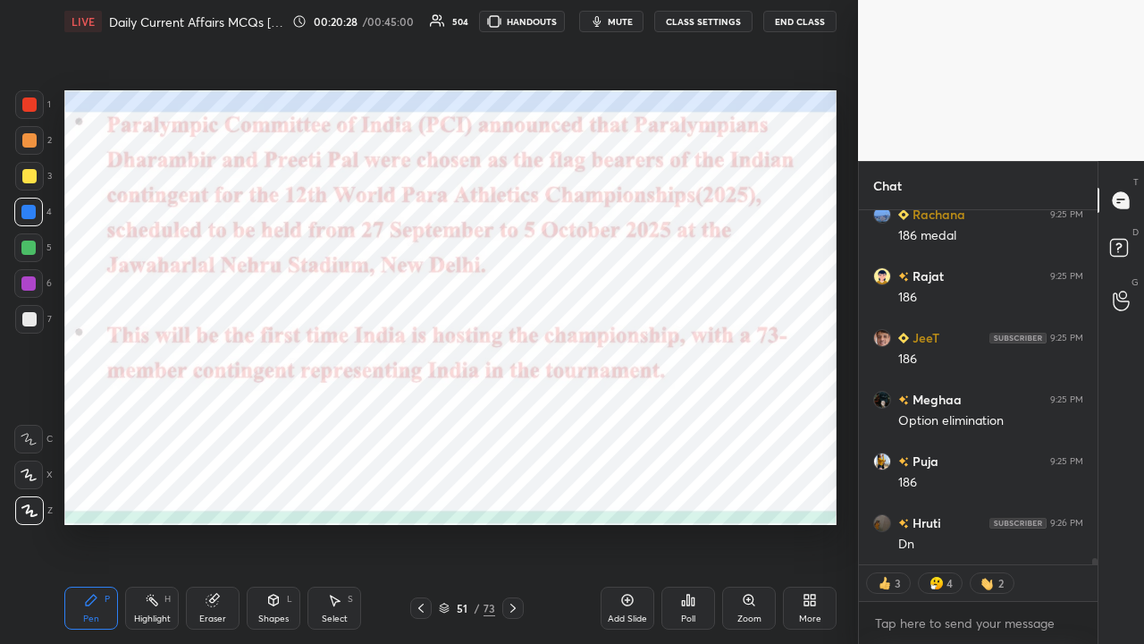
click at [514, 420] on icon at bounding box center [513, 608] width 14 height 14
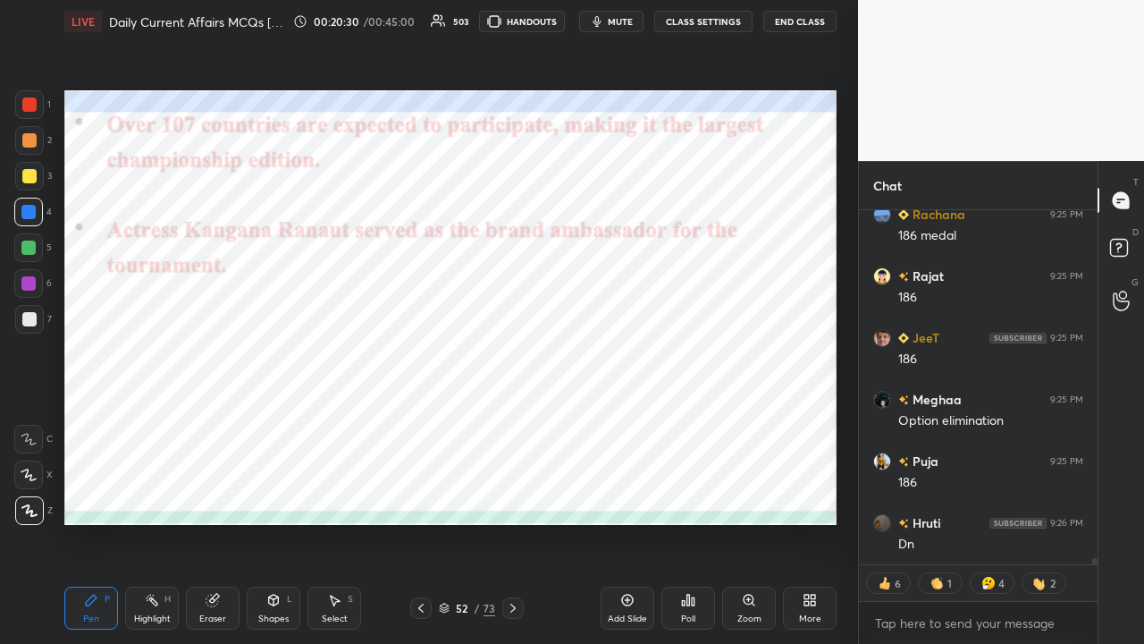
click at [516, 420] on icon at bounding box center [513, 608] width 14 height 14
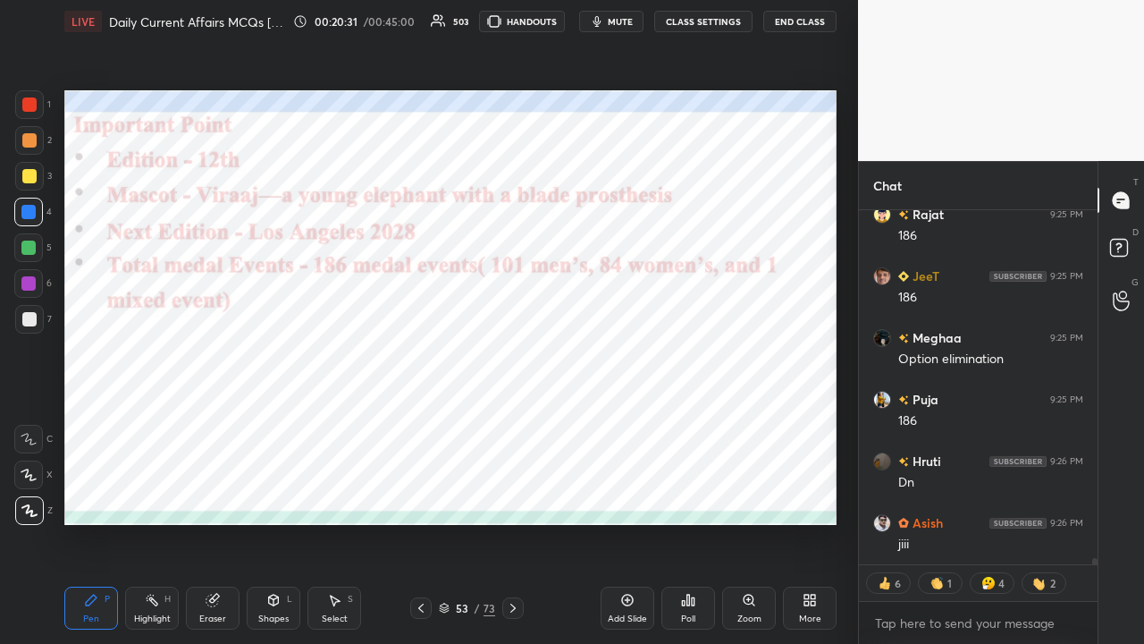
type textarea "x"
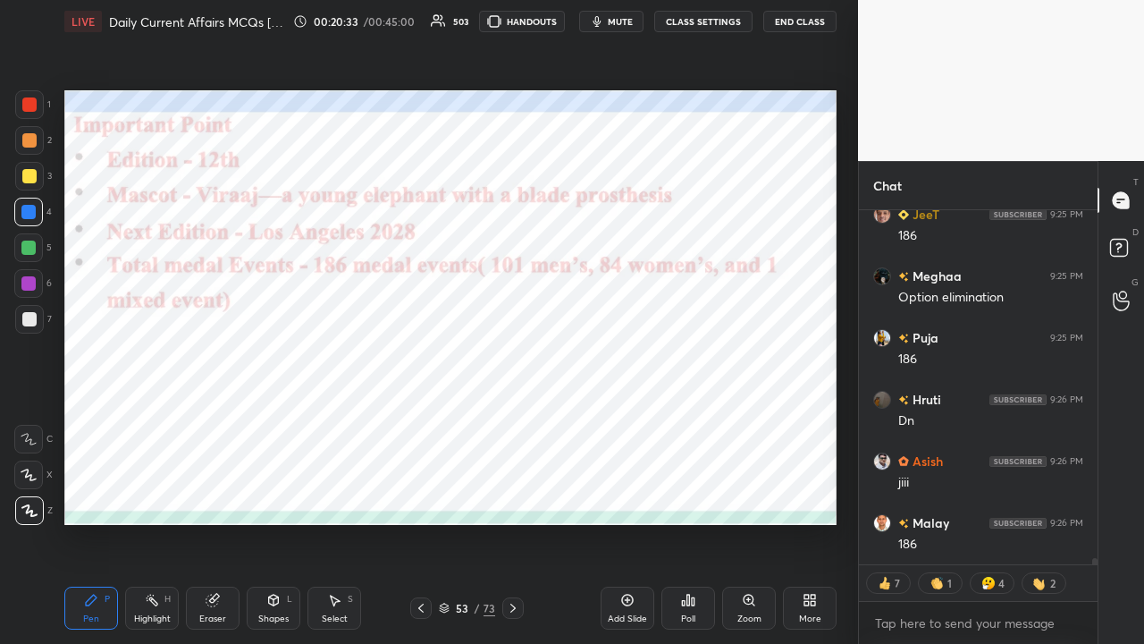
click at [642, 20] on button "CLASS SETTINGS" at bounding box center [703, 21] width 98 height 21
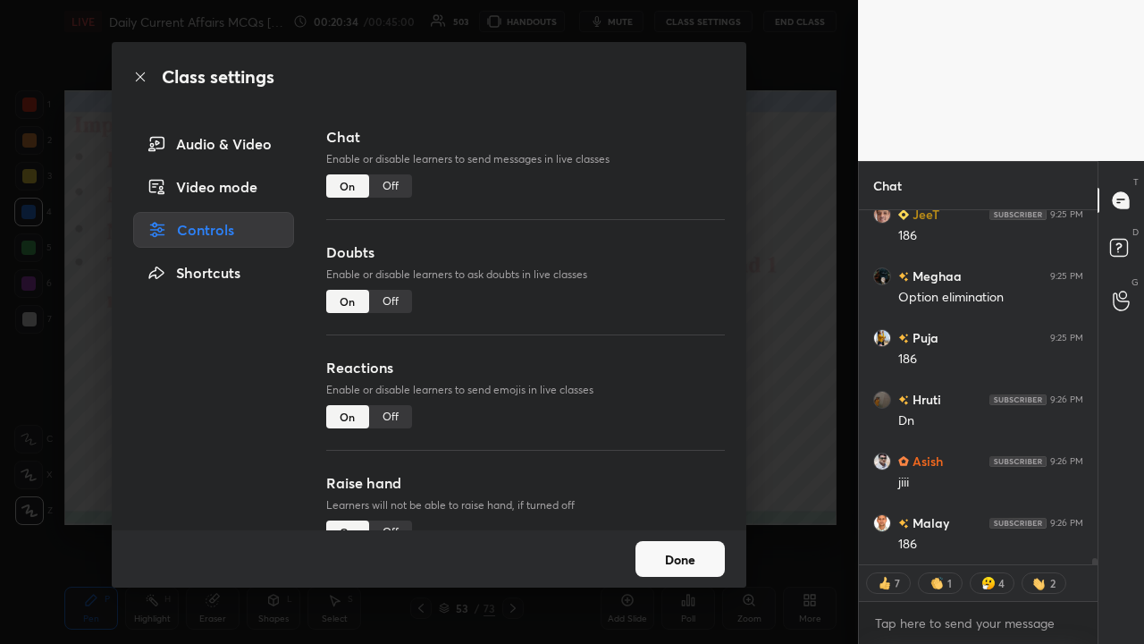
click at [391, 192] on div "Off" at bounding box center [390, 185] width 43 height 23
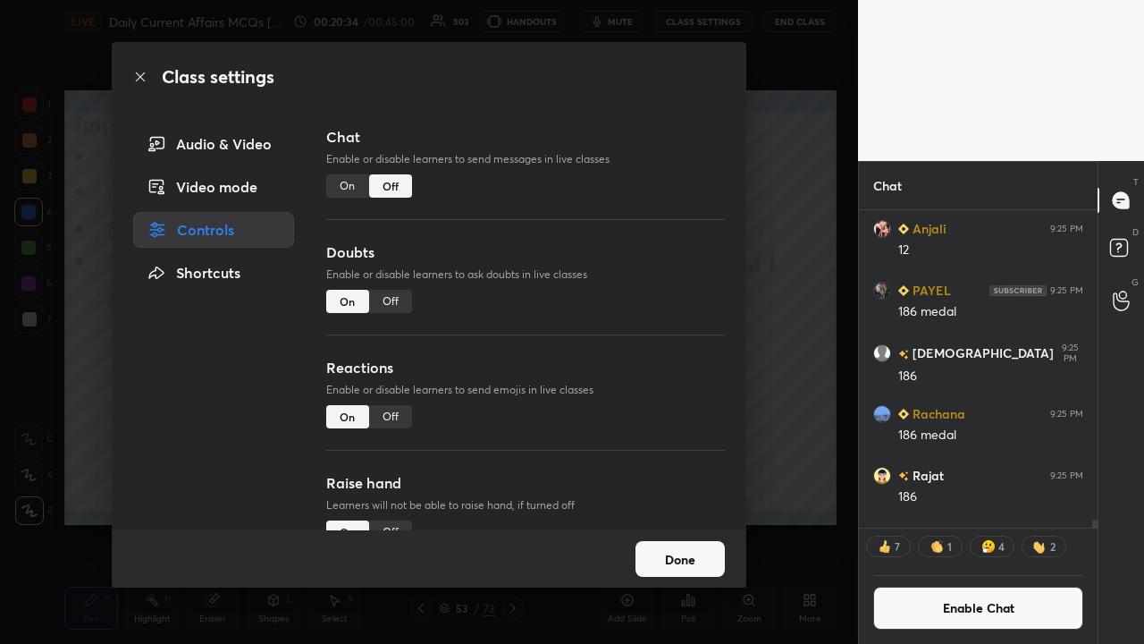
click at [642, 315] on div "Class settings Audio & Video Video mode Controls Shortcuts Chat Enable or disab…" at bounding box center [429, 322] width 858 height 644
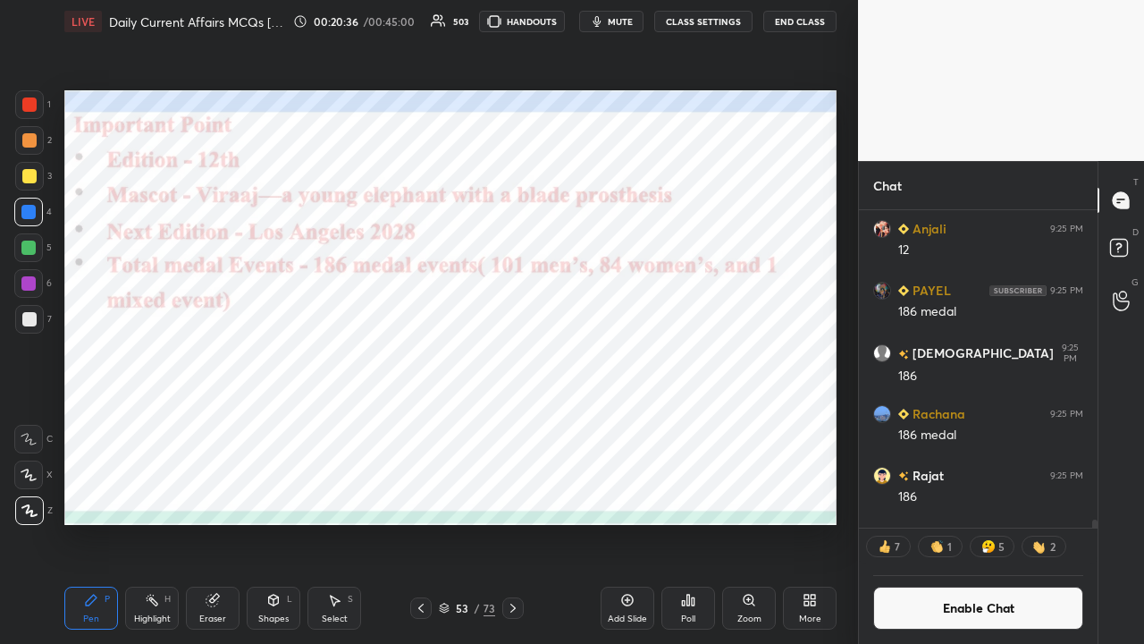
click at [513, 420] on div at bounding box center [512, 607] width 21 height 21
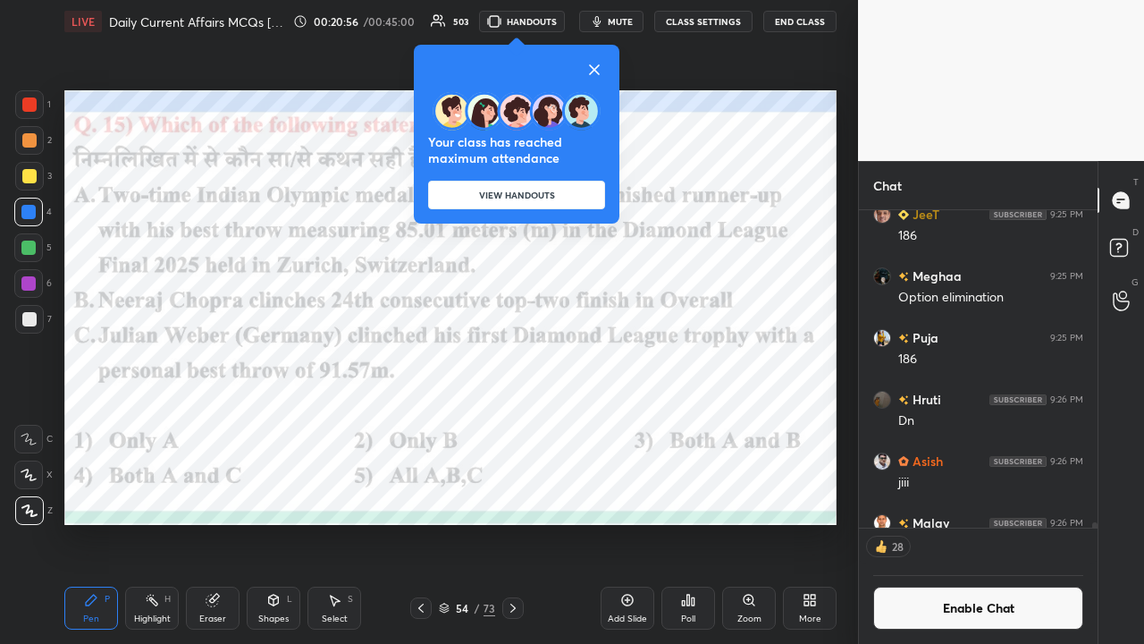
drag, startPoint x: 603, startPoint y: 70, endPoint x: 604, endPoint y: 79, distance: 9.1
click at [603, 71] on icon at bounding box center [594, 69] width 21 height 21
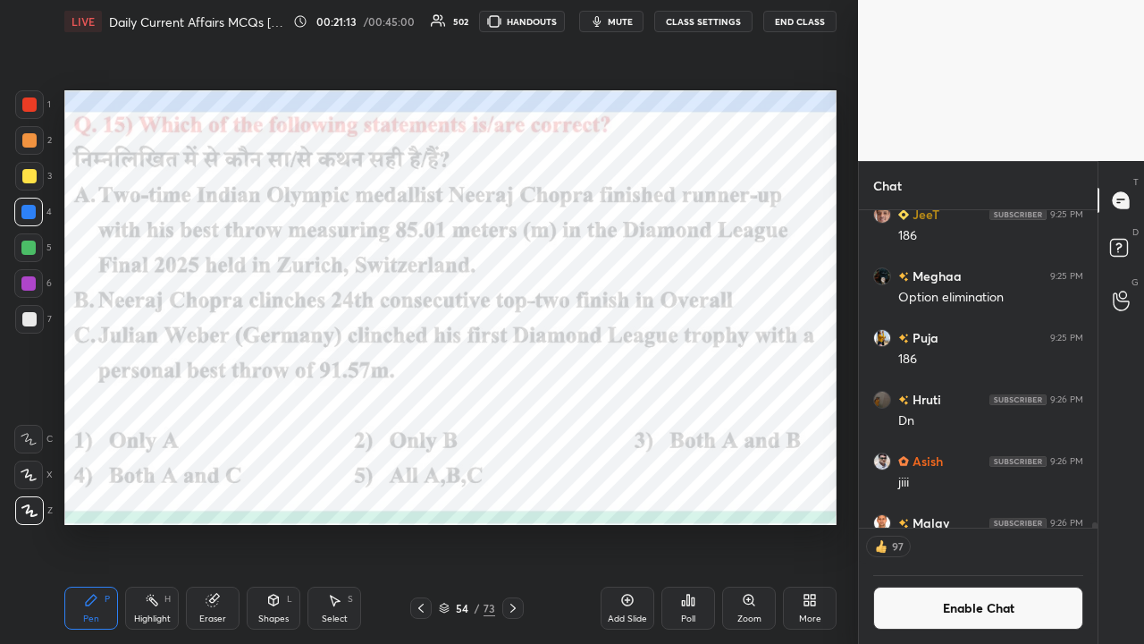
click at [642, 420] on icon at bounding box center [689, 600] width 3 height 11
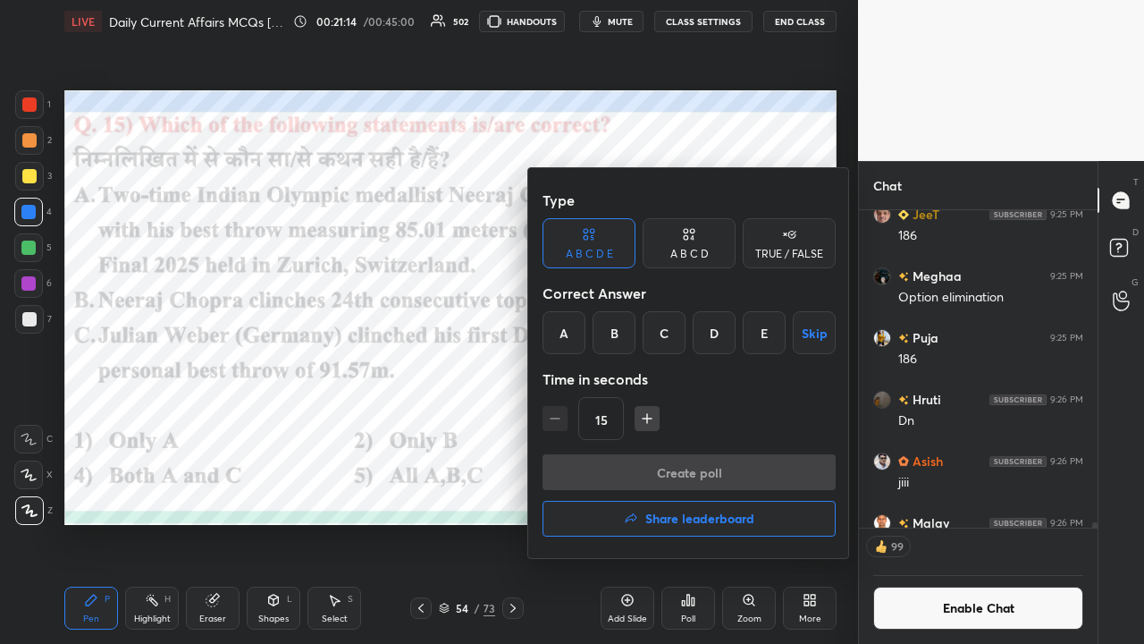
click at [642, 331] on div "D" at bounding box center [714, 332] width 43 height 43
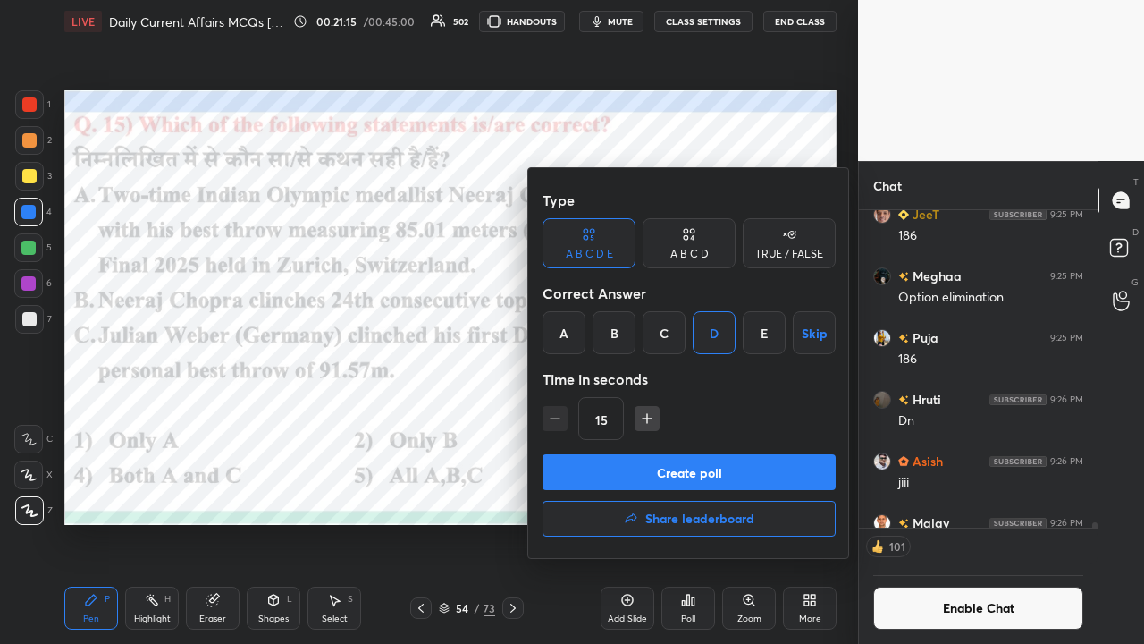
click at [642, 420] on button "Create poll" at bounding box center [689, 472] width 293 height 36
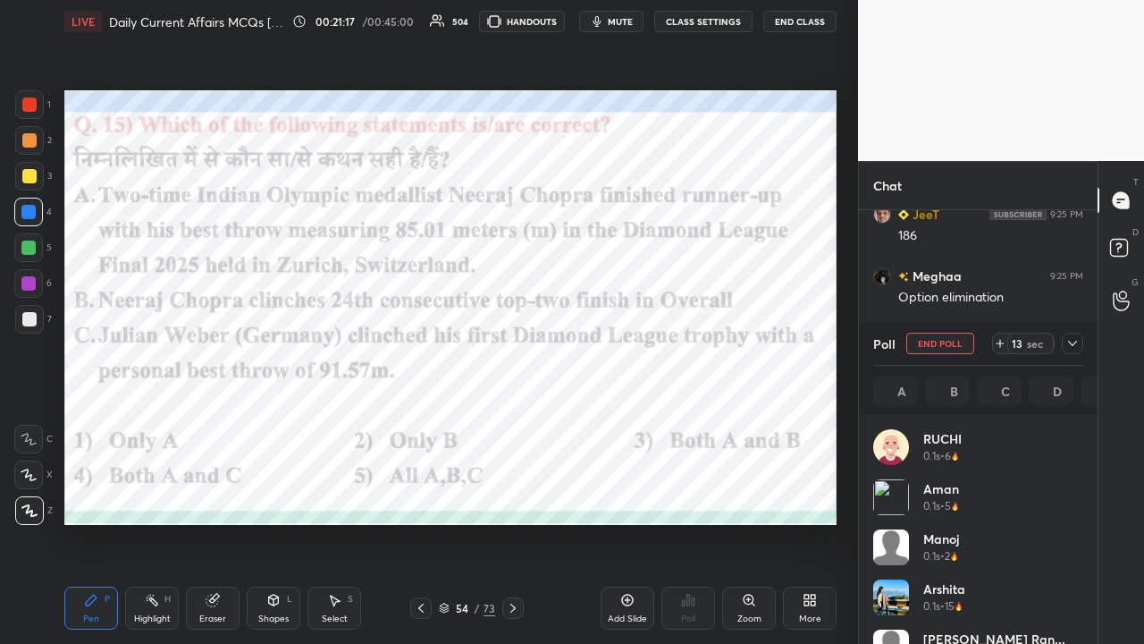
scroll to position [6, 5]
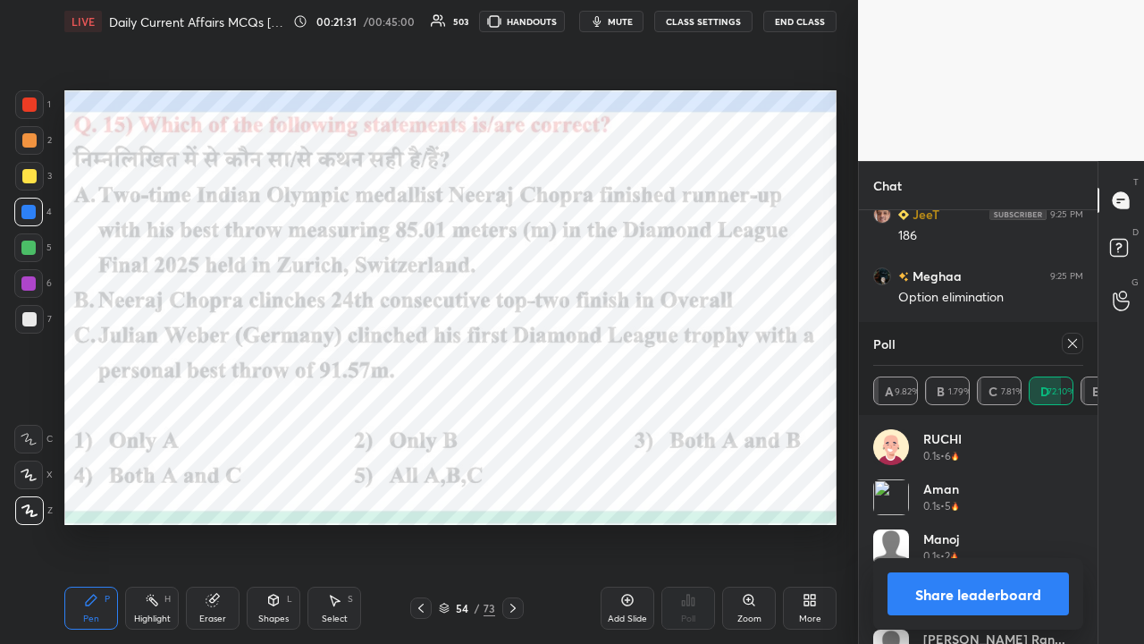
drag, startPoint x: 513, startPoint y: 608, endPoint x: 516, endPoint y: 623, distance: 15.4
click at [514, 420] on icon at bounding box center [513, 608] width 14 height 14
click at [642, 346] on icon at bounding box center [1073, 343] width 14 height 14
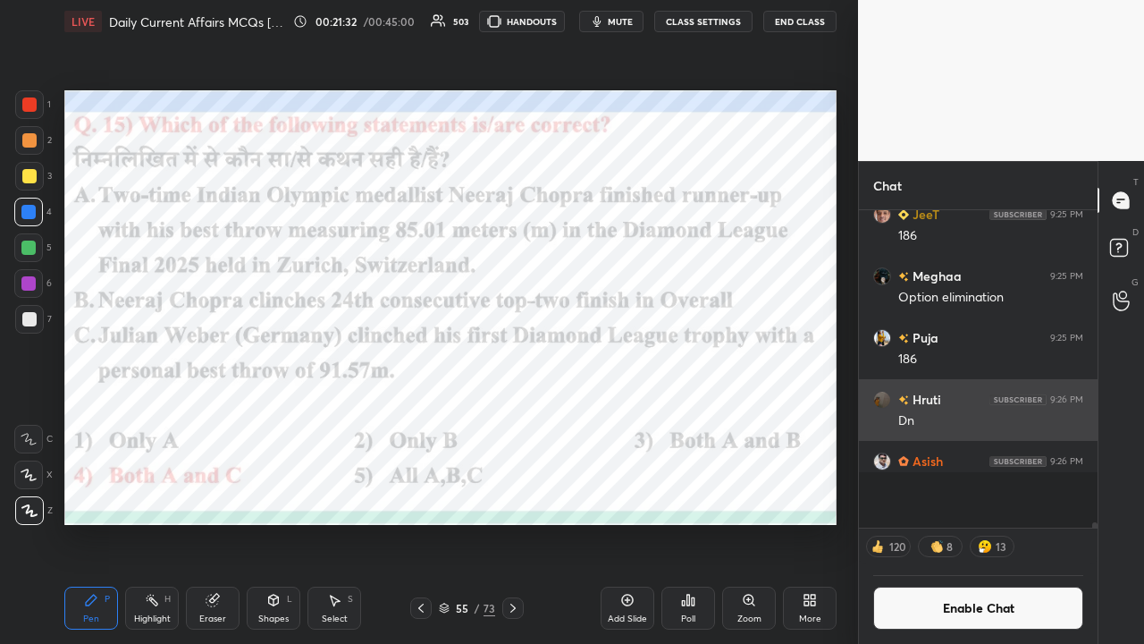
scroll to position [1, 5]
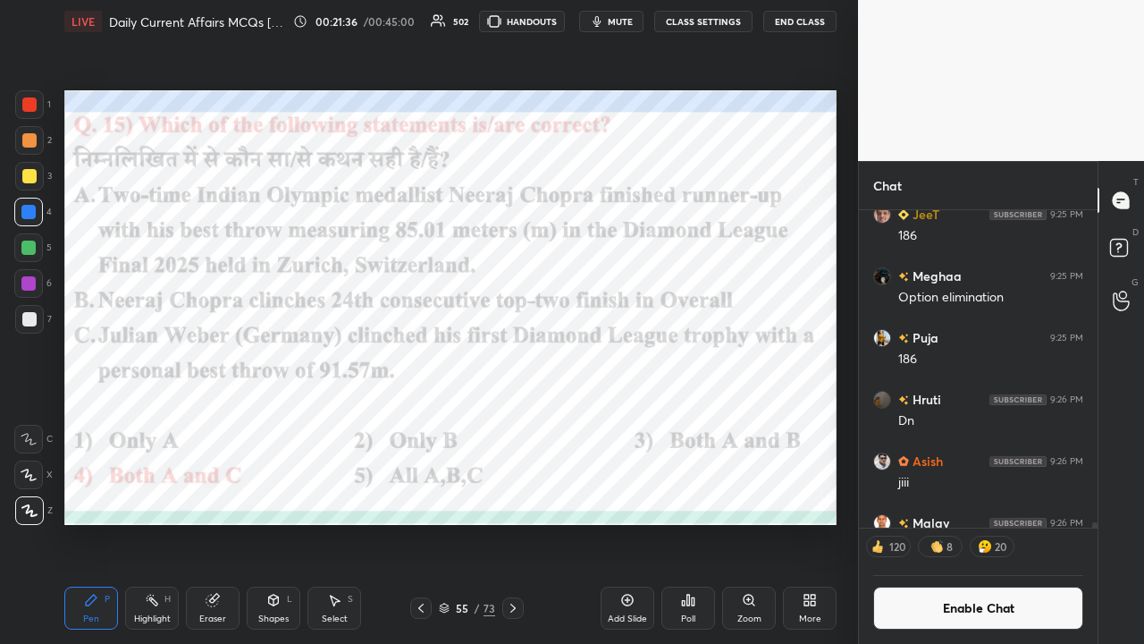
click at [642, 21] on button "CLASS SETTINGS" at bounding box center [703, 21] width 98 height 21
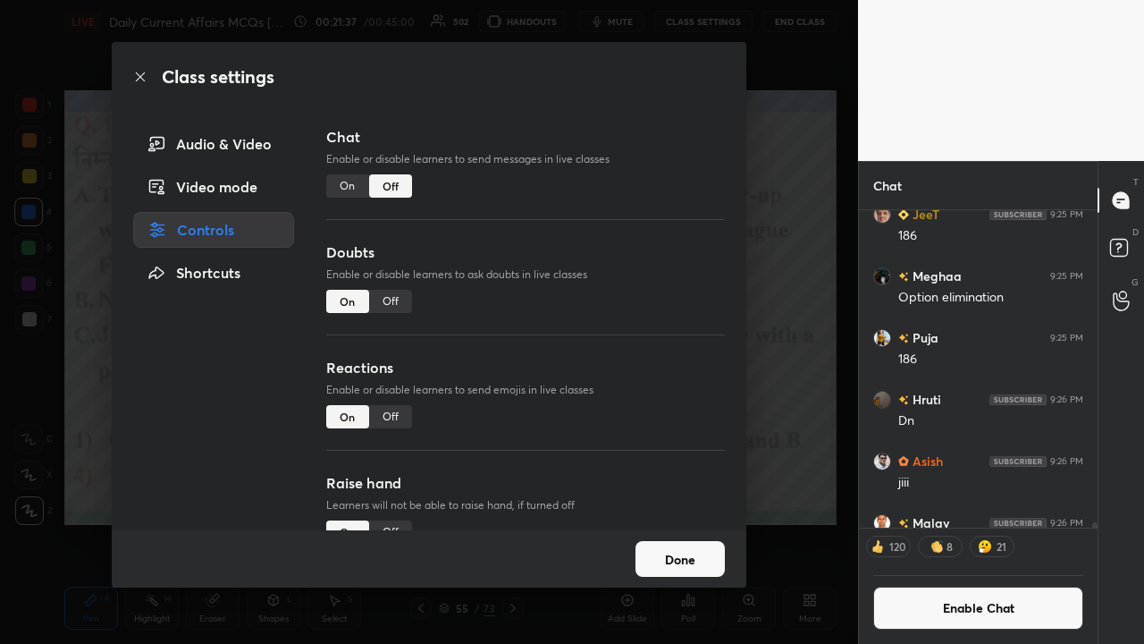
click at [345, 200] on div "Chat Enable or disable learners to send messages in live classes On Off" at bounding box center [525, 183] width 399 height 115
click at [348, 198] on div "Chat Enable or disable learners to send messages in live classes On Off" at bounding box center [525, 183] width 399 height 115
click at [349, 188] on div "On" at bounding box center [347, 185] width 43 height 23
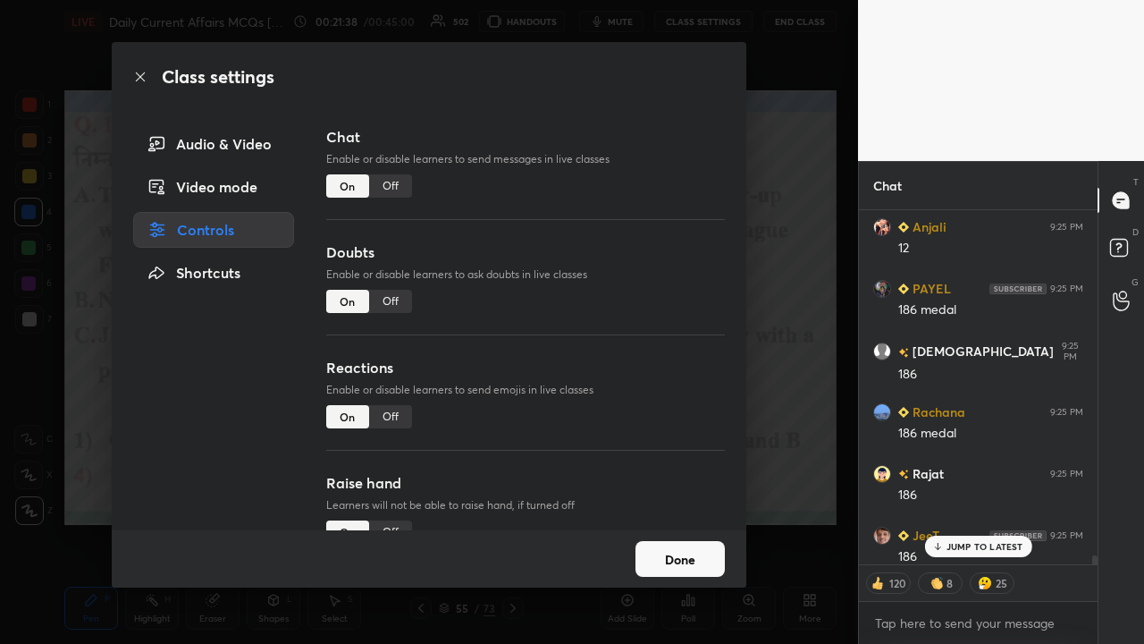
click at [642, 303] on div "Class settings Audio & Video Video mode Controls Shortcuts Chat Enable or disab…" at bounding box center [429, 322] width 858 height 644
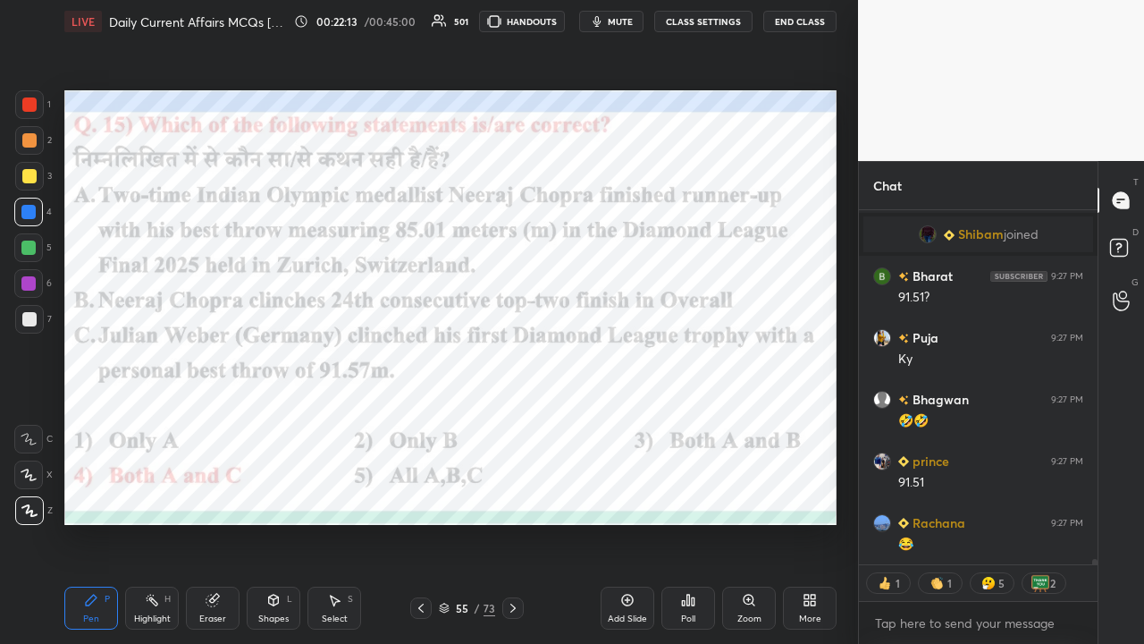
click at [512, 420] on icon at bounding box center [513, 608] width 14 height 14
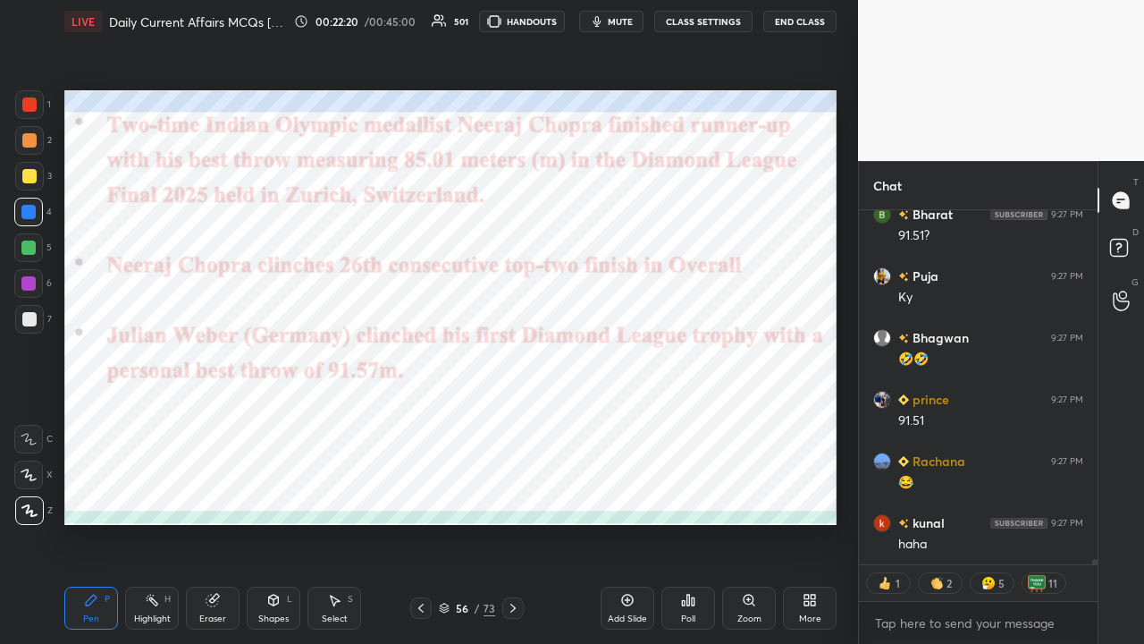
click at [418, 420] on icon at bounding box center [421, 608] width 14 height 14
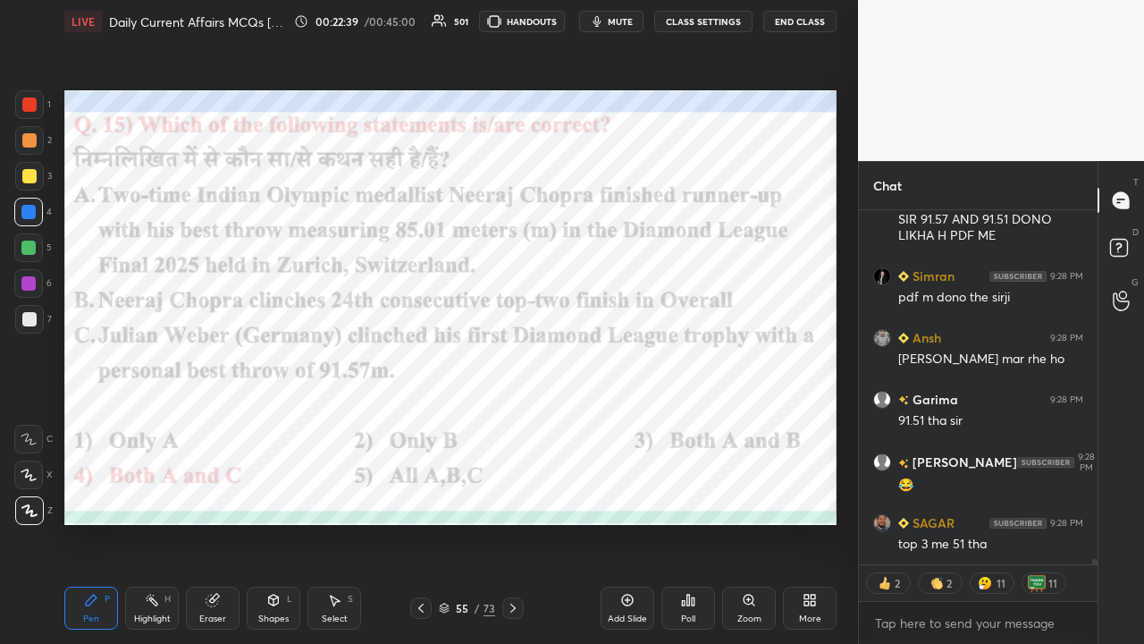
type textarea "x"
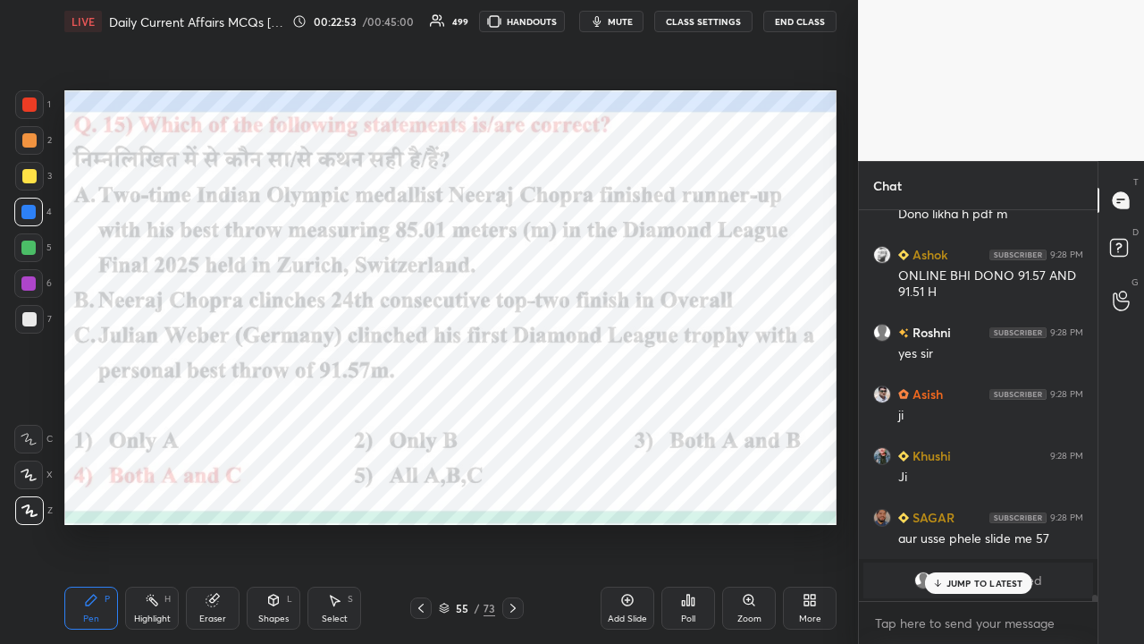
click at [642, 19] on button "CLASS SETTINGS" at bounding box center [703, 21] width 98 height 21
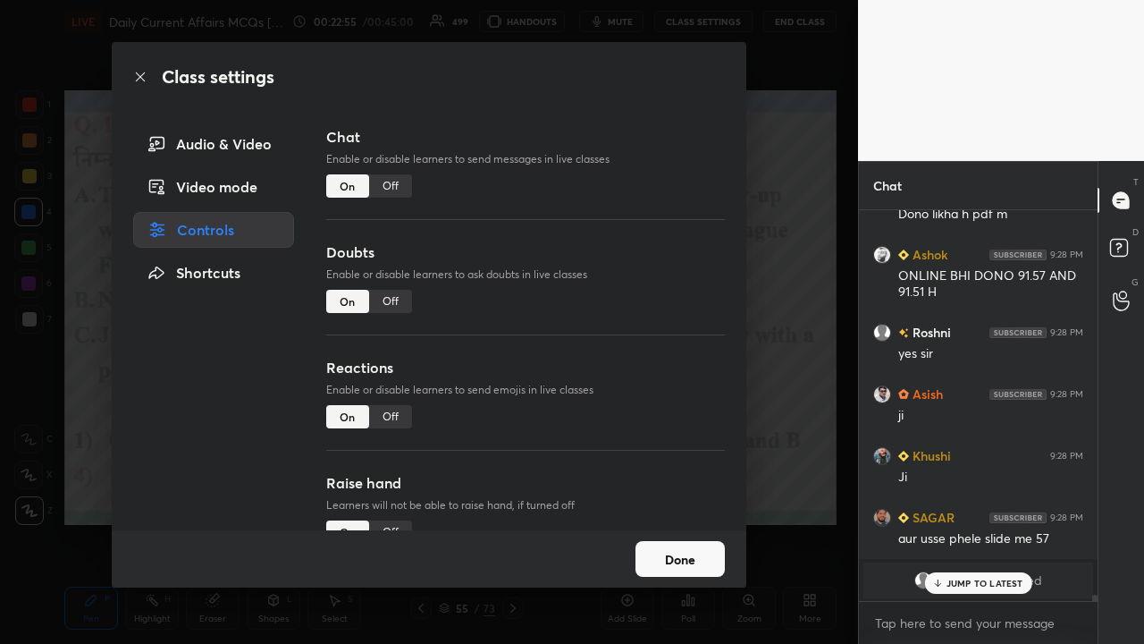
click at [401, 185] on div "Off" at bounding box center [390, 185] width 43 height 23
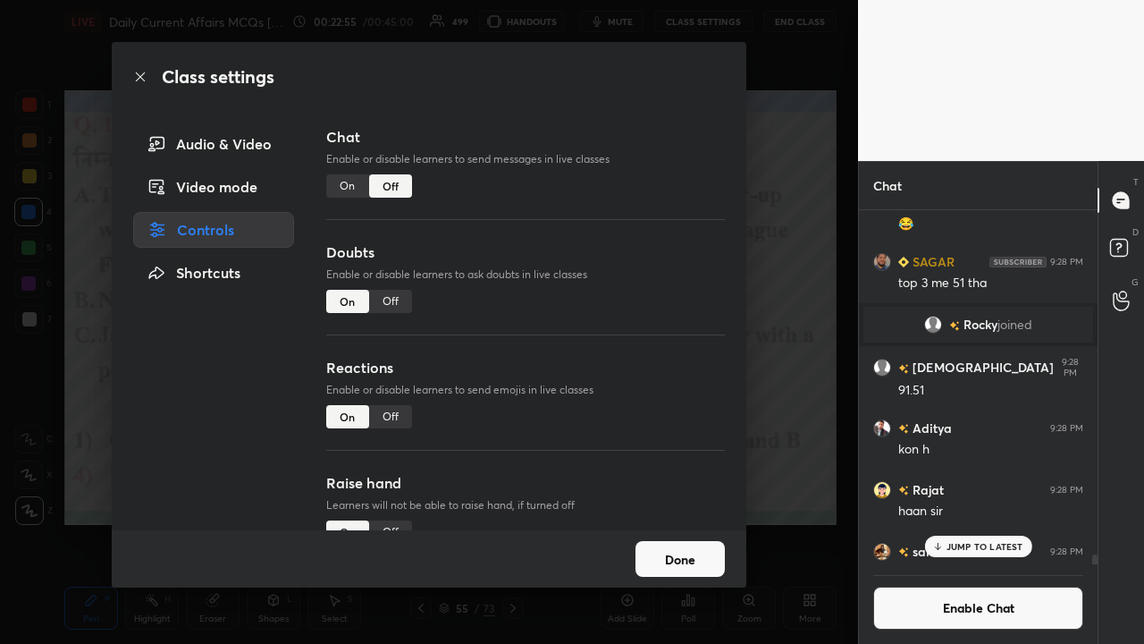
click at [642, 317] on div "Class settings Audio & Video Video mode Controls Shortcuts Chat Enable or disab…" at bounding box center [429, 322] width 858 height 644
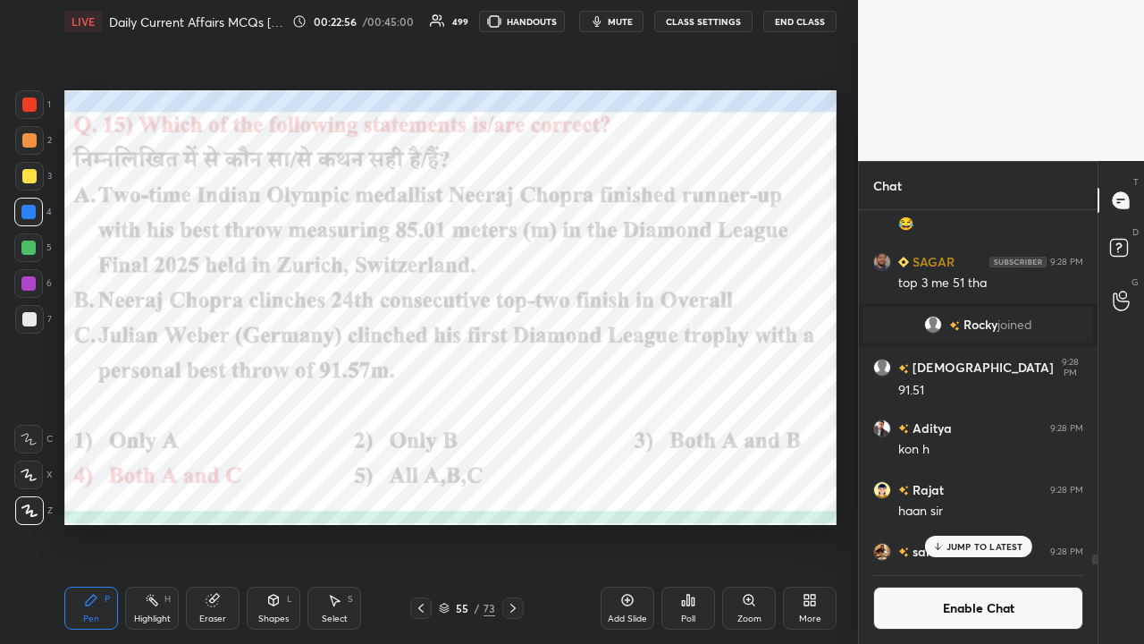
click at [519, 420] on icon at bounding box center [513, 608] width 14 height 14
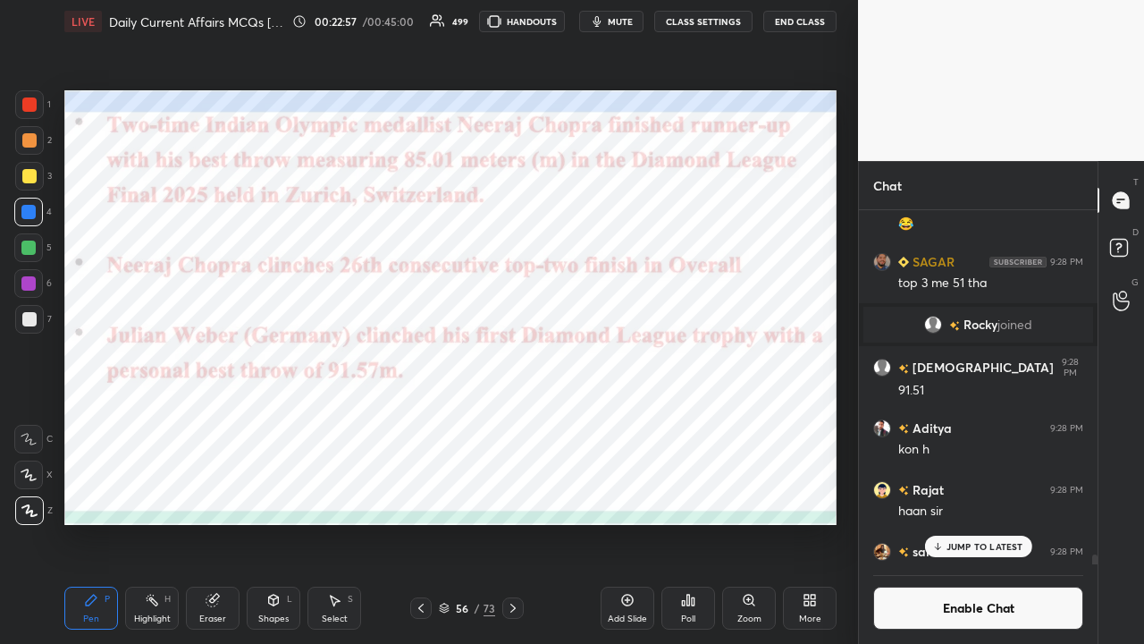
click at [525, 420] on div "56 / 73" at bounding box center [467, 607] width 268 height 21
click at [515, 420] on icon at bounding box center [513, 608] width 14 height 14
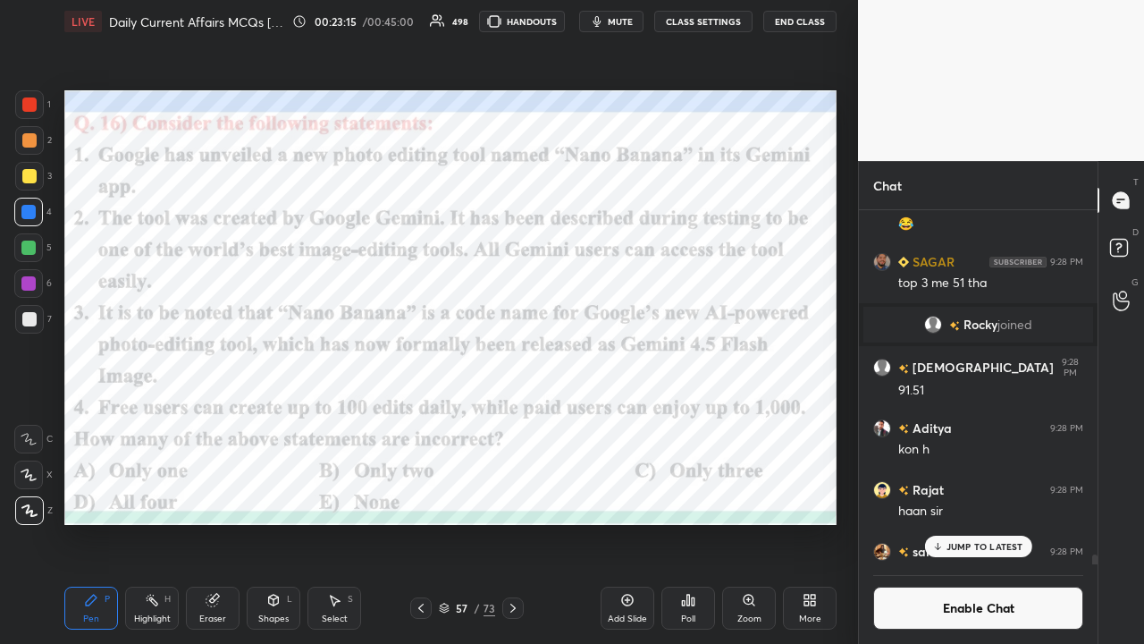
scroll to position [5, 5]
click at [642, 420] on div "Poll" at bounding box center [689, 608] width 54 height 43
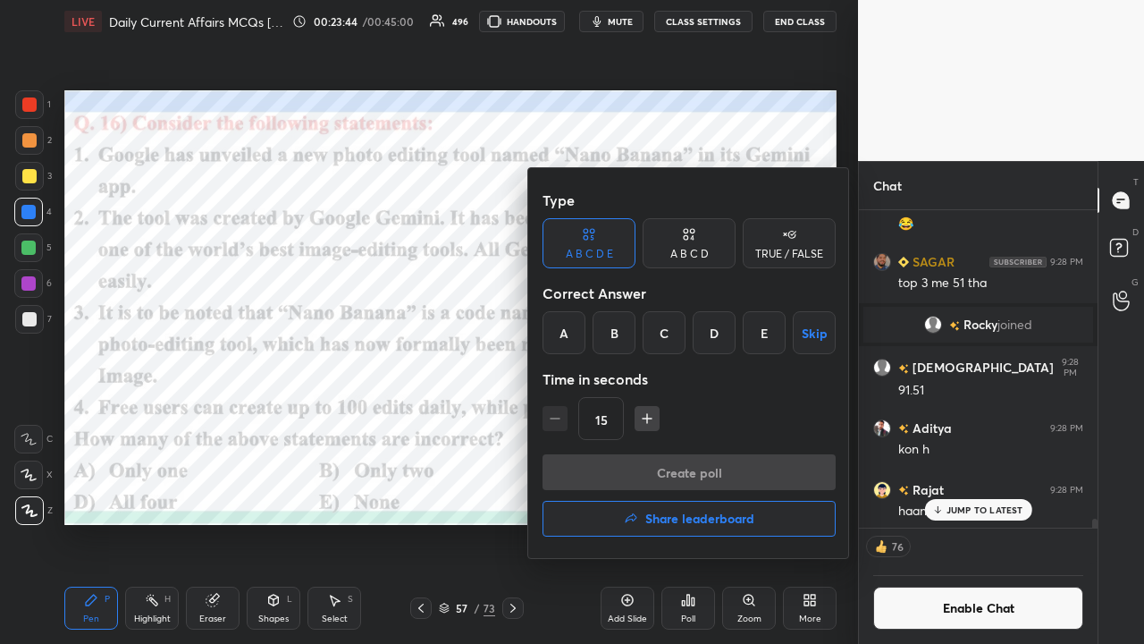
click at [618, 324] on div "B" at bounding box center [614, 332] width 43 height 43
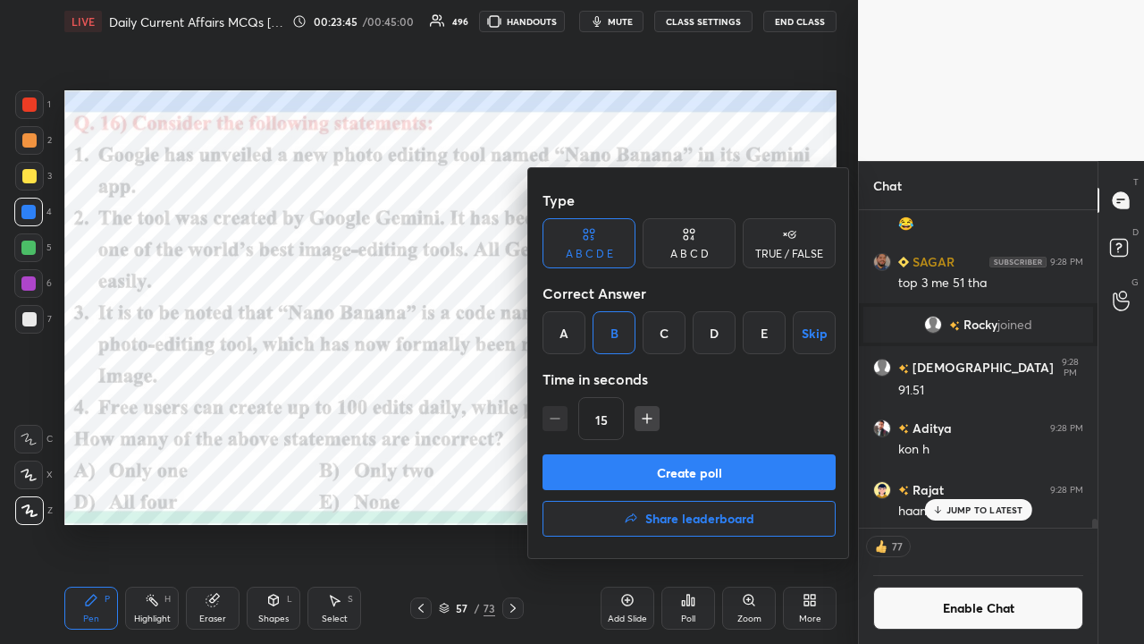
click at [612, 420] on button "Create poll" at bounding box center [689, 472] width 293 height 36
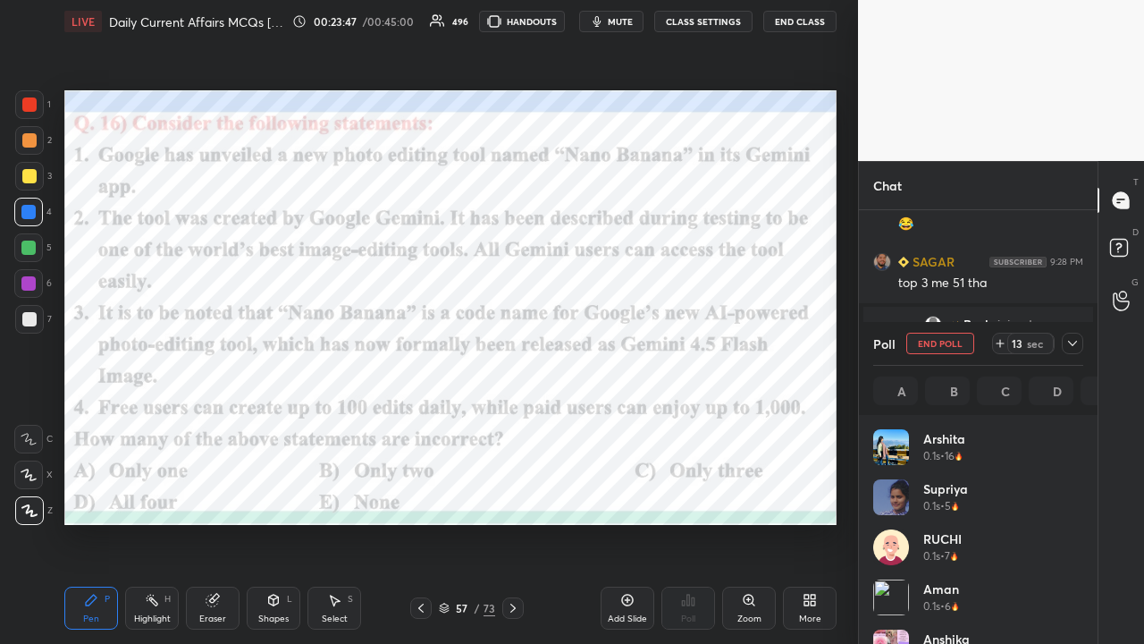
scroll to position [209, 205]
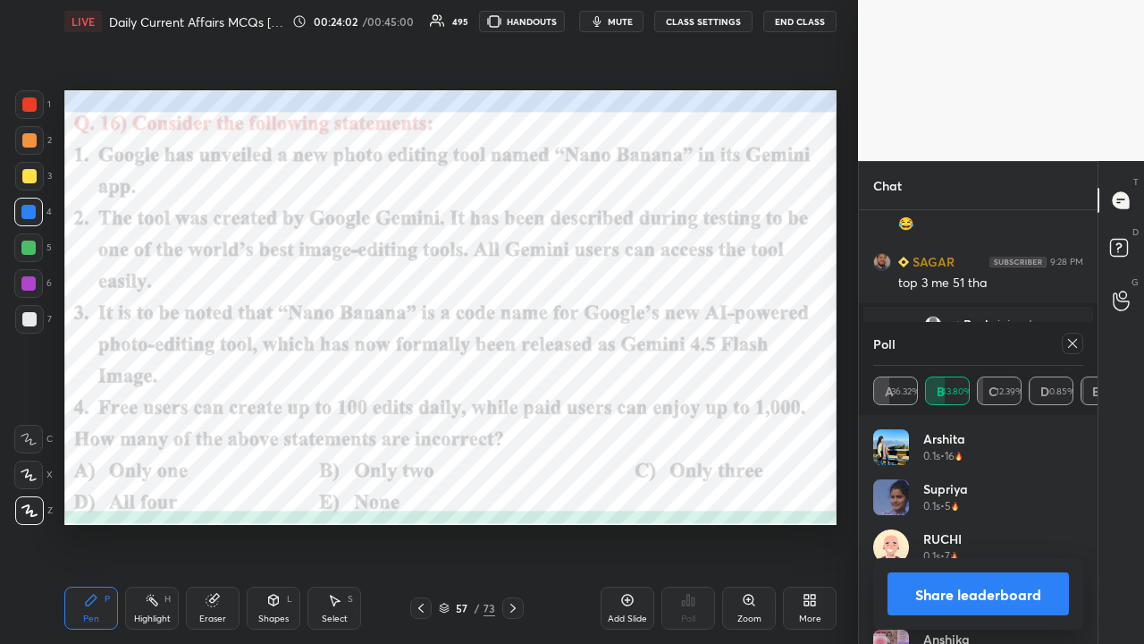
click at [642, 338] on icon at bounding box center [1073, 343] width 14 height 14
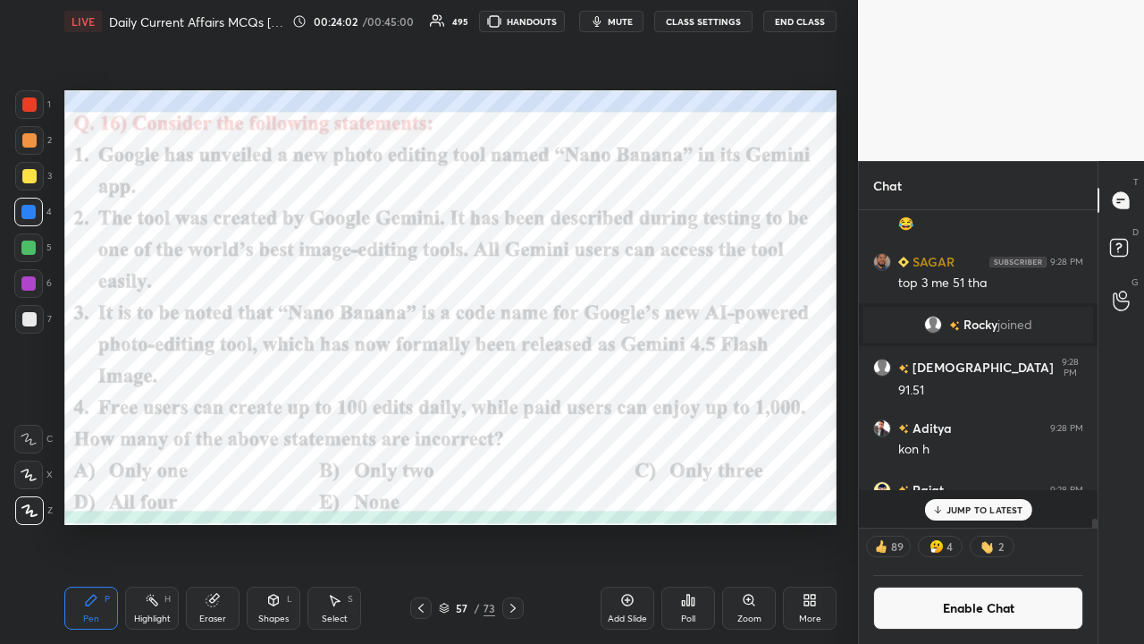
scroll to position [297, 233]
click at [518, 420] on icon at bounding box center [513, 608] width 14 height 14
click at [642, 21] on button "CLASS SETTINGS" at bounding box center [703, 21] width 98 height 21
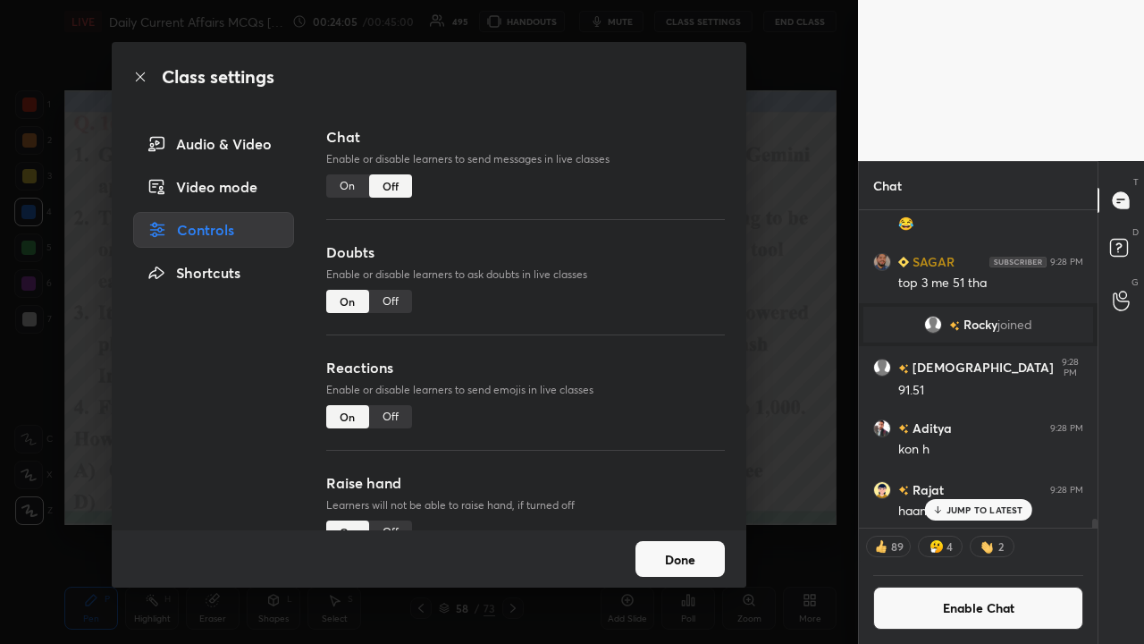
click at [343, 184] on div "On" at bounding box center [347, 185] width 43 height 23
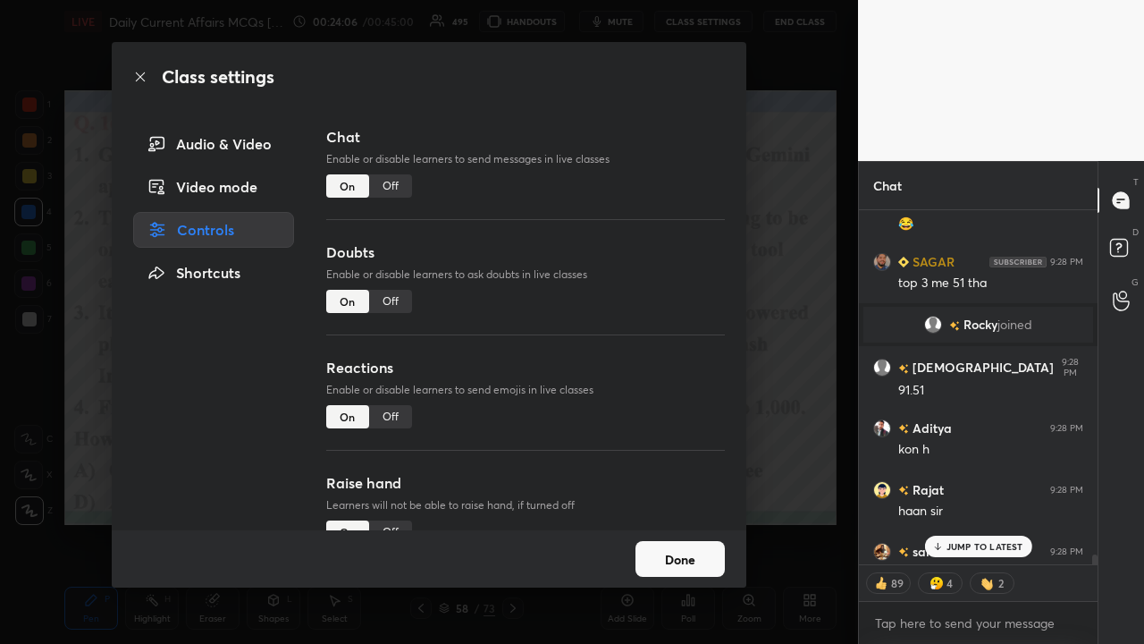
click at [642, 320] on div "Class settings Audio & Video Video mode Controls Shortcuts Chat Enable or disab…" at bounding box center [429, 322] width 858 height 644
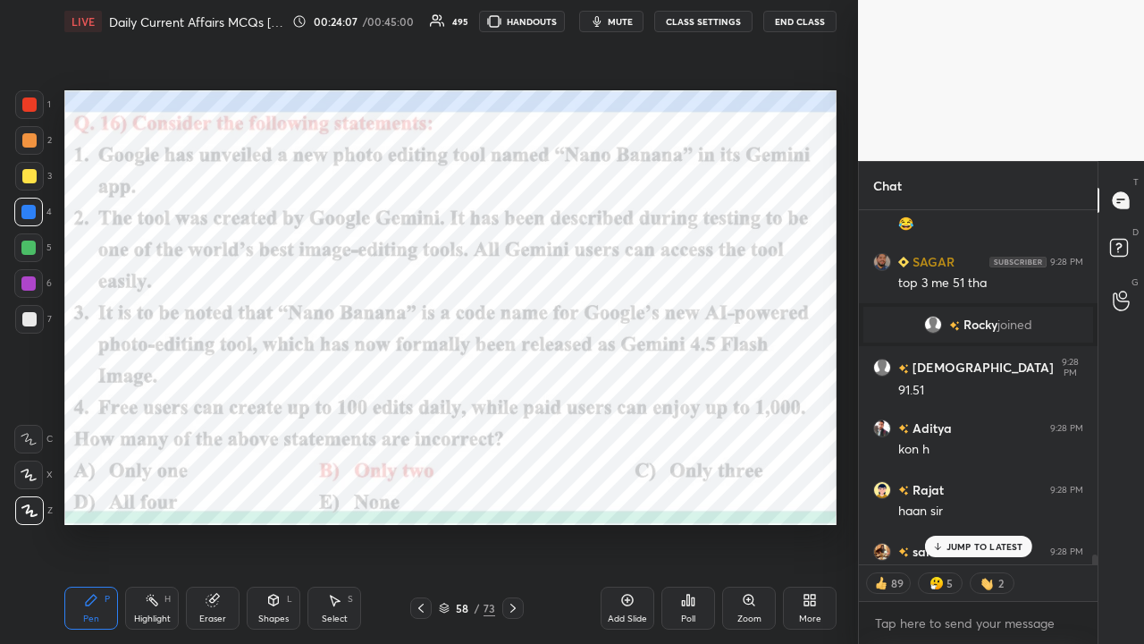
click at [642, 420] on icon at bounding box center [938, 546] width 12 height 11
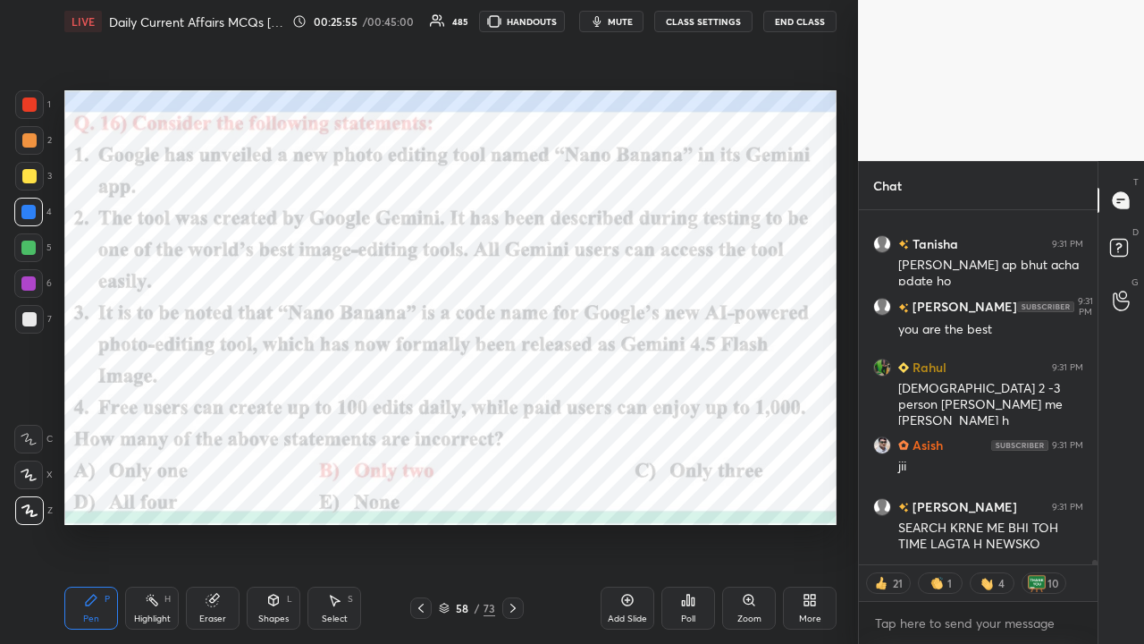
scroll to position [25496, 0]
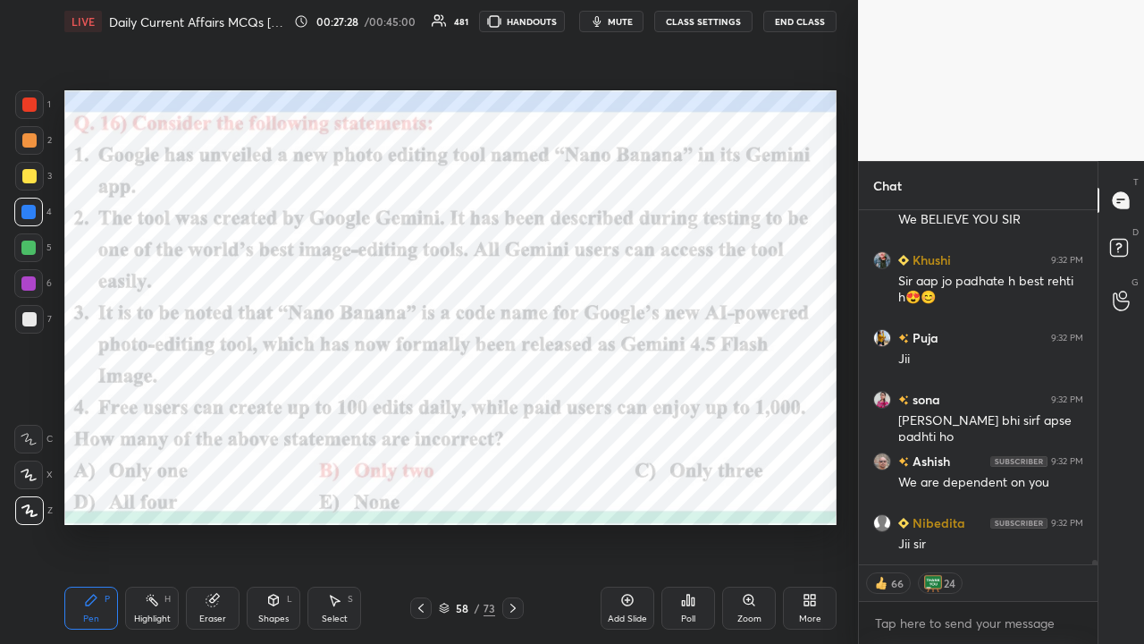
click at [642, 19] on button "CLASS SETTINGS" at bounding box center [703, 21] width 98 height 21
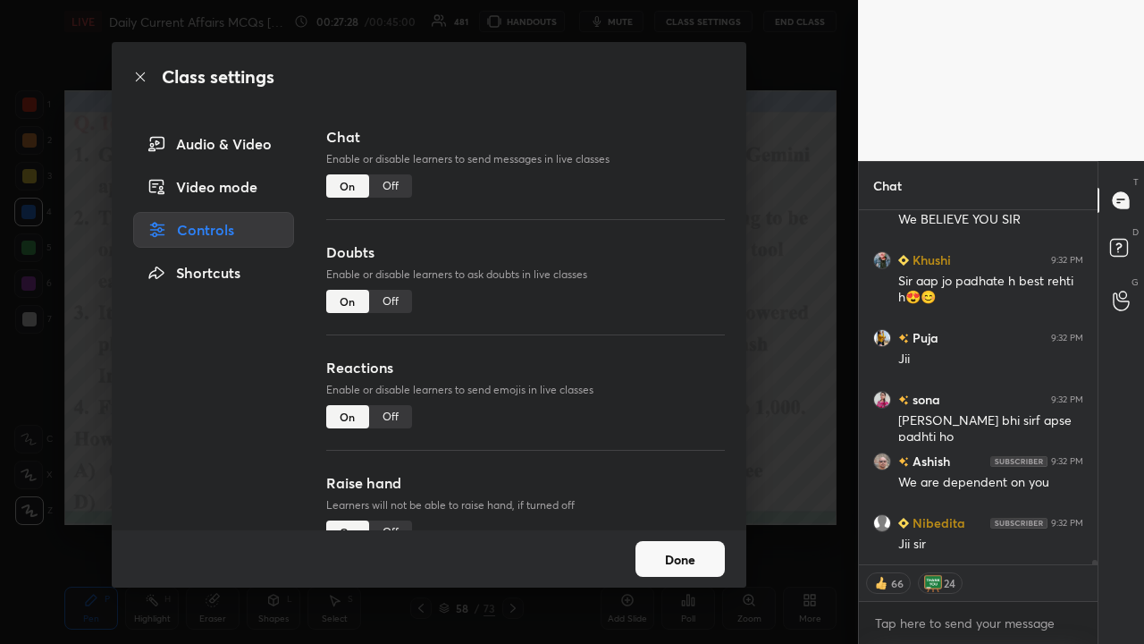
type textarea "x"
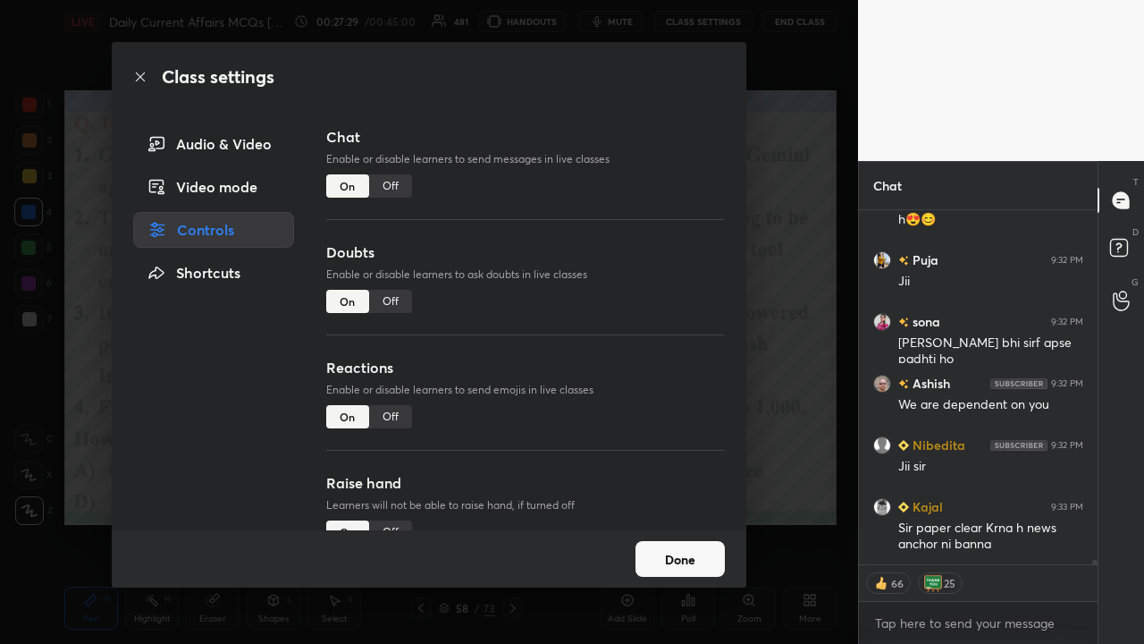
click at [398, 190] on div "Off" at bounding box center [390, 185] width 43 height 23
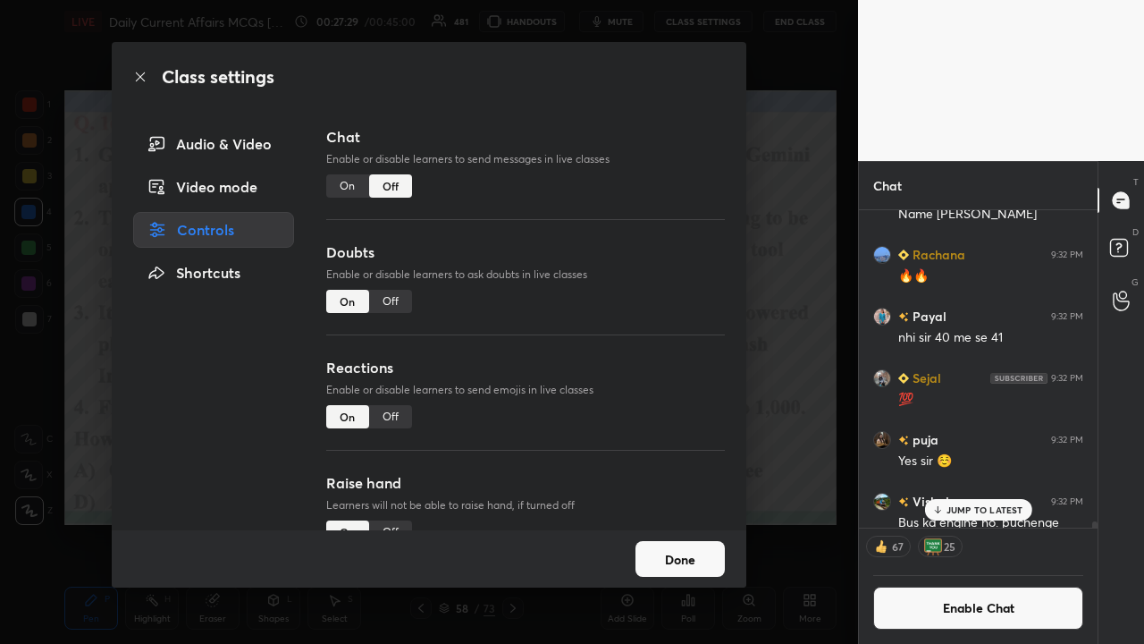
click at [642, 325] on div "Class settings Audio & Video Video mode Controls Shortcuts Chat Enable or disab…" at bounding box center [429, 322] width 858 height 644
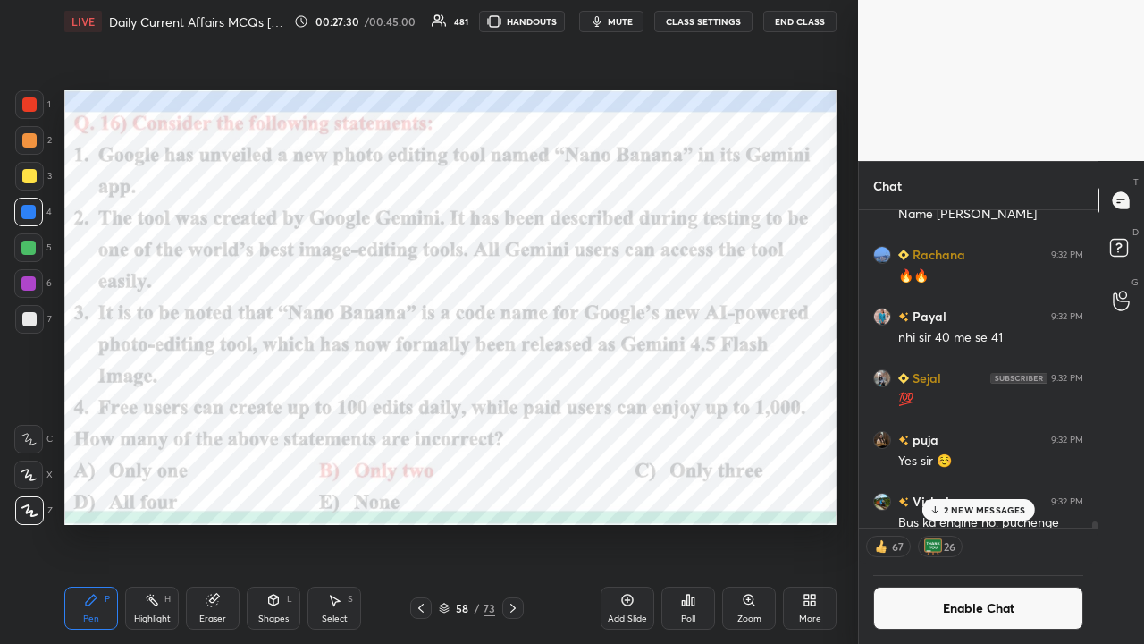
click at [642, 420] on p "2 NEW MESSAGES" at bounding box center [985, 509] width 82 height 11
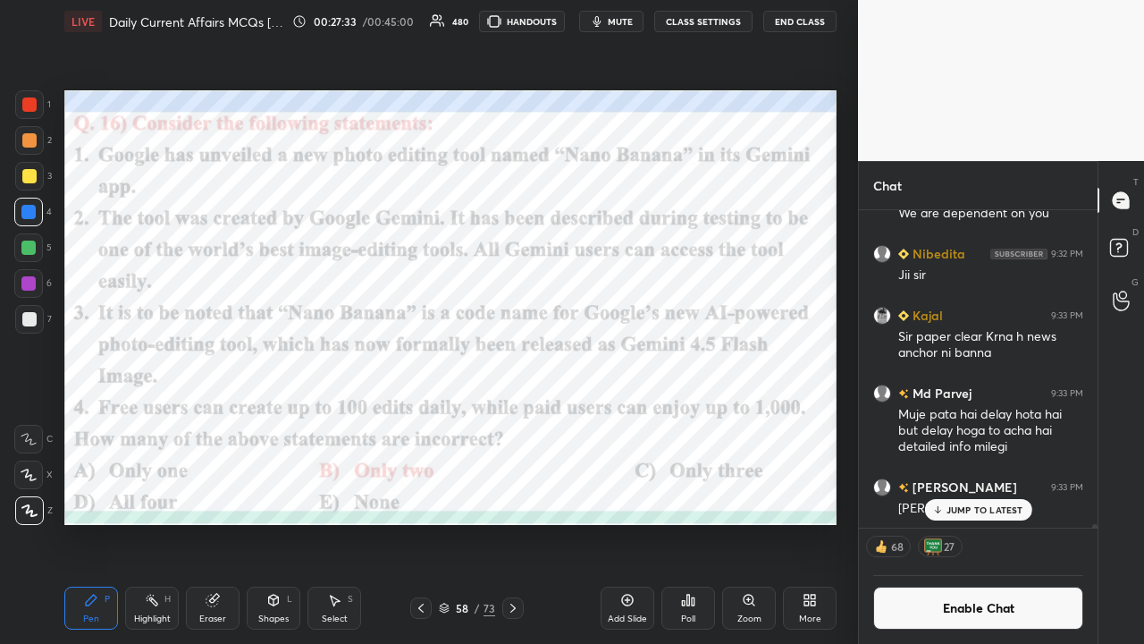
click at [522, 420] on div at bounding box center [512, 607] width 21 height 21
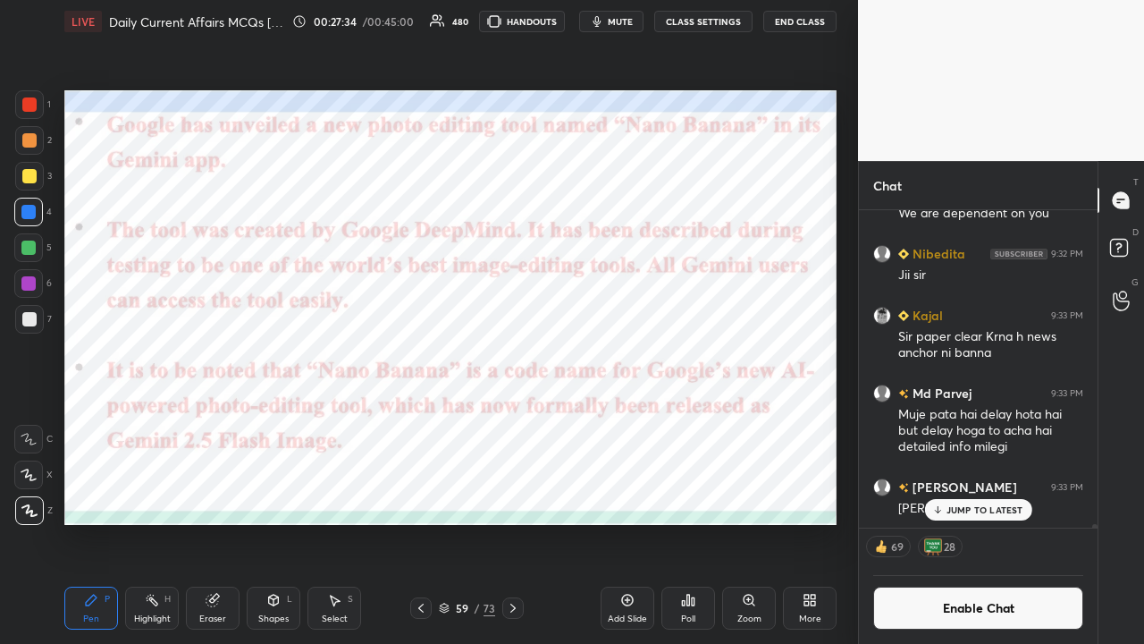
click at [518, 420] on icon at bounding box center [513, 608] width 14 height 14
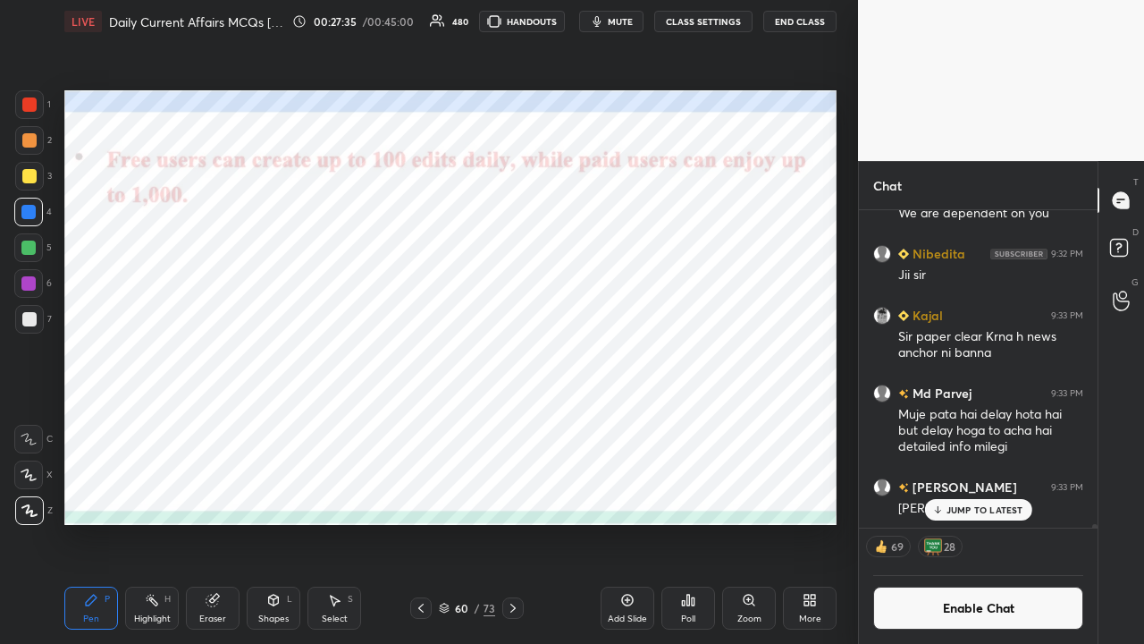
click at [511, 420] on icon at bounding box center [513, 608] width 14 height 14
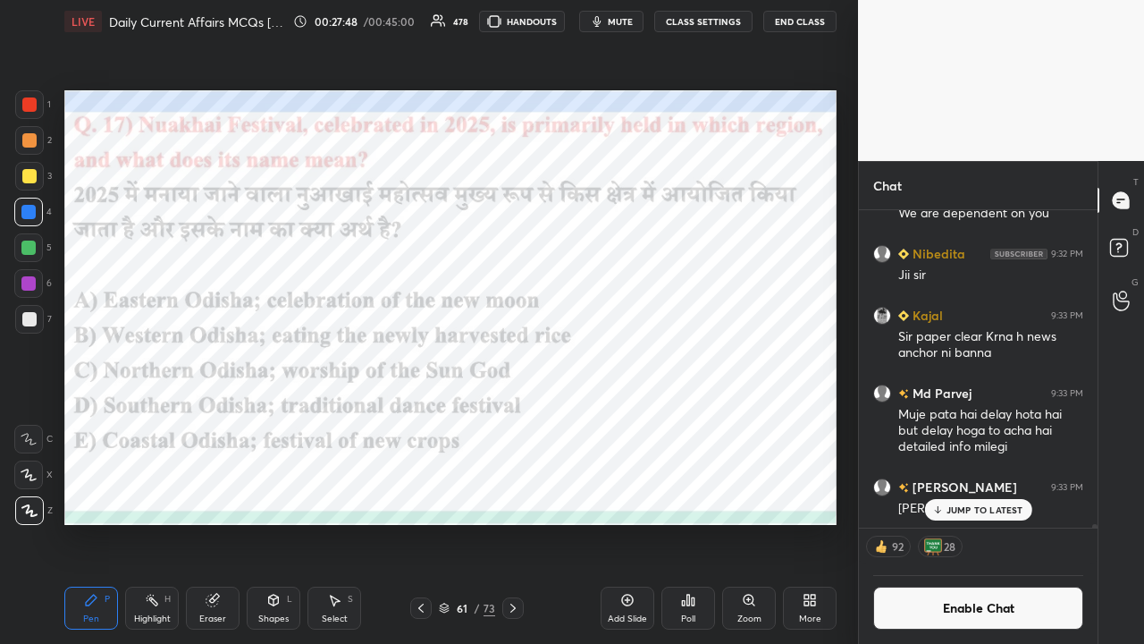
click at [642, 420] on div "Poll" at bounding box center [689, 608] width 54 height 43
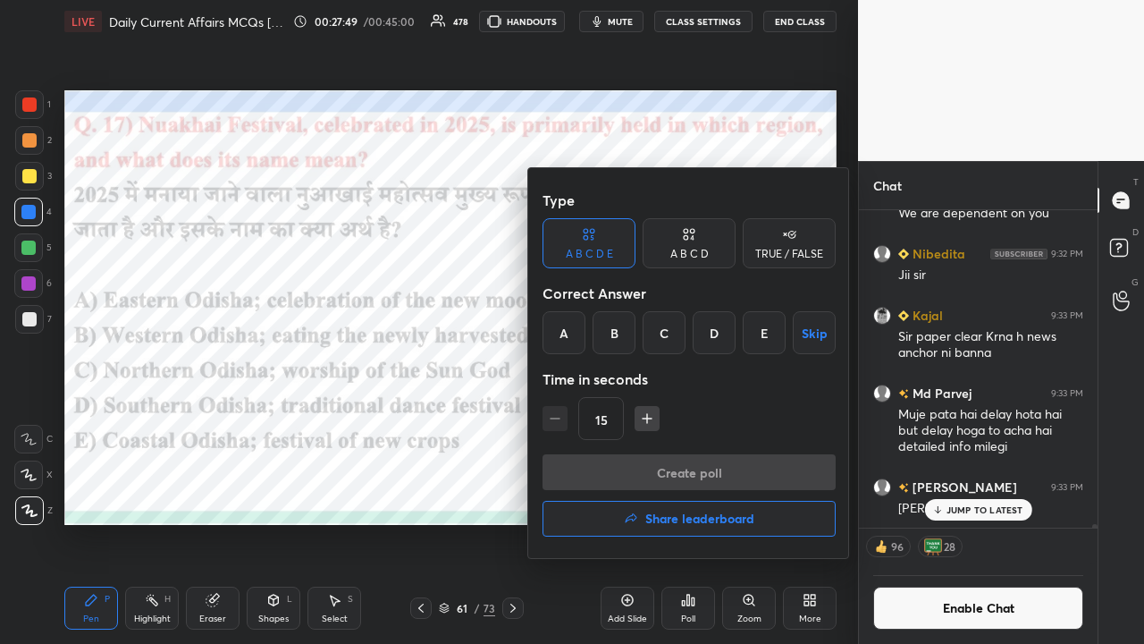
click at [612, 328] on div "B" at bounding box center [614, 332] width 43 height 43
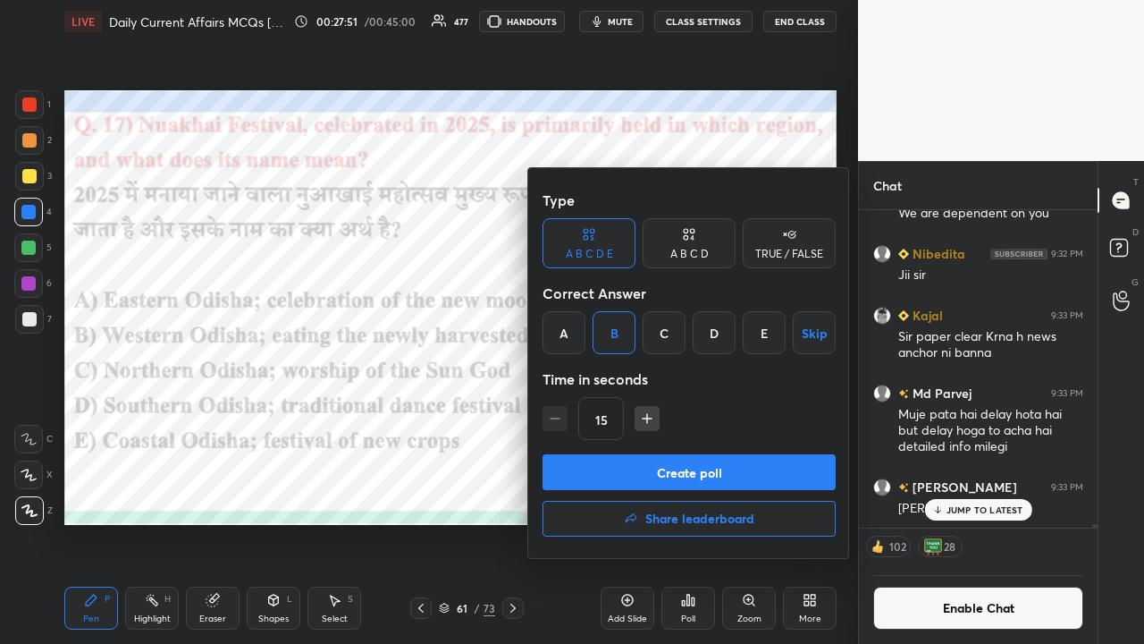
click at [642, 420] on button "Create poll" at bounding box center [689, 472] width 293 height 36
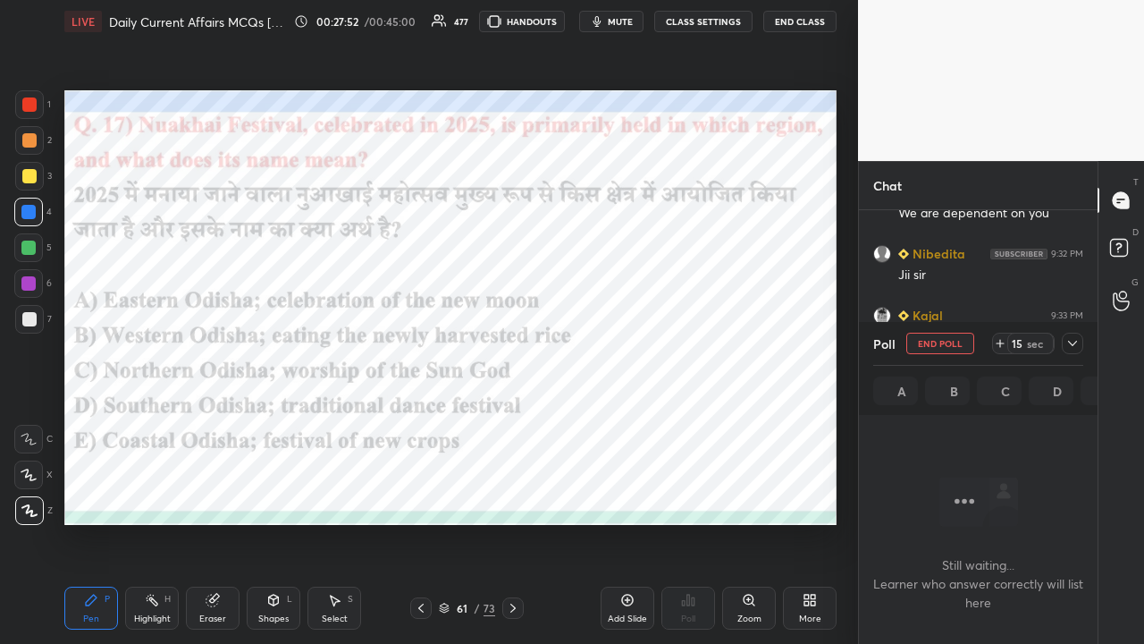
scroll to position [5, 5]
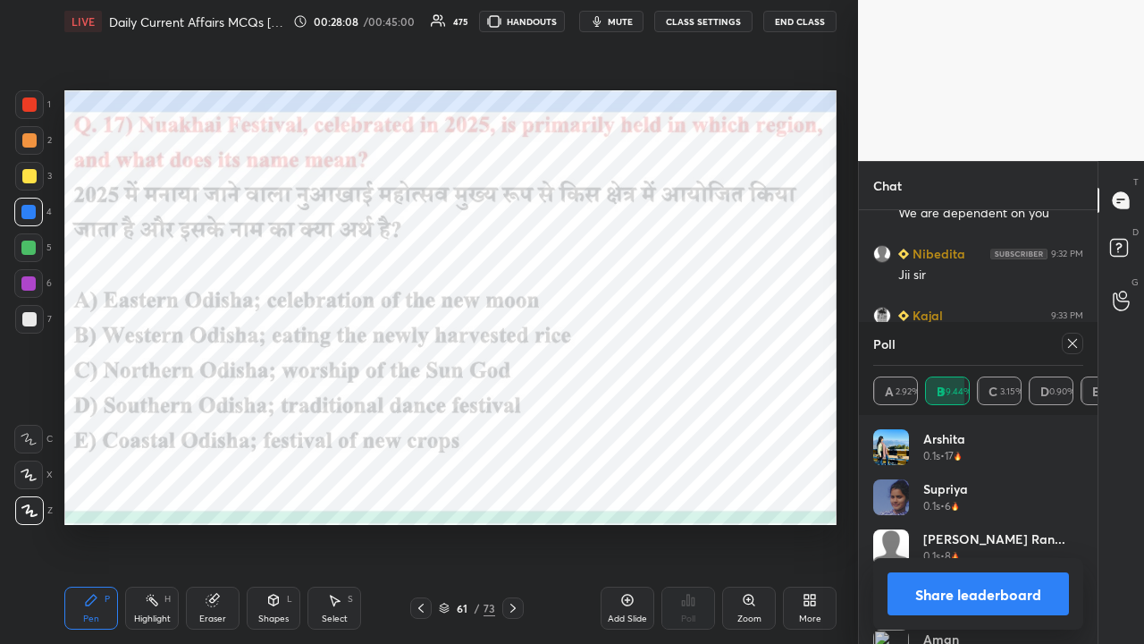
click at [642, 339] on icon at bounding box center [1073, 343] width 14 height 14
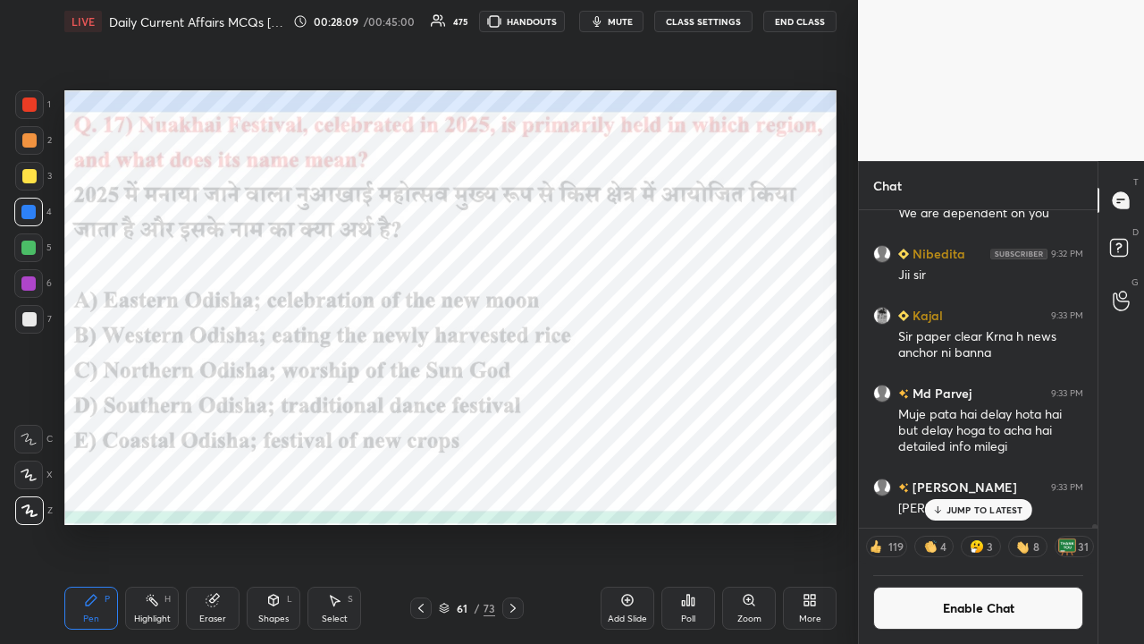
click at [517, 420] on icon at bounding box center [513, 608] width 14 height 14
click at [514, 420] on icon at bounding box center [513, 608] width 14 height 14
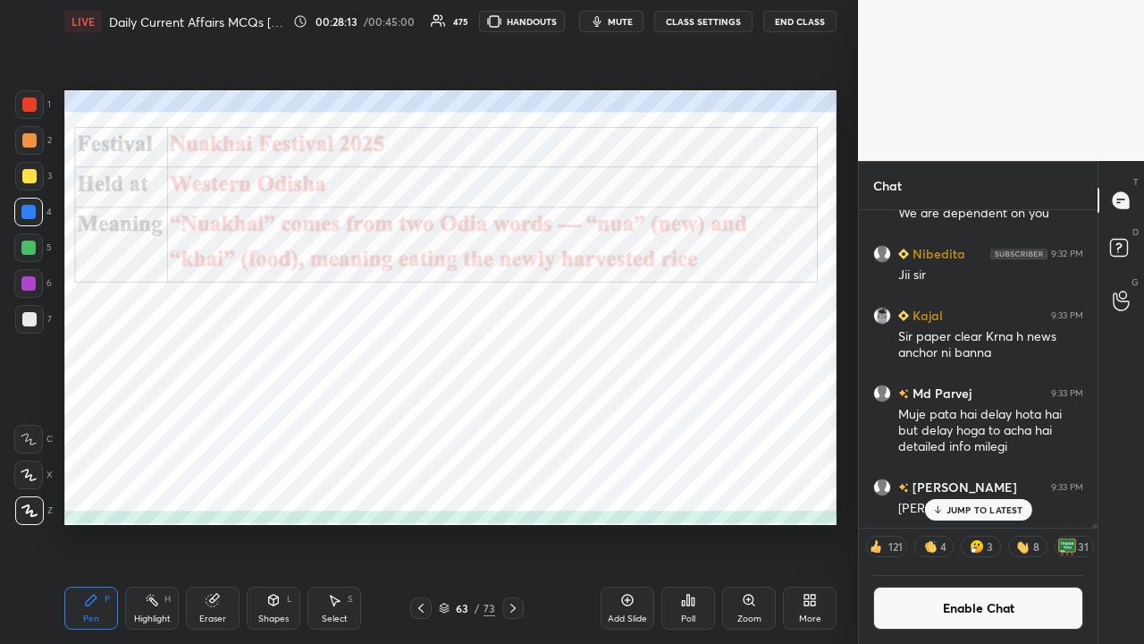
click at [511, 420] on icon at bounding box center [513, 608] width 14 height 14
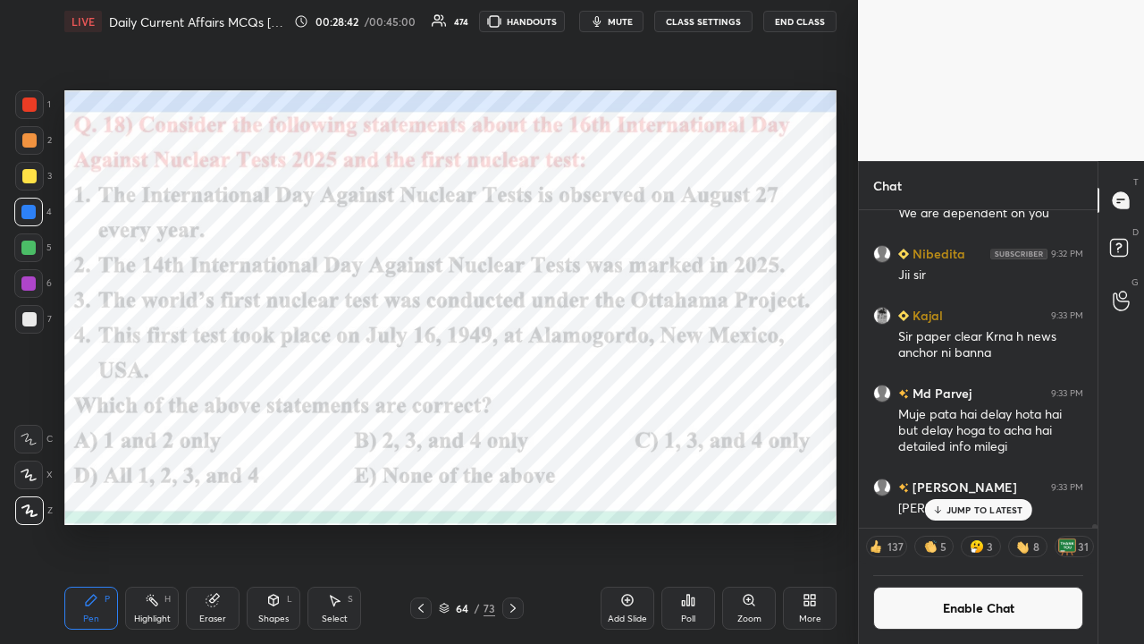
click at [642, 420] on icon at bounding box center [689, 600] width 3 height 11
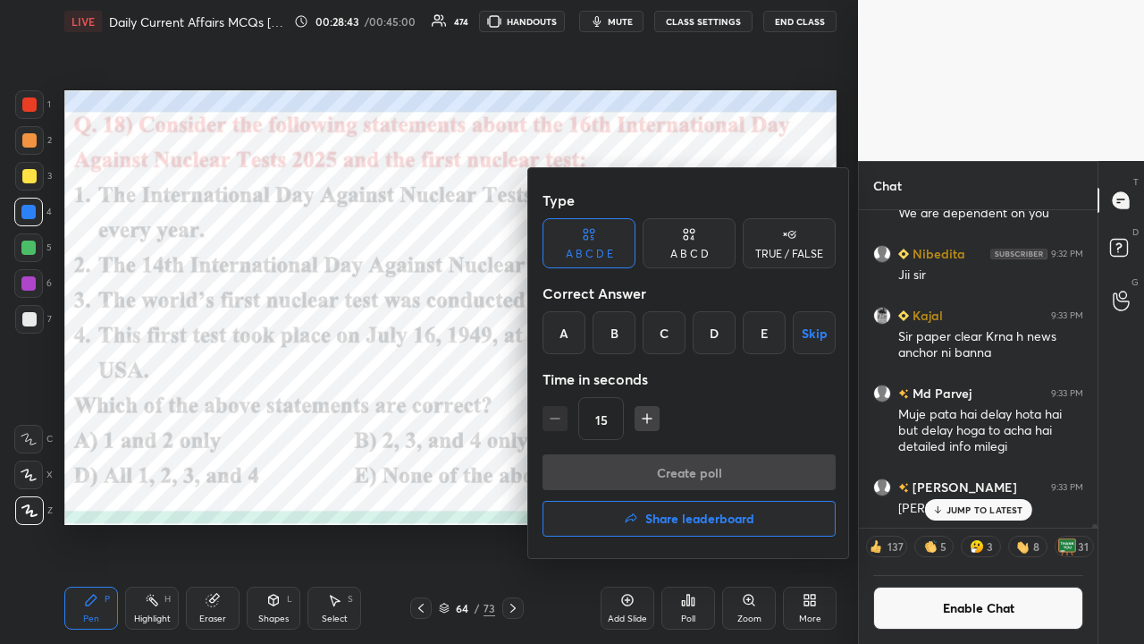
click at [642, 330] on div "E" at bounding box center [764, 332] width 43 height 43
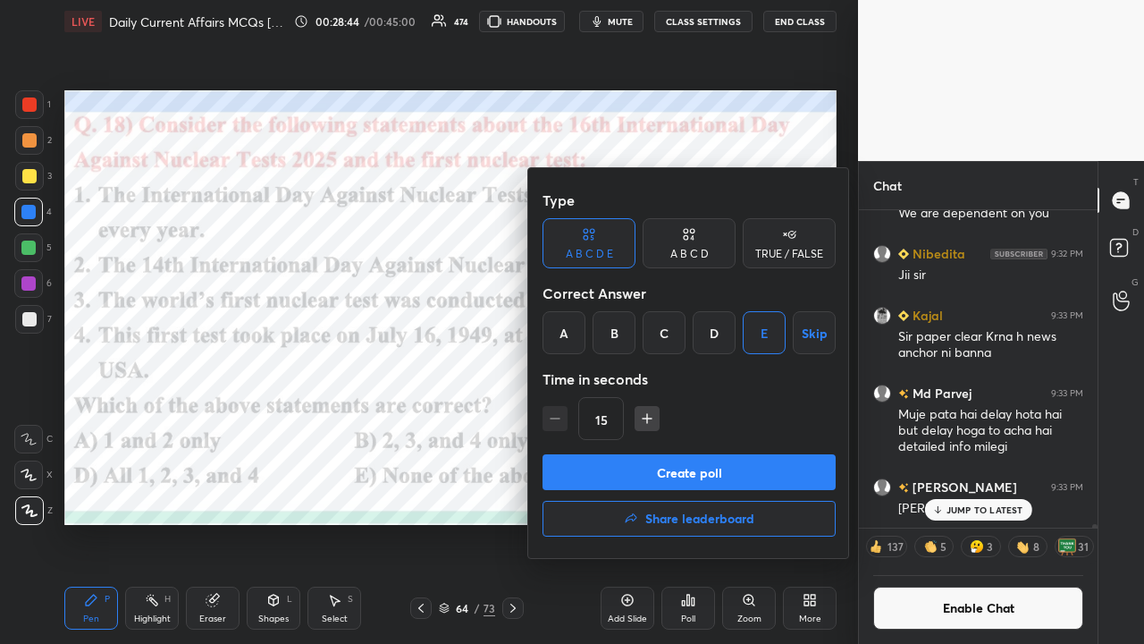
click at [642, 420] on button "Create poll" at bounding box center [689, 472] width 293 height 36
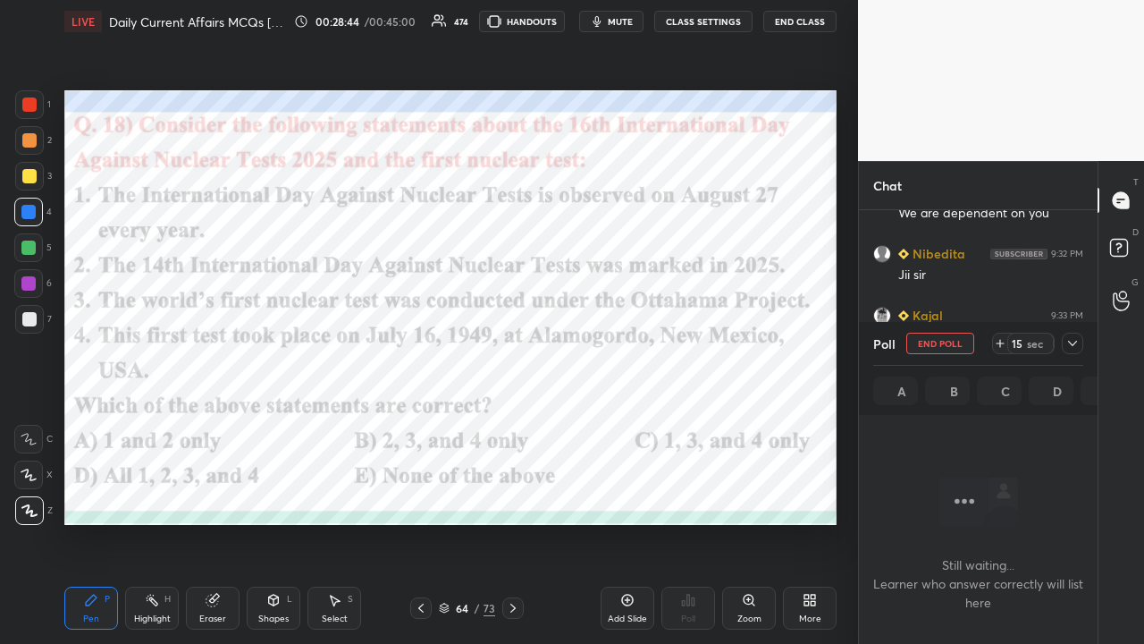
scroll to position [229, 233]
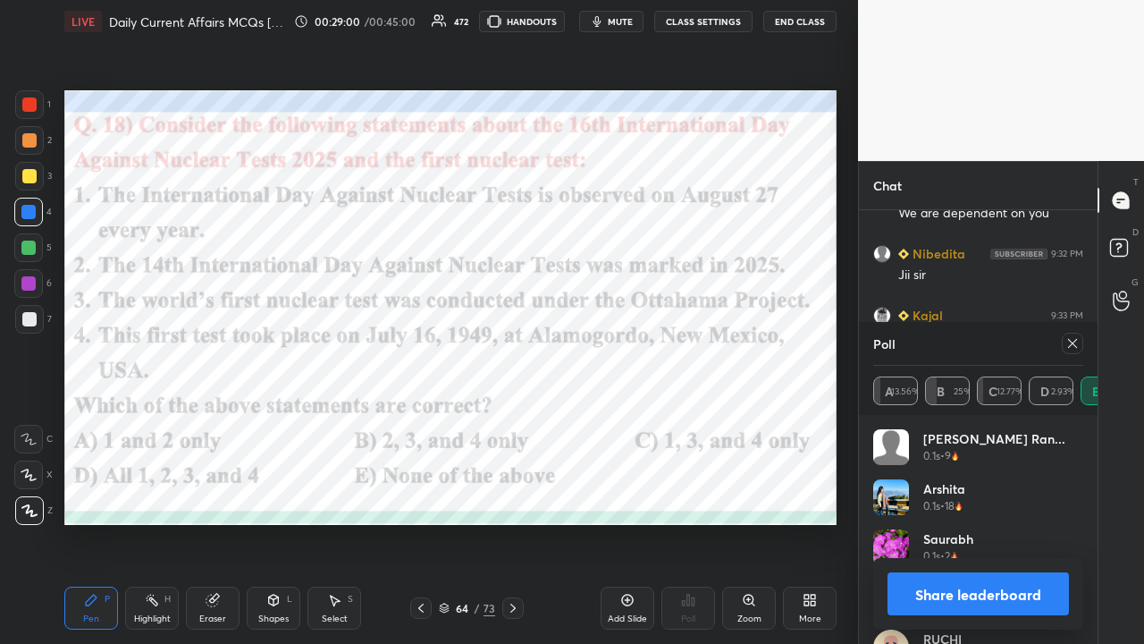
click at [642, 342] on icon at bounding box center [1072, 343] width 9 height 9
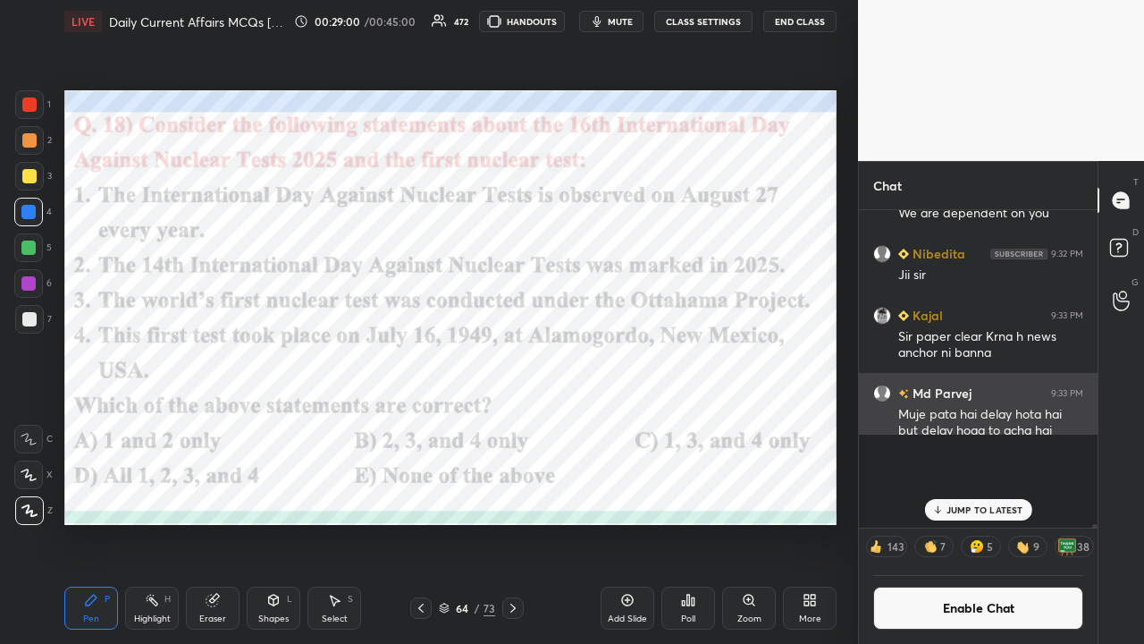
scroll to position [6, 5]
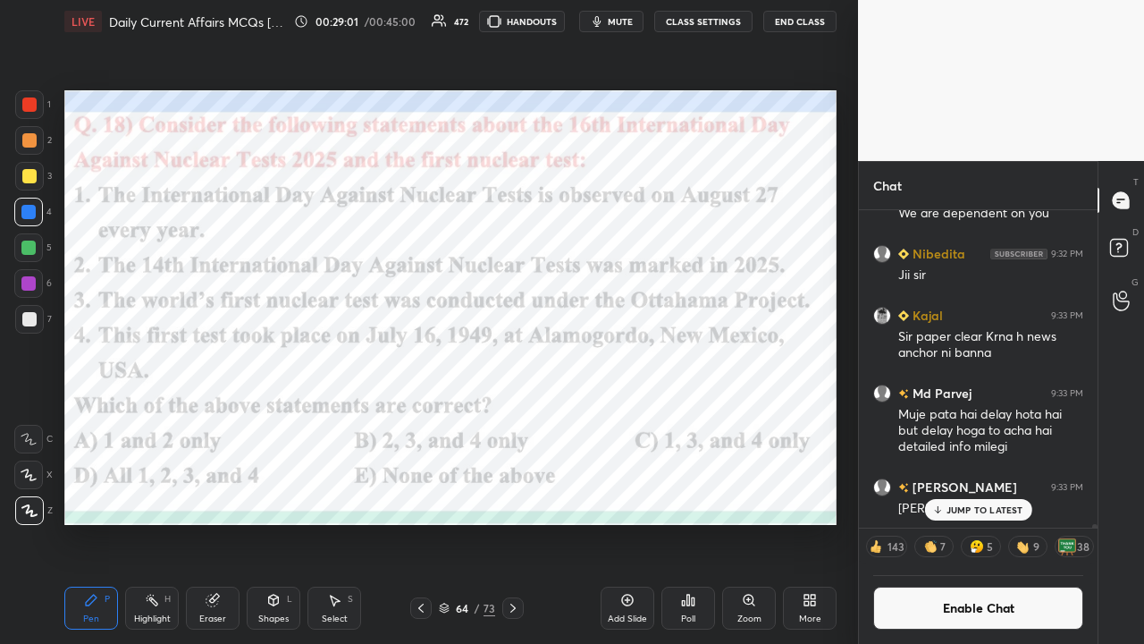
click at [510, 420] on icon at bounding box center [513, 608] width 14 height 14
click at [642, 14] on button "CLASS SETTINGS" at bounding box center [703, 21] width 98 height 21
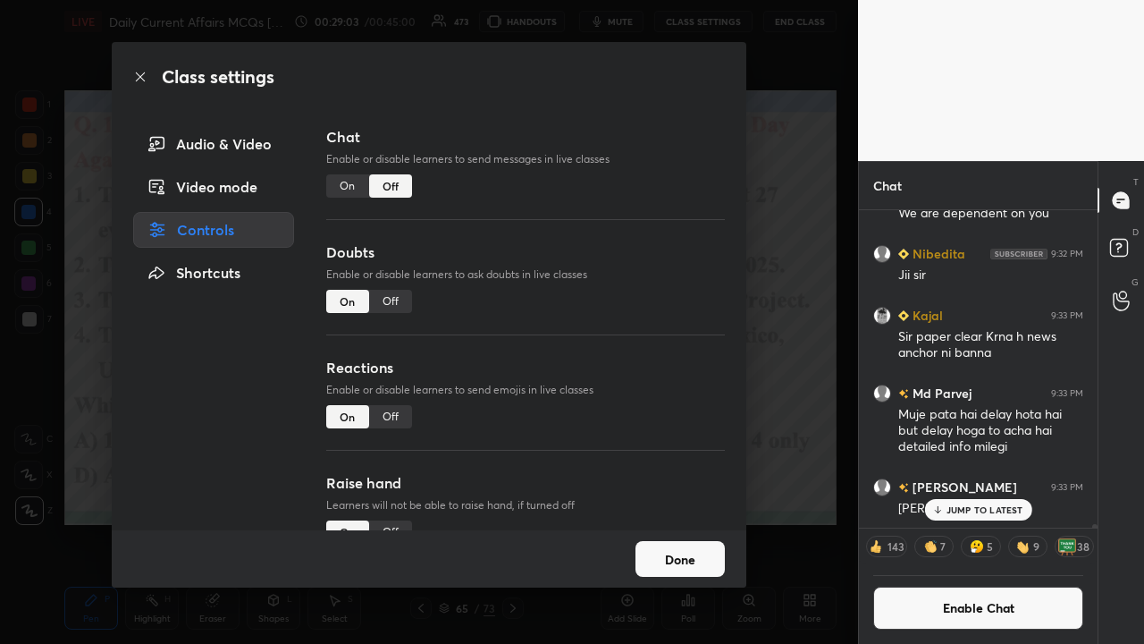
click at [336, 182] on div "On" at bounding box center [347, 185] width 43 height 23
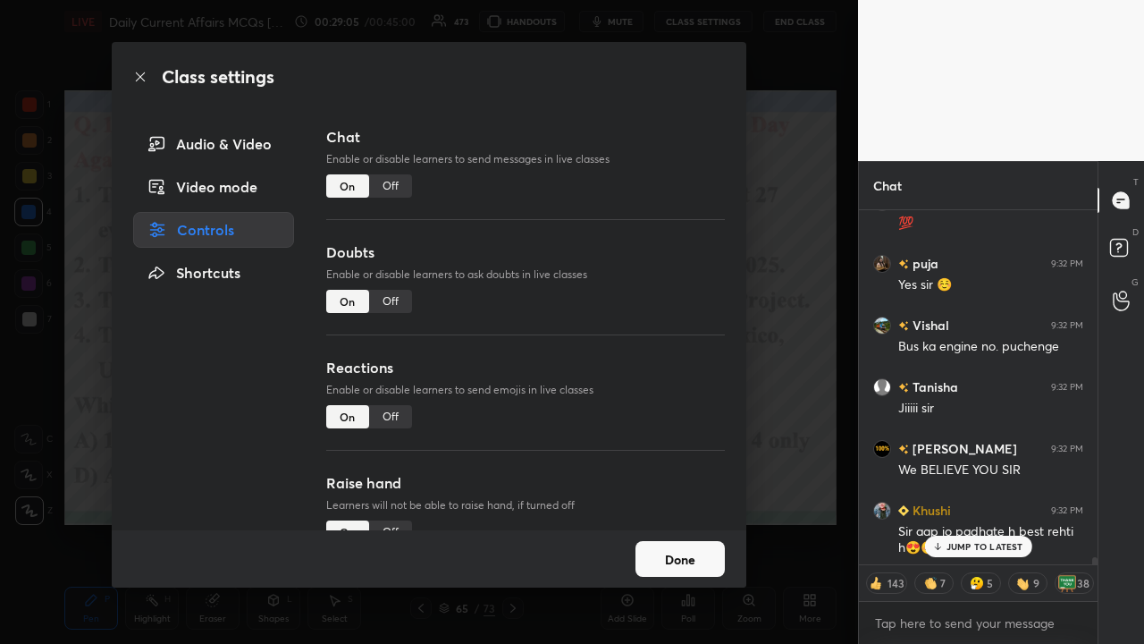
click at [642, 275] on div "Class settings Audio & Video Video mode Controls Shortcuts Chat Enable or disab…" at bounding box center [429, 322] width 858 height 644
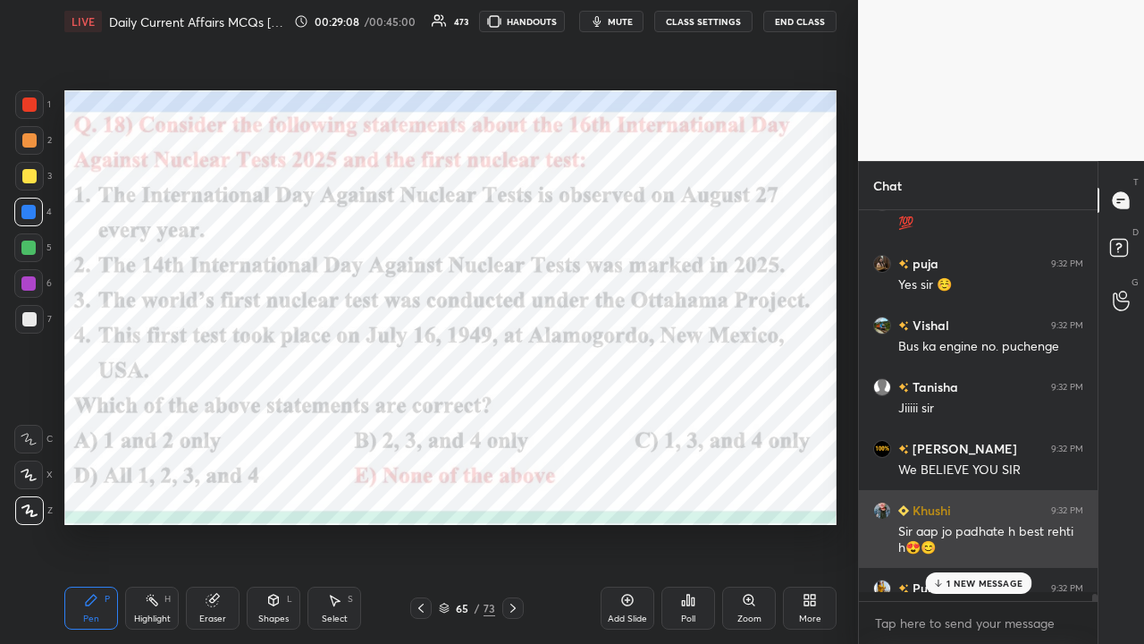
scroll to position [385, 233]
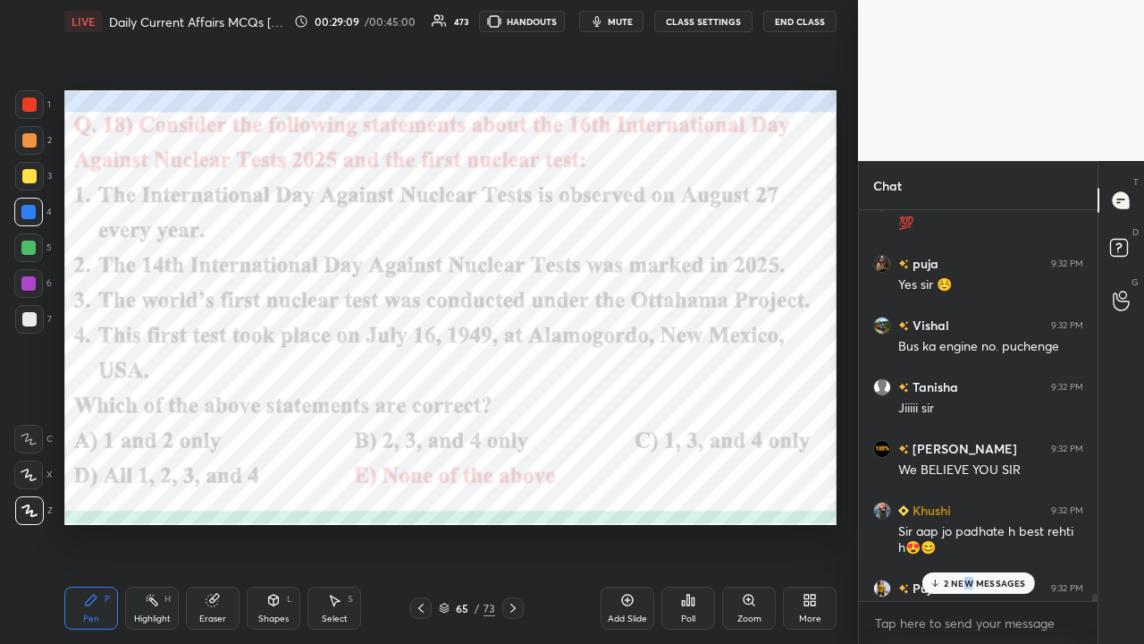
click at [642, 420] on p "2 NEW MESSAGES" at bounding box center [985, 583] width 82 height 11
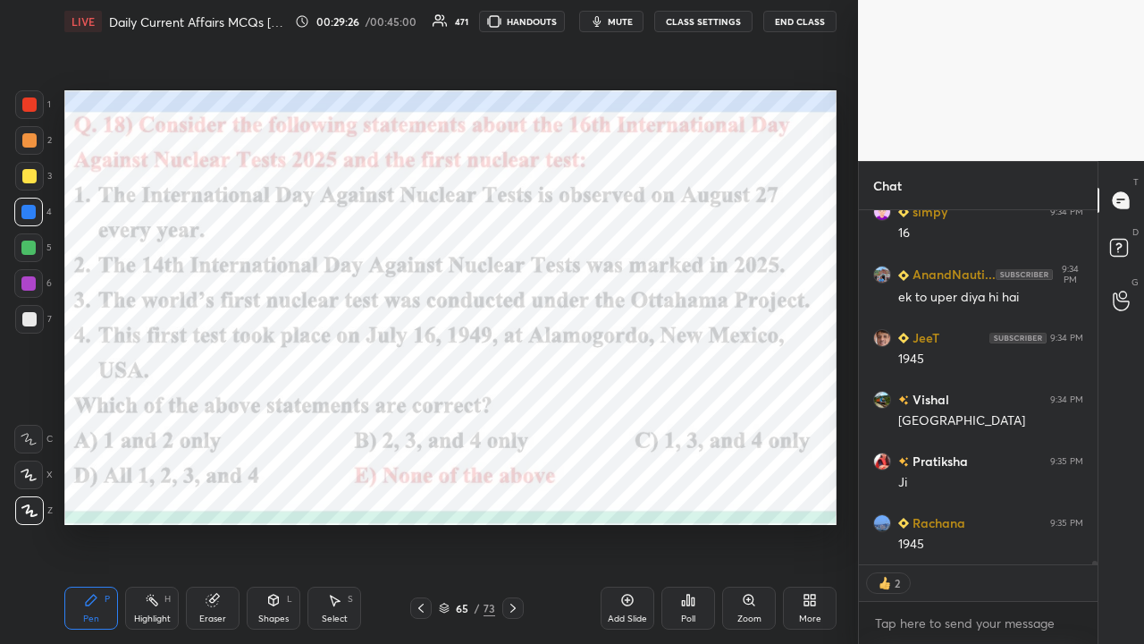
click at [514, 420] on div at bounding box center [512, 607] width 21 height 21
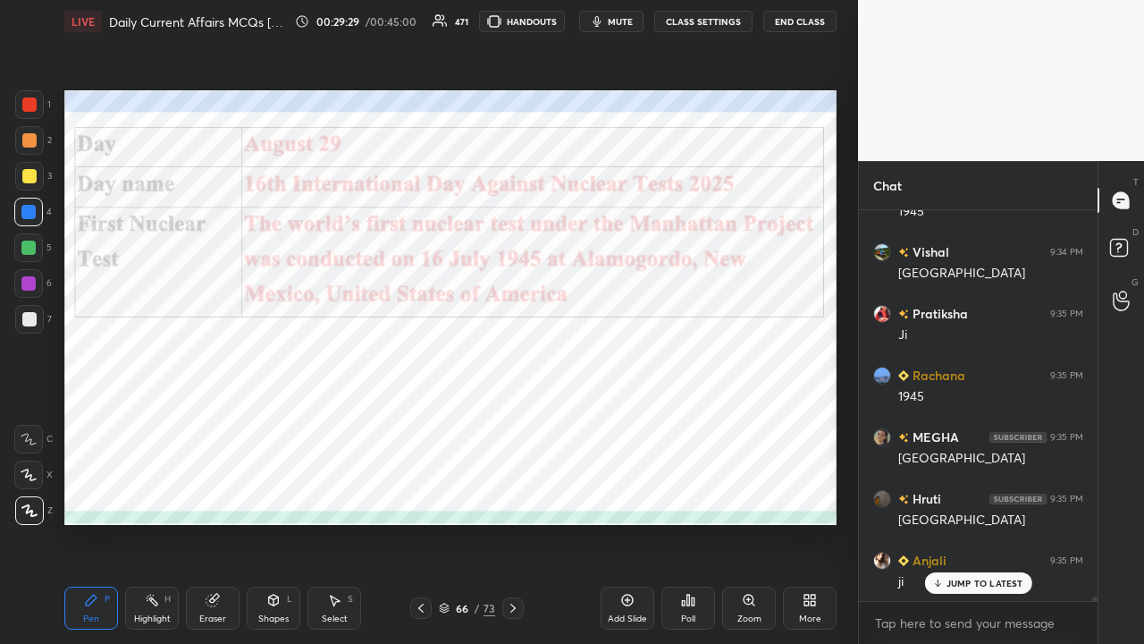
click at [642, 21] on button "CLASS SETTINGS" at bounding box center [703, 21] width 98 height 21
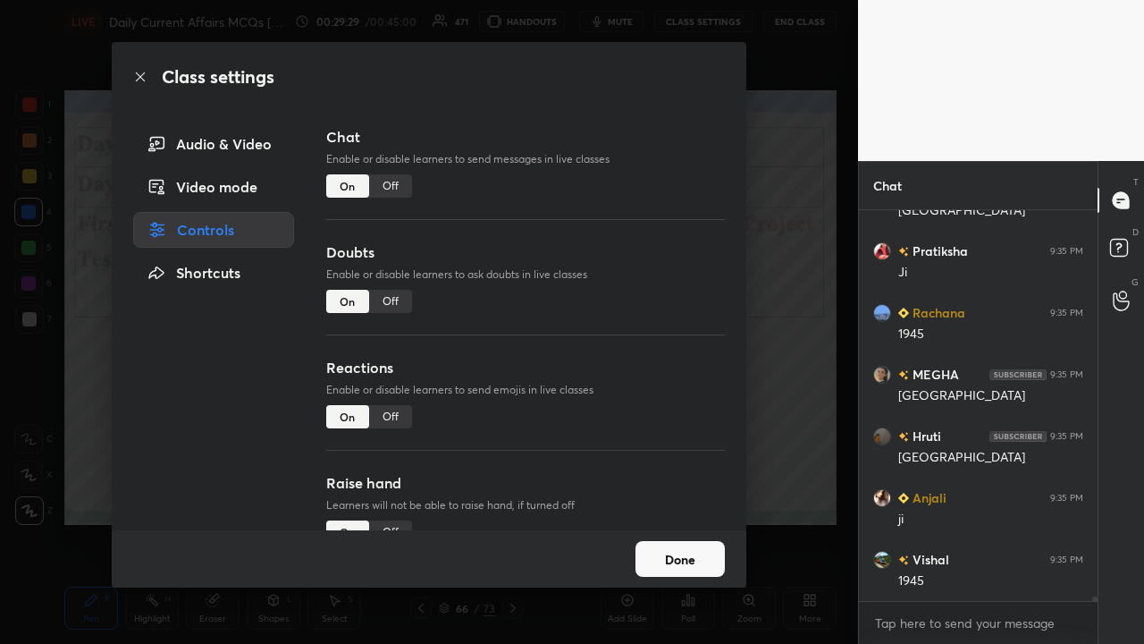
type textarea "x"
click at [386, 186] on div "Off" at bounding box center [390, 185] width 43 height 23
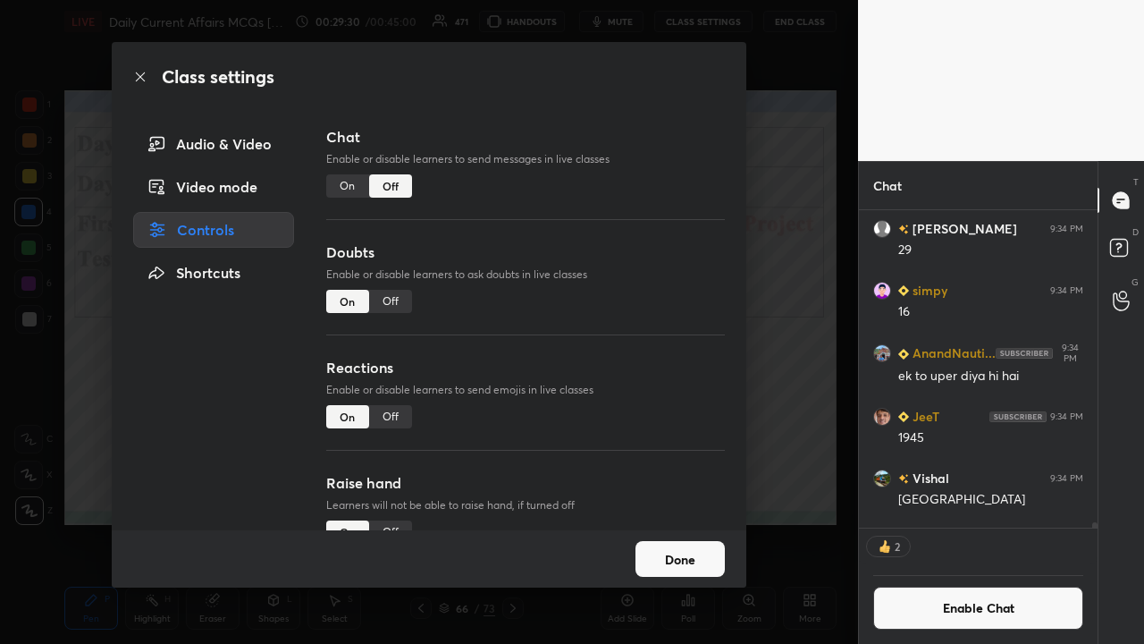
click at [642, 305] on div "Class settings Audio & Video Video mode Controls Shortcuts Chat Enable or disab…" at bounding box center [429, 322] width 858 height 644
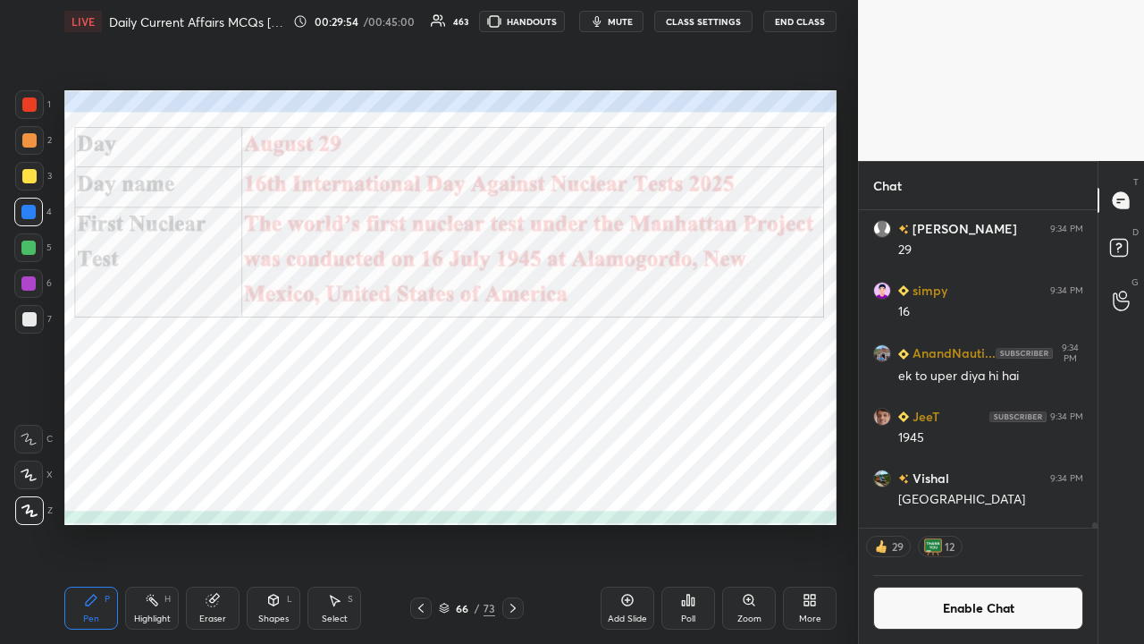
click at [510, 420] on icon at bounding box center [513, 608] width 14 height 14
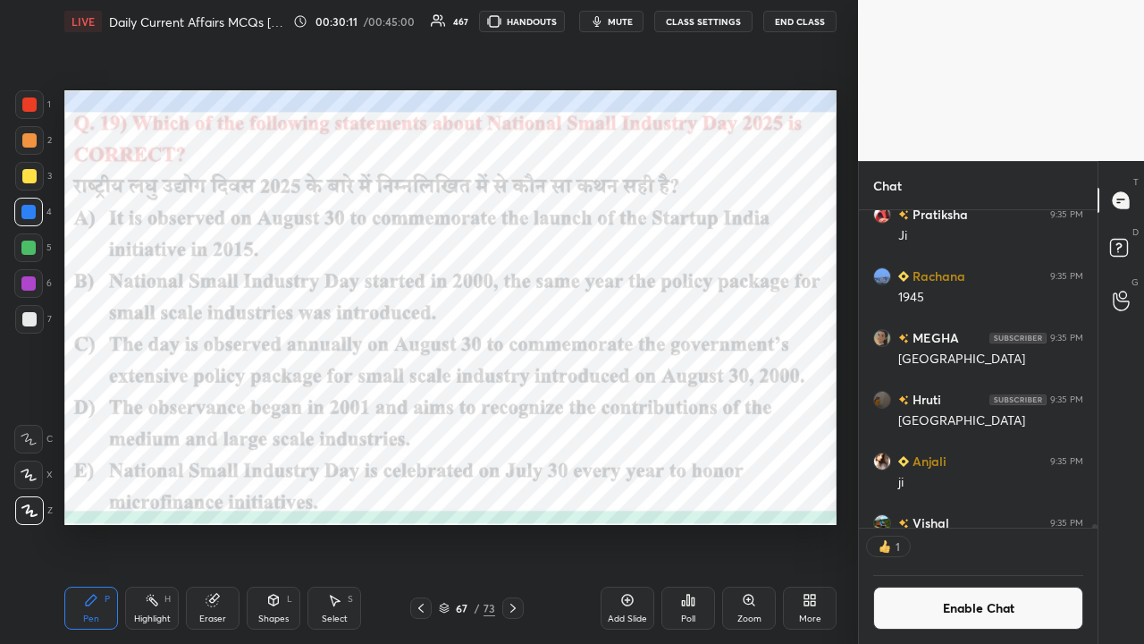
scroll to position [5, 5]
click at [642, 420] on icon at bounding box center [688, 600] width 14 height 14
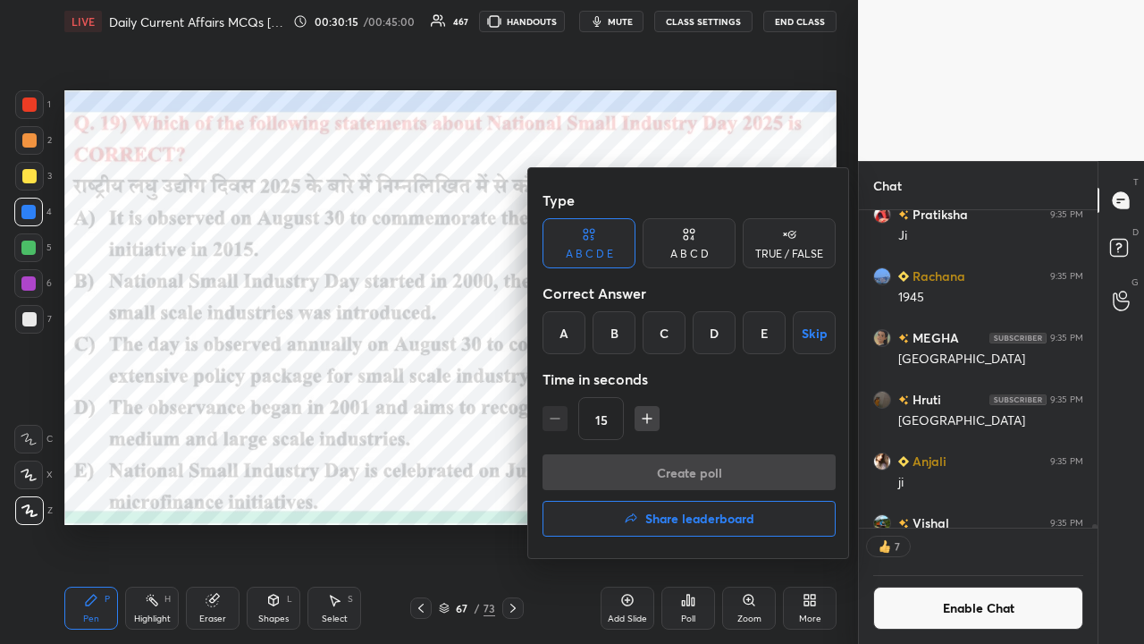
click at [325, 415] on div at bounding box center [572, 322] width 1144 height 644
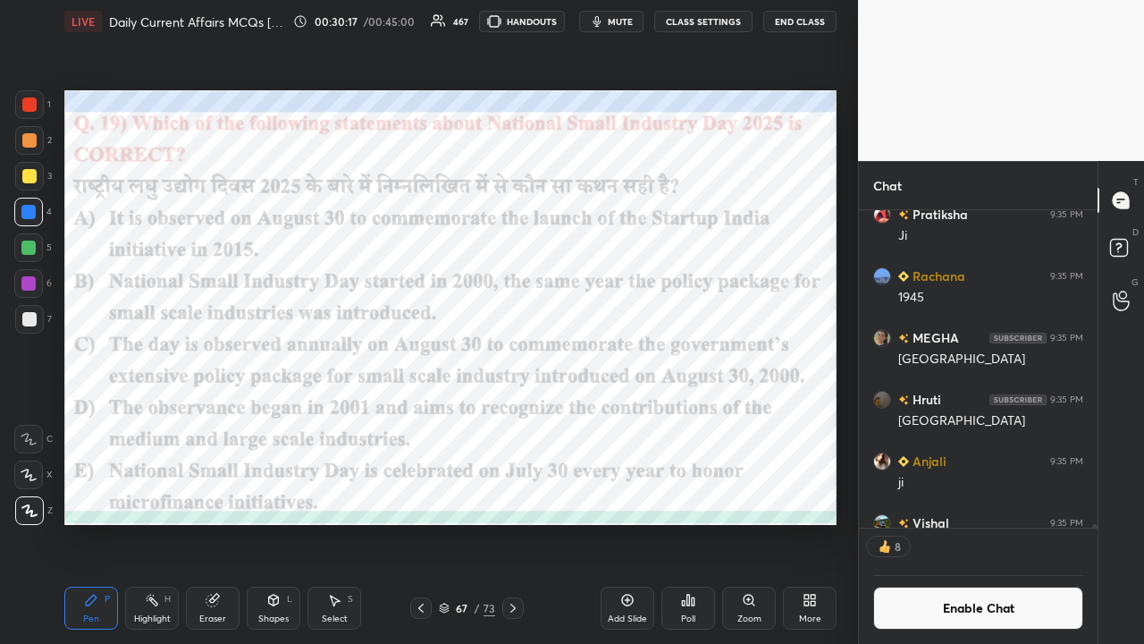
click at [631, 420] on icon at bounding box center [627, 600] width 14 height 14
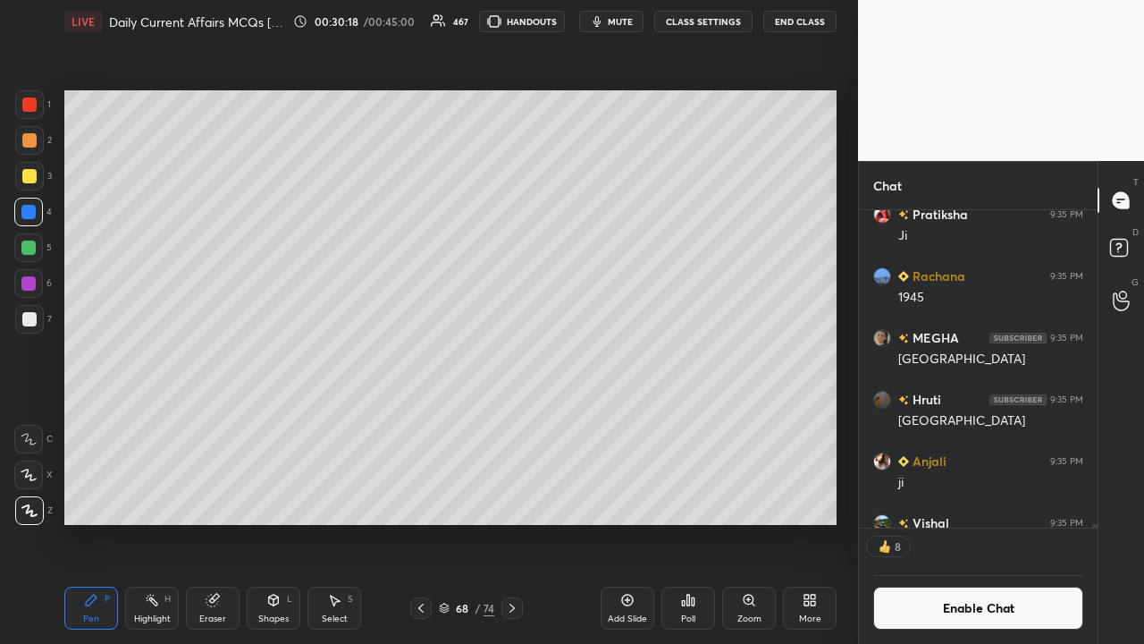
click at [419, 420] on icon at bounding box center [421, 608] width 14 height 14
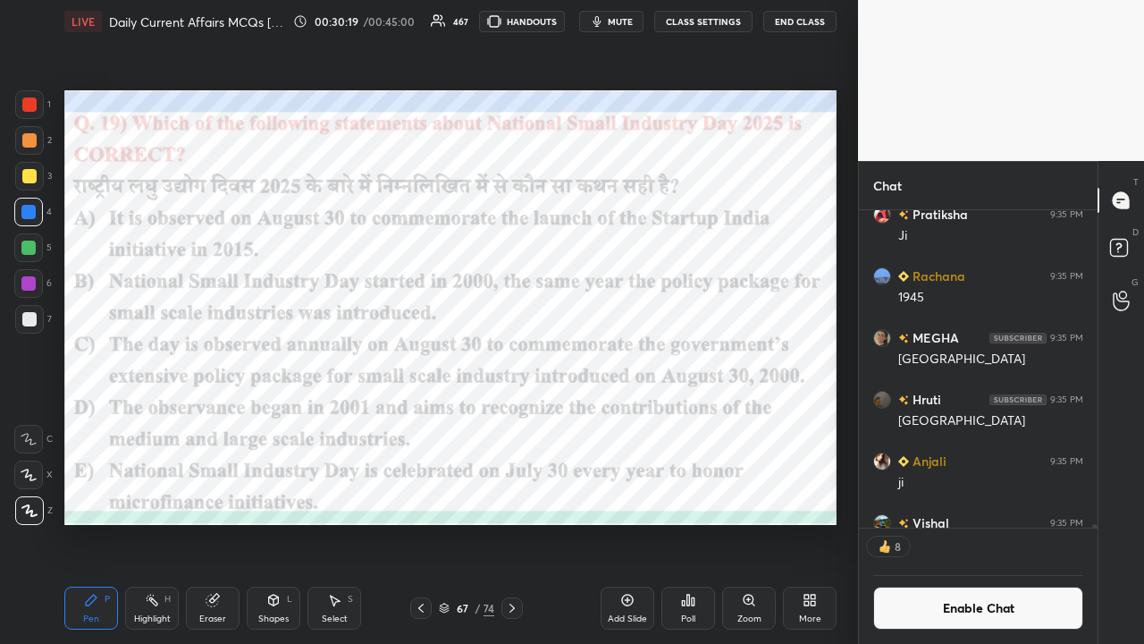
click at [642, 420] on div "Poll" at bounding box center [689, 608] width 54 height 43
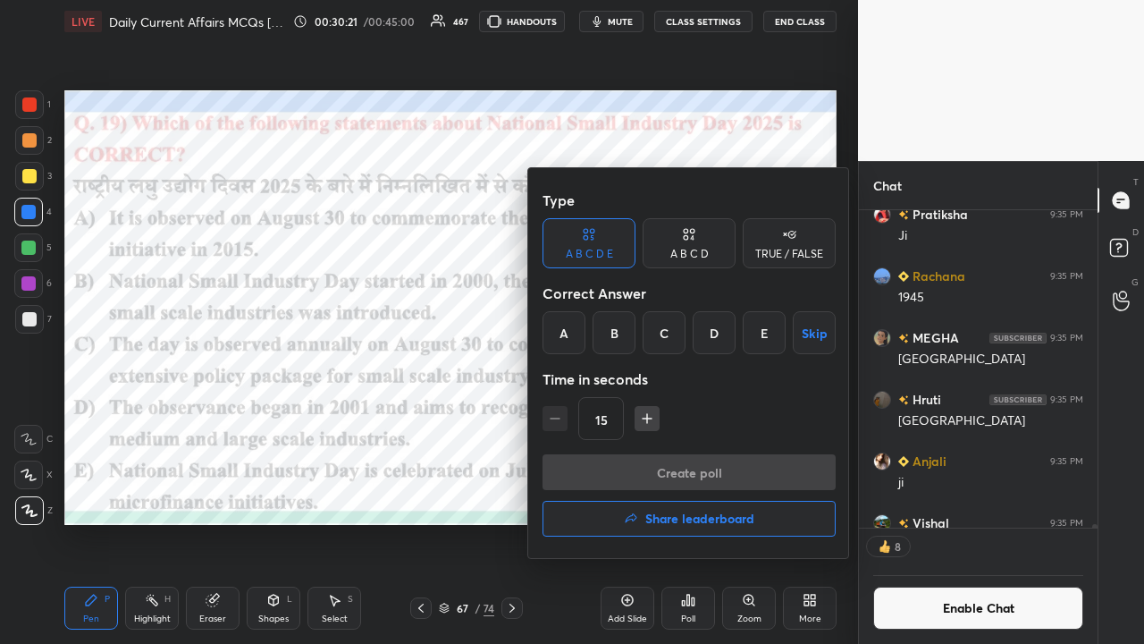
click at [642, 337] on div "C" at bounding box center [664, 332] width 43 height 43
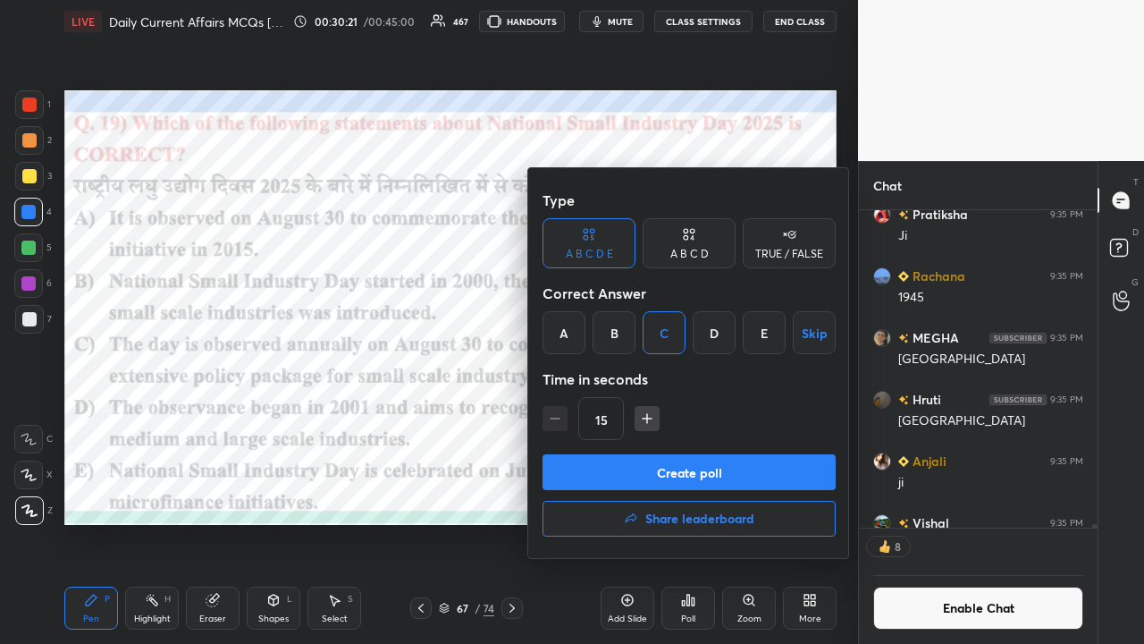
click at [642, 420] on button "Create poll" at bounding box center [689, 472] width 293 height 36
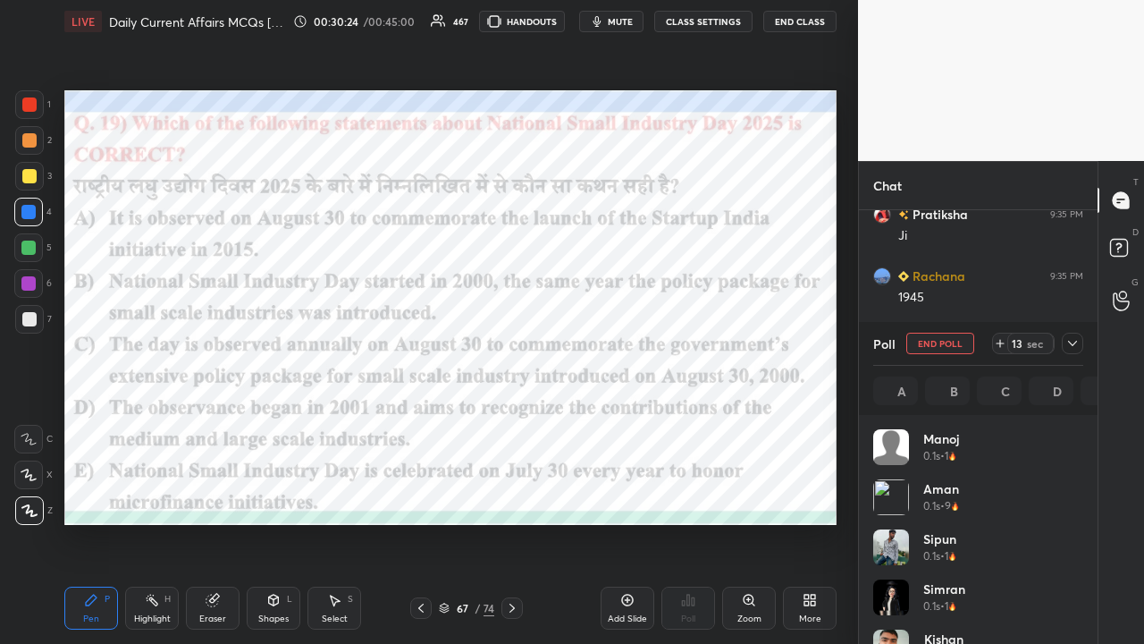
scroll to position [209, 205]
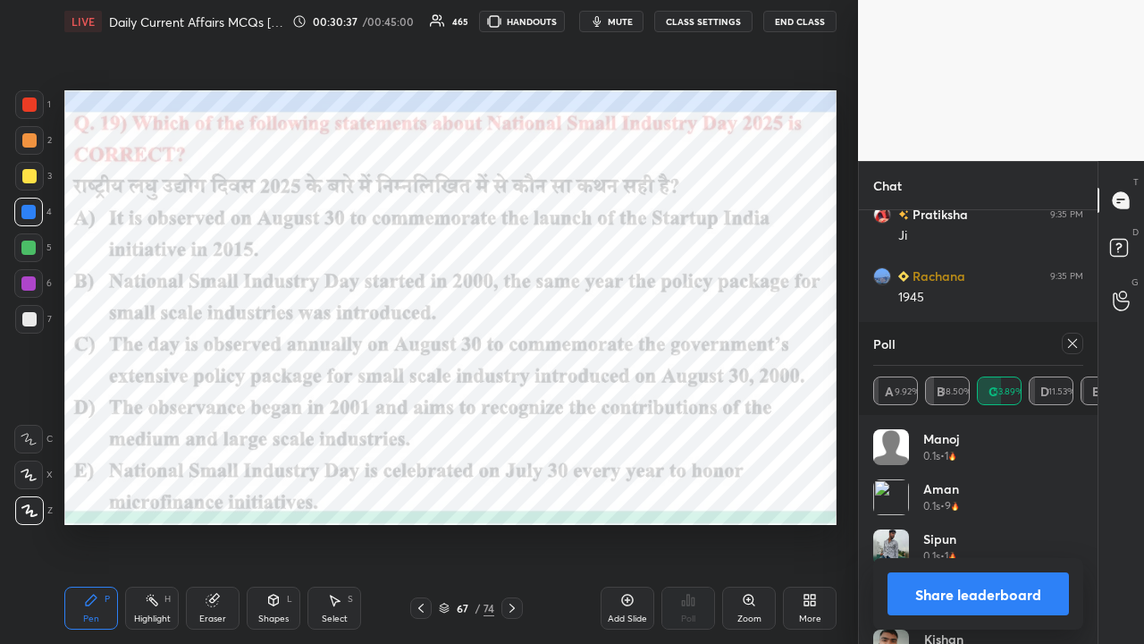
click at [642, 340] on icon at bounding box center [1073, 343] width 14 height 14
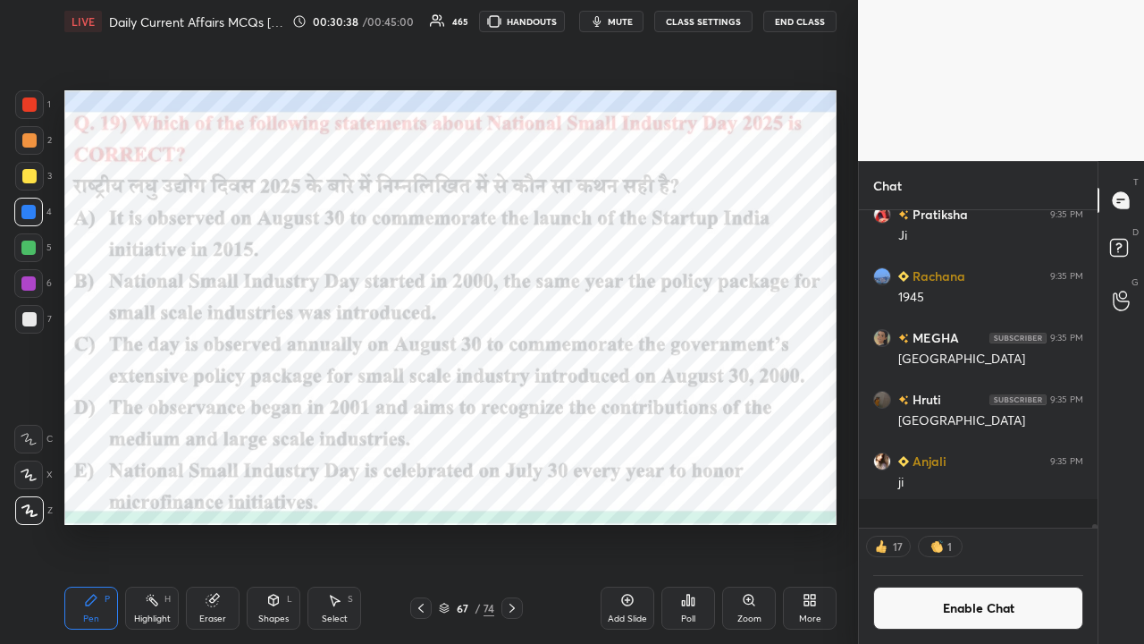
scroll to position [302, 233]
click at [510, 420] on icon at bounding box center [512, 608] width 14 height 14
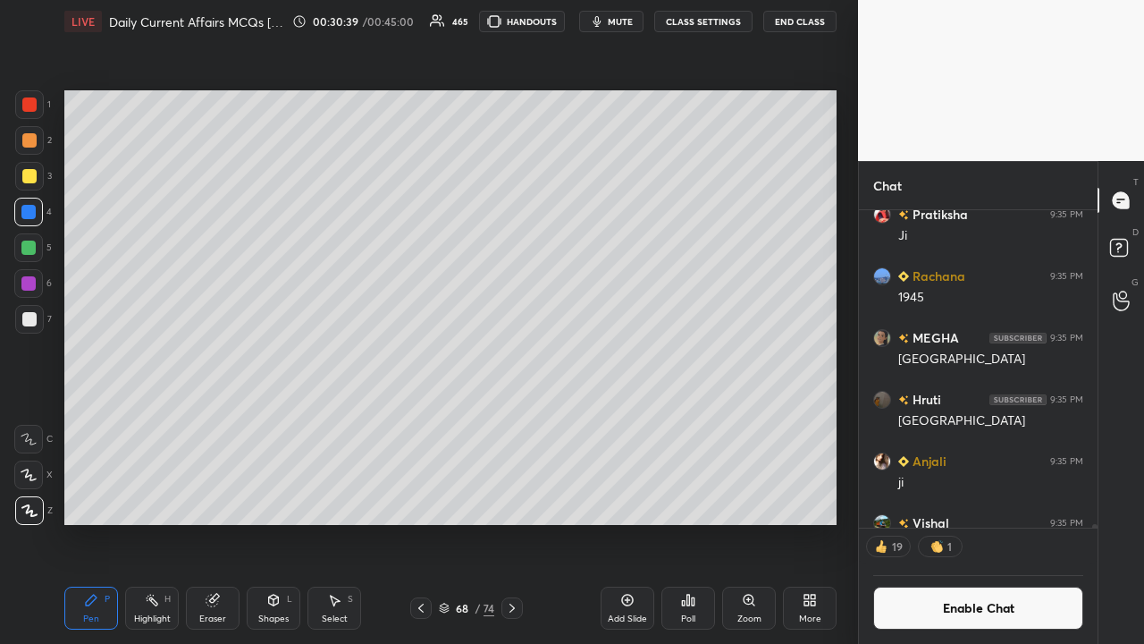
click at [511, 420] on icon at bounding box center [512, 608] width 14 height 14
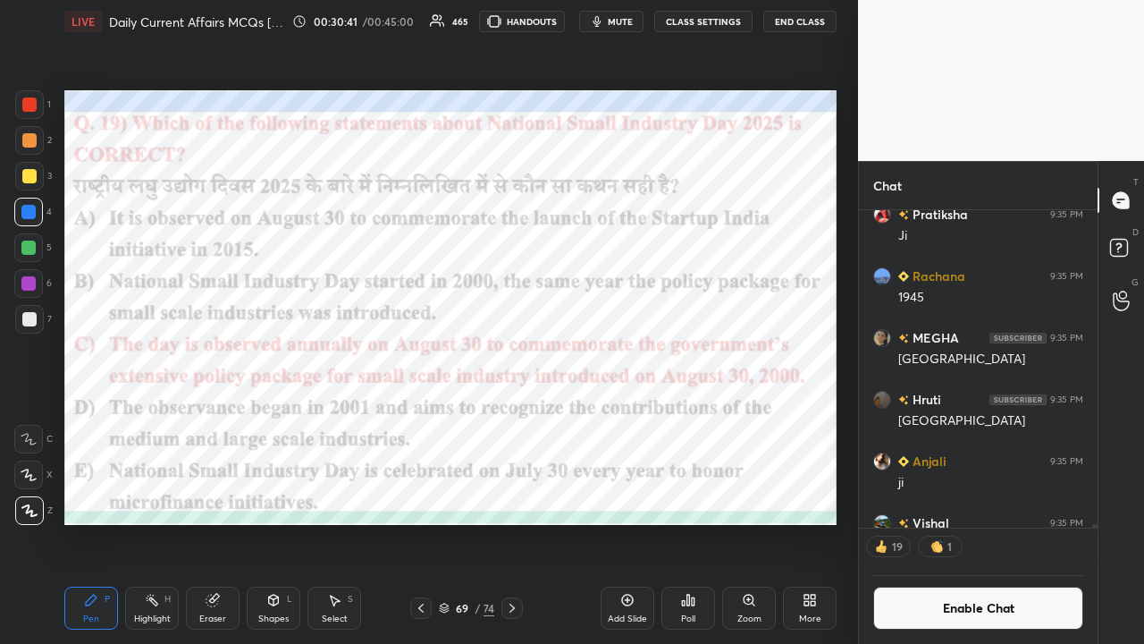
click at [514, 420] on icon at bounding box center [512, 608] width 14 height 14
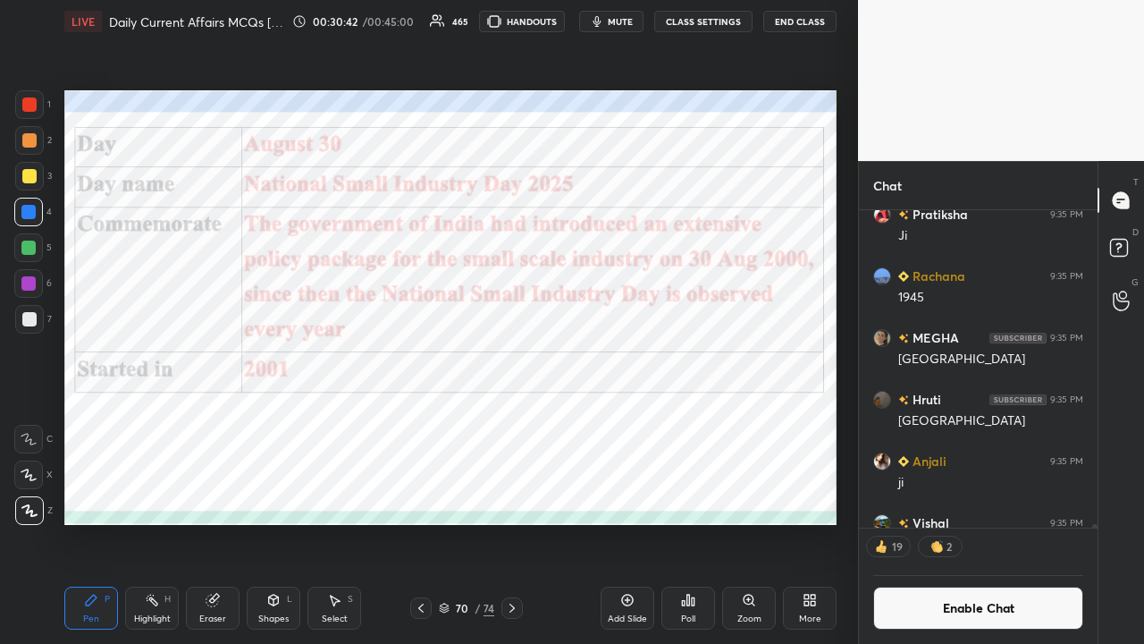
click at [514, 420] on icon at bounding box center [512, 608] width 14 height 14
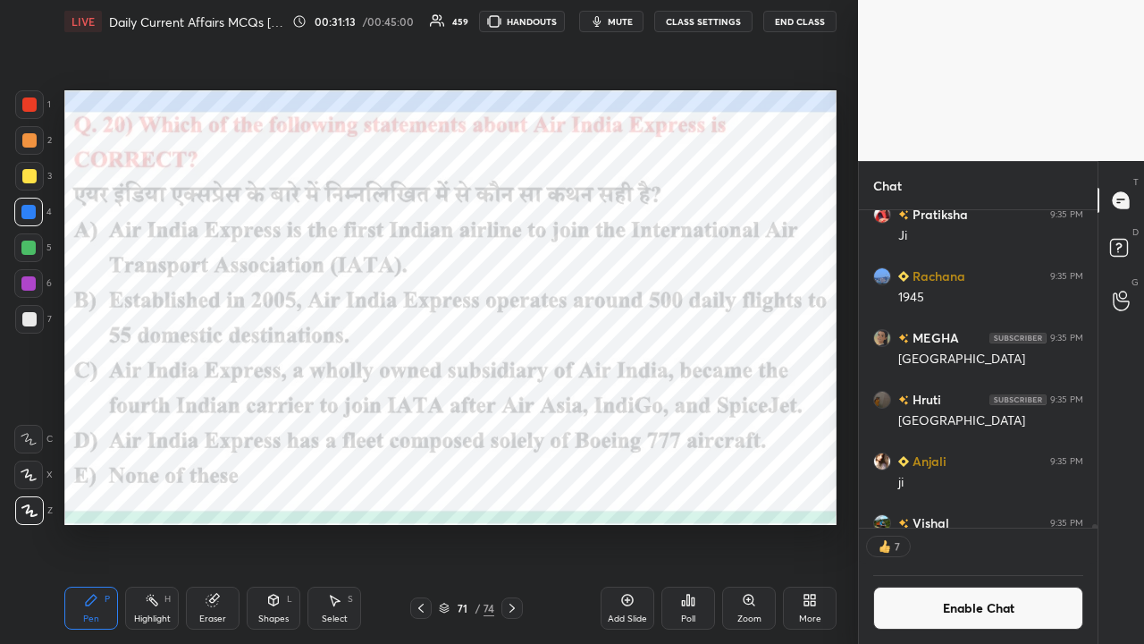
click at [642, 420] on div "Poll" at bounding box center [689, 608] width 54 height 43
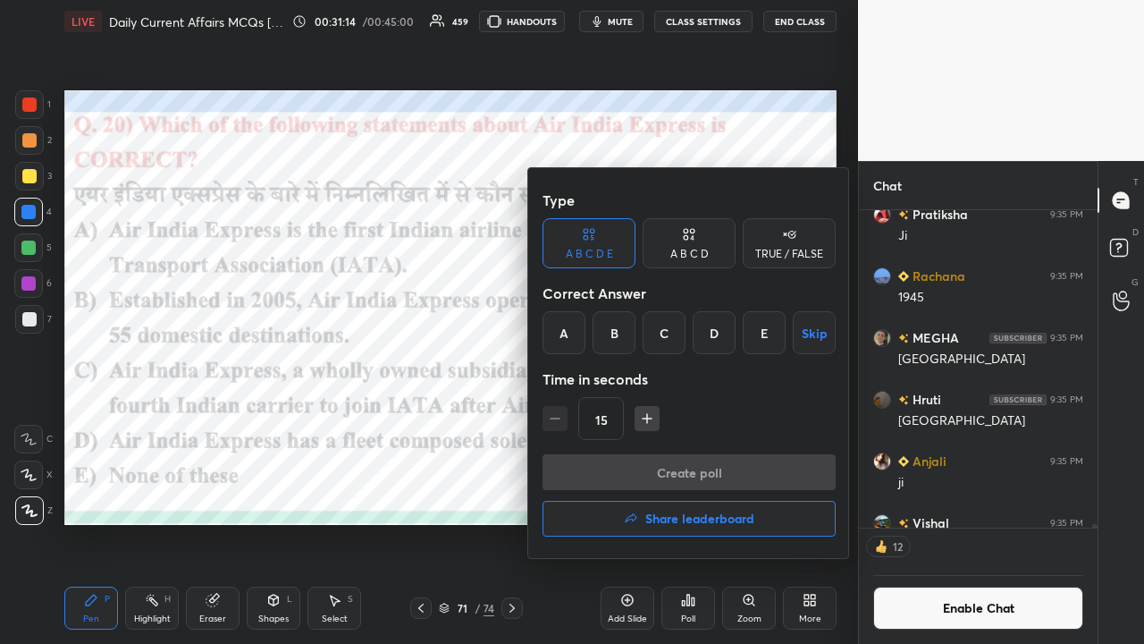
click at [390, 420] on div at bounding box center [572, 322] width 1144 height 644
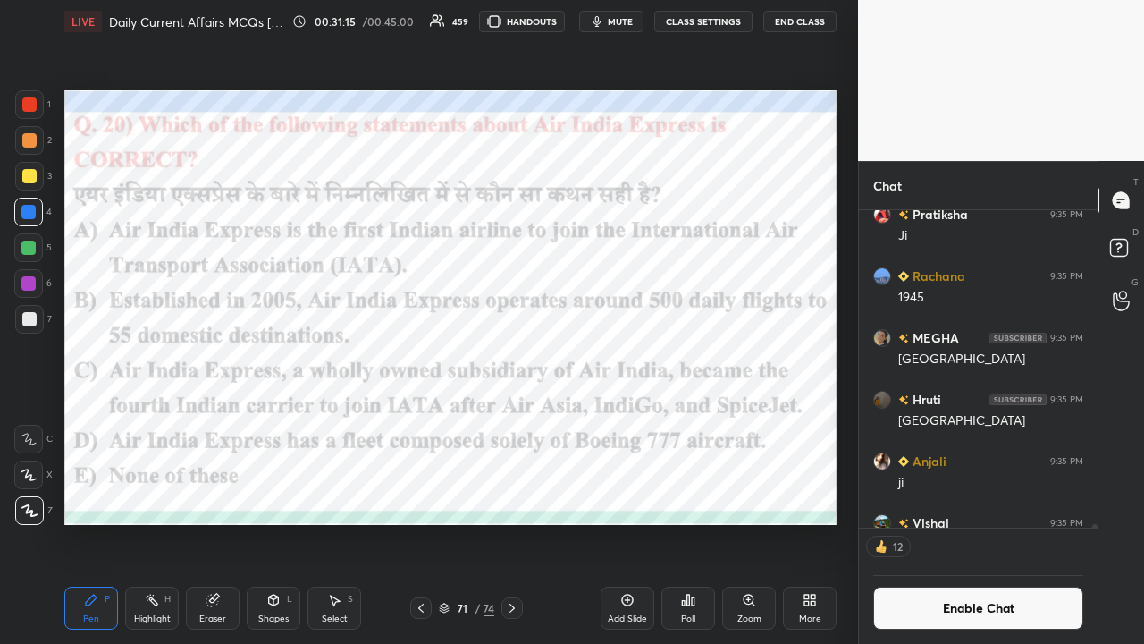
click at [642, 420] on icon at bounding box center [688, 600] width 14 height 14
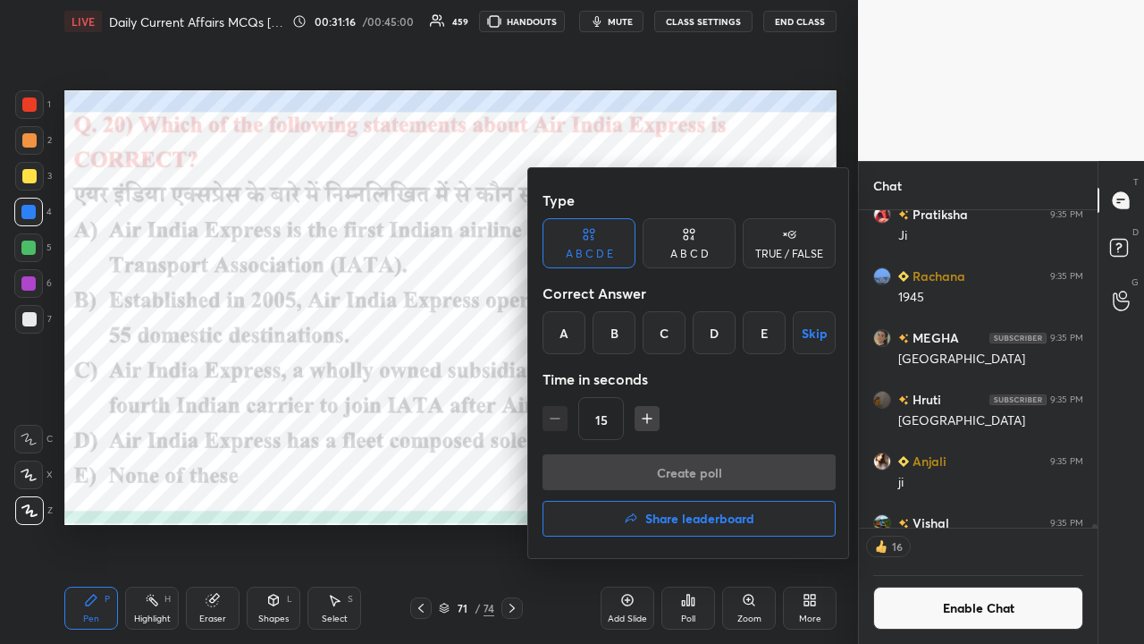
click at [642, 327] on div "E" at bounding box center [764, 332] width 43 height 43
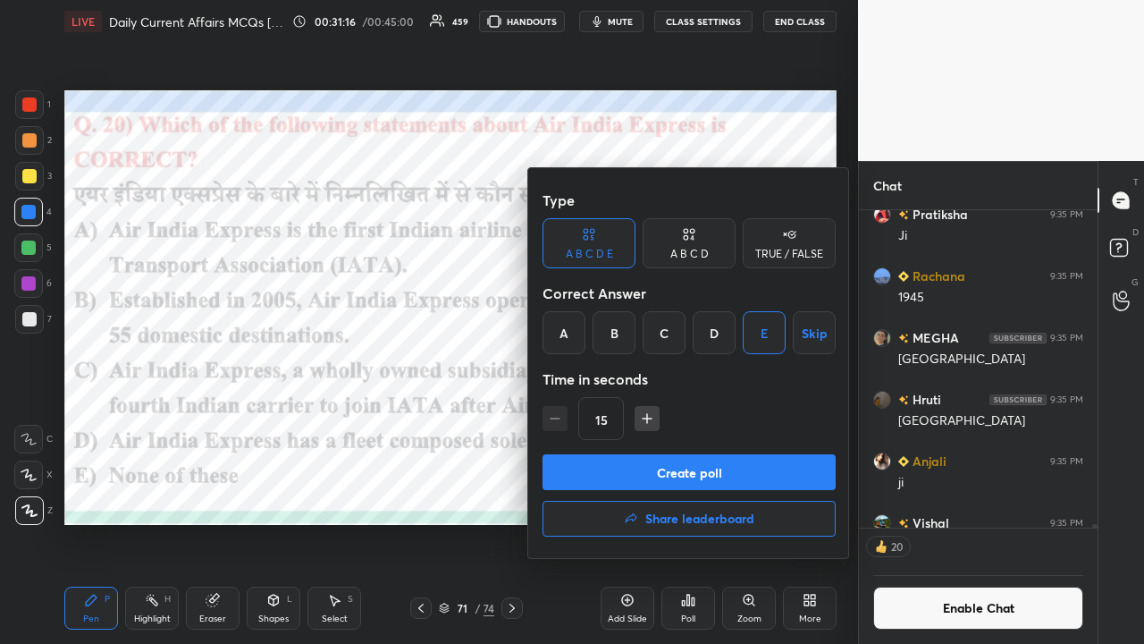
click at [642, 420] on button "Create poll" at bounding box center [689, 472] width 293 height 36
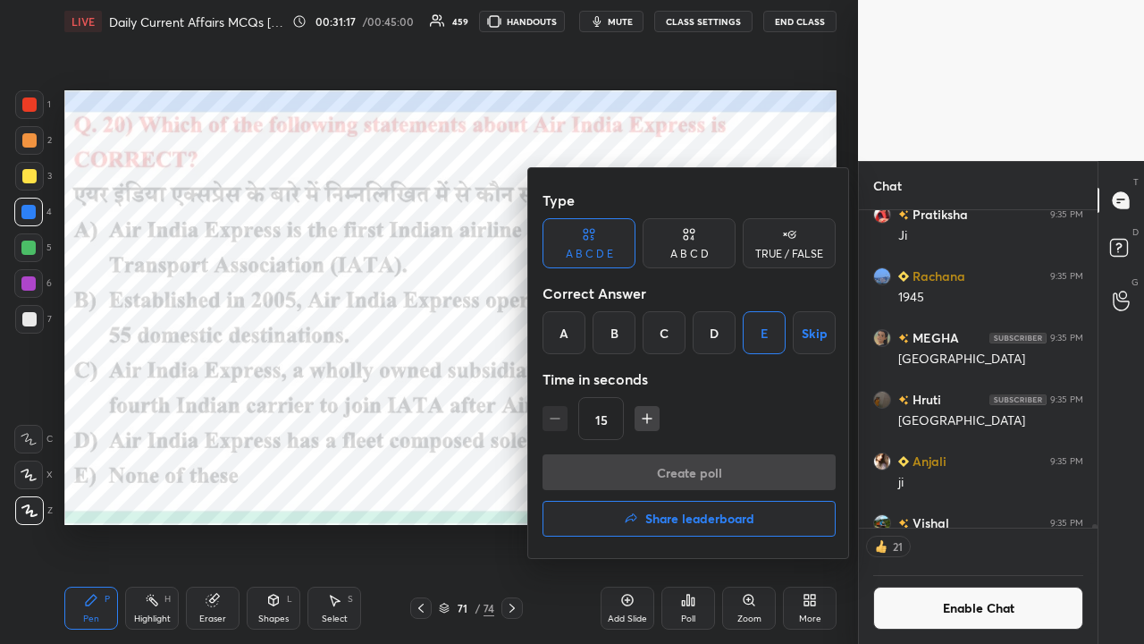
scroll to position [266, 233]
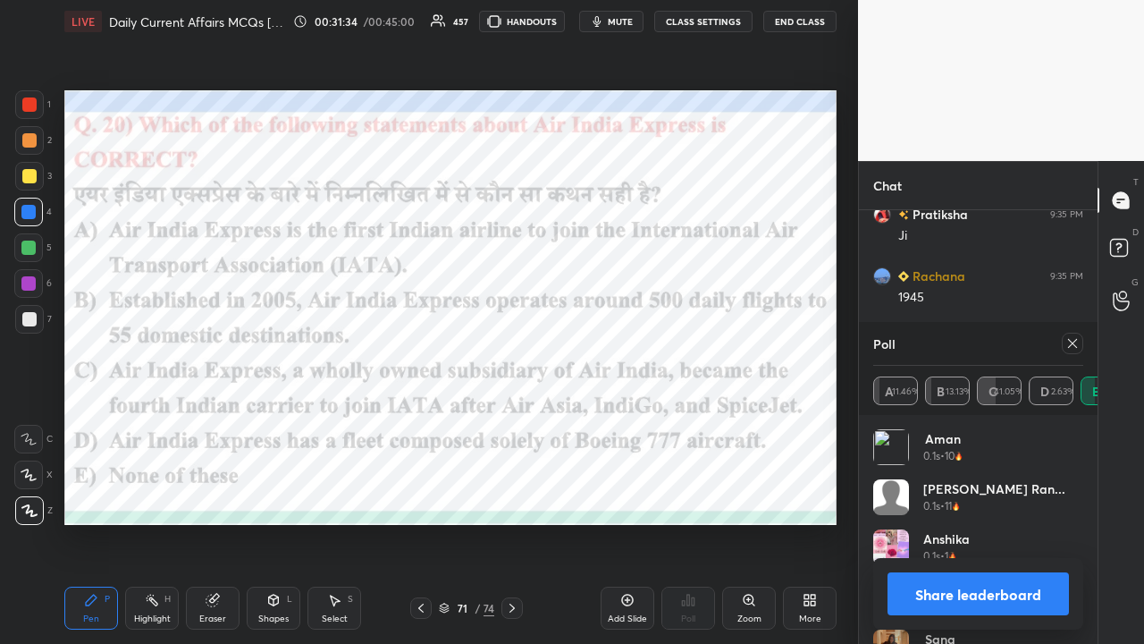
click at [642, 345] on icon at bounding box center [1073, 343] width 14 height 14
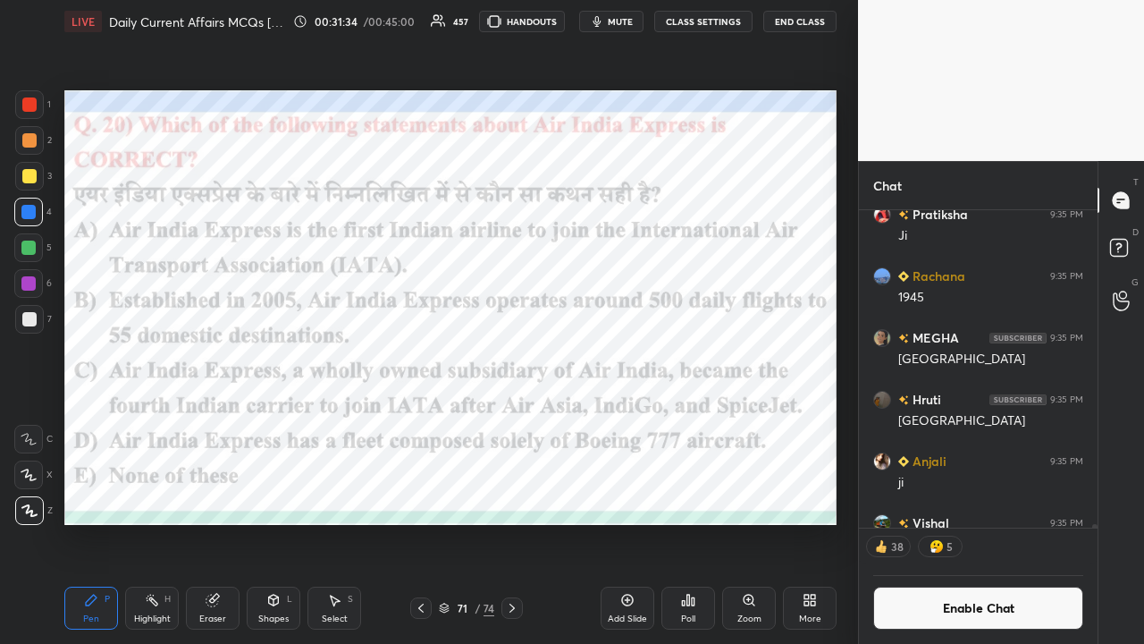
click at [511, 420] on icon at bounding box center [512, 608] width 14 height 14
click at [642, 19] on button "CLASS SETTINGS" at bounding box center [703, 21] width 98 height 21
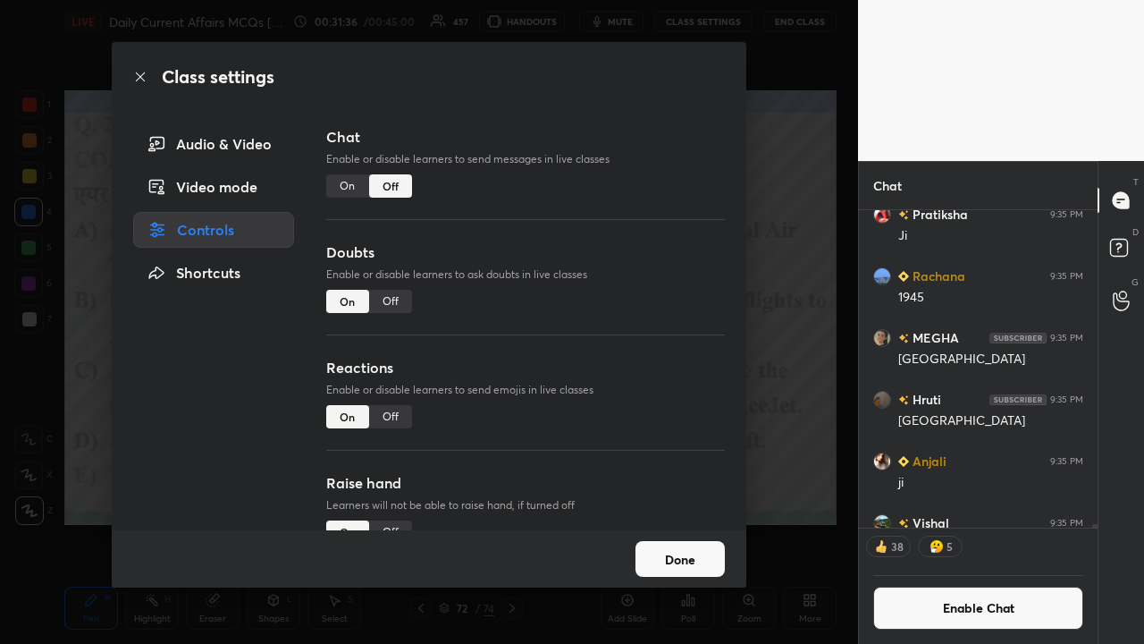
click at [342, 186] on div "On" at bounding box center [347, 185] width 43 height 23
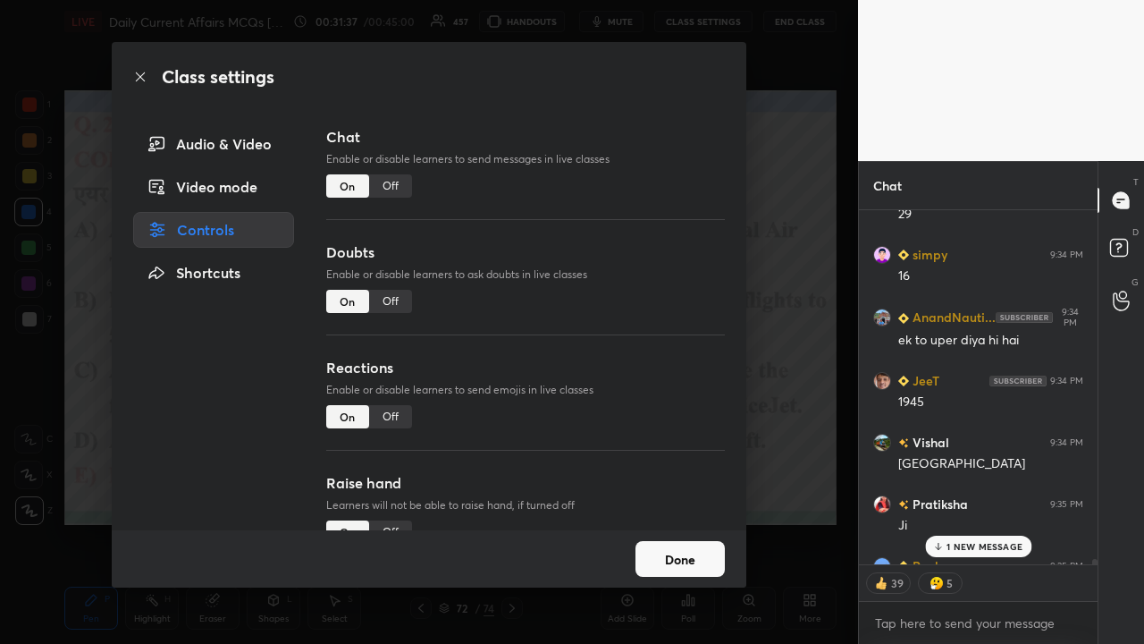
click at [642, 309] on div "Class settings Audio & Video Video mode Controls Shortcuts Chat Enable or disab…" at bounding box center [429, 322] width 858 height 644
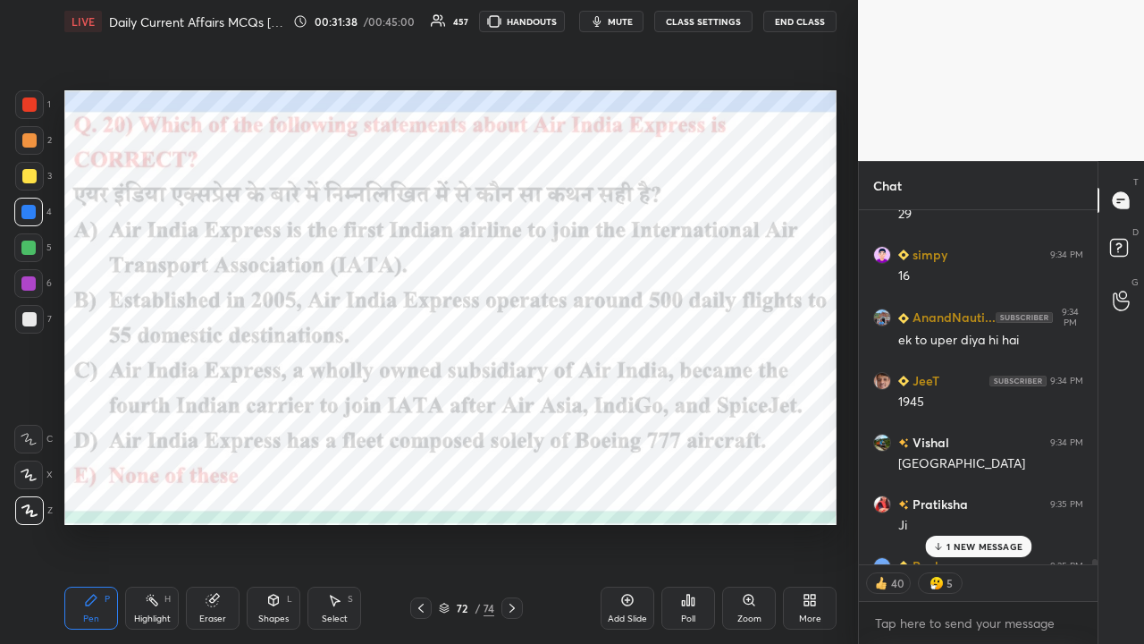
click at [642, 420] on p "1 NEW MESSAGE" at bounding box center [985, 546] width 76 height 11
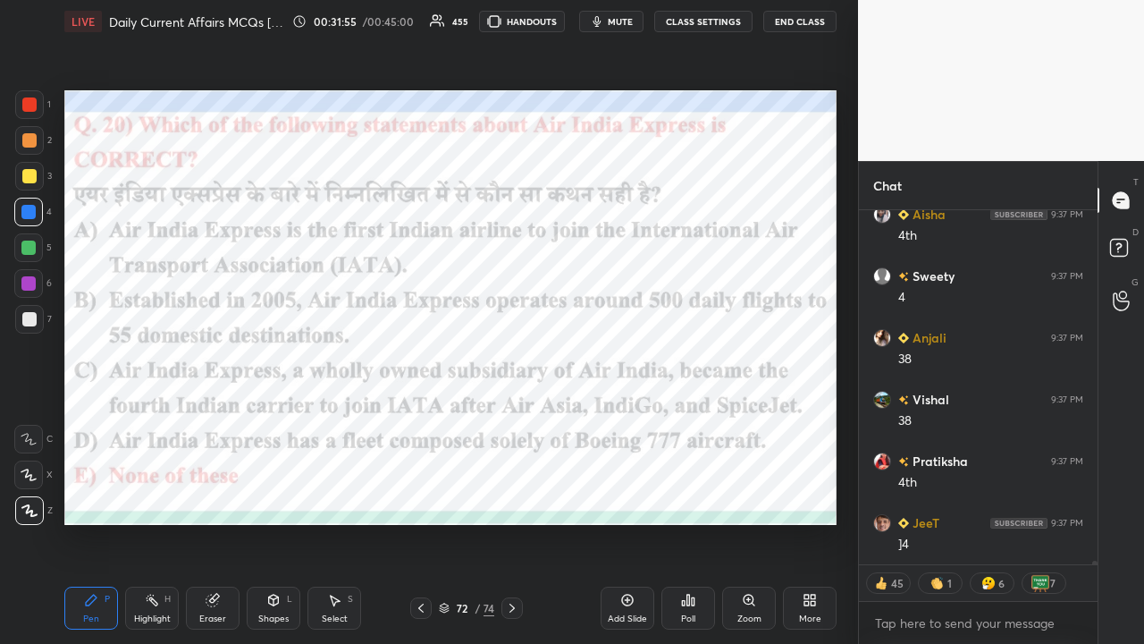
click at [513, 420] on icon at bounding box center [512, 608] width 5 height 9
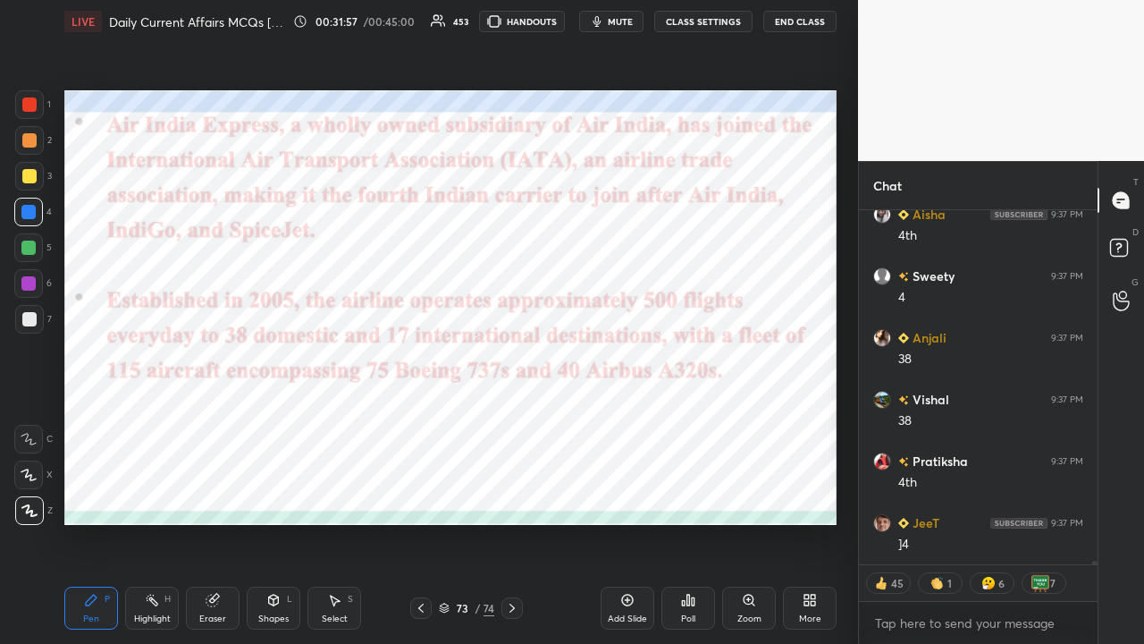
click at [419, 420] on div at bounding box center [420, 607] width 21 height 21
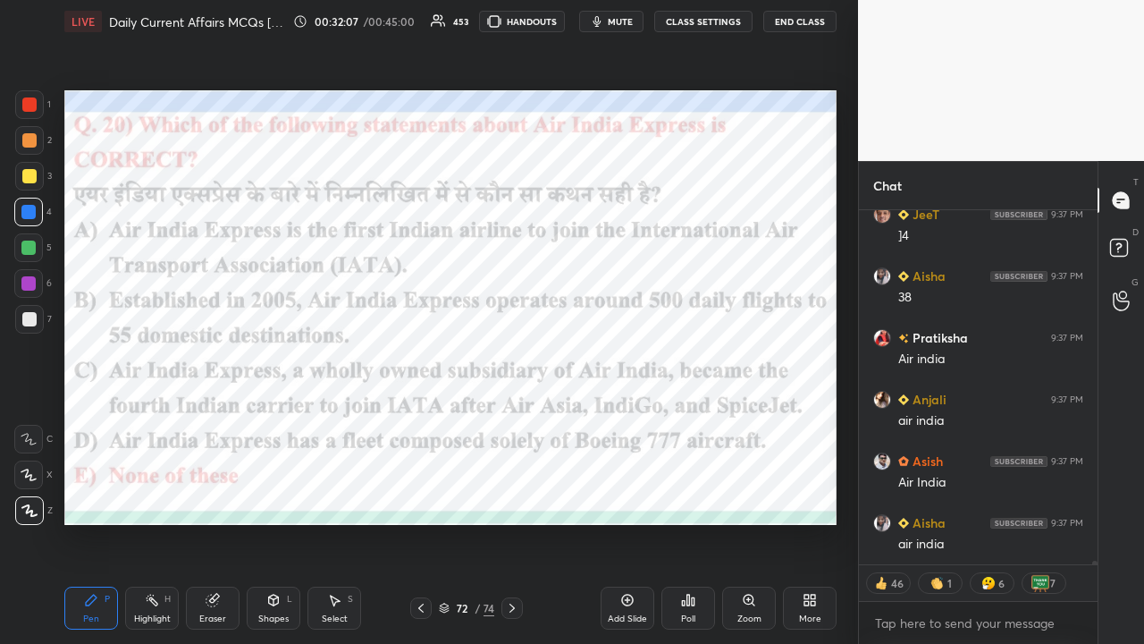
click at [504, 420] on div at bounding box center [512, 607] width 21 height 21
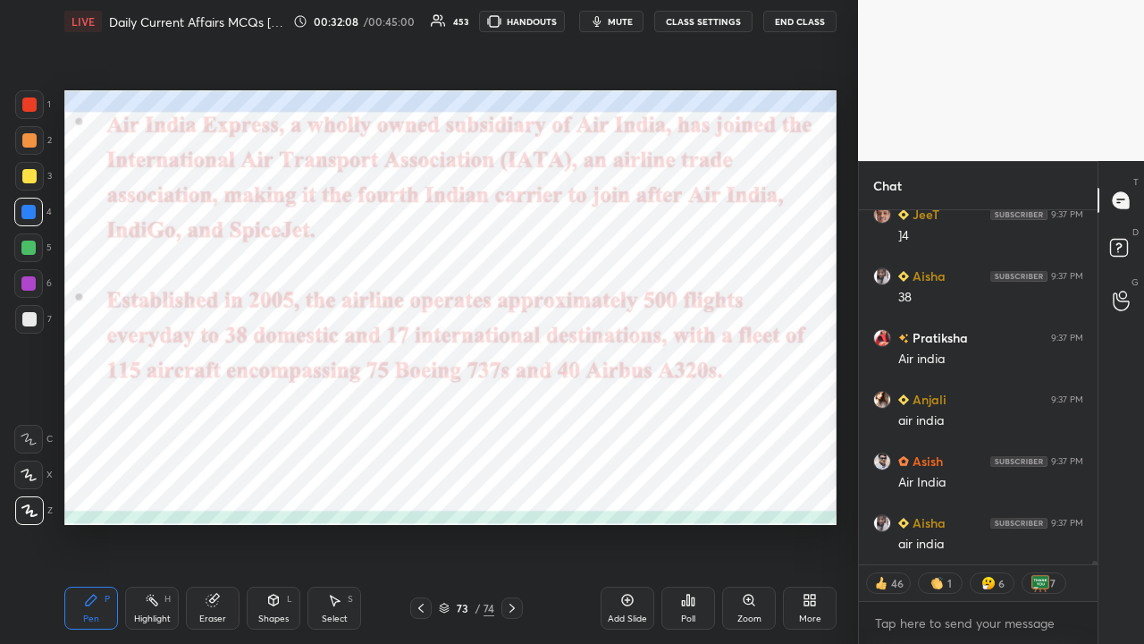
click at [510, 420] on icon at bounding box center [512, 608] width 14 height 14
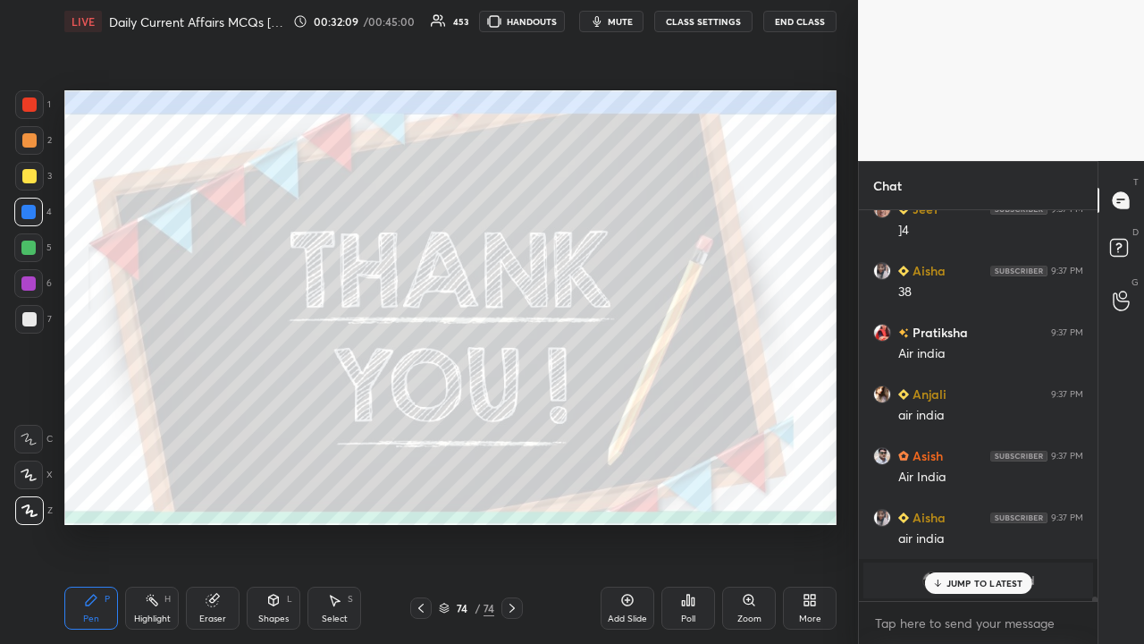
drag, startPoint x: 420, startPoint y: 606, endPoint x: 412, endPoint y: 602, distance: 9.2
click at [419, 420] on icon at bounding box center [421, 608] width 14 height 14
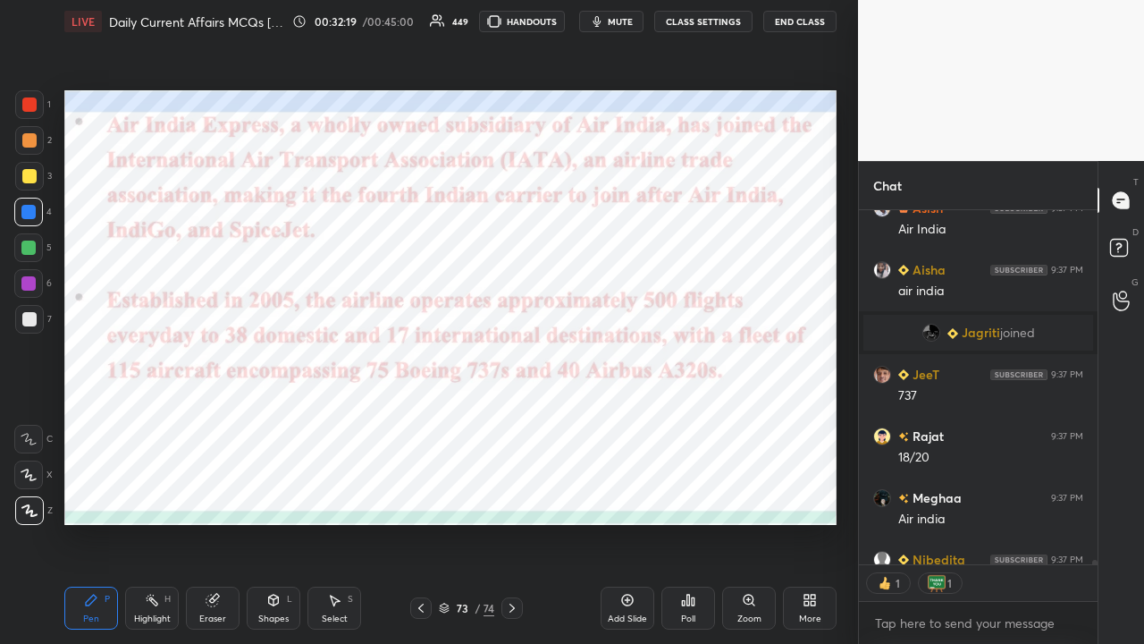
click at [411, 420] on div at bounding box center [420, 607] width 21 height 21
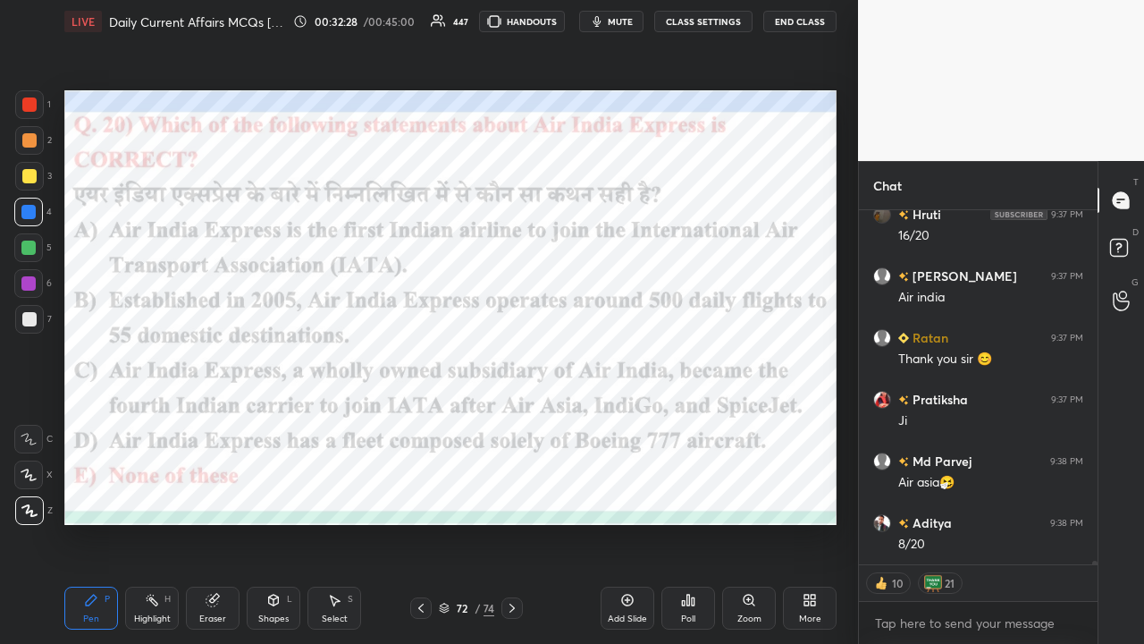
click at [517, 420] on icon at bounding box center [512, 608] width 14 height 14
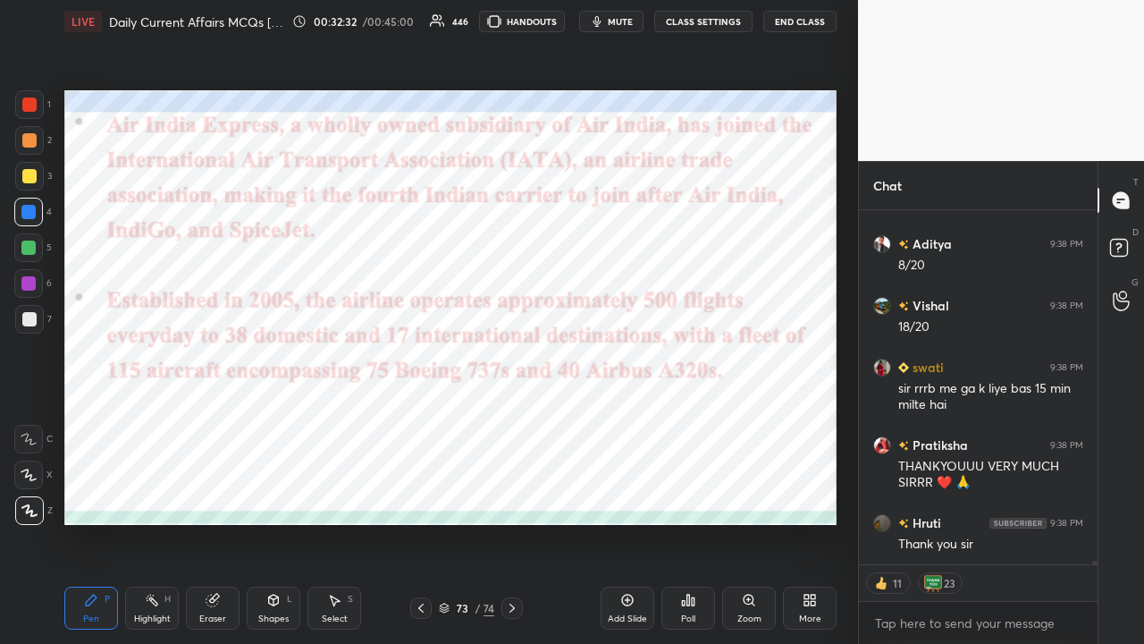
click at [513, 420] on icon at bounding box center [512, 608] width 14 height 14
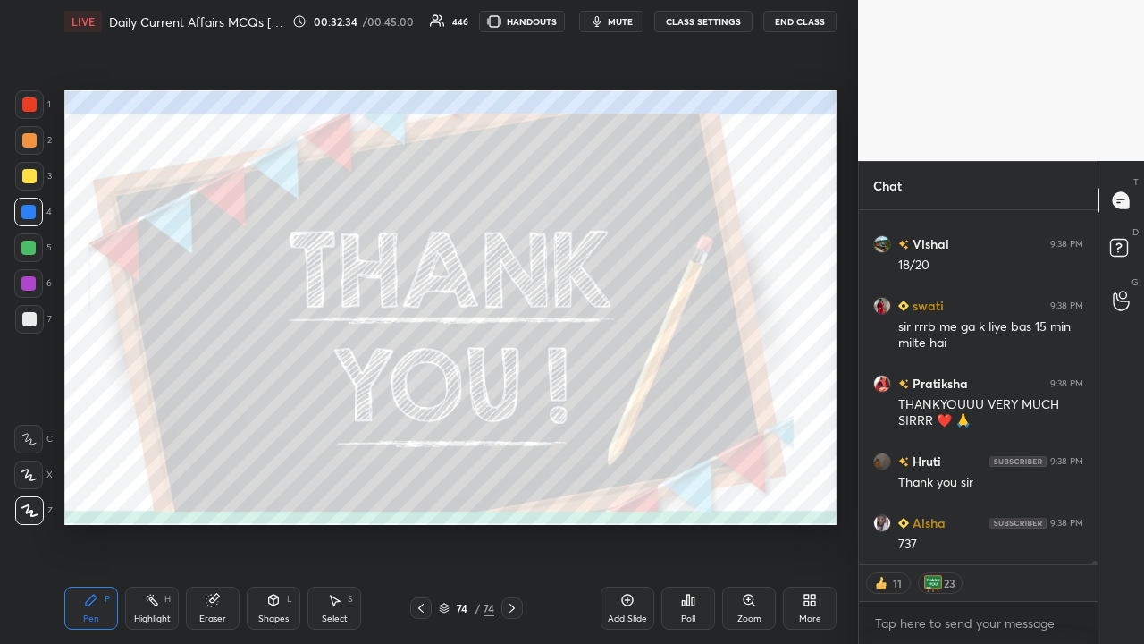
click at [642, 20] on button "CLASS SETTINGS" at bounding box center [703, 21] width 98 height 21
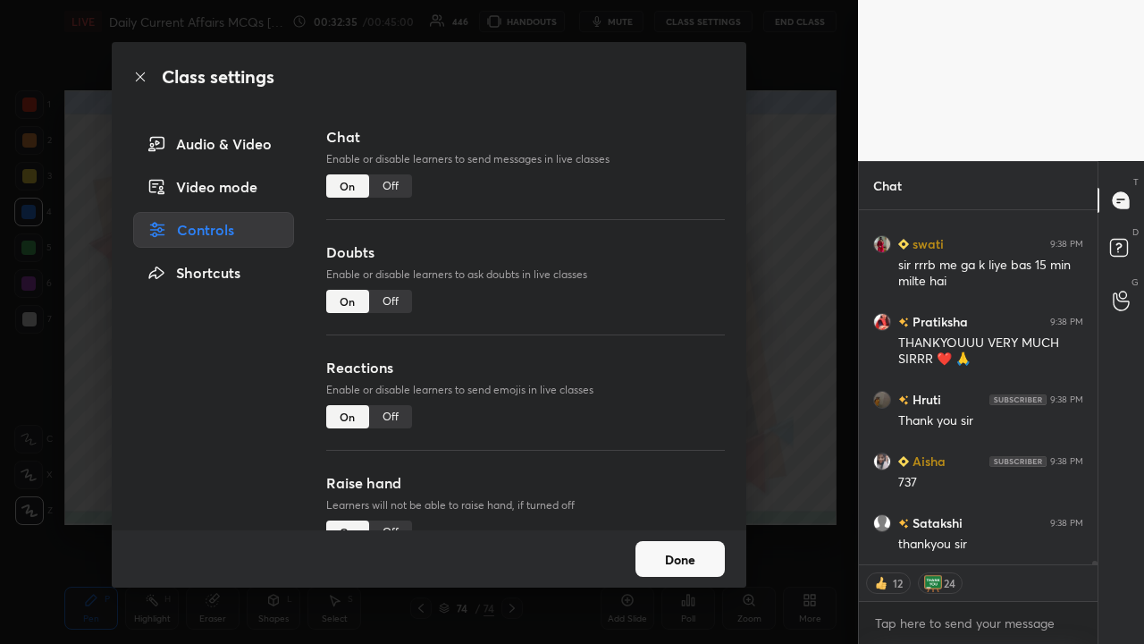
click at [642, 250] on div "Class settings Audio & Video Video mode Controls Shortcuts Chat Enable or disab…" at bounding box center [429, 322] width 858 height 644
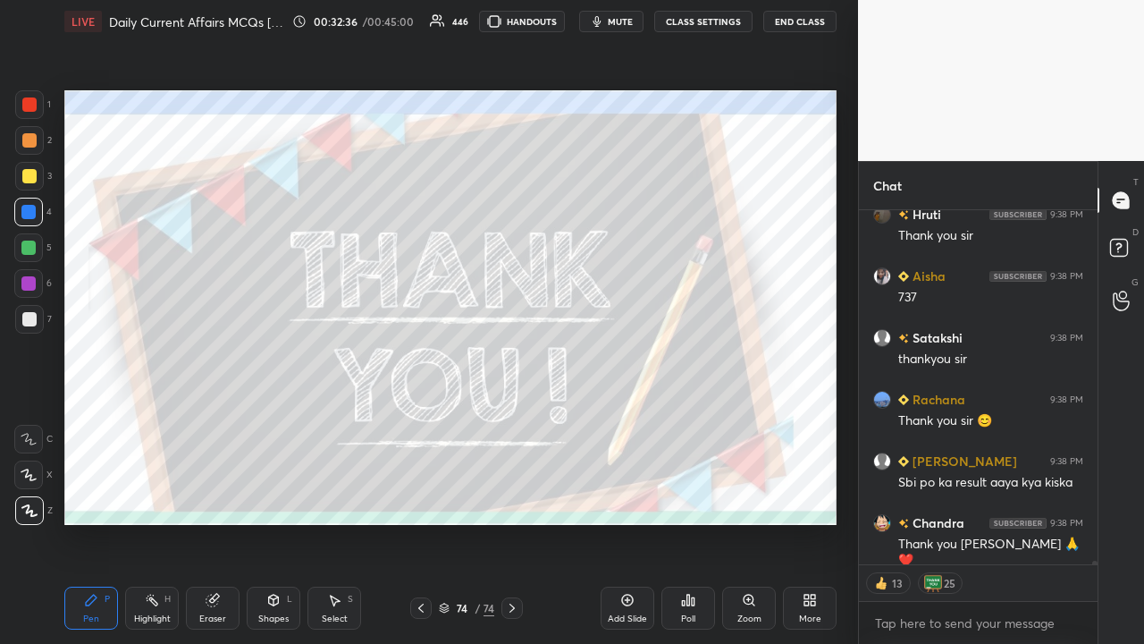
click at [642, 420] on div "Poll" at bounding box center [688, 618] width 14 height 9
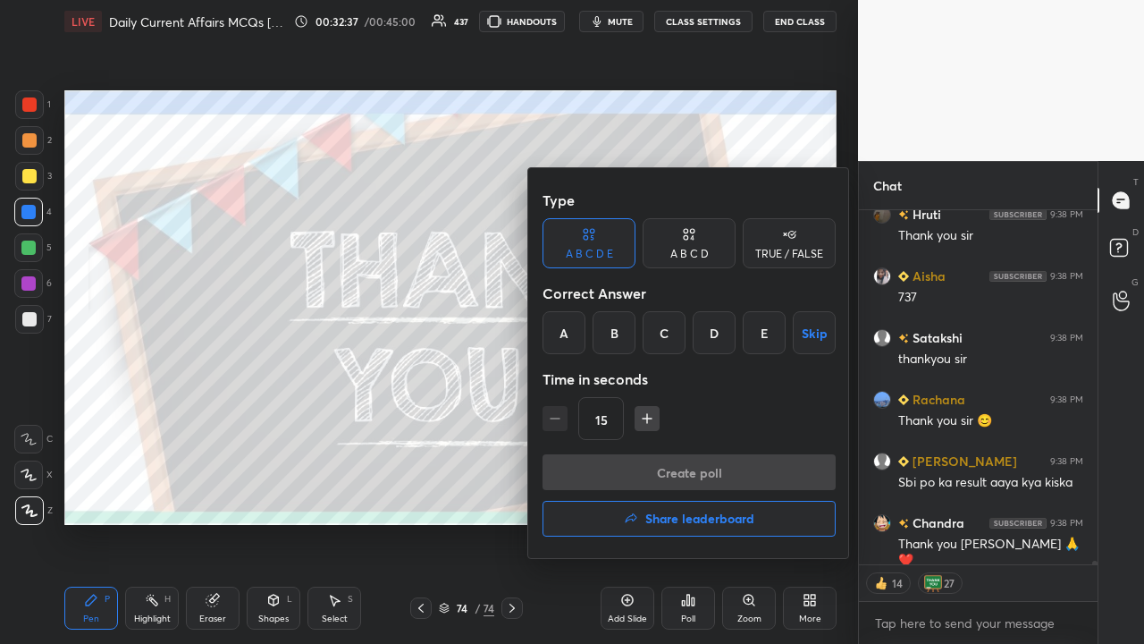
click at [642, 420] on h4 "Share leaderboard" at bounding box center [700, 518] width 109 height 13
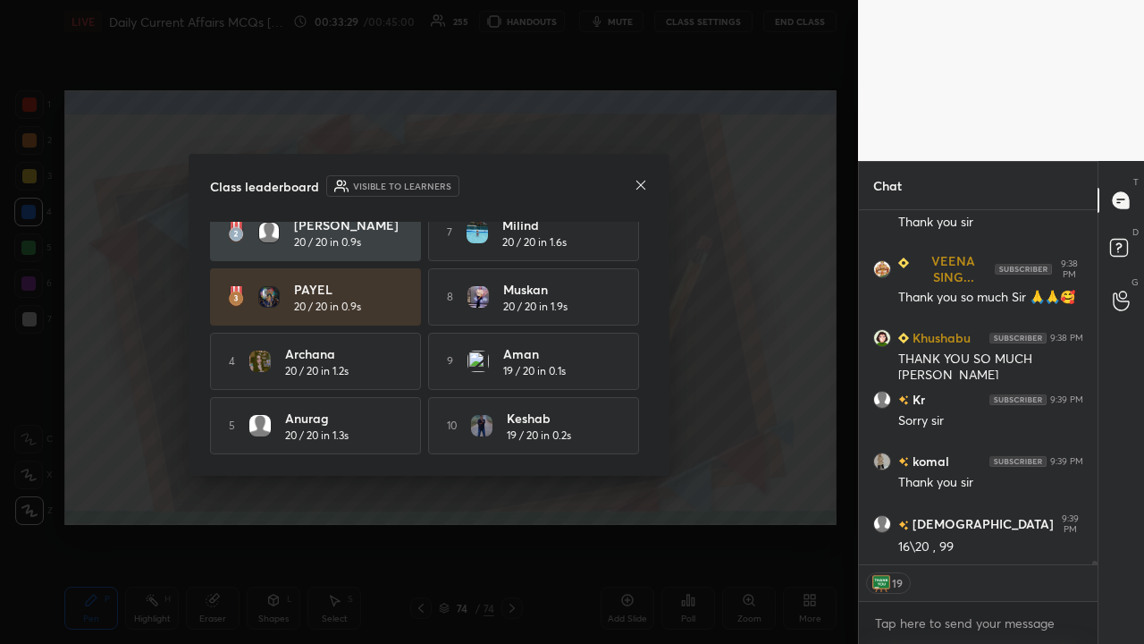
click at [637, 181] on icon at bounding box center [641, 185] width 14 height 14
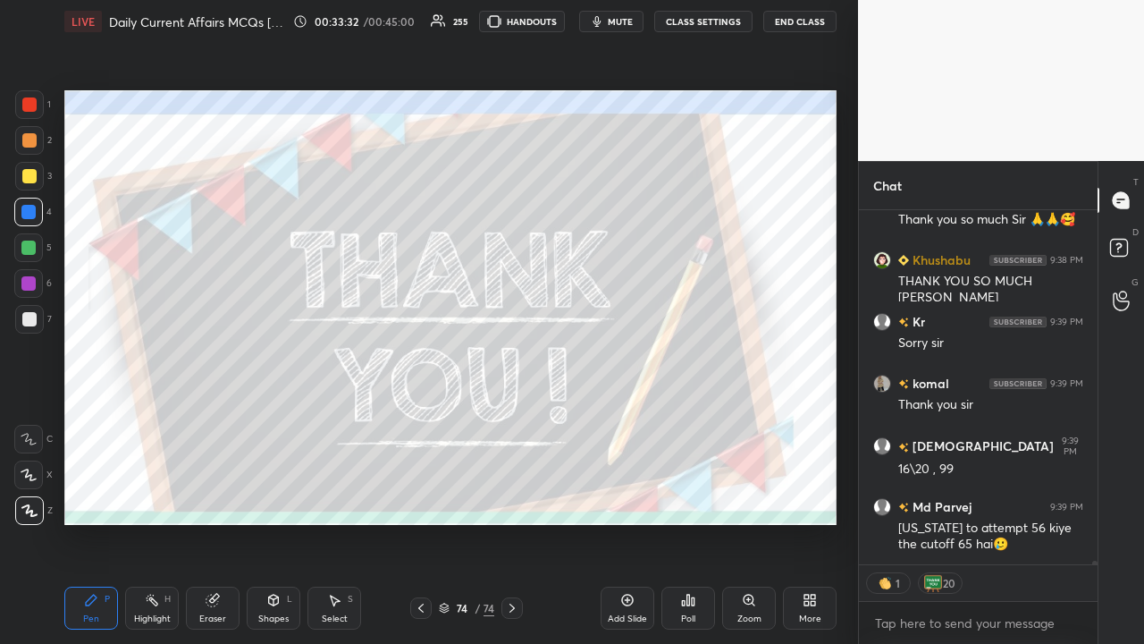
click at [642, 16] on button "End Class" at bounding box center [800, 21] width 73 height 21
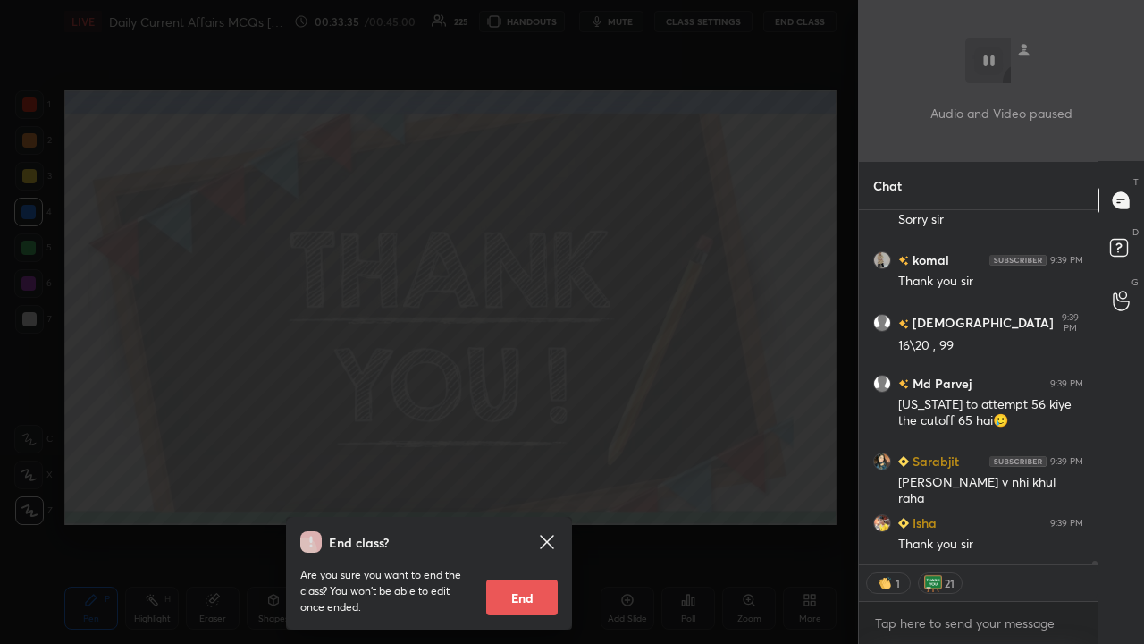
click at [548, 420] on button "End" at bounding box center [522, 597] width 72 height 36
type textarea "x"
